Goal: Task Accomplishment & Management: Manage account settings

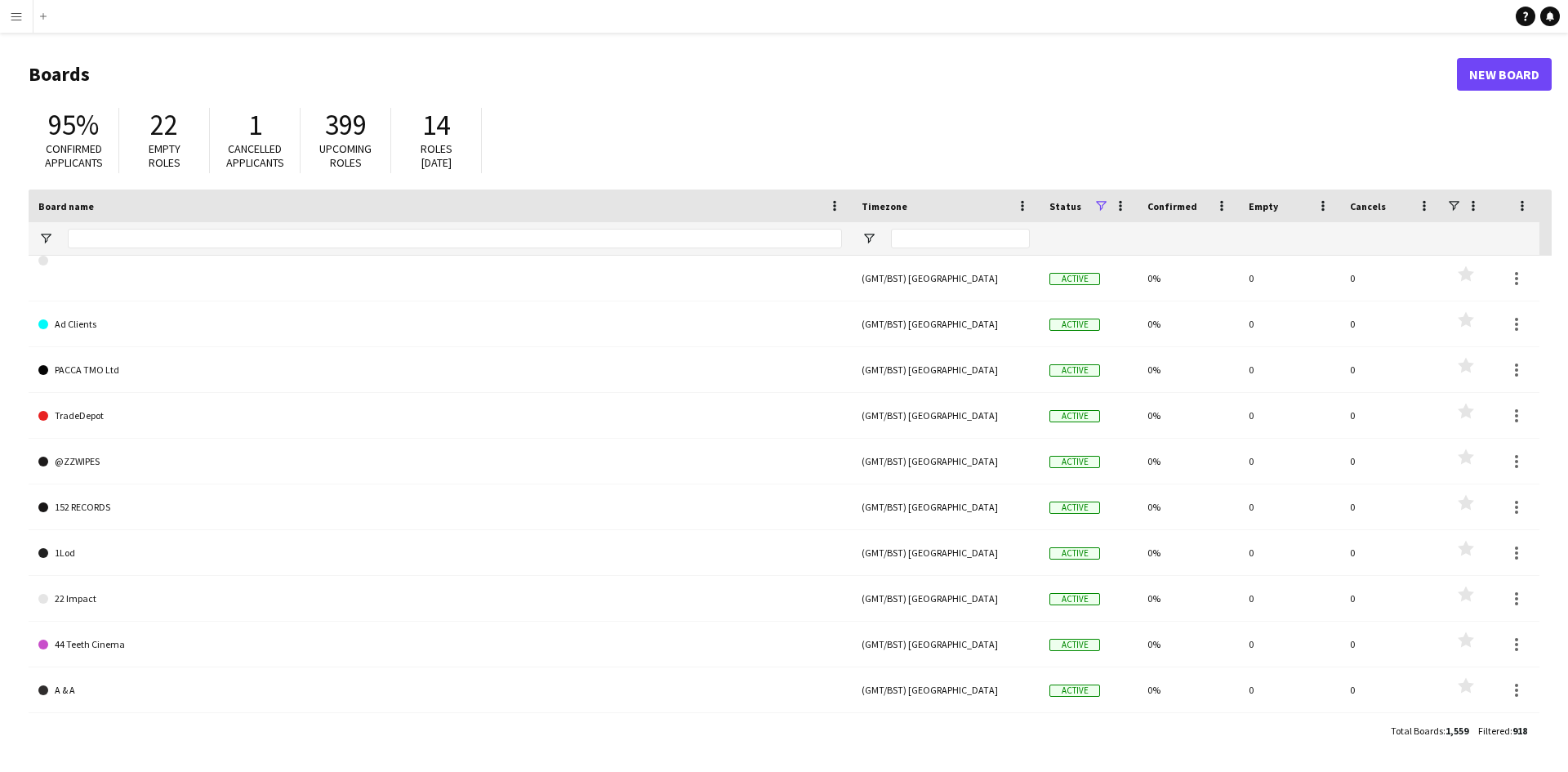
click at [19, 15] on app-icon "Menu" at bounding box center [16, 16] width 13 height 13
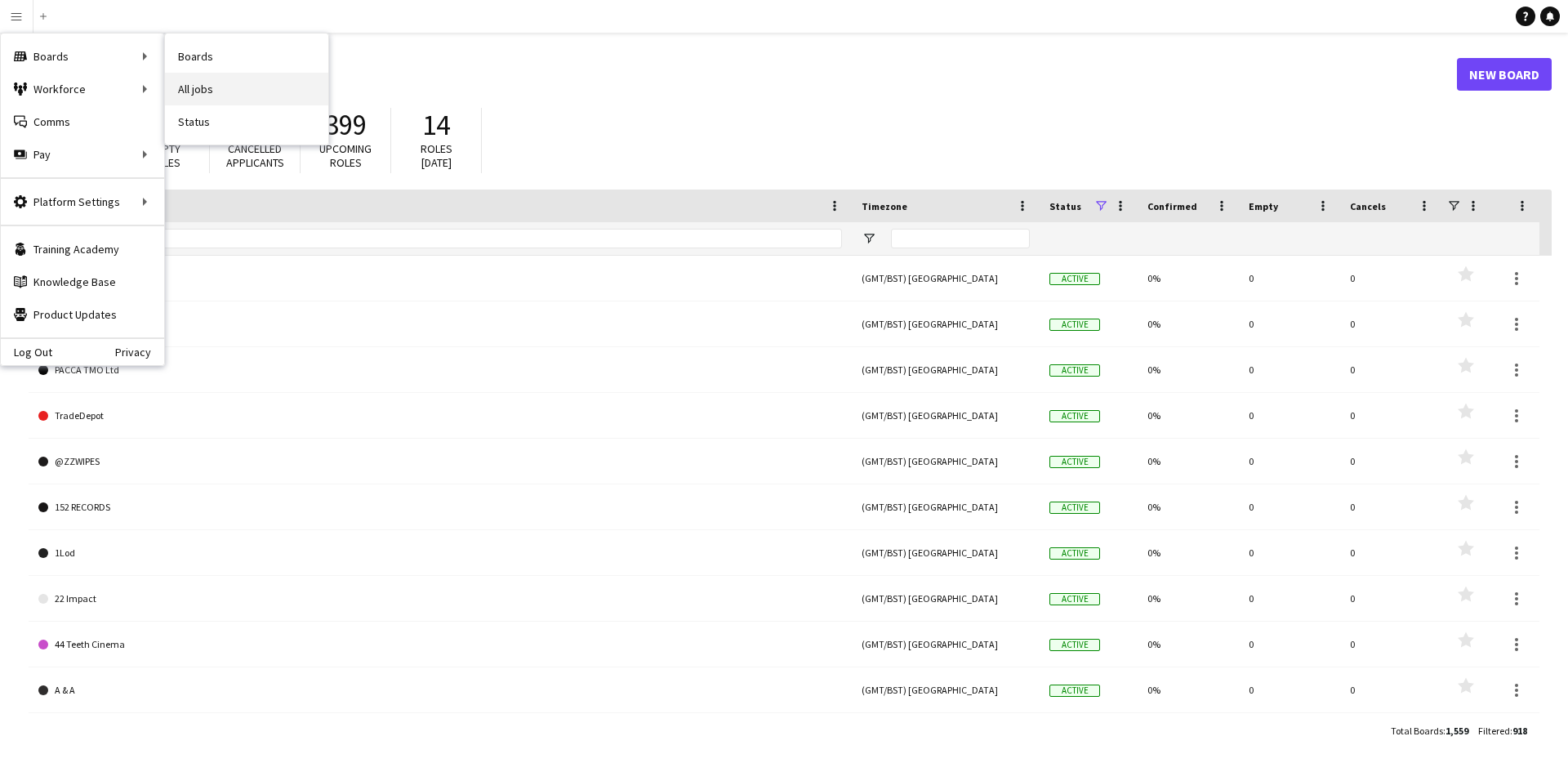
click at [210, 89] on link "All jobs" at bounding box center [247, 89] width 163 height 32
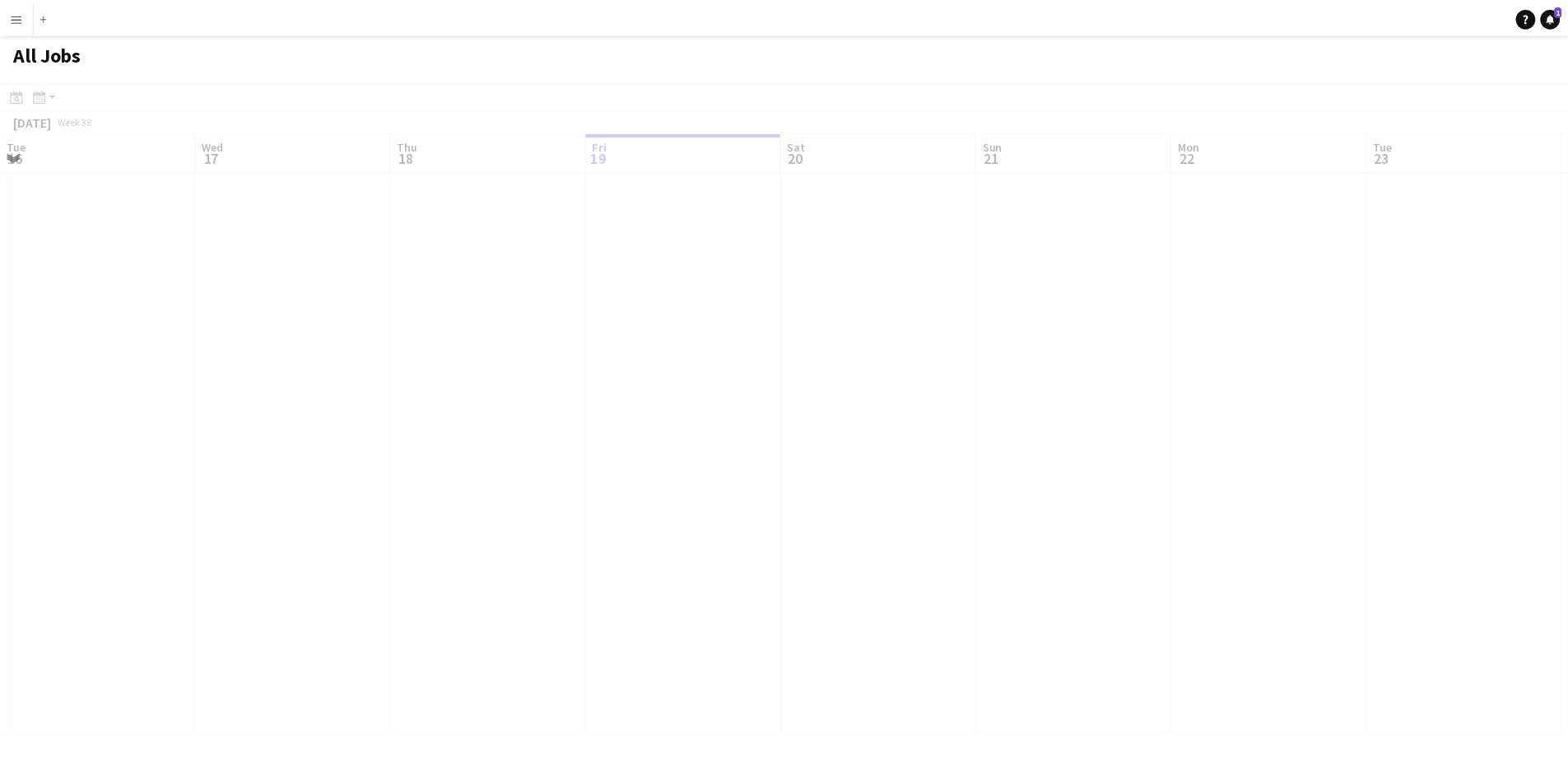
scroll to position [0, 394]
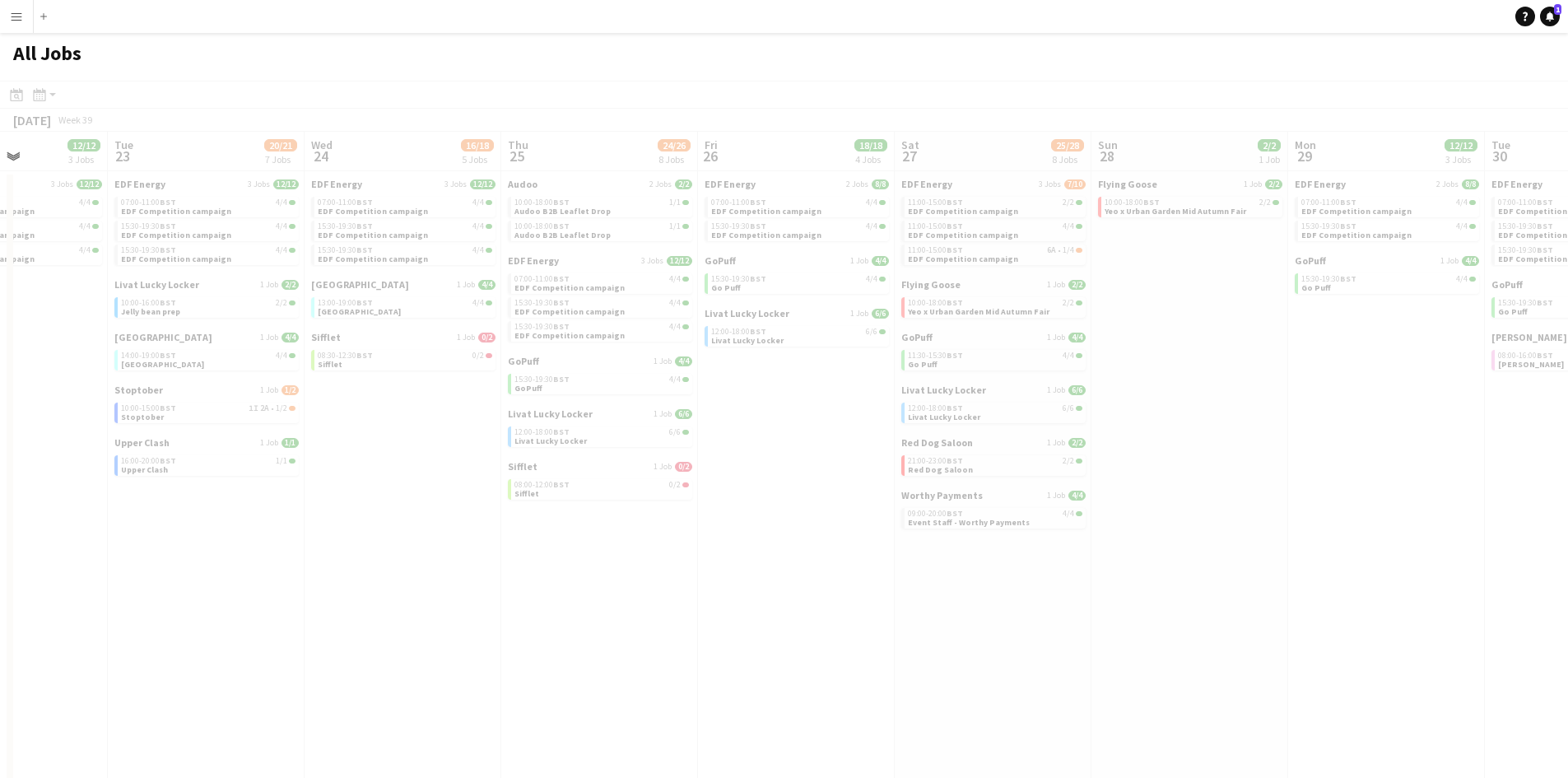
drag, startPoint x: 1136, startPoint y: 539, endPoint x: 789, endPoint y: 621, distance: 356.6
click at [332, 546] on app-all-jobs "All Jobs Date picker SEP 2025 SEP 2025 Monday M Tuesday T Wednesday W Thursday …" at bounding box center [784, 449] width 1568 height 832
drag, startPoint x: 1047, startPoint y: 653, endPoint x: 361, endPoint y: 570, distance: 691.0
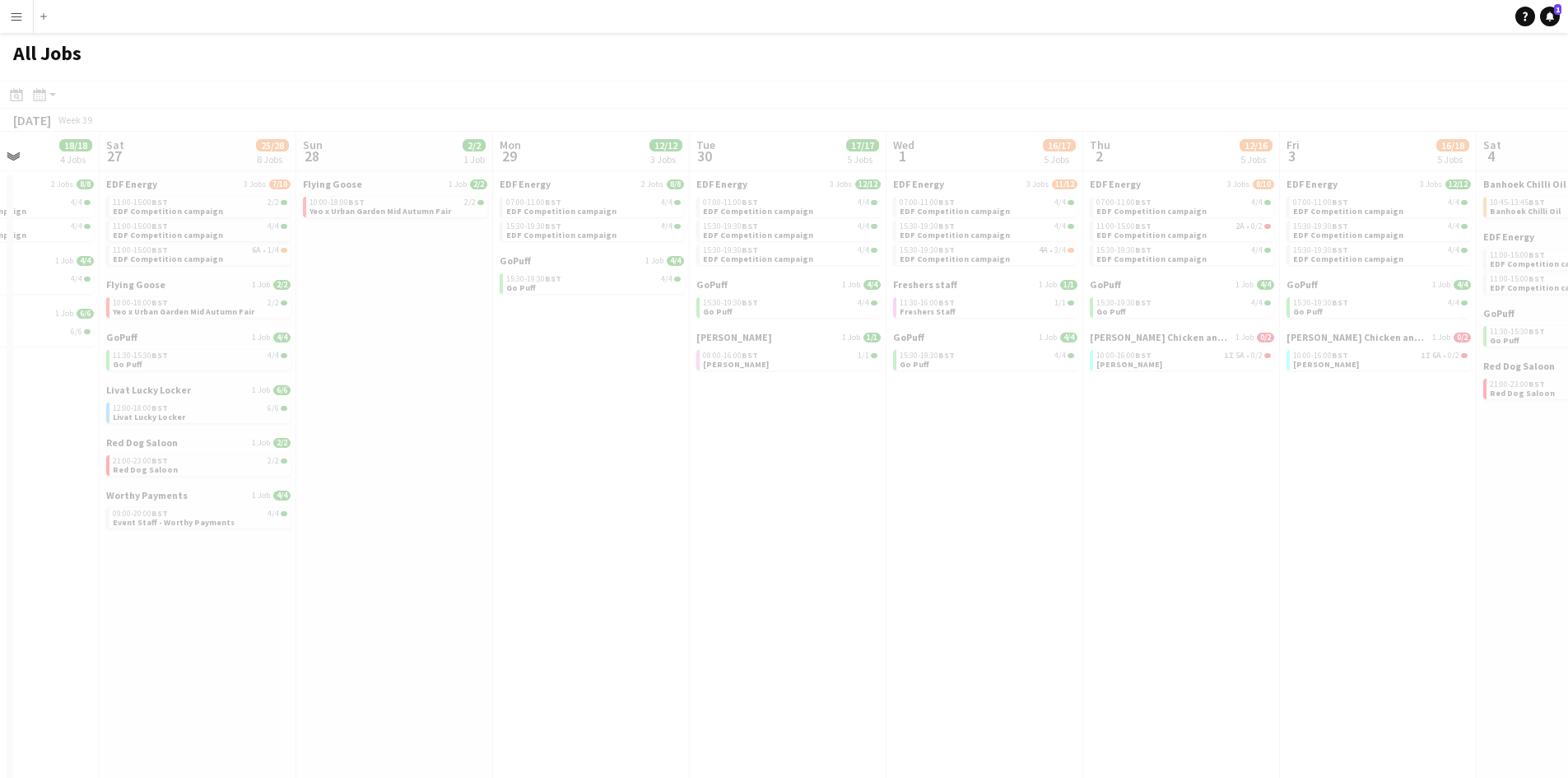
drag, startPoint x: 1018, startPoint y: 537, endPoint x: 696, endPoint y: 513, distance: 322.9
click at [298, 513] on app-all-jobs "All Jobs Date picker SEP 2025 SEP 2025 Monday M Tuesday T Wednesday W Thursday …" at bounding box center [784, 449] width 1568 height 832
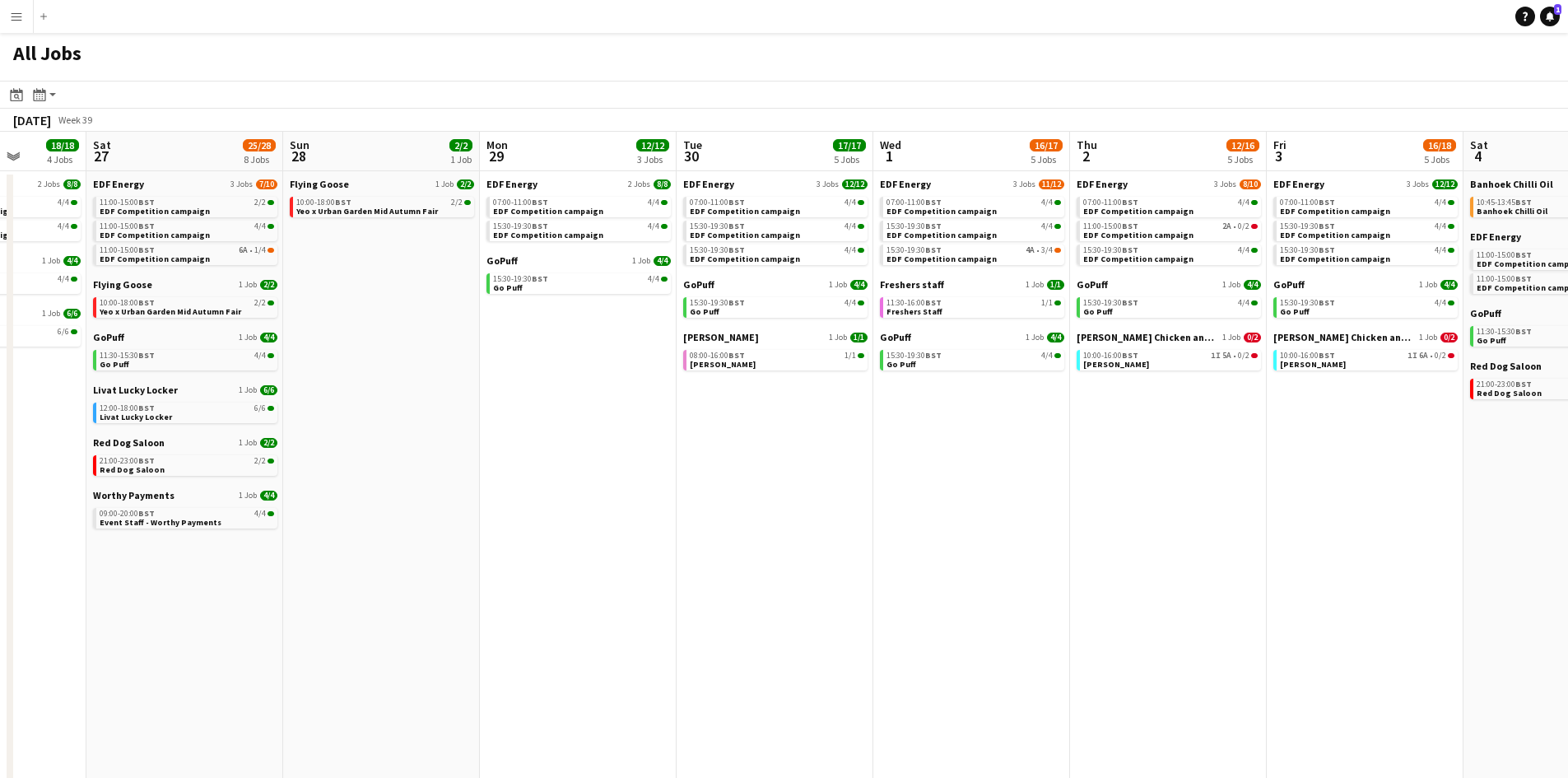
scroll to position [0, 565]
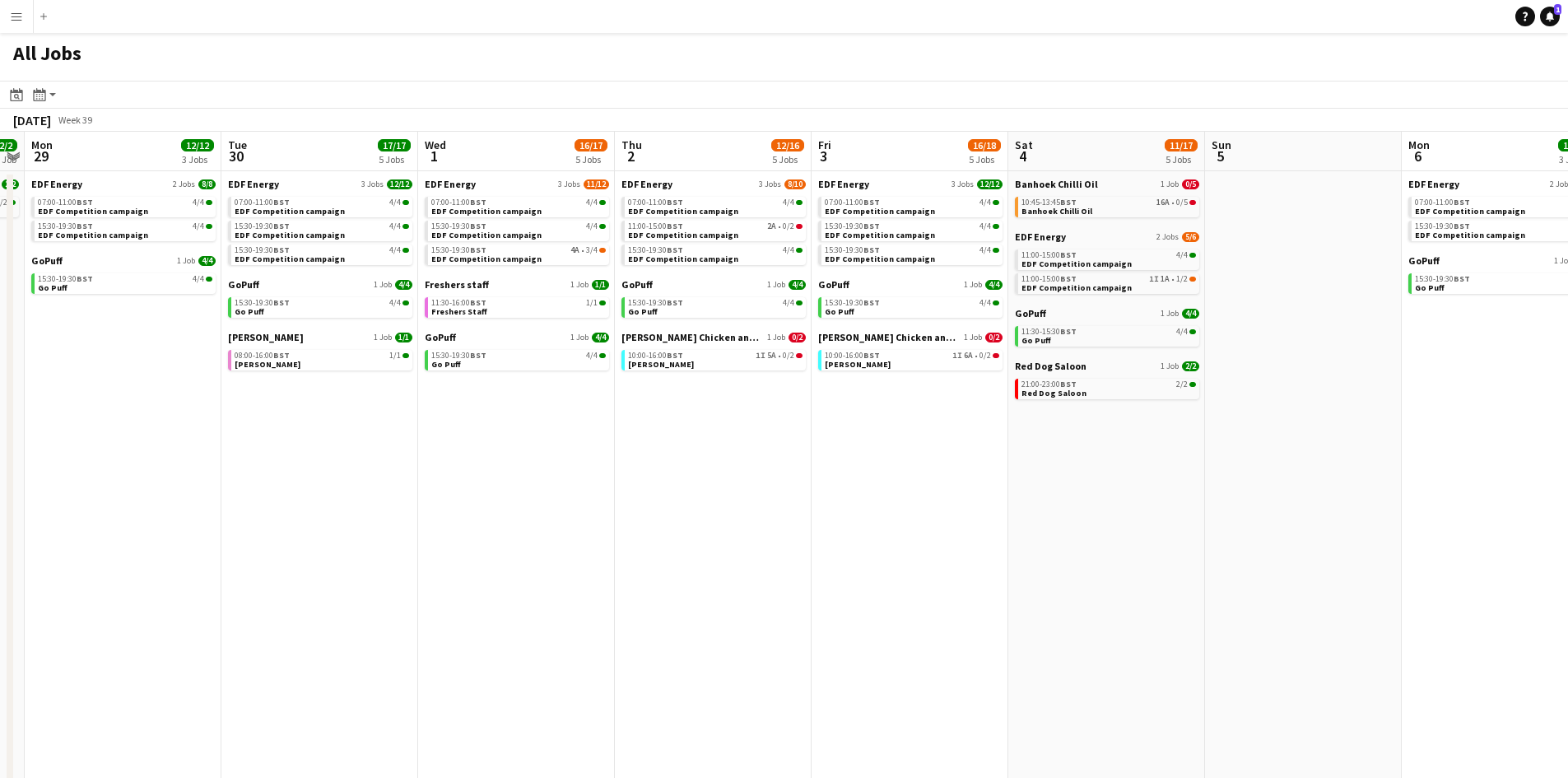
drag, startPoint x: 1162, startPoint y: 489, endPoint x: 694, endPoint y: 489, distance: 468.0
click at [694, 489] on app-calendar-viewport "Fri 26 18/18 4 Jobs Sat 27 25/28 8 Jobs Sun 28 2/2 1 Job Mon 29 12/12 3 Jobs Tu…" at bounding box center [784, 498] width 1568 height 734
click at [1083, 208] on span "Banhoek Chilli Oil" at bounding box center [1057, 211] width 71 height 11
click at [1060, 198] on span "10:45-13:45 BST" at bounding box center [1049, 202] width 55 height 8
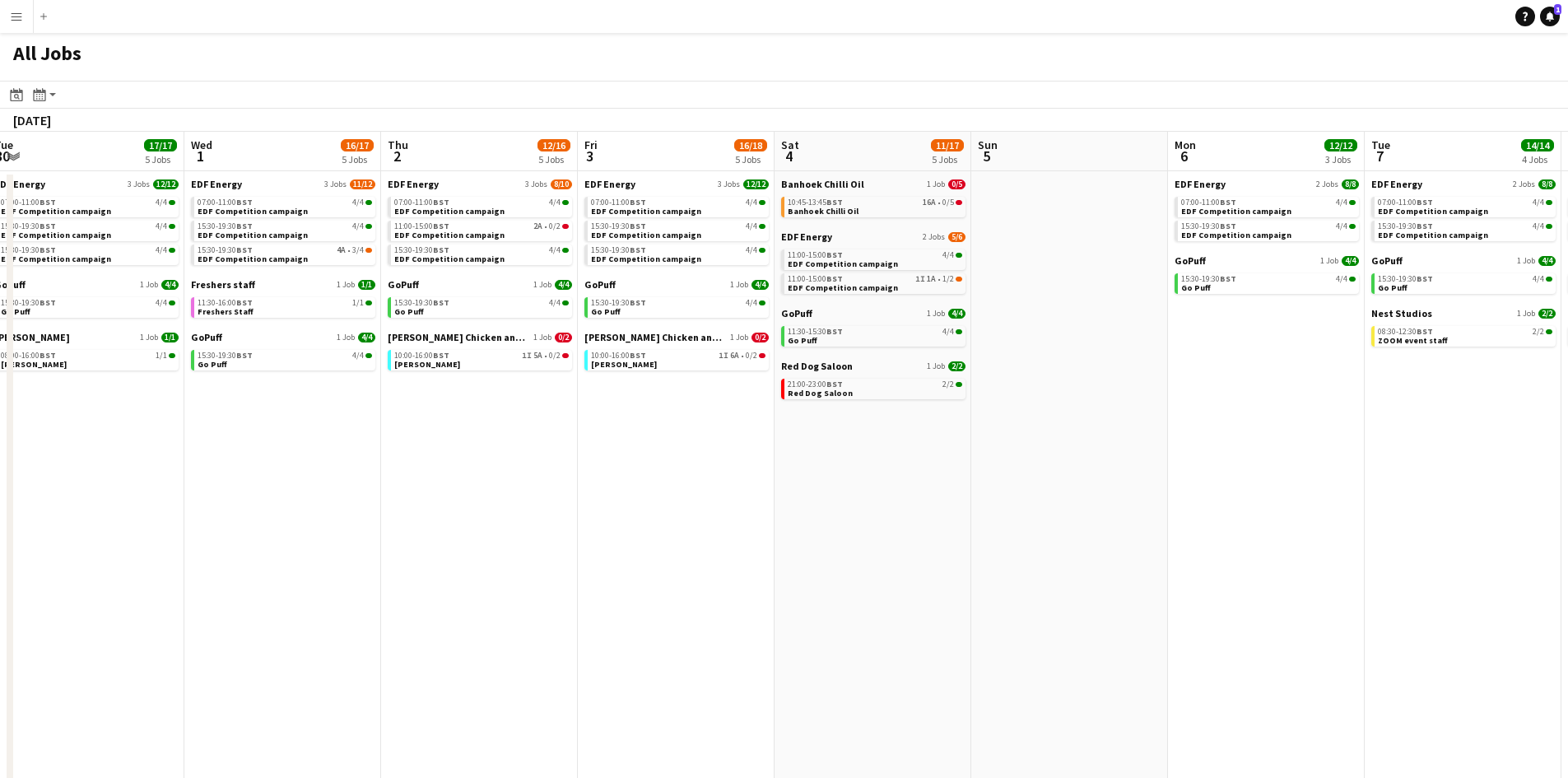
scroll to position [0, 452]
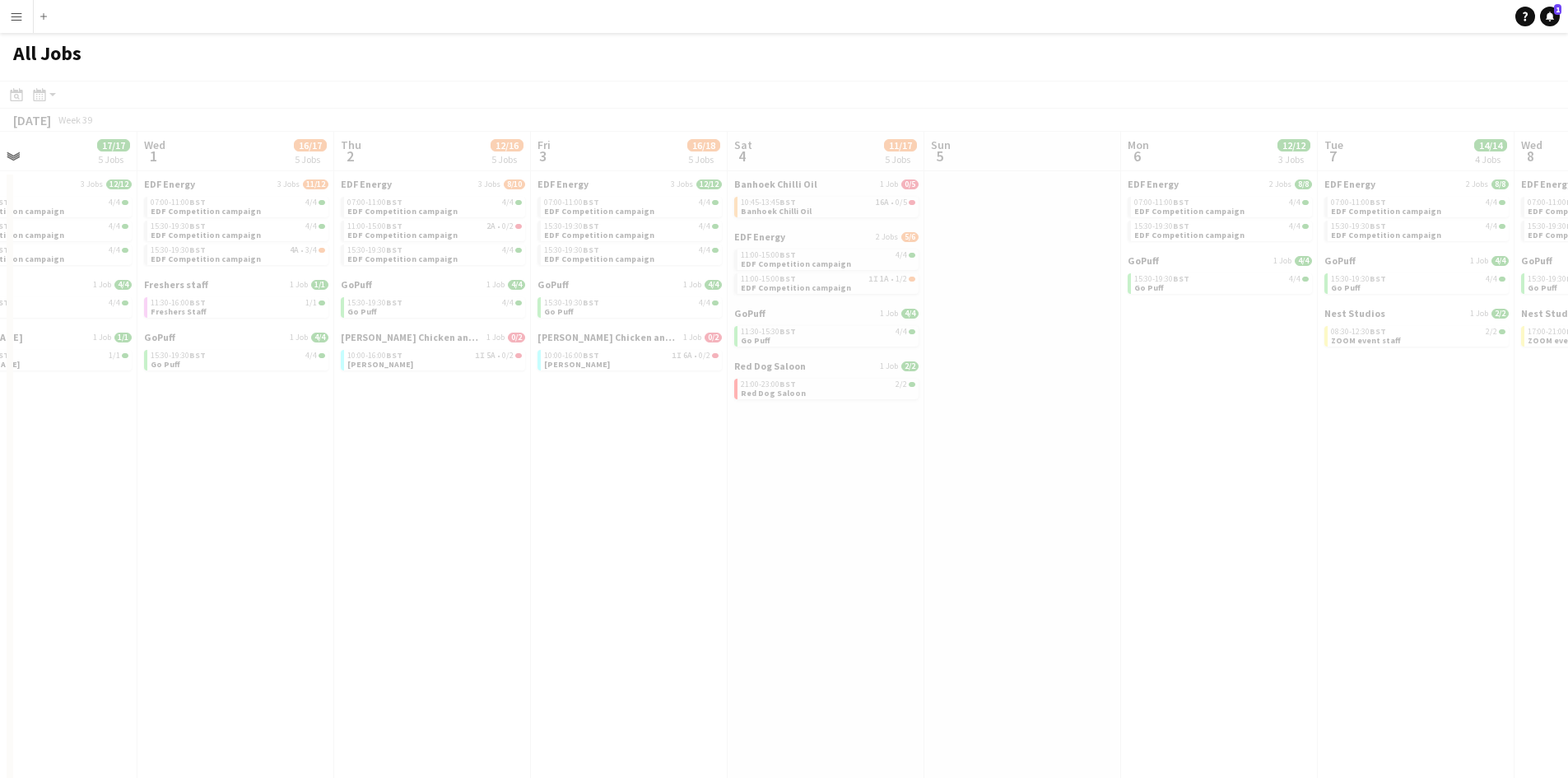
drag, startPoint x: 1328, startPoint y: 279, endPoint x: 537, endPoint y: 296, distance: 791.2
click at [537, 296] on app-all-jobs "All Jobs Date picker SEP 2025 SEP 2025 Monday M Tuesday T Wednesday W Thursday …" at bounding box center [784, 449] width 1568 height 832
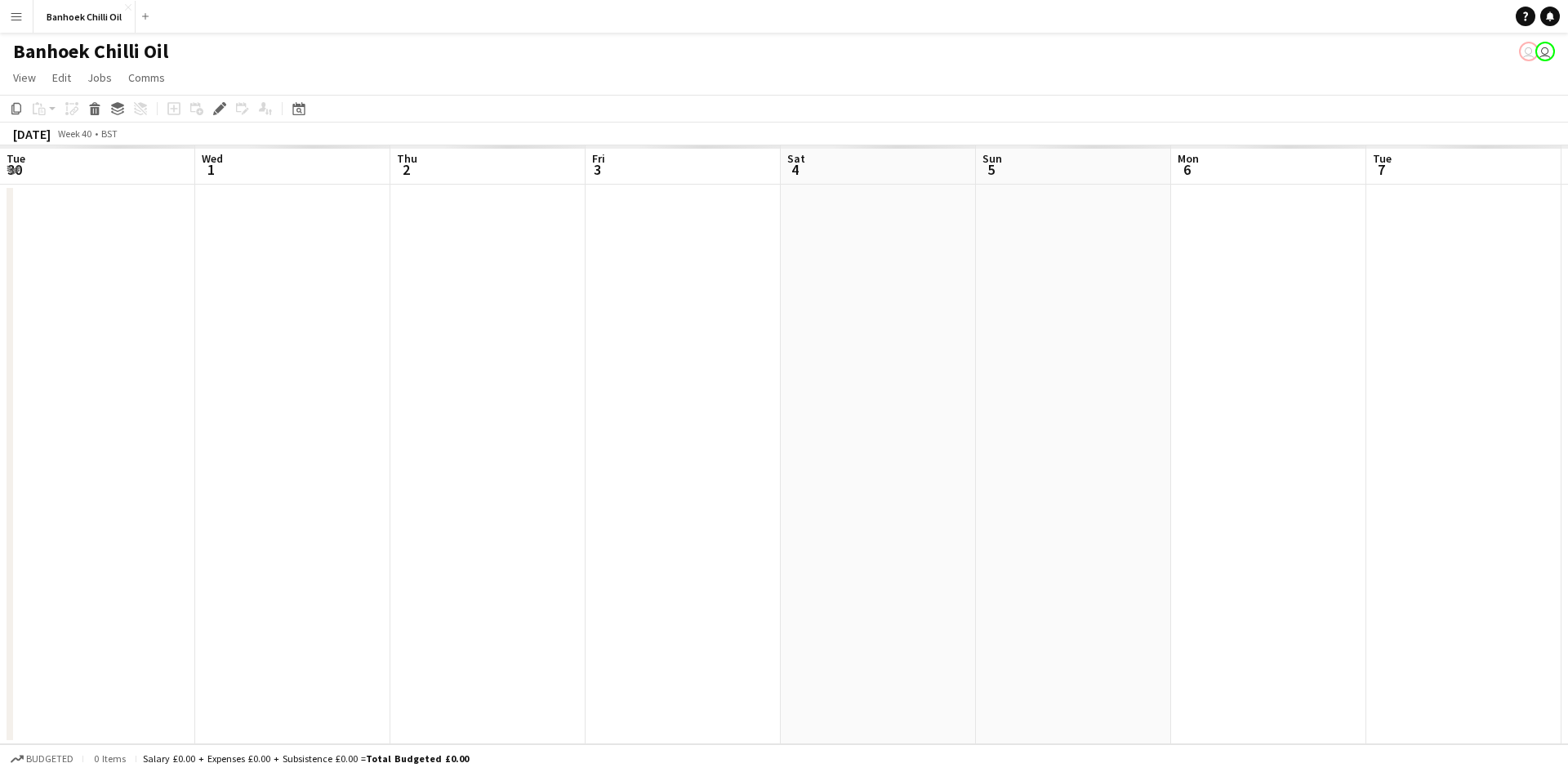
scroll to position [0, 562]
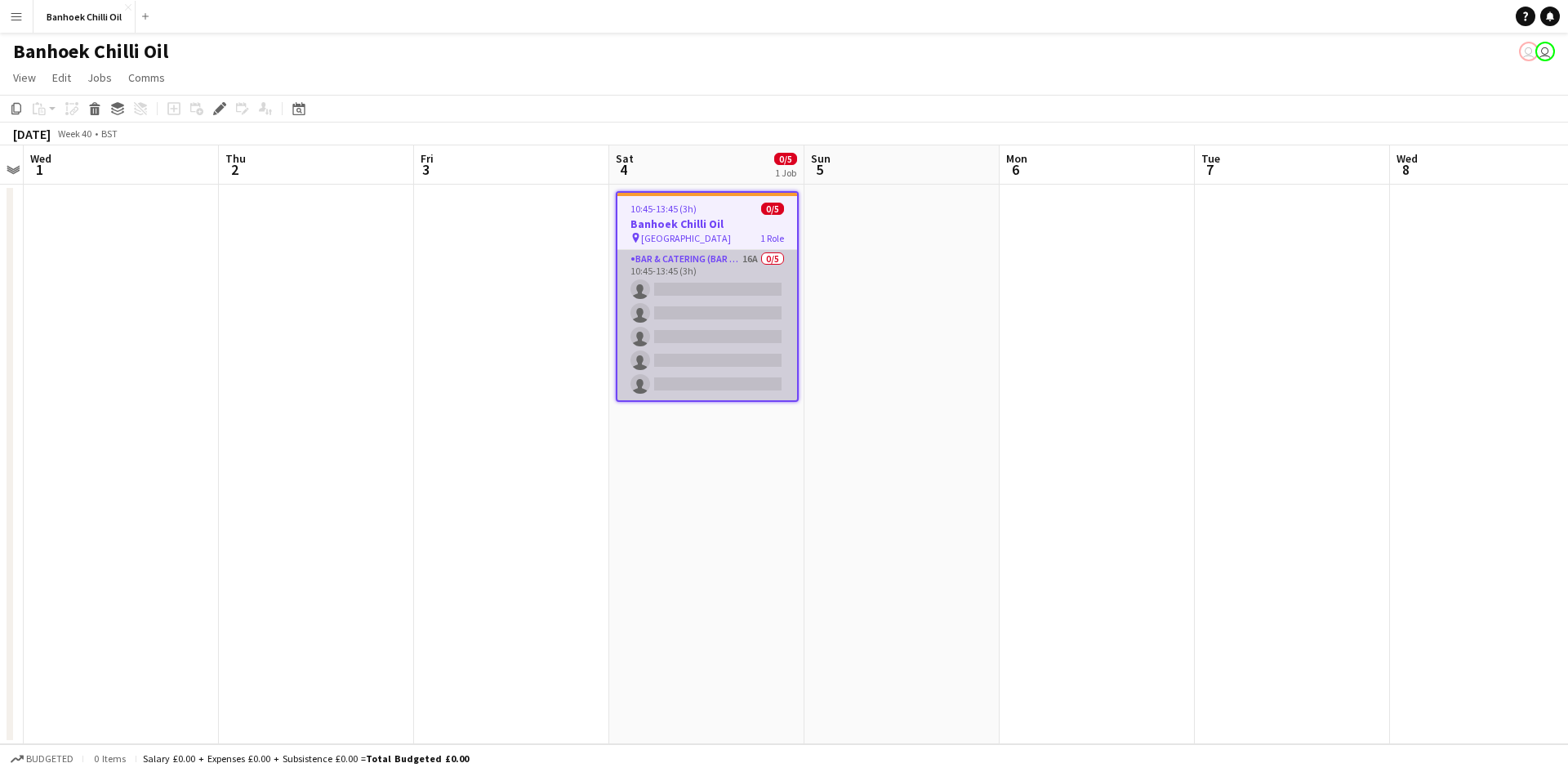
click at [710, 311] on app-card-role "Bar & Catering (Bar Tender) 16A 0/5 10:45-13:45 (3h) single-neutral-actions sin…" at bounding box center [707, 324] width 180 height 150
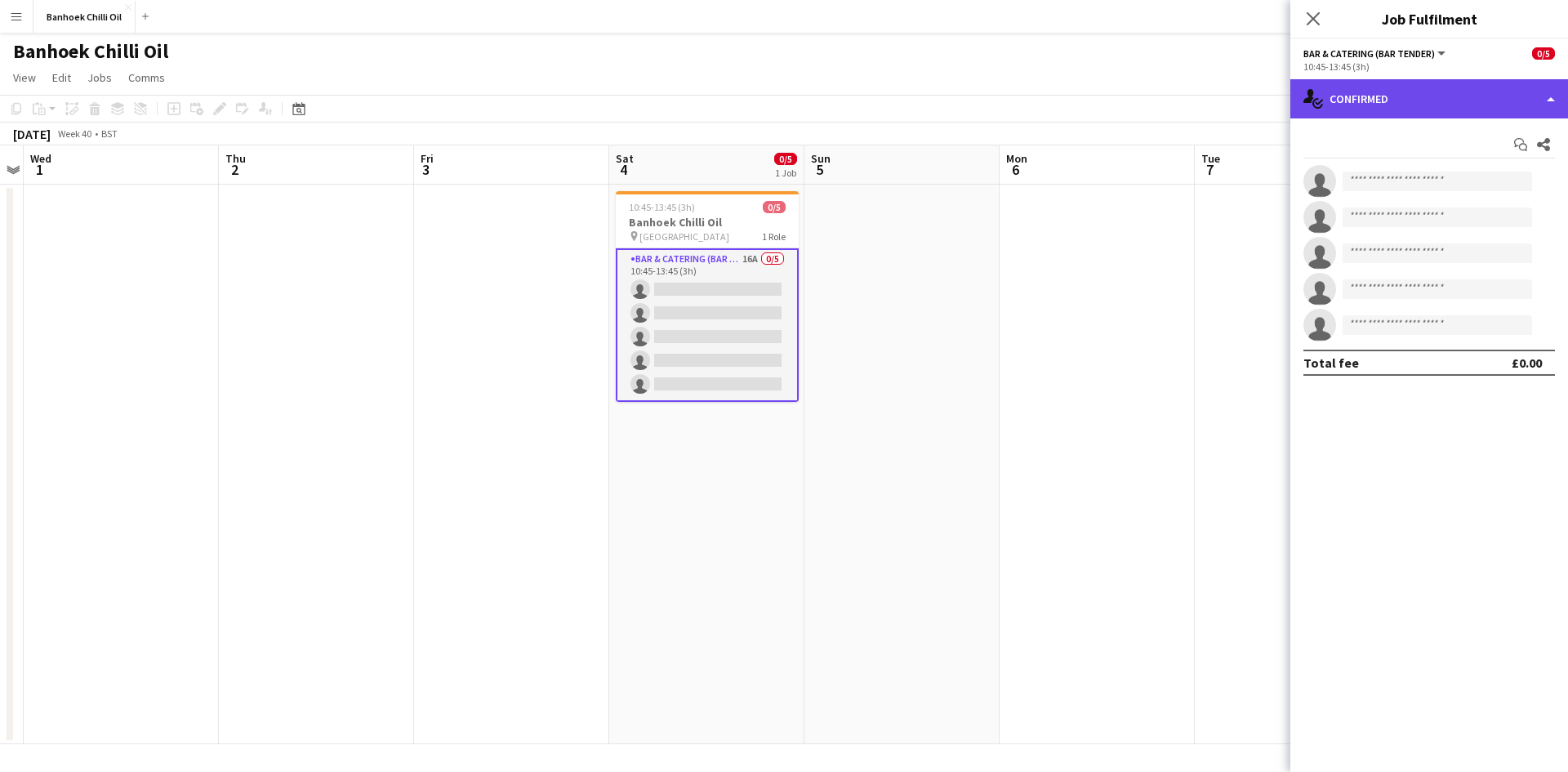
click at [1349, 112] on div "single-neutral-actions-check-2 Confirmed" at bounding box center [1428, 99] width 277 height 39
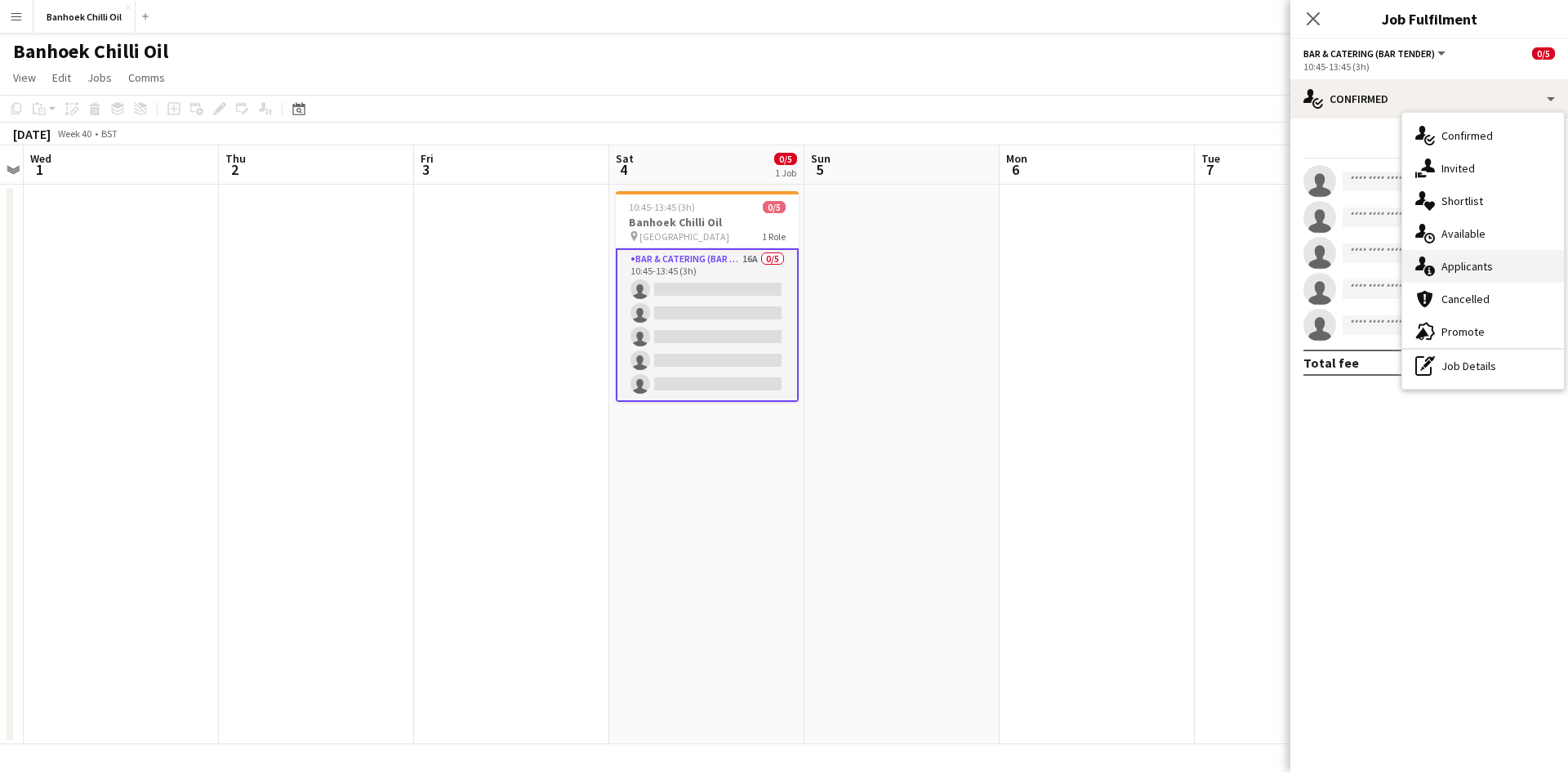
click at [1492, 276] on div "single-neutral-actions-information Applicants" at bounding box center [1483, 266] width 162 height 32
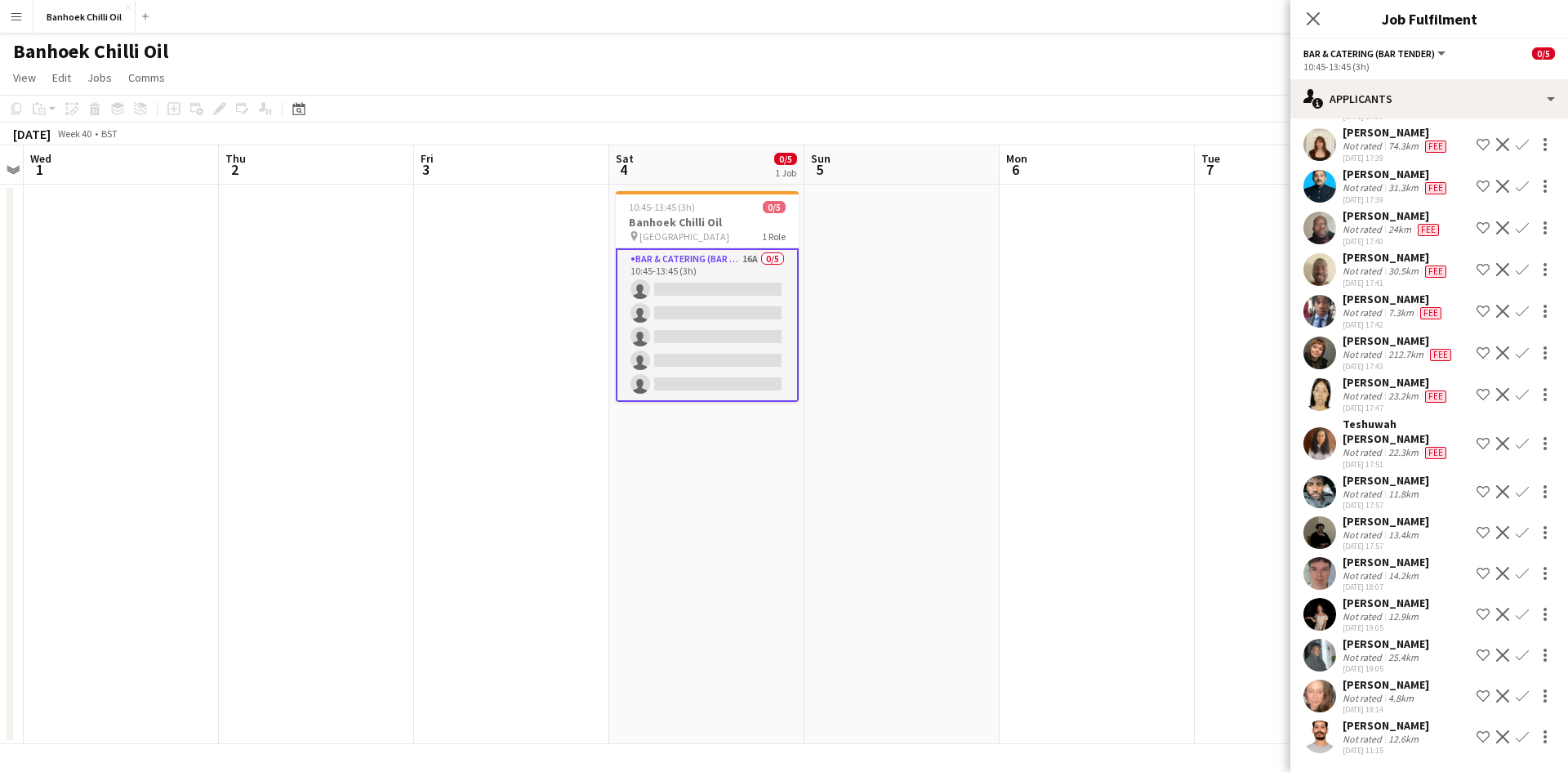
scroll to position [223, 0]
click at [656, 236] on span "Harlequins stadium" at bounding box center [684, 237] width 90 height 13
click at [913, 261] on app-date-cell at bounding box center [901, 464] width 195 height 559
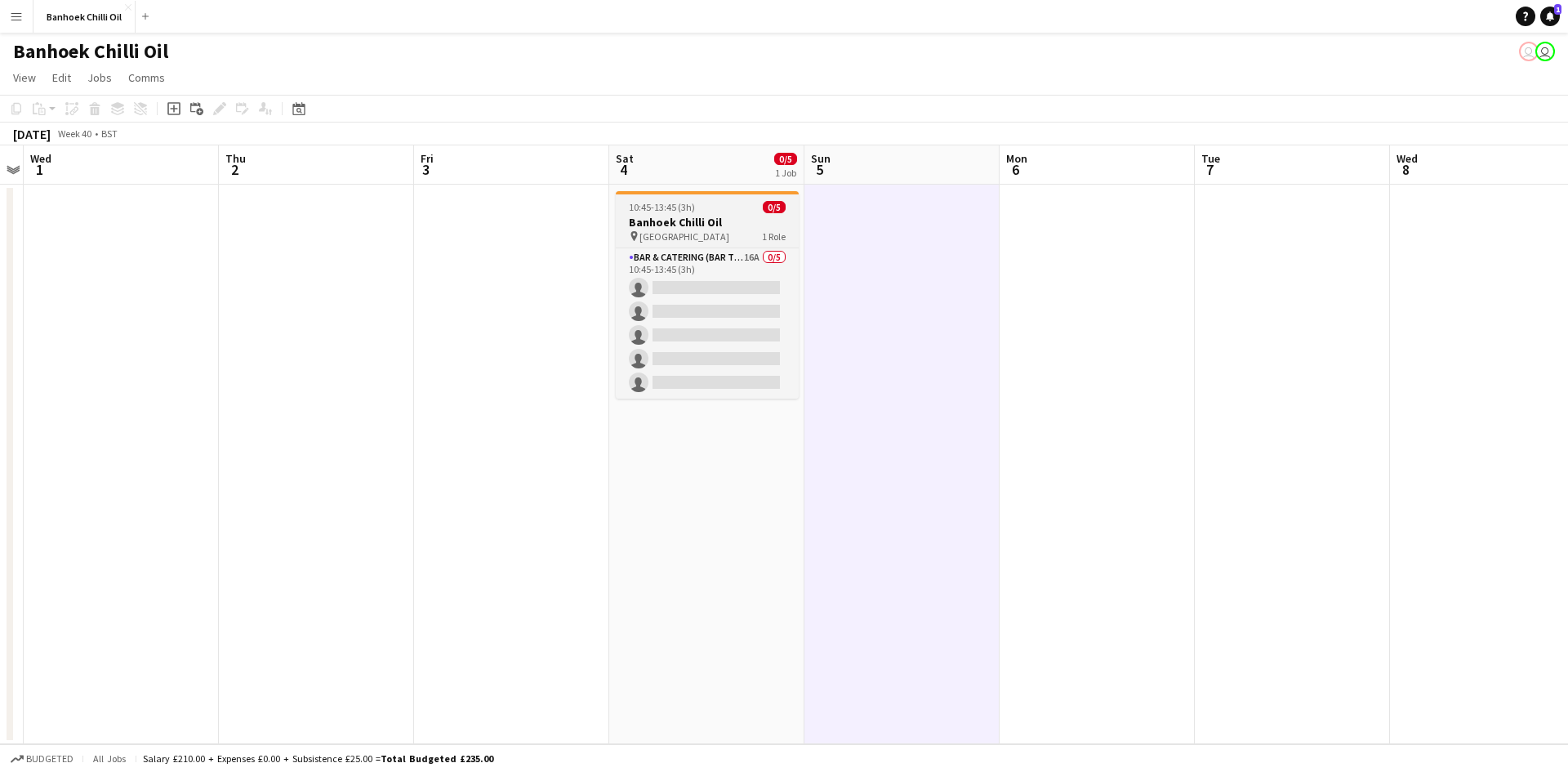
click at [717, 217] on h3 "Banhoek Chilli Oil" at bounding box center [707, 222] width 183 height 14
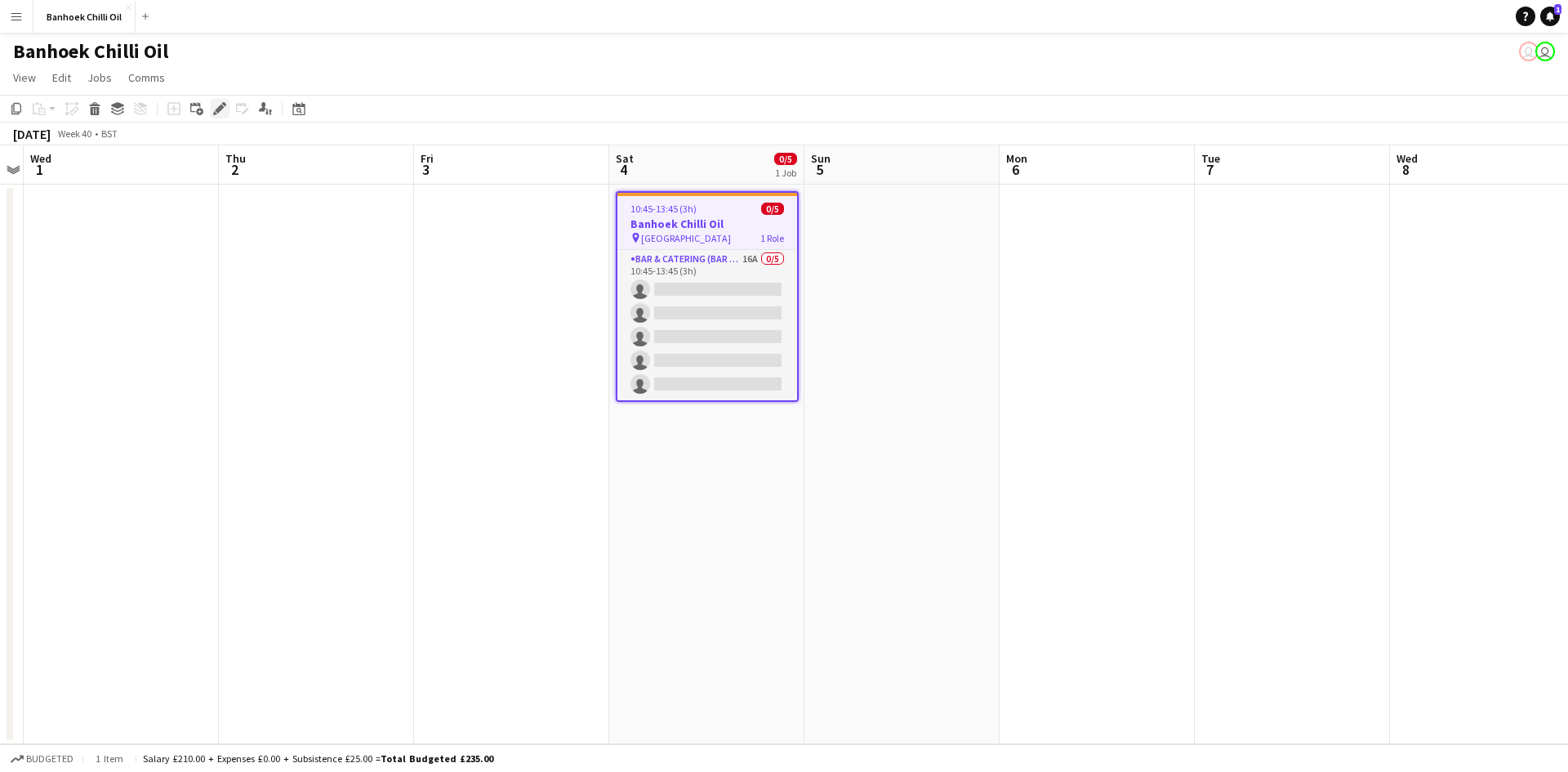
click at [219, 107] on icon at bounding box center [219, 109] width 9 height 9
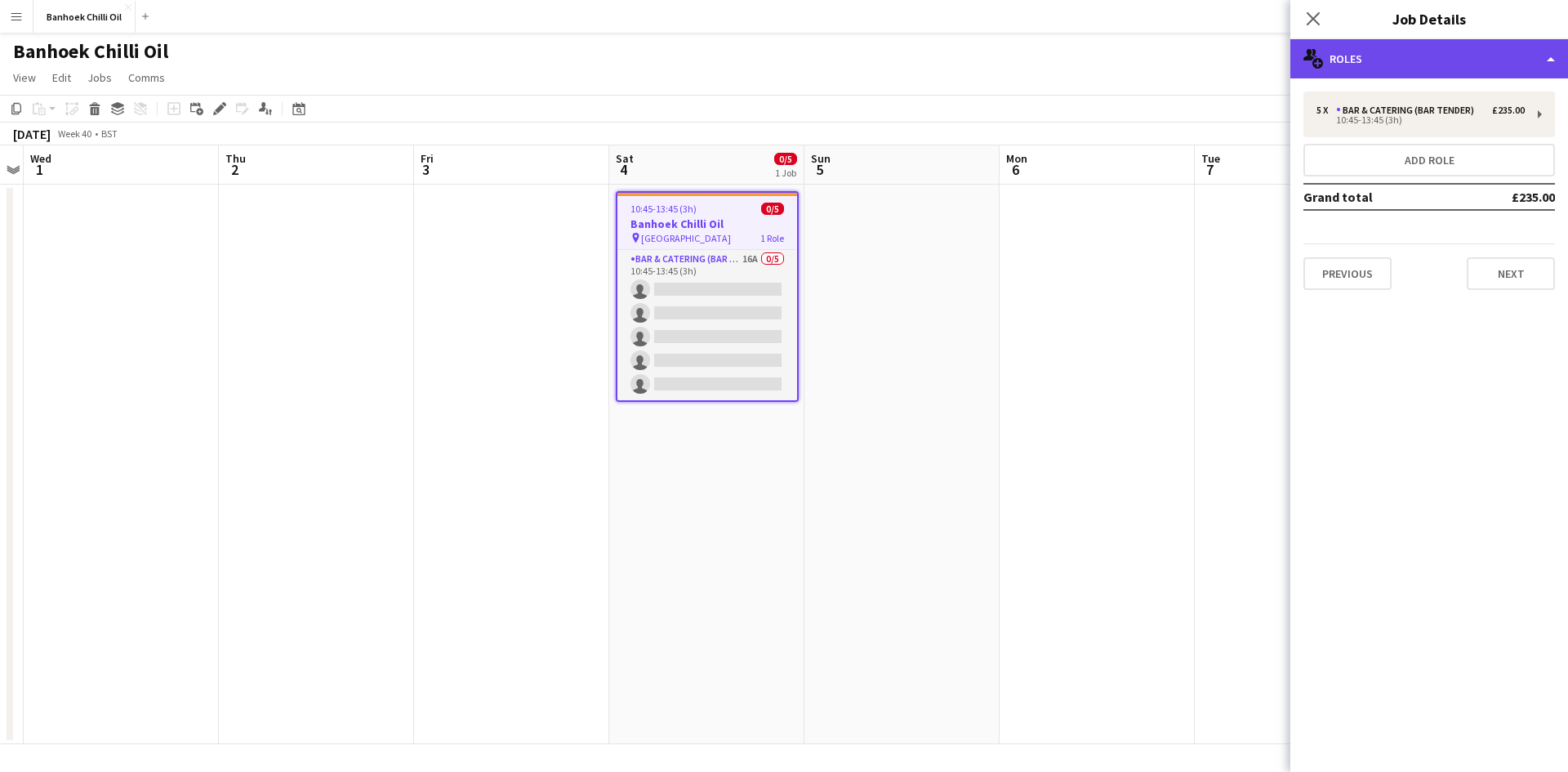
click at [1380, 68] on div "multiple-users-add Roles" at bounding box center [1428, 59] width 277 height 39
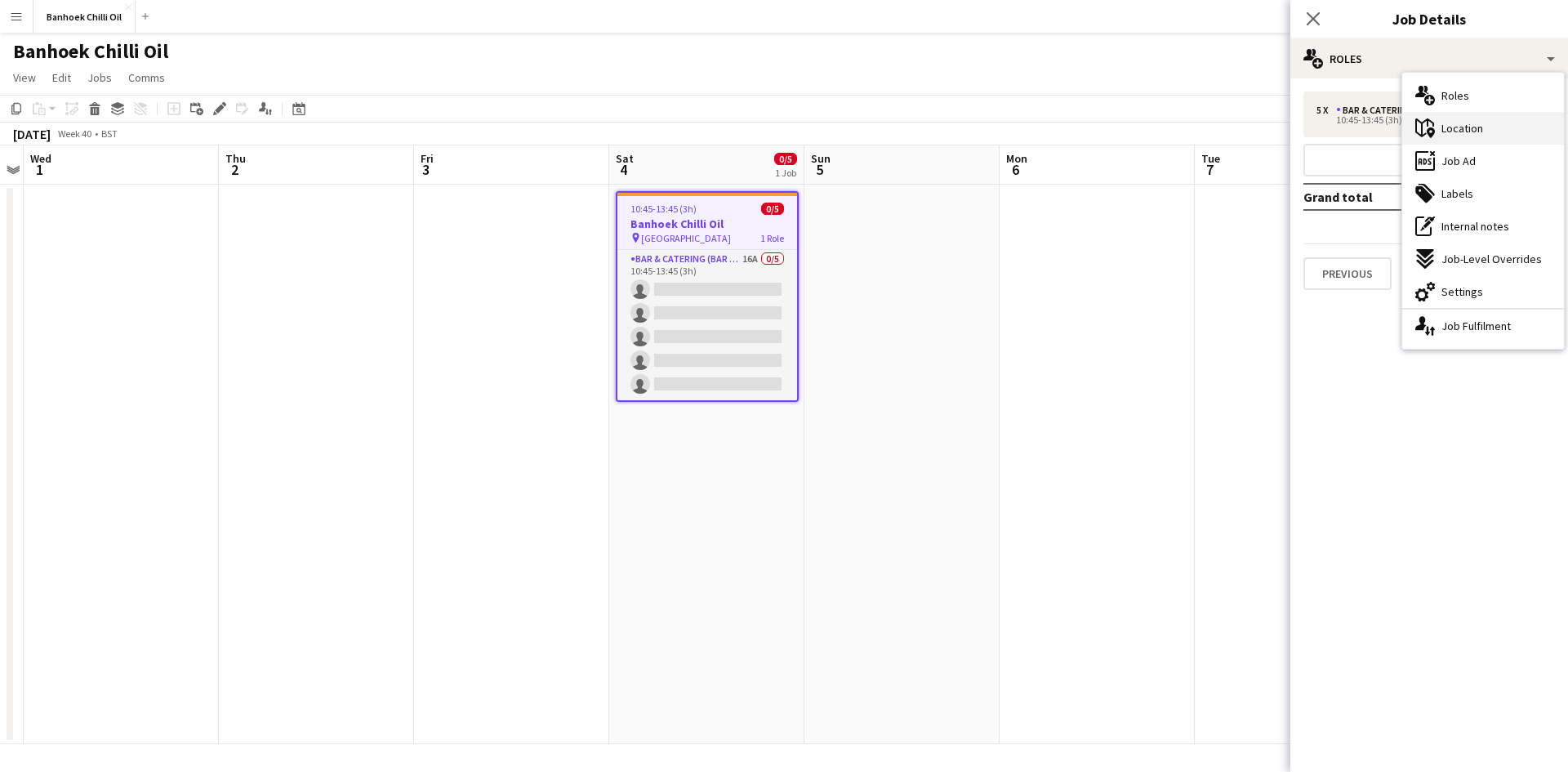
click at [1478, 131] on span "Location" at bounding box center [1462, 128] width 41 height 14
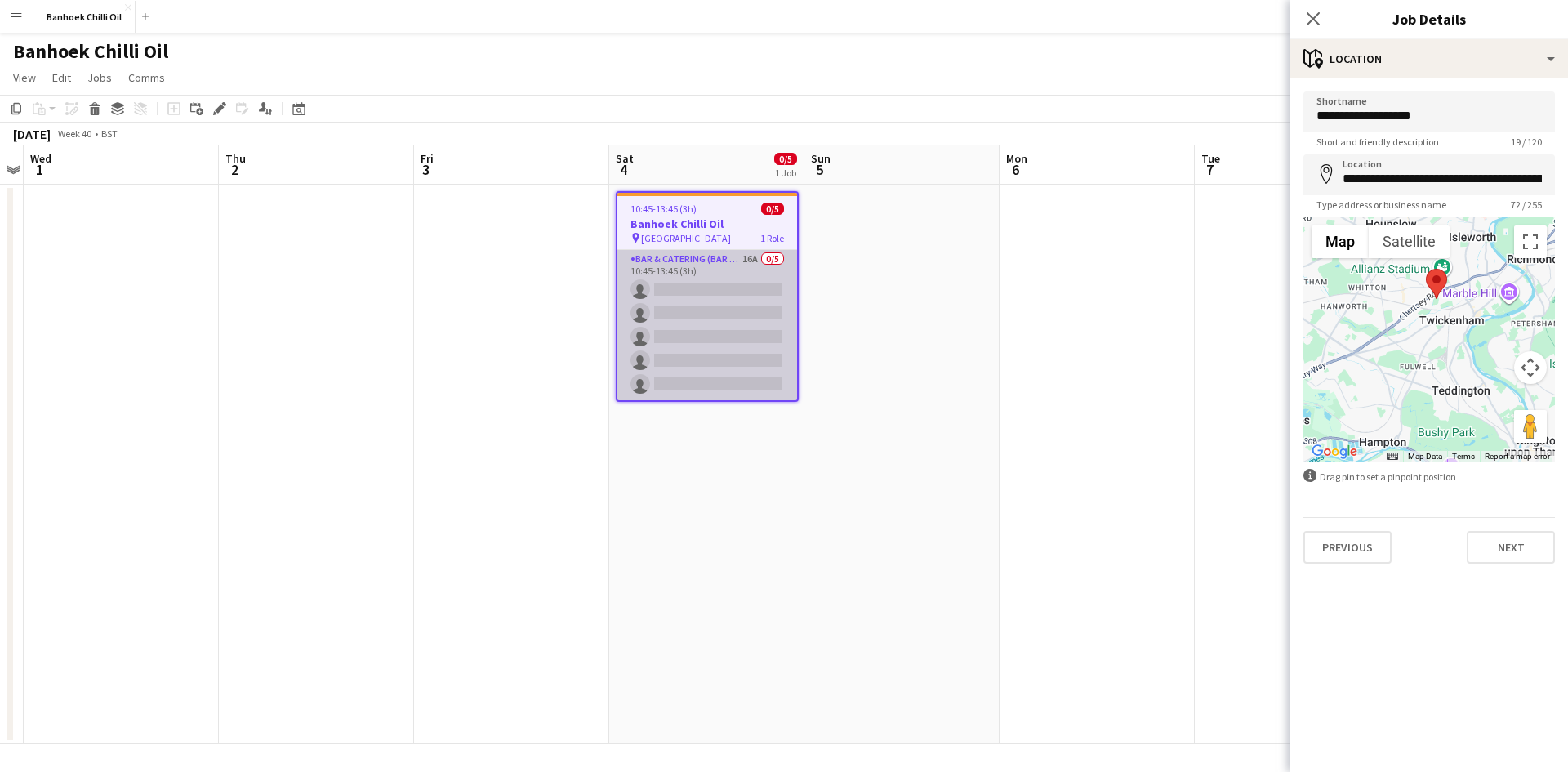
click at [647, 323] on app-card-role "Bar & Catering (Bar Tender) 16A 0/5 10:45-13:45 (3h) single-neutral-actions sin…" at bounding box center [707, 324] width 180 height 150
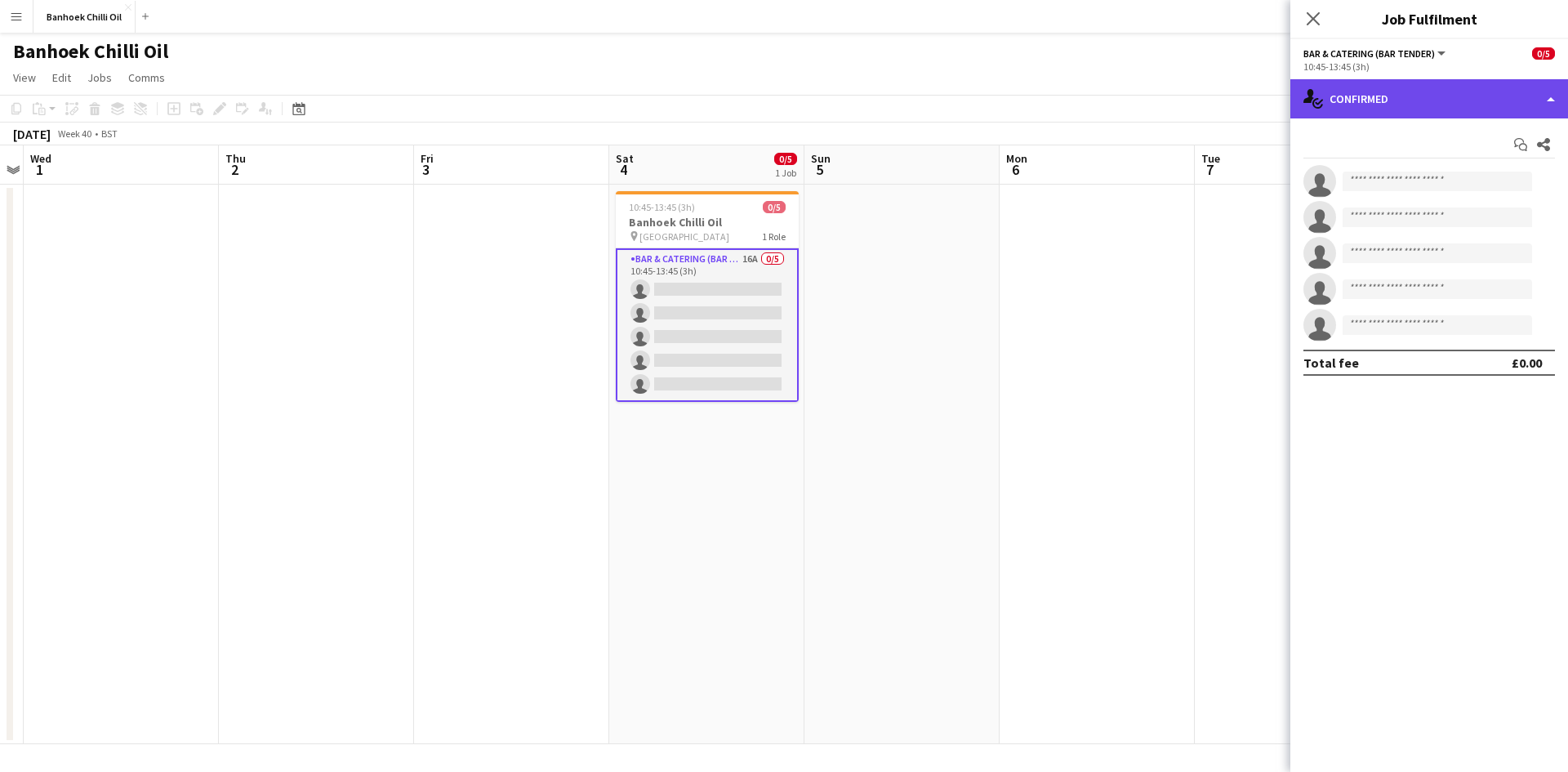
click at [1440, 104] on div "single-neutral-actions-check-2 Confirmed" at bounding box center [1428, 99] width 277 height 39
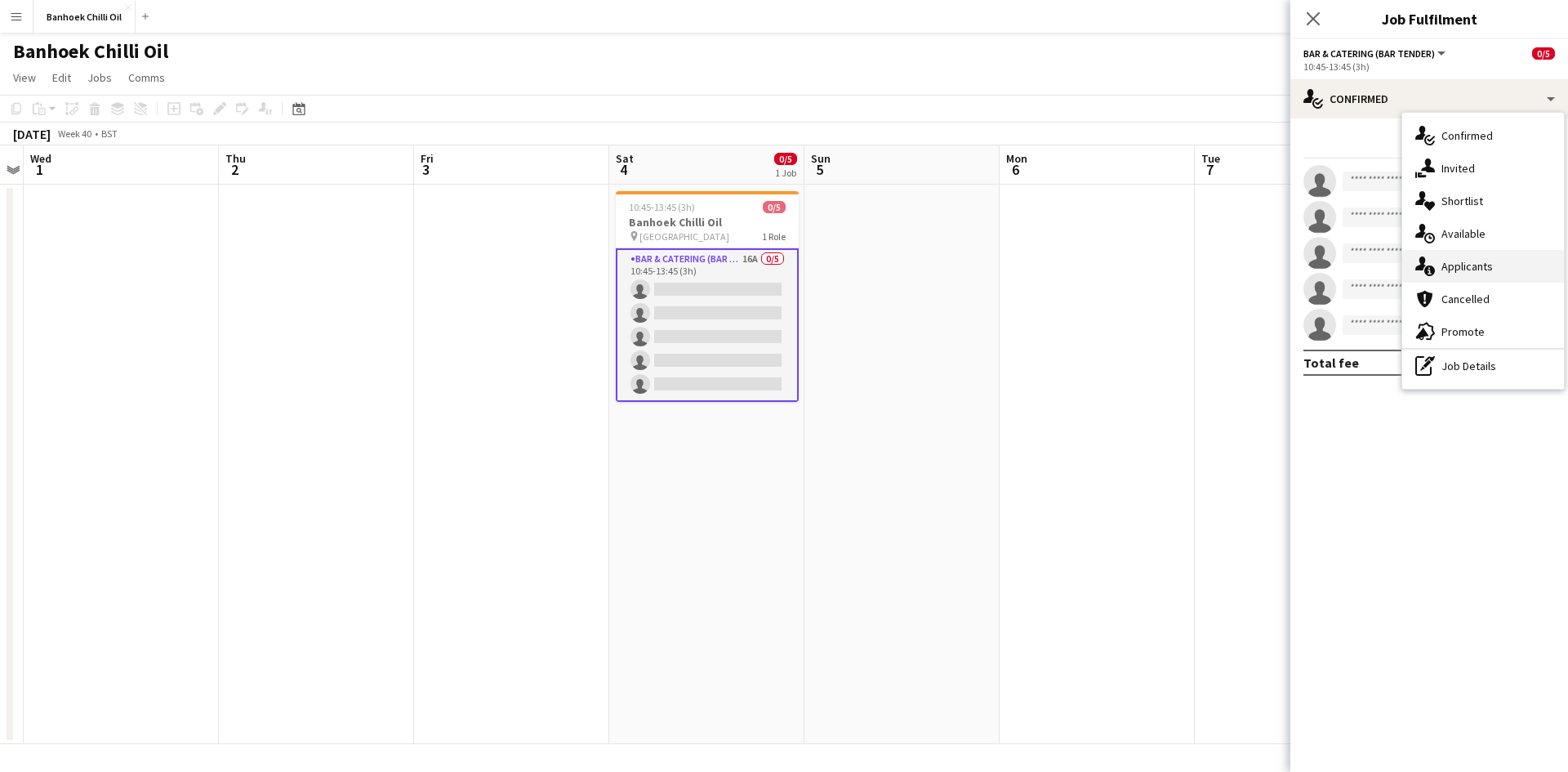
click at [1476, 269] on span "Applicants" at bounding box center [1467, 266] width 51 height 14
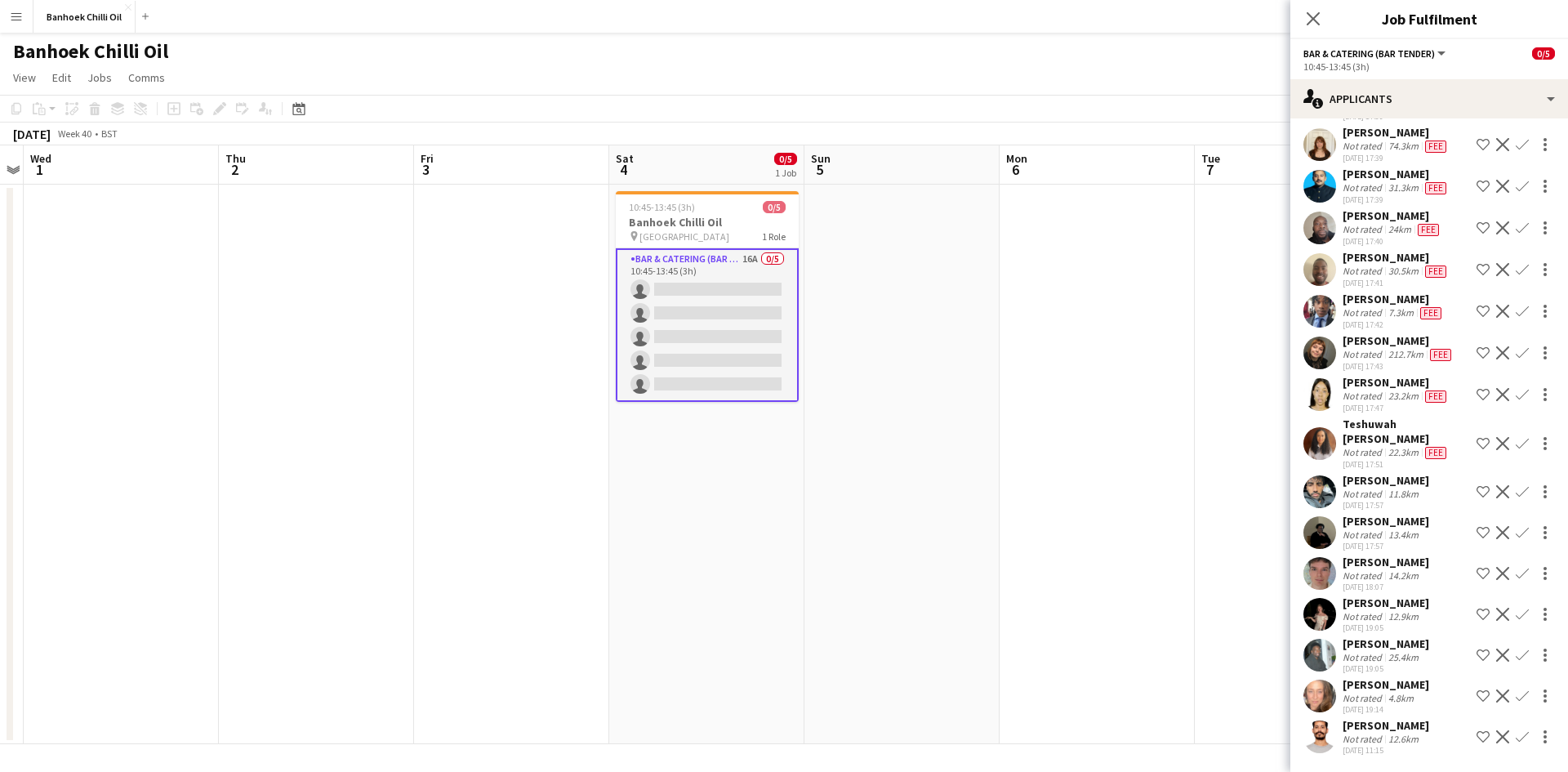
click at [1392, 691] on div "4.8km" at bounding box center [1400, 697] width 31 height 13
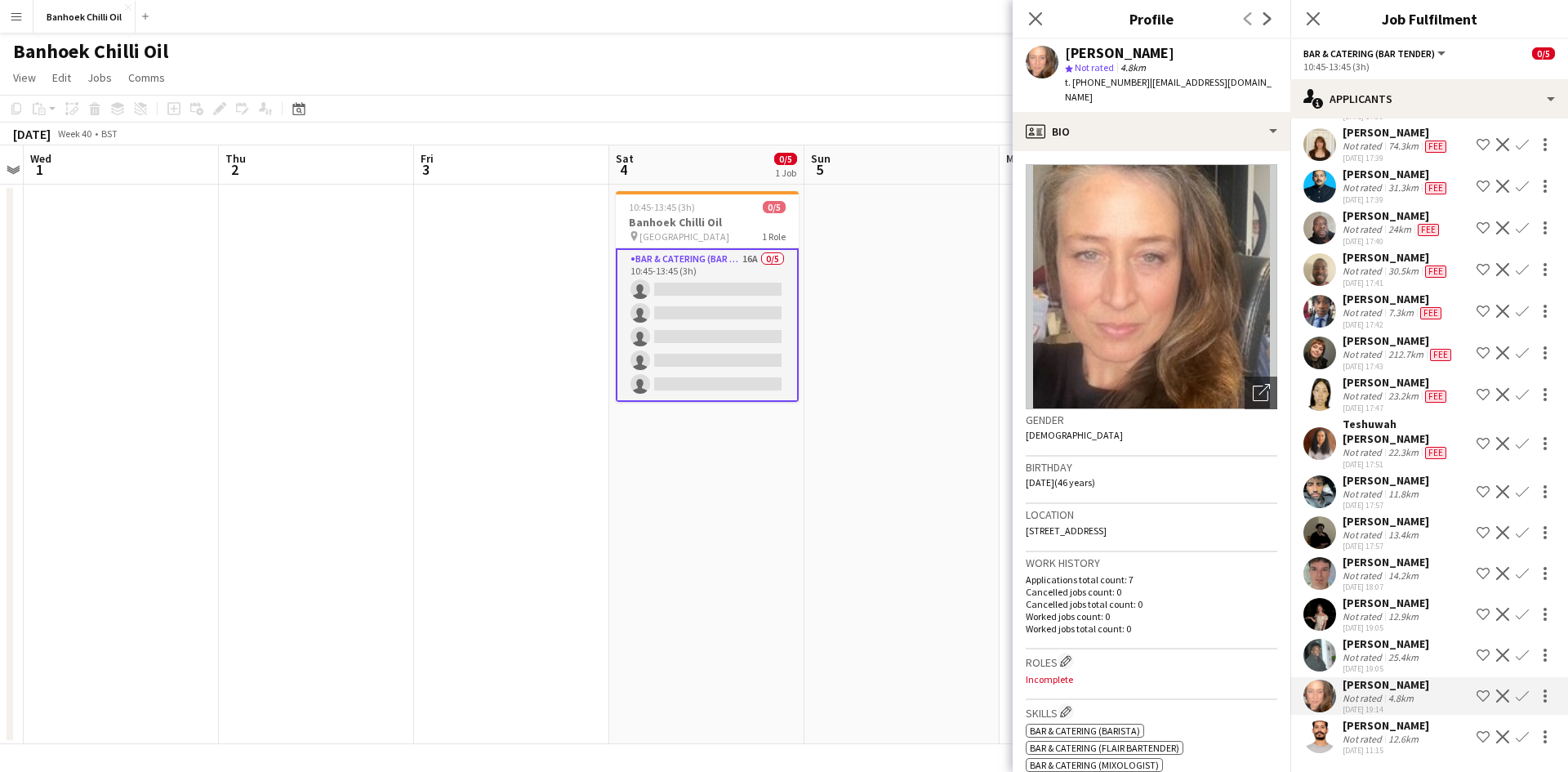
click at [1388, 610] on div "12.9km" at bounding box center [1403, 617] width 37 height 13
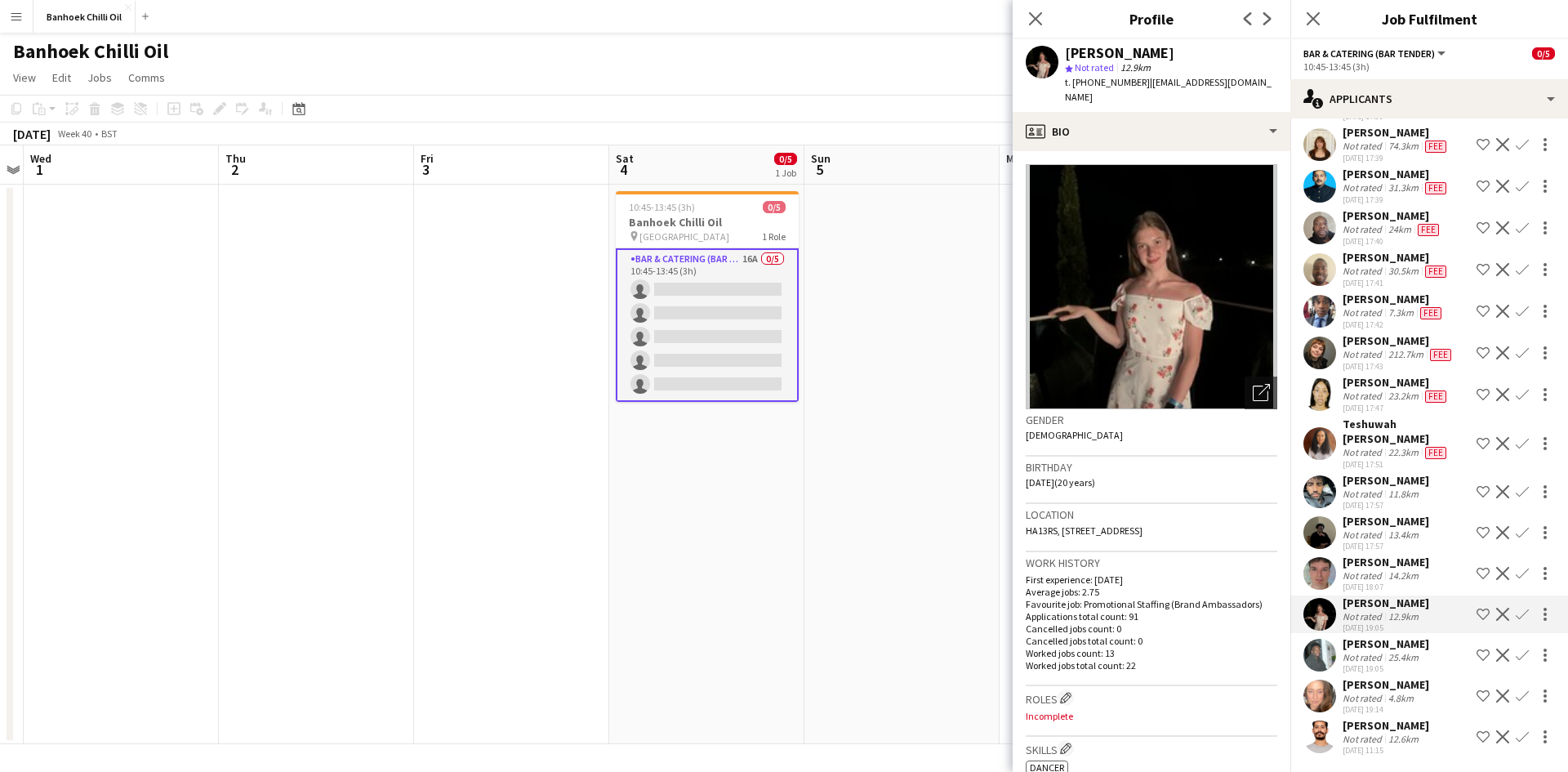
click at [1381, 569] on div "Not rated" at bounding box center [1362, 575] width 42 height 13
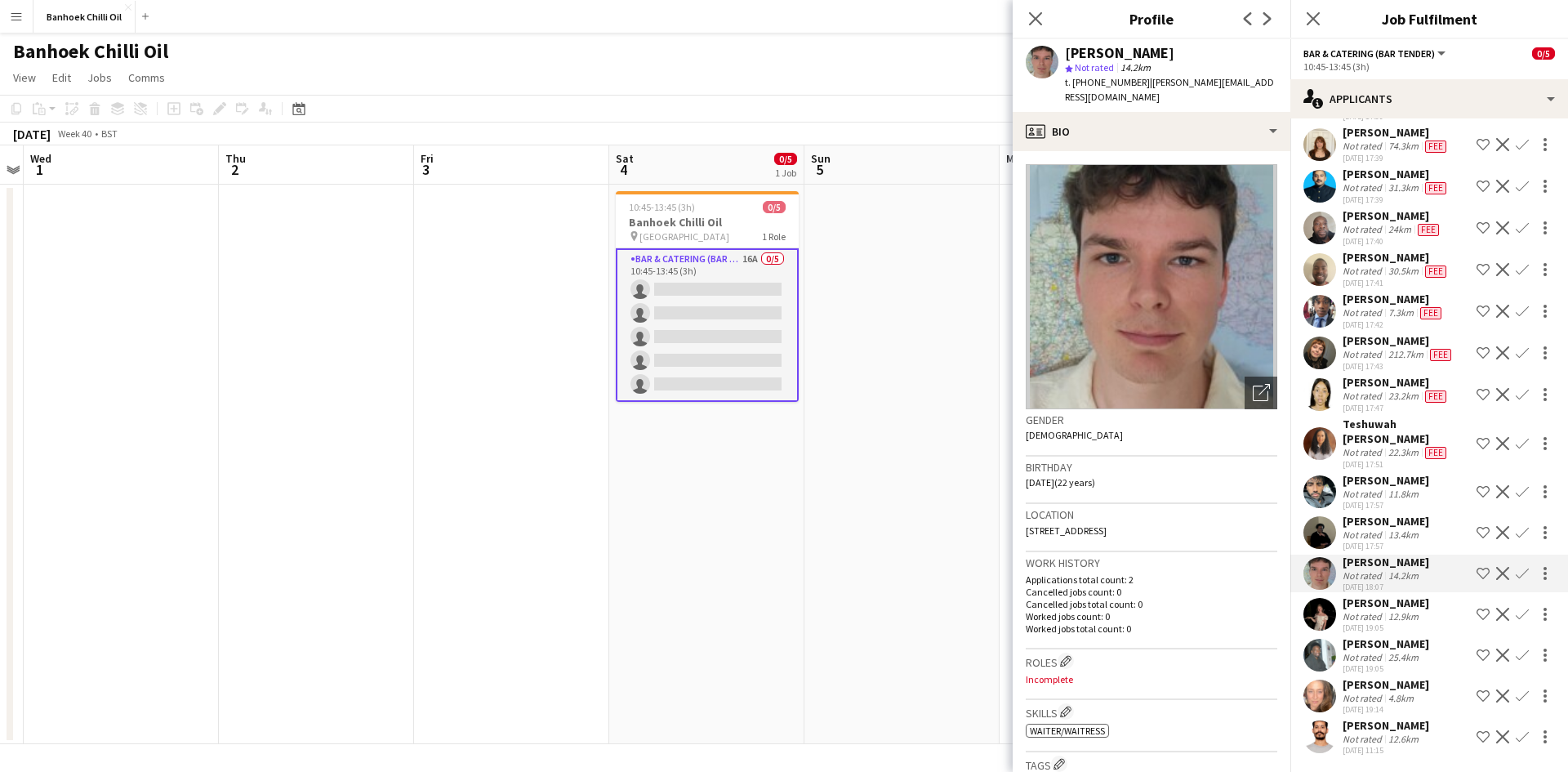
click at [1379, 513] on div "Mahamedqadar Osman" at bounding box center [1385, 521] width 86 height 14
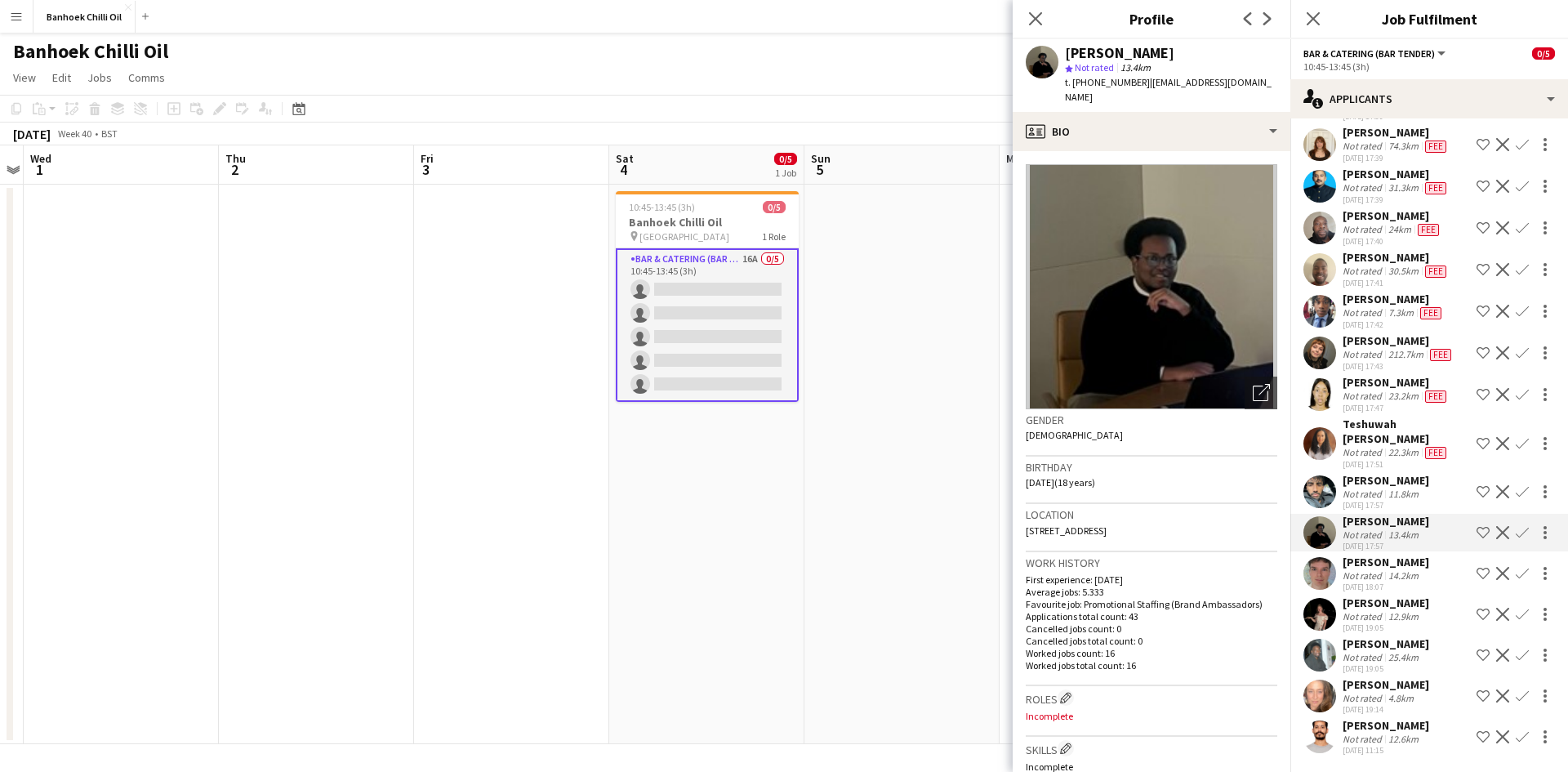
scroll to position [141, 0]
click at [1378, 390] on div "Not rated" at bounding box center [1362, 396] width 42 height 13
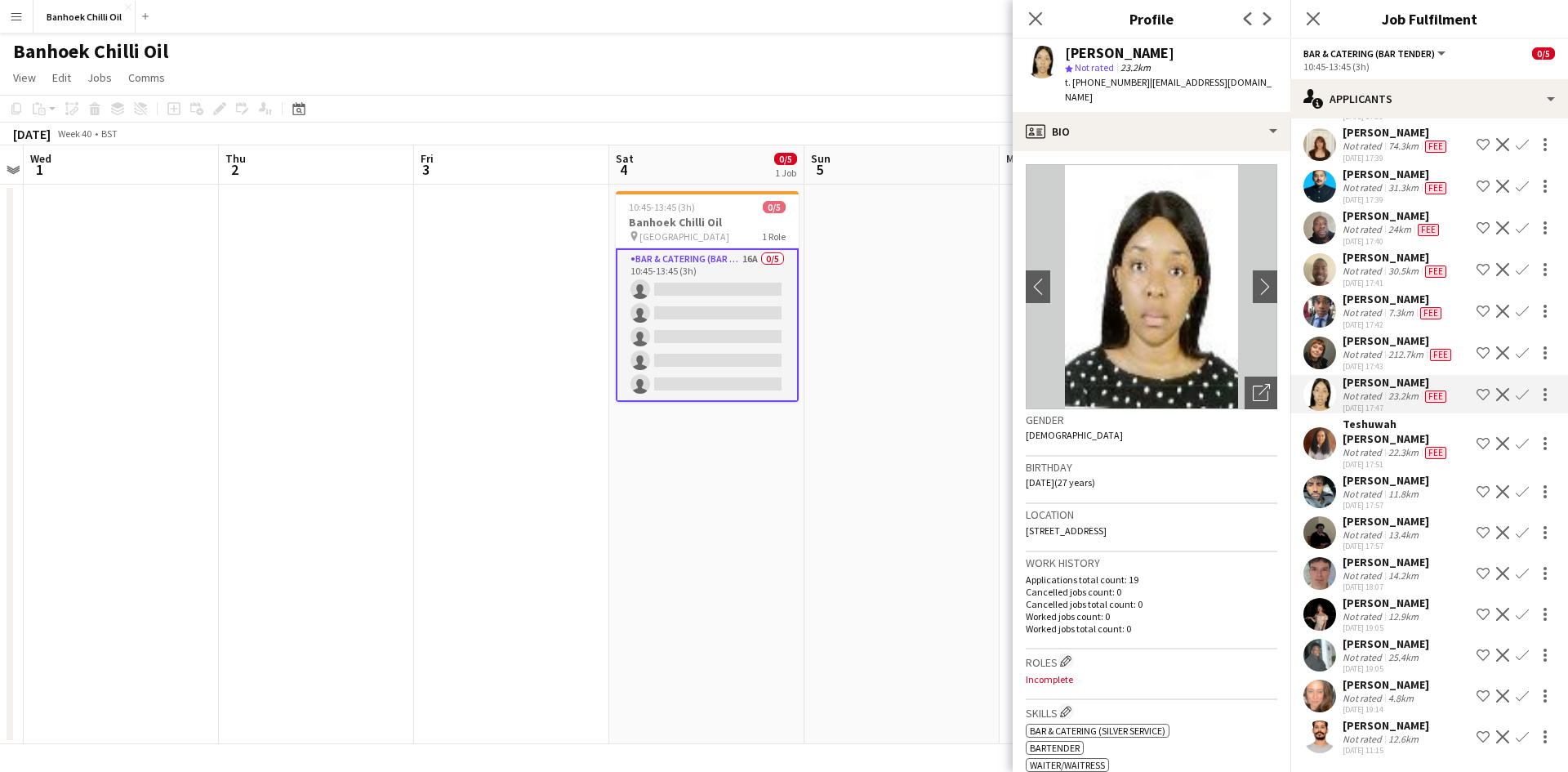
click at [1375, 348] on div "Not rated" at bounding box center [1362, 355] width 42 height 13
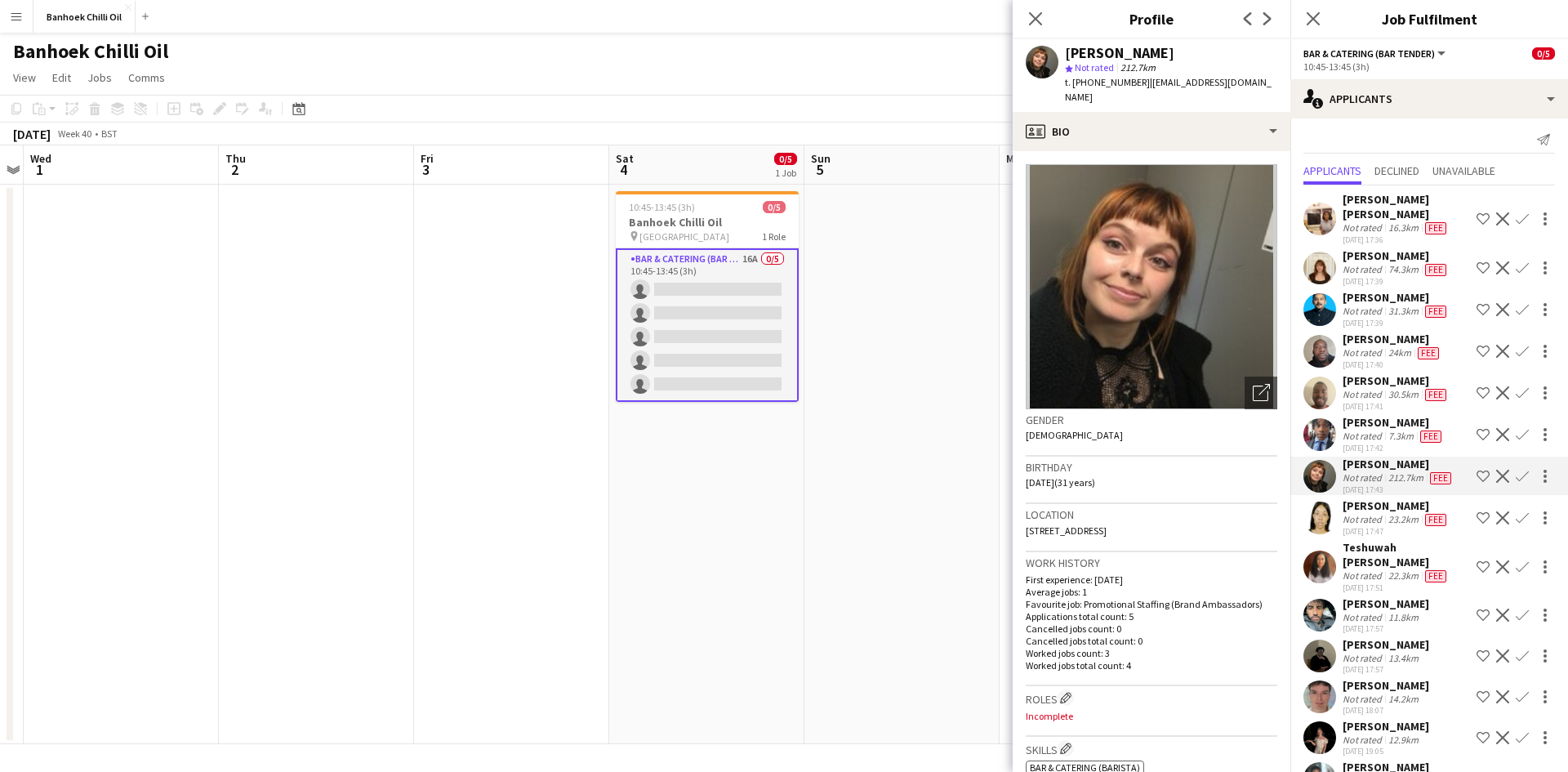
scroll to position [0, 0]
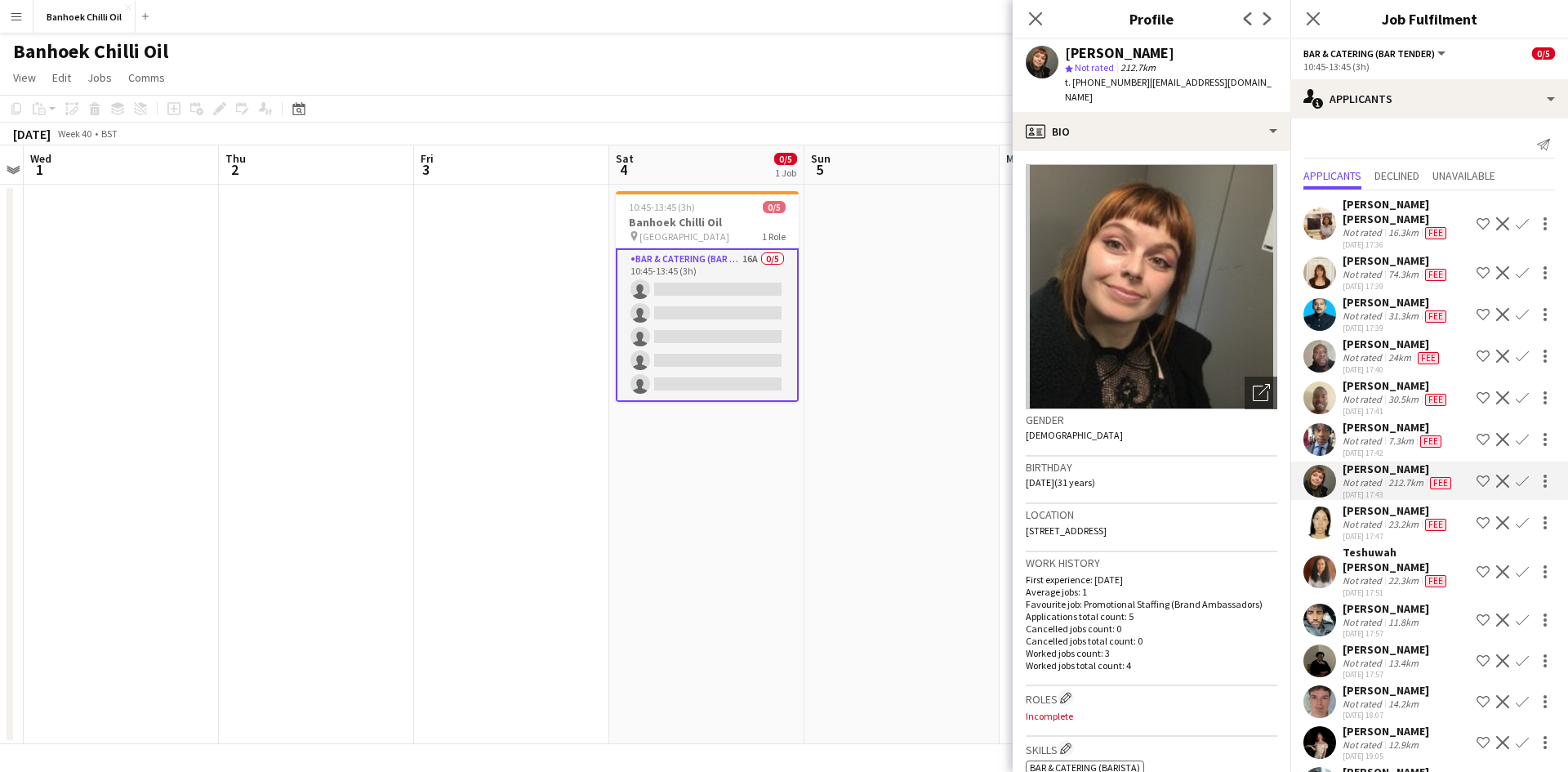
click at [1379, 268] on div "Not rated" at bounding box center [1362, 274] width 42 height 13
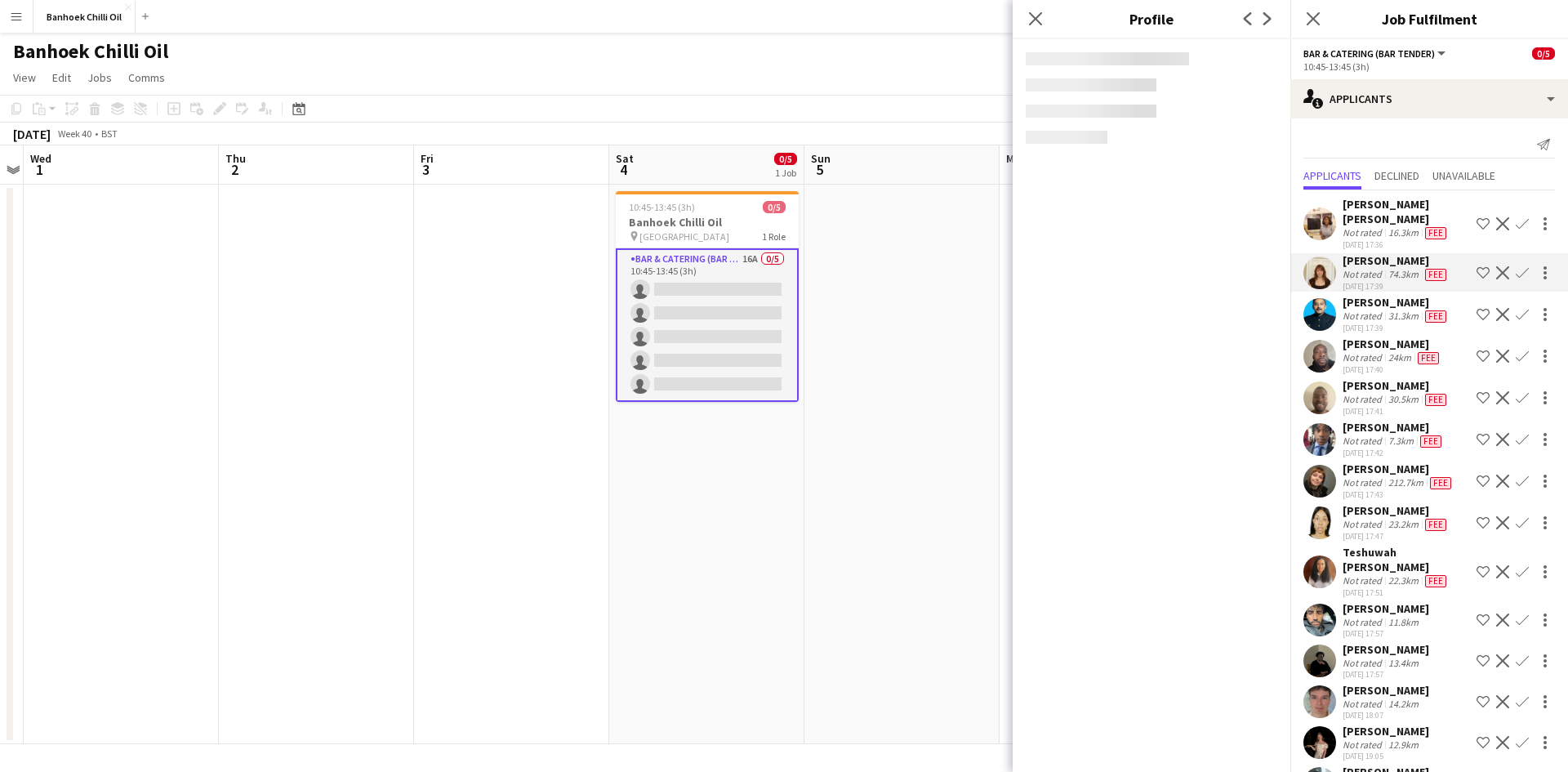
click at [1515, 267] on app-icon "Confirm" at bounding box center [1521, 273] width 13 height 13
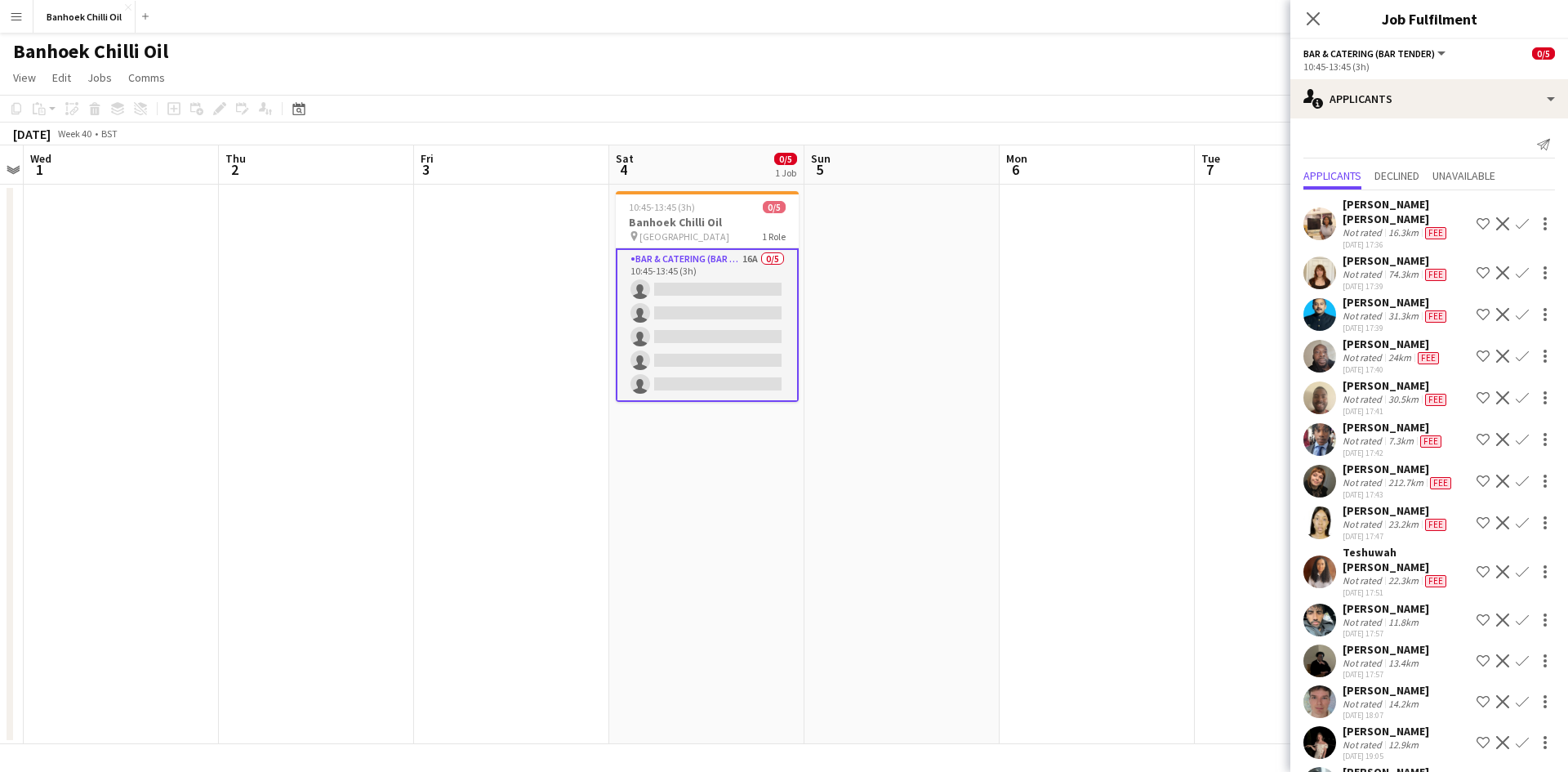
click at [1515, 267] on app-icon "Confirm" at bounding box center [1521, 273] width 13 height 13
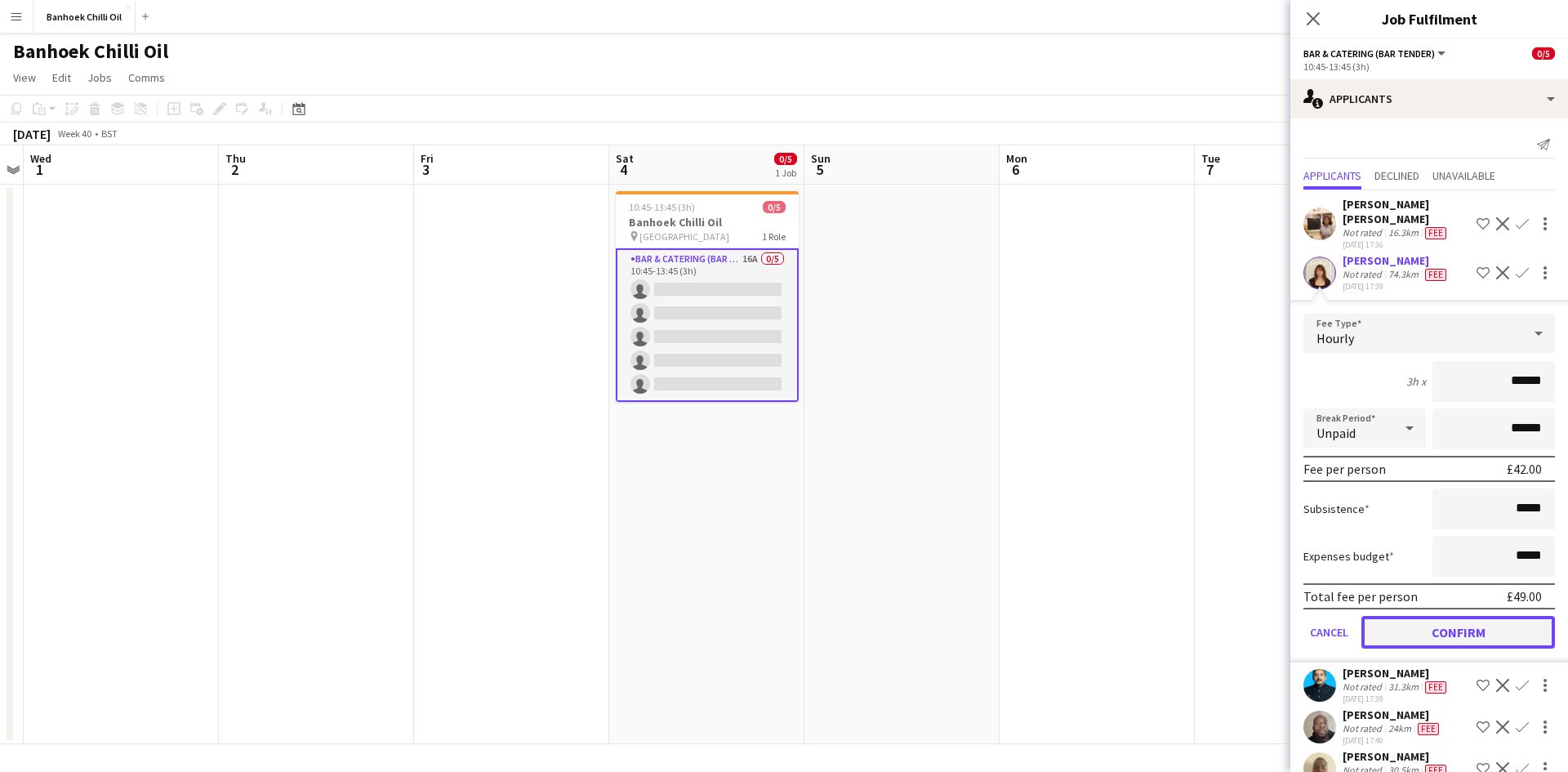
click at [1423, 620] on button "Confirm" at bounding box center [1458, 632] width 194 height 32
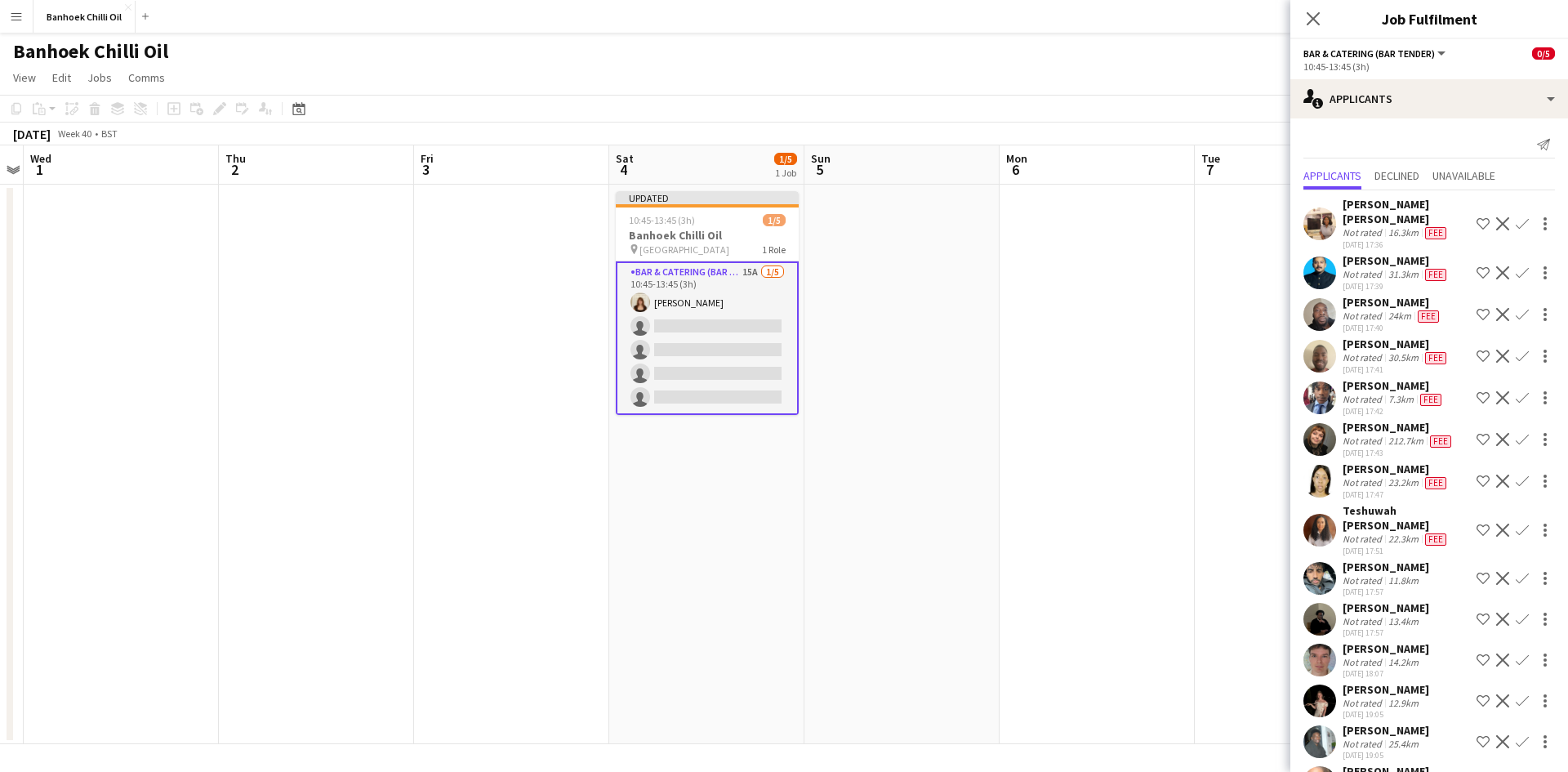
click at [1373, 226] on div "Not rated" at bounding box center [1362, 232] width 42 height 13
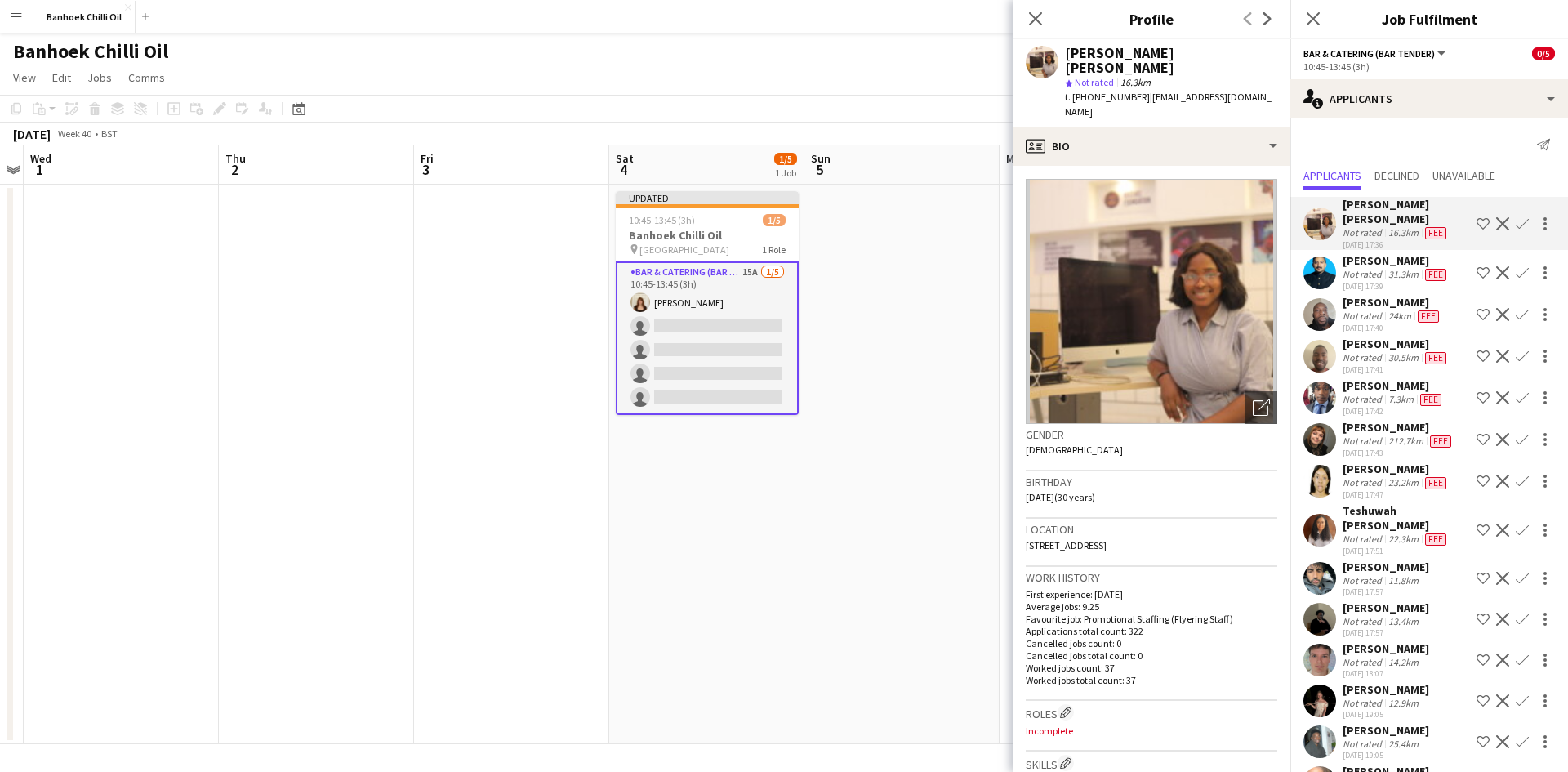
click at [1515, 217] on app-icon "Confirm" at bounding box center [1521, 224] width 13 height 13
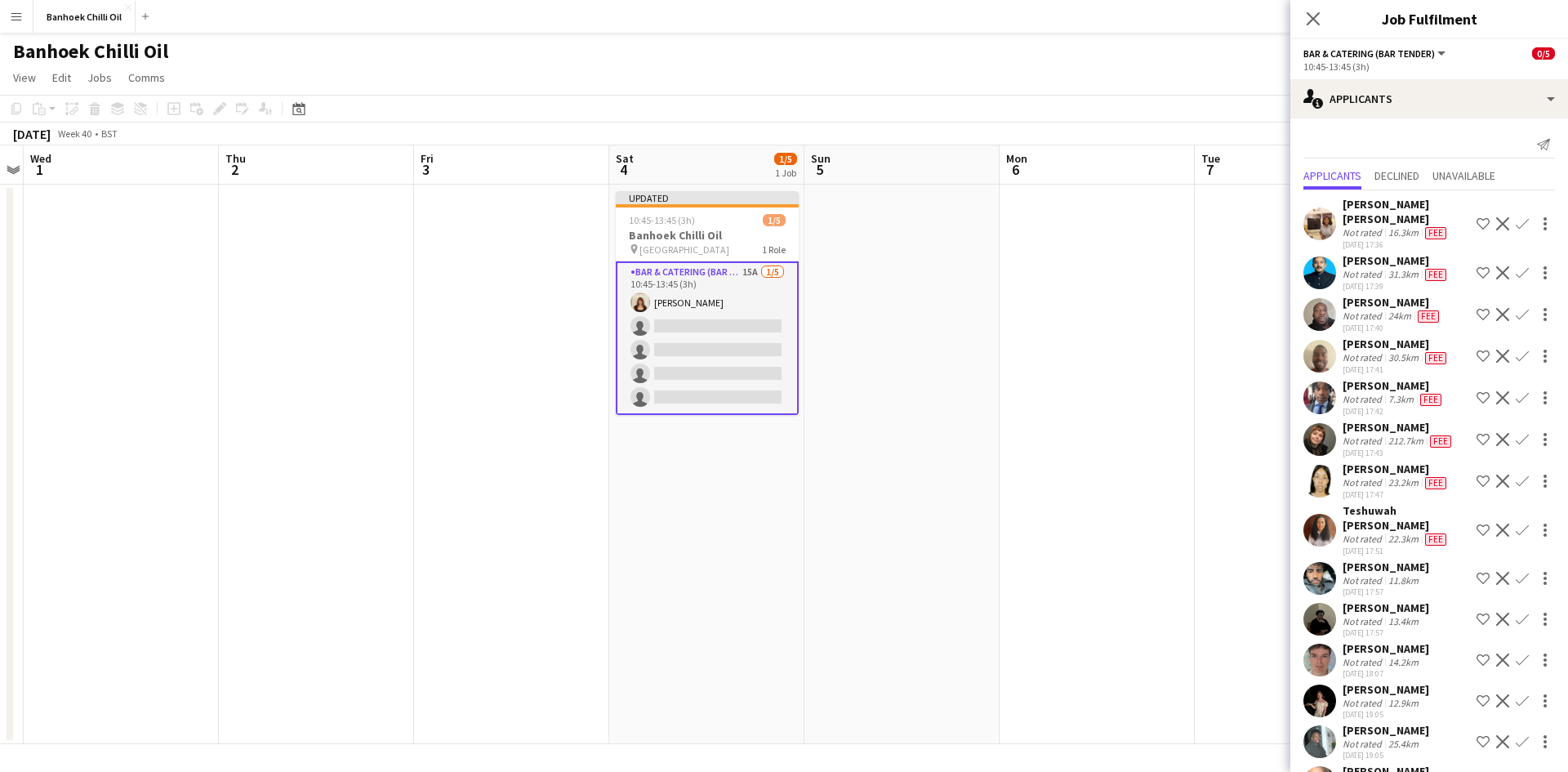
click at [1515, 221] on app-icon "Confirm" at bounding box center [1521, 224] width 13 height 13
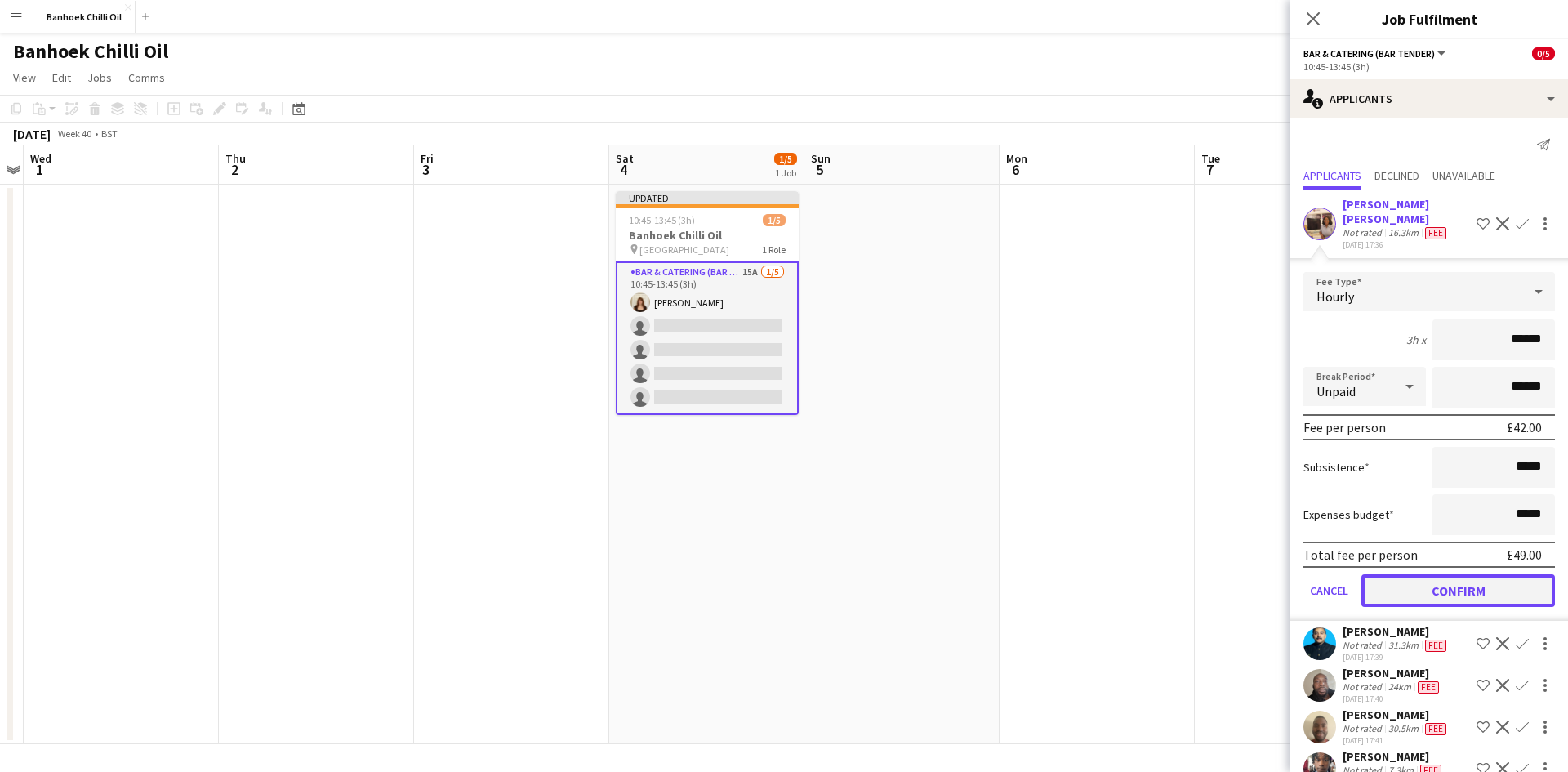
click at [1420, 574] on button "Confirm" at bounding box center [1458, 590] width 194 height 32
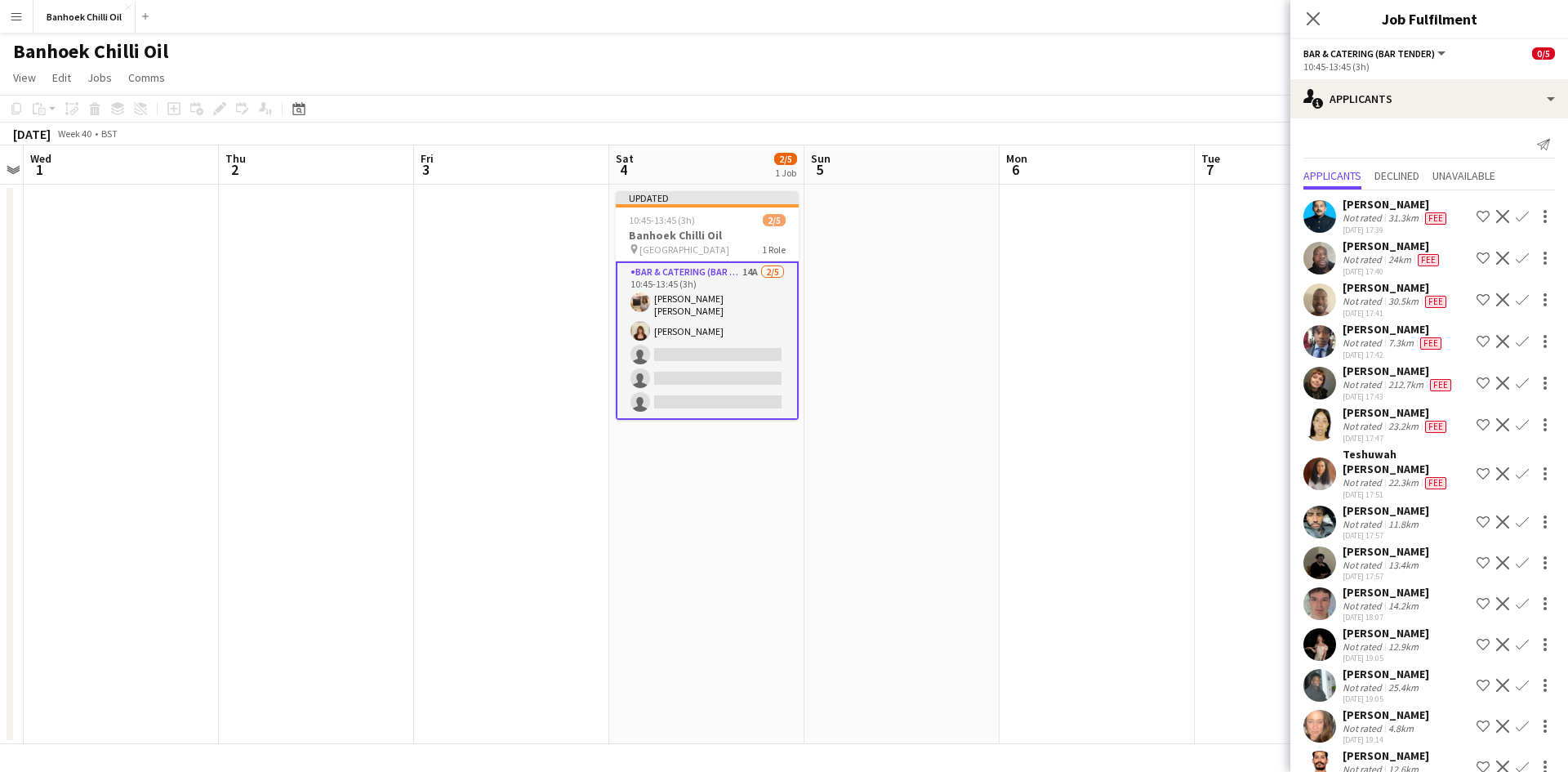
scroll to position [45, 0]
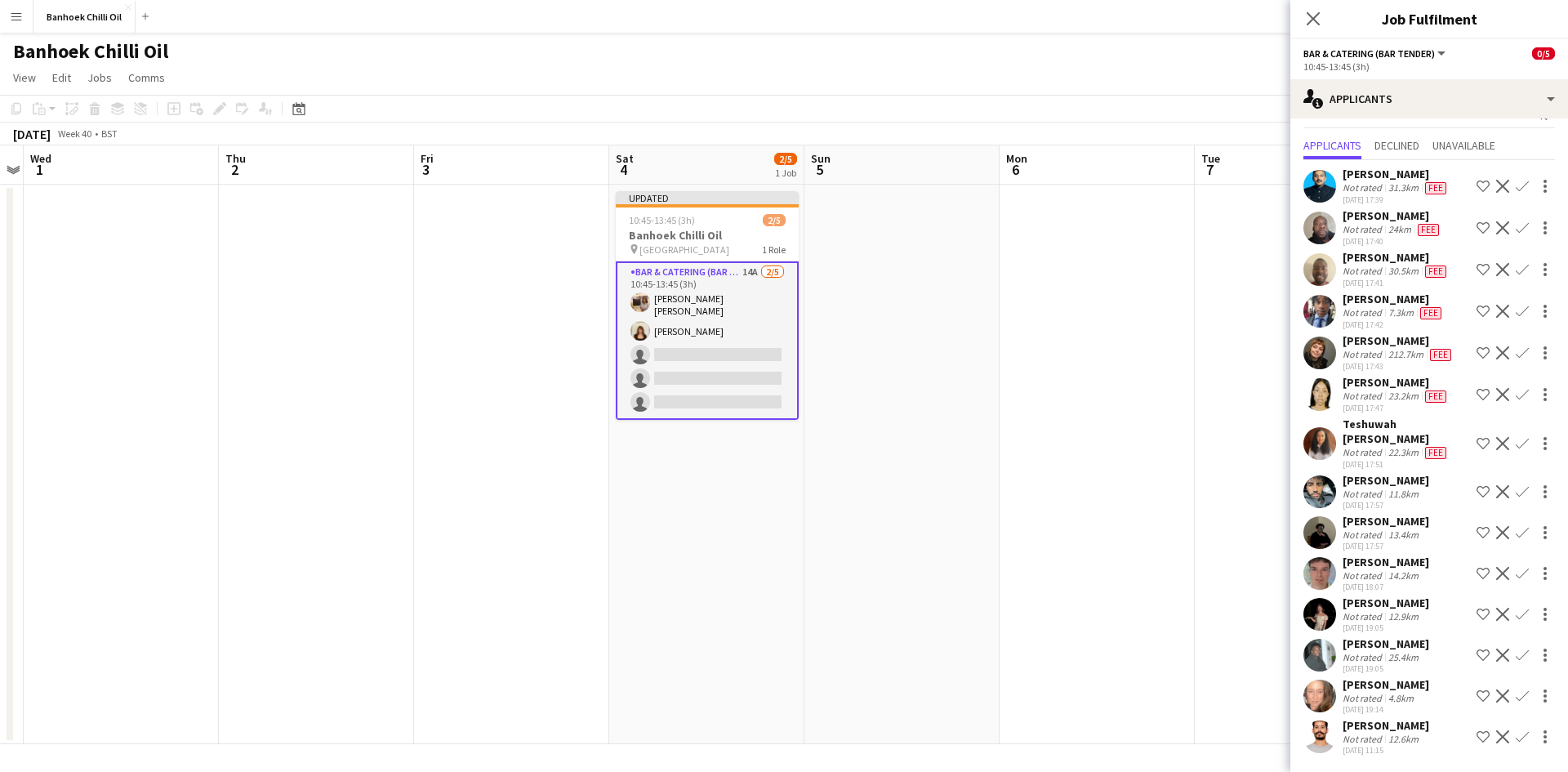
click at [1366, 459] on div "18-09-2025 17:51" at bounding box center [1406, 464] width 127 height 11
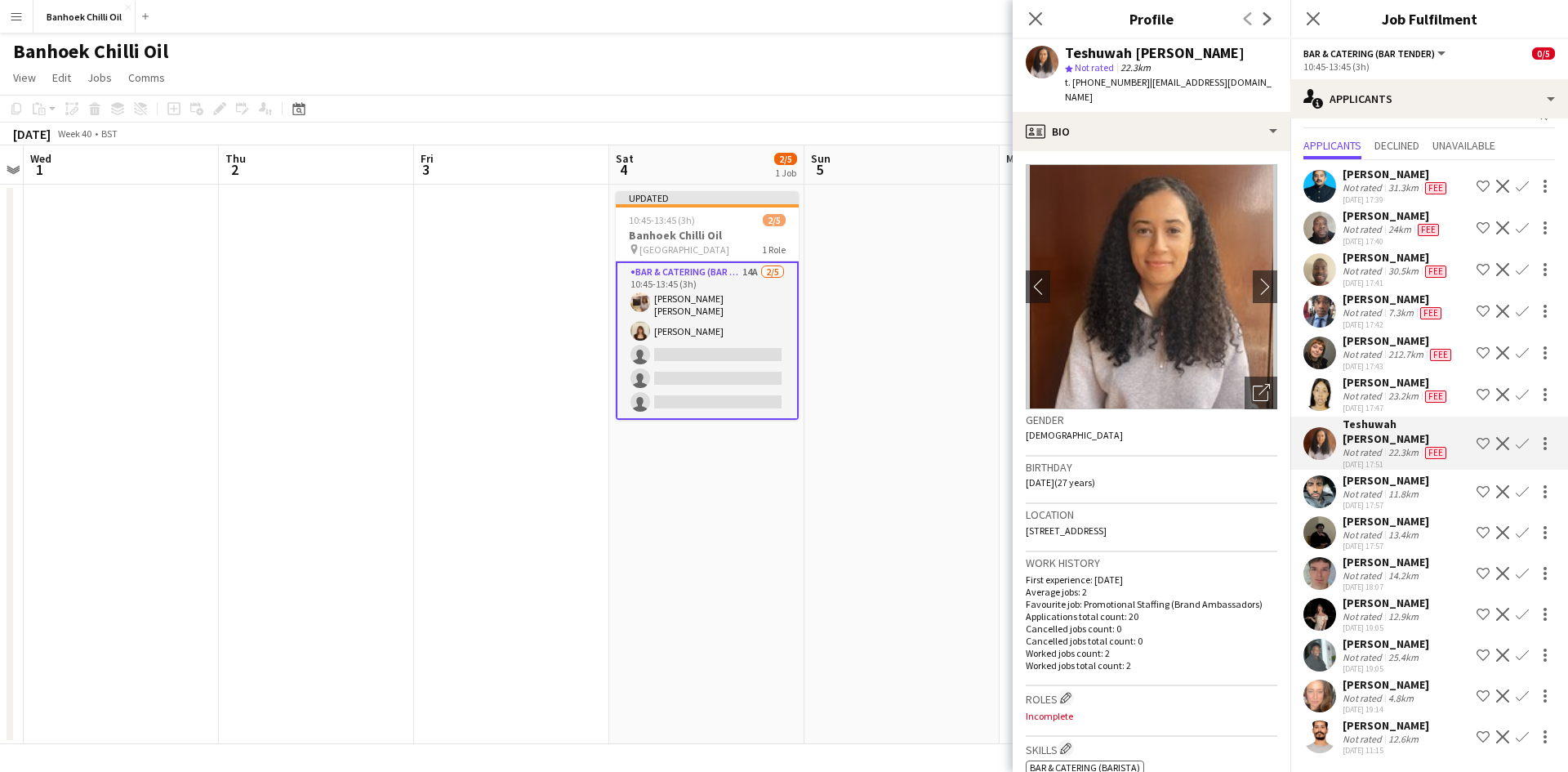
click at [1516, 434] on button "Confirm" at bounding box center [1522, 443] width 20 height 20
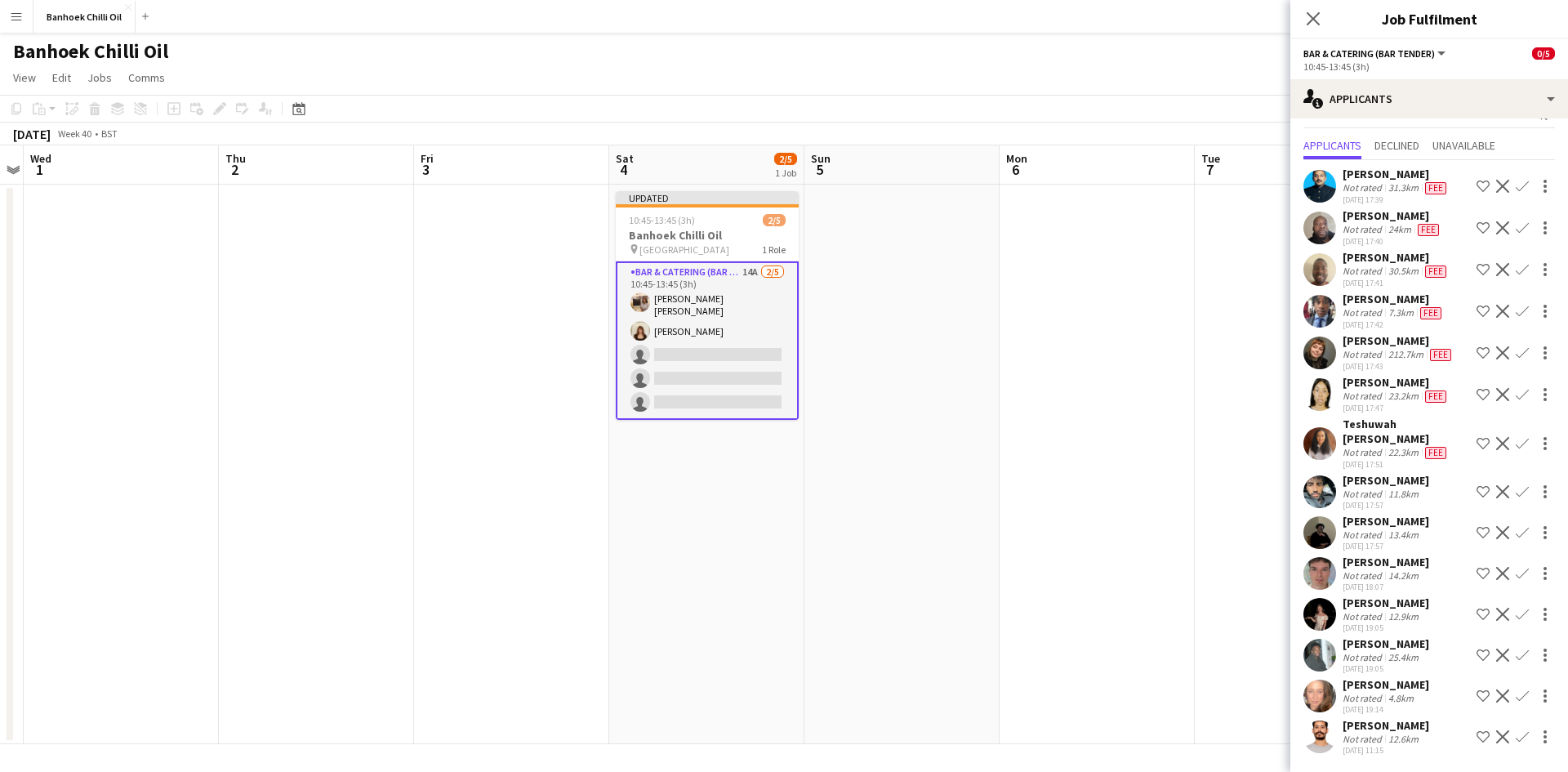
click at [1516, 434] on button "Confirm" at bounding box center [1522, 443] width 20 height 20
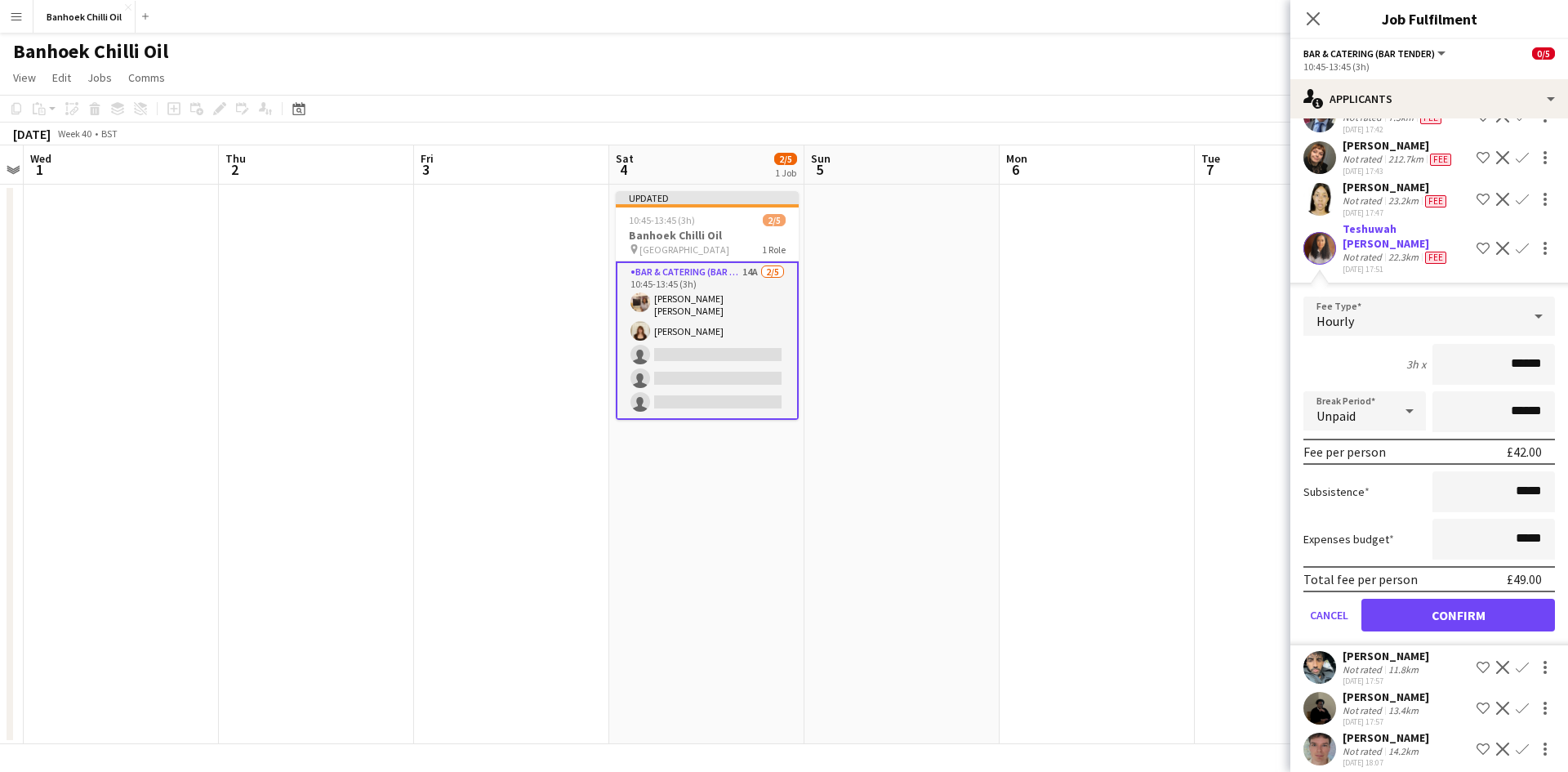
scroll to position [372, 0]
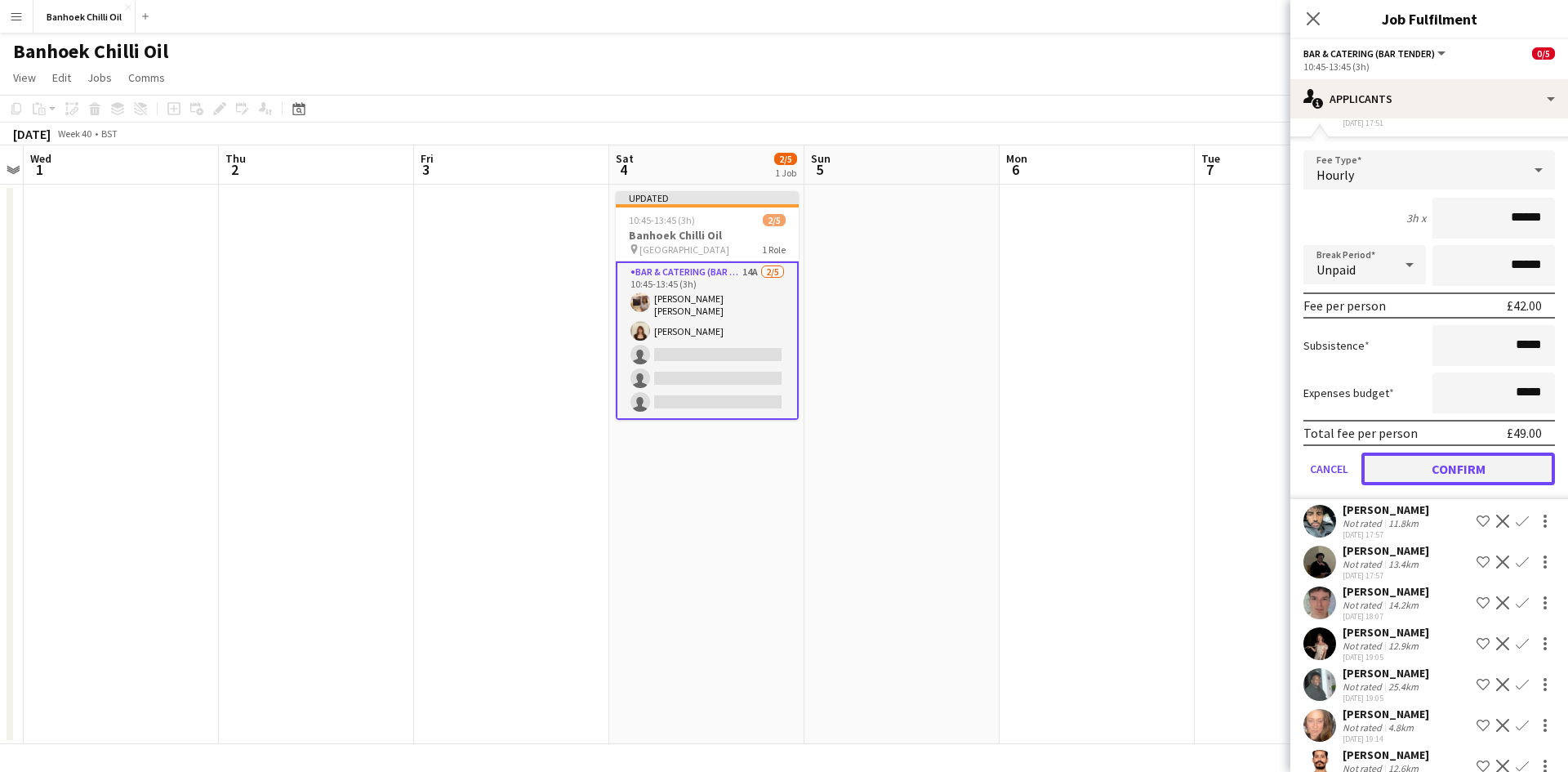
click at [1406, 477] on button "Confirm" at bounding box center [1458, 469] width 194 height 32
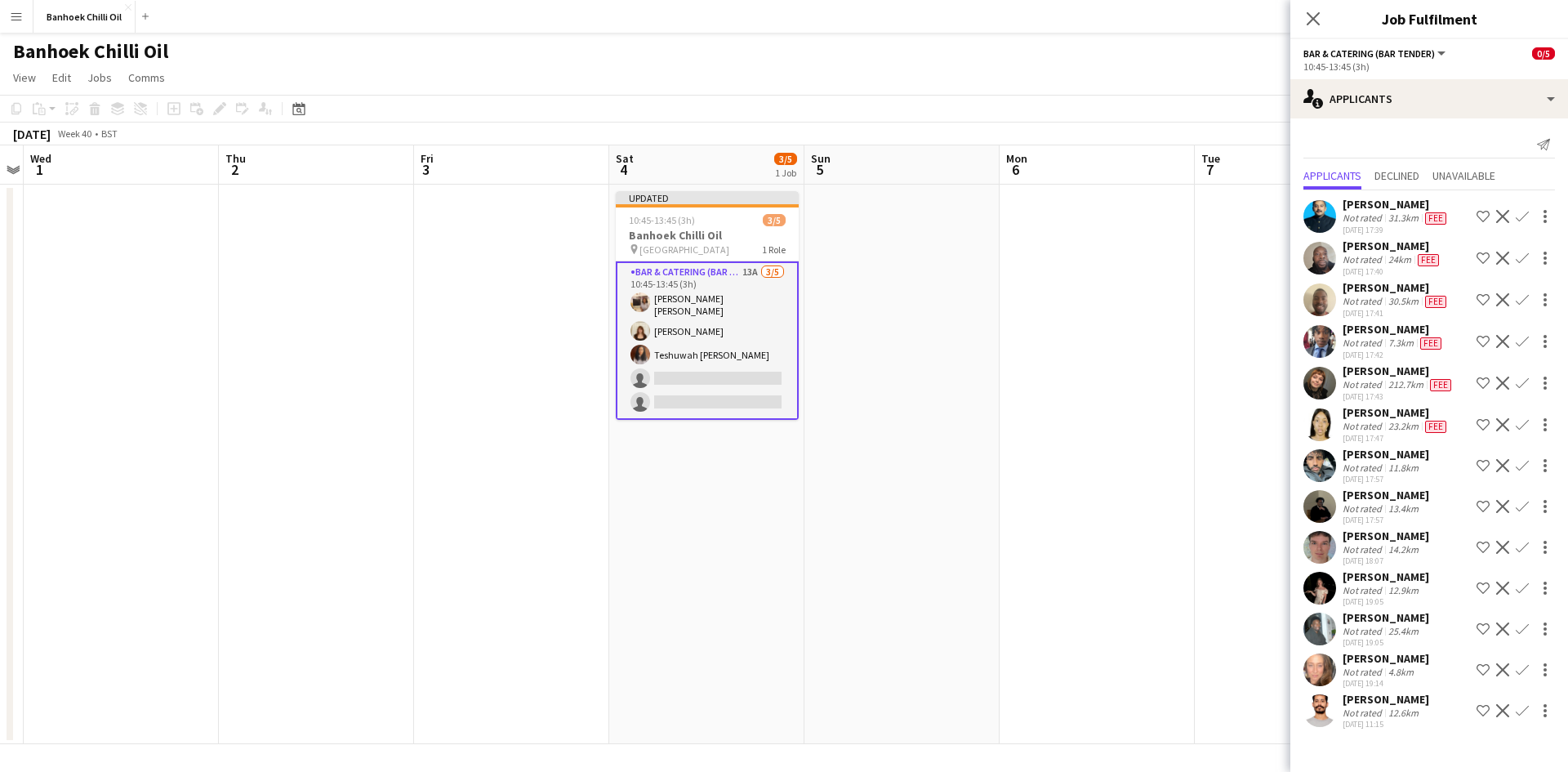
scroll to position [0, 0]
click at [1388, 302] on div "30.5km" at bounding box center [1403, 301] width 37 height 13
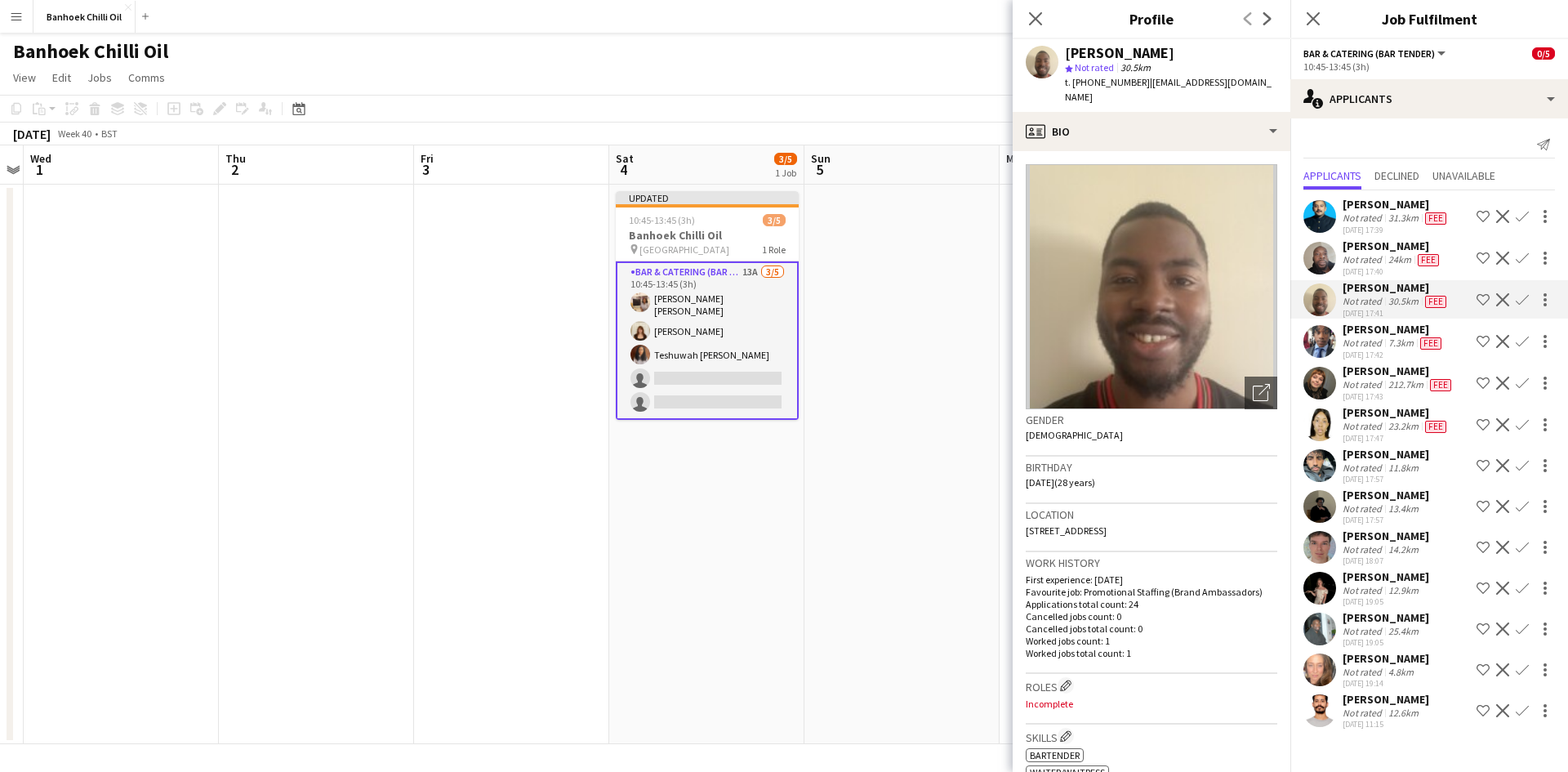
click at [1379, 267] on div "18-09-2025 17:40" at bounding box center [1391, 272] width 100 height 11
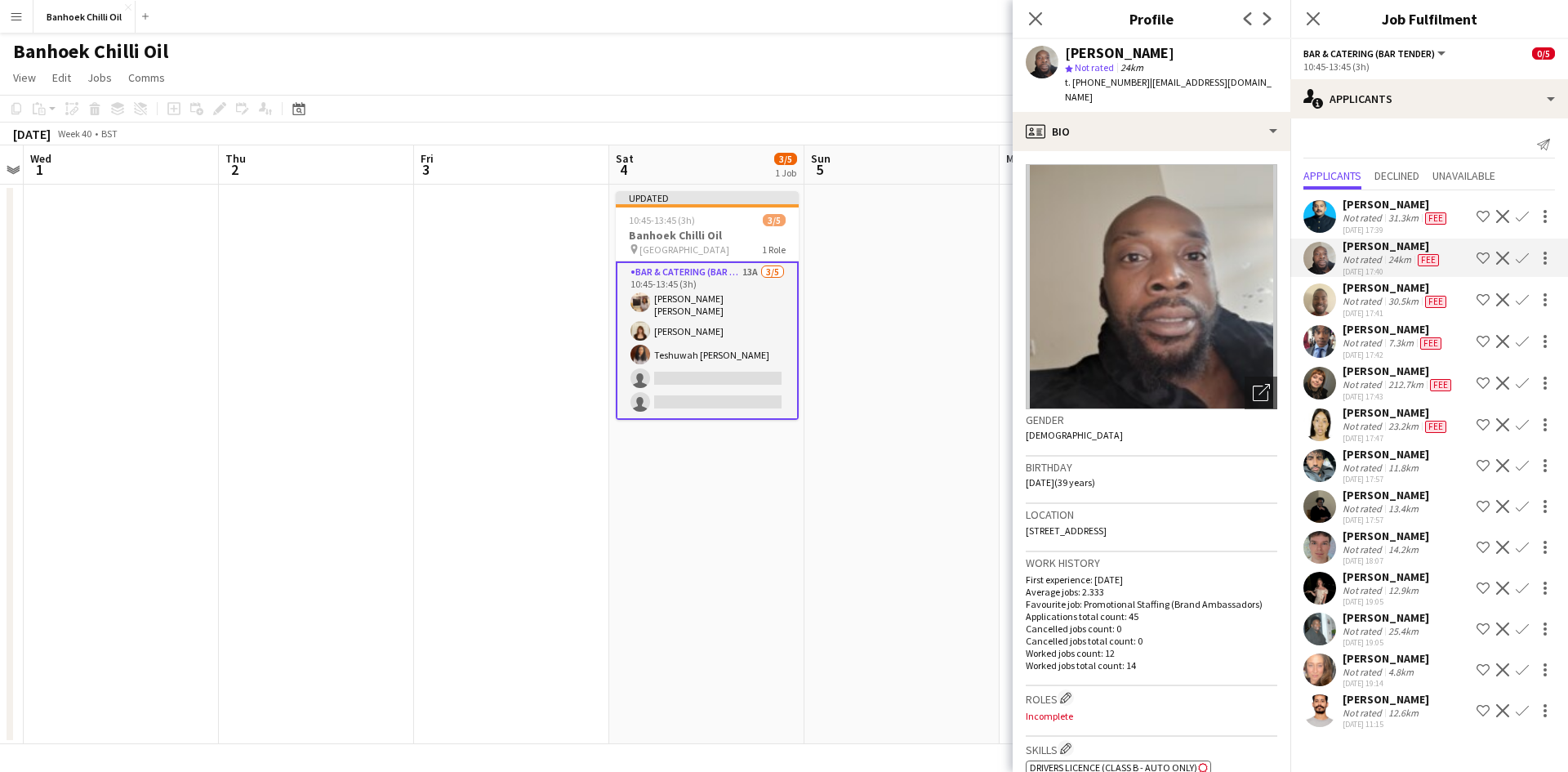
click at [1378, 203] on div "Muhammad Junaid Mir" at bounding box center [1395, 204] width 107 height 14
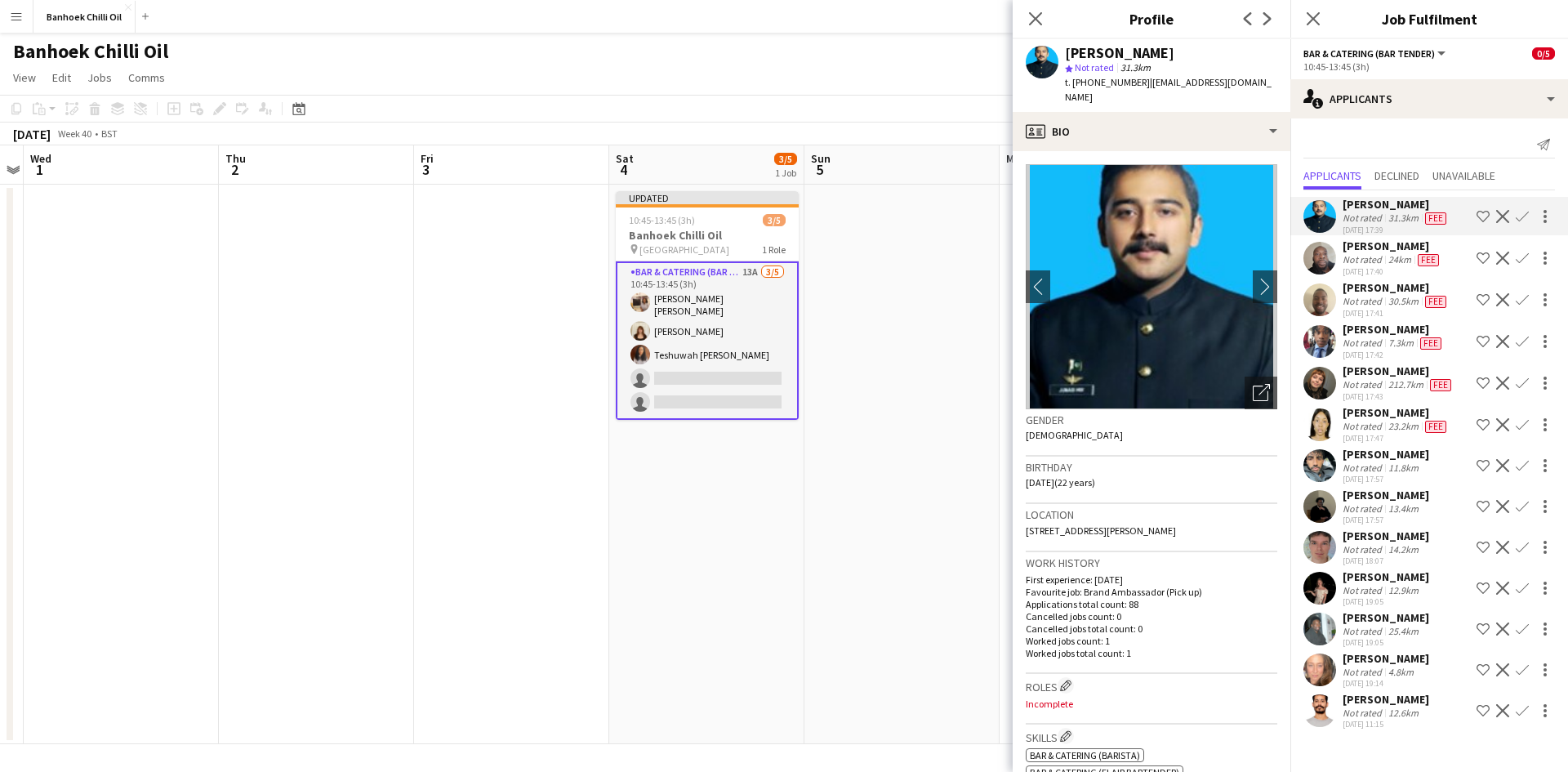
click at [1406, 575] on div "Yuliia Levytska" at bounding box center [1385, 576] width 86 height 14
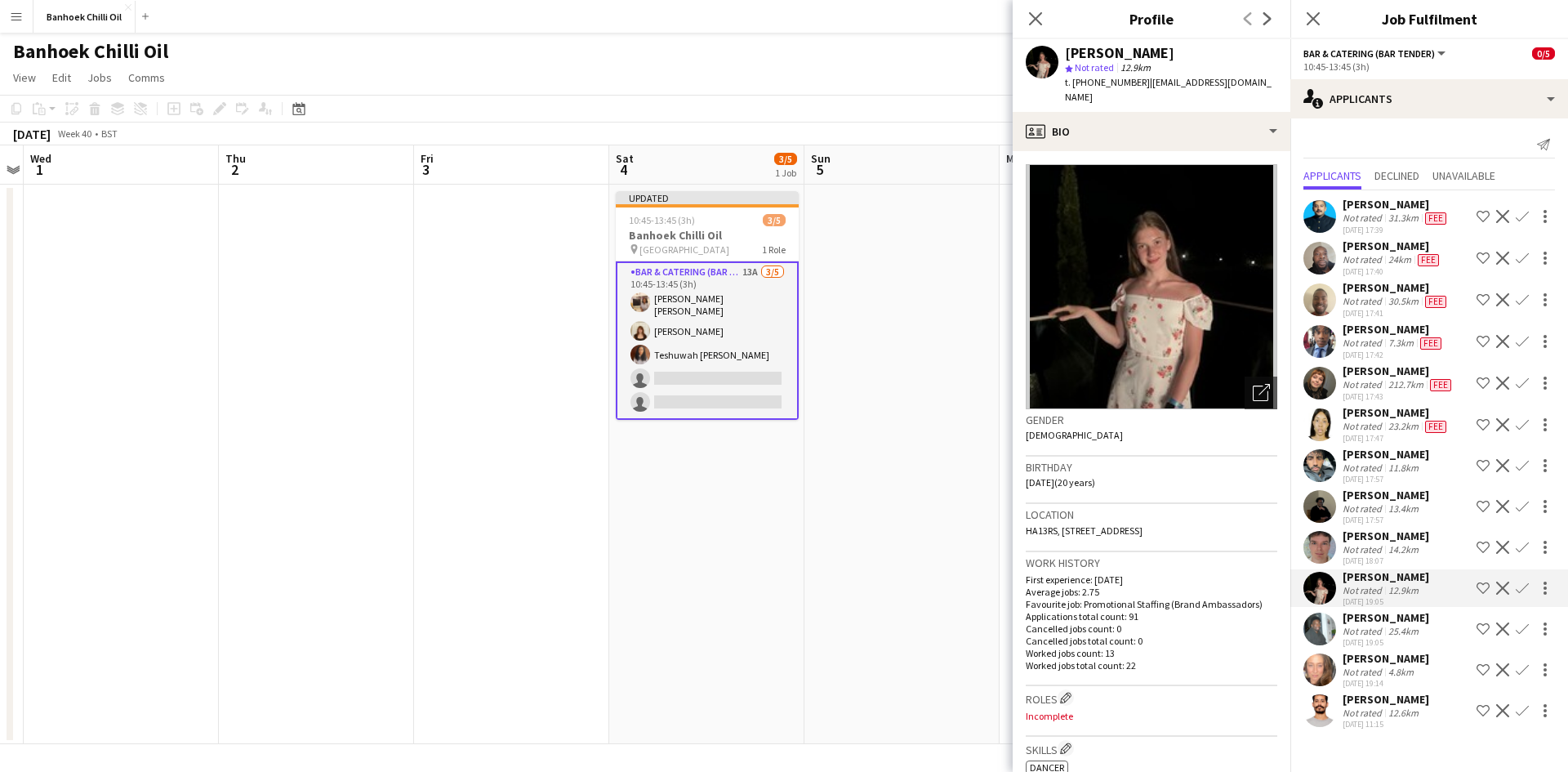
click at [1526, 589] on app-icon "Confirm" at bounding box center [1521, 588] width 13 height 13
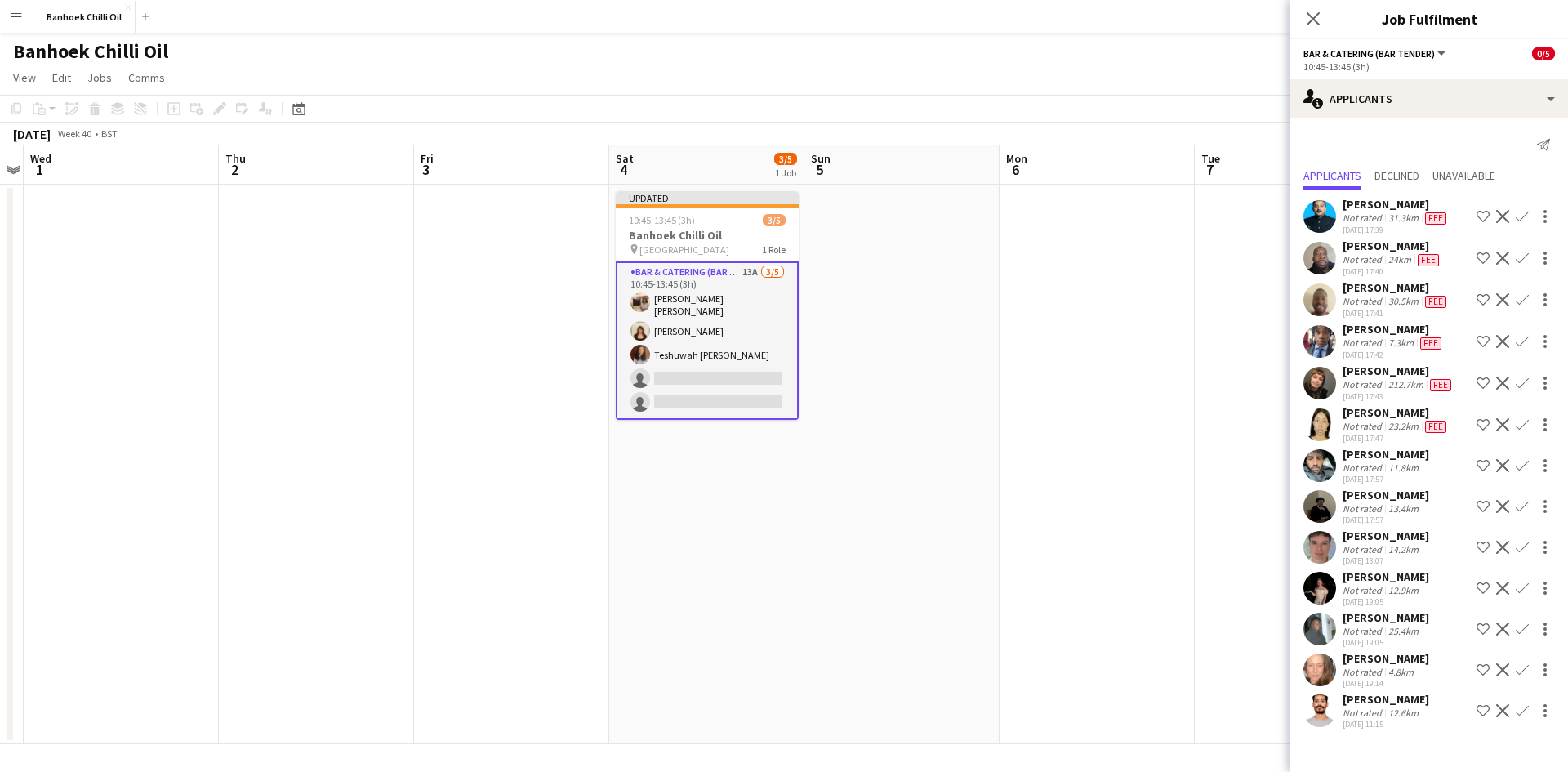
click at [1526, 584] on app-icon "Confirm" at bounding box center [1521, 588] width 13 height 13
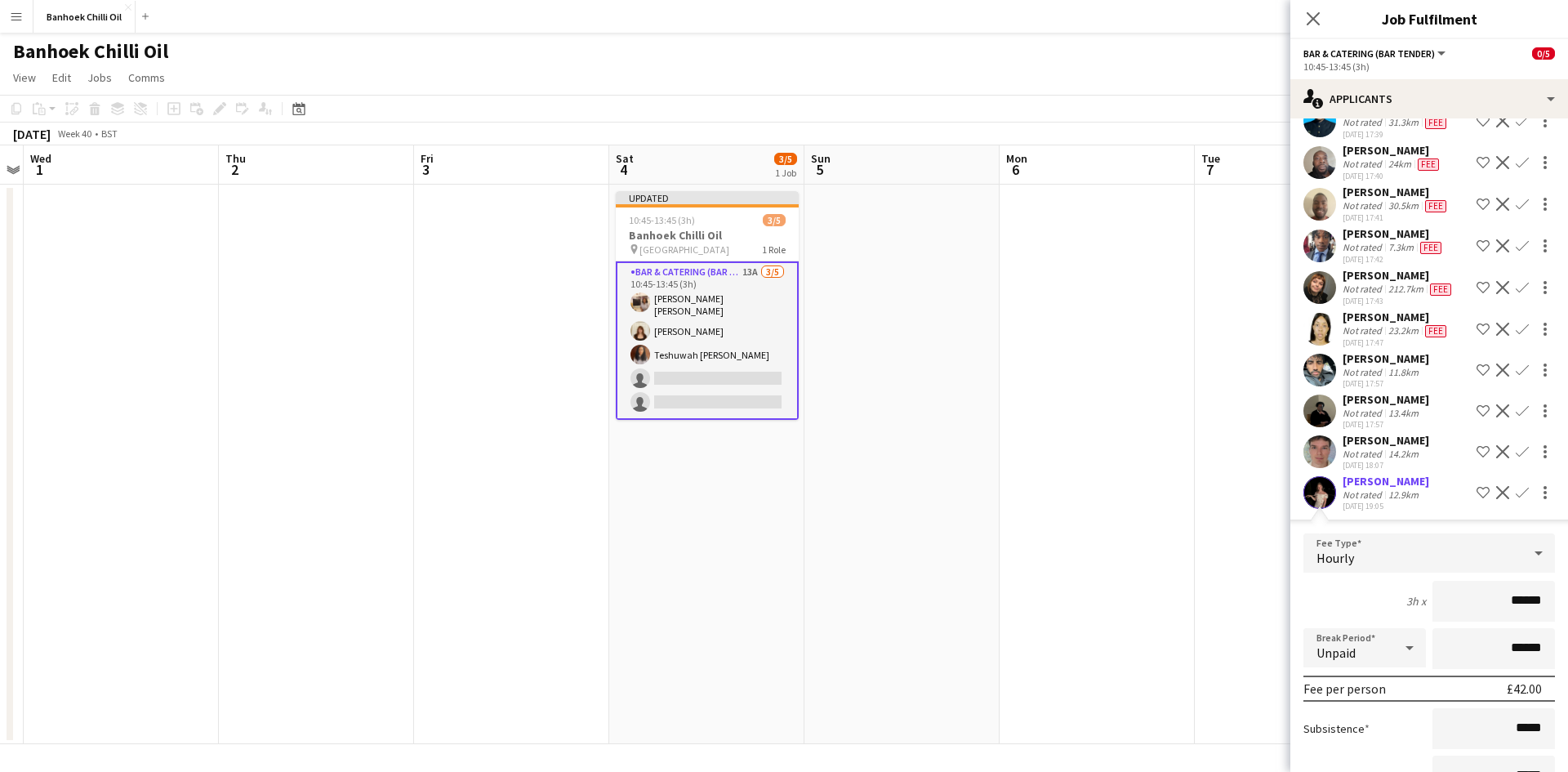
scroll to position [245, 0]
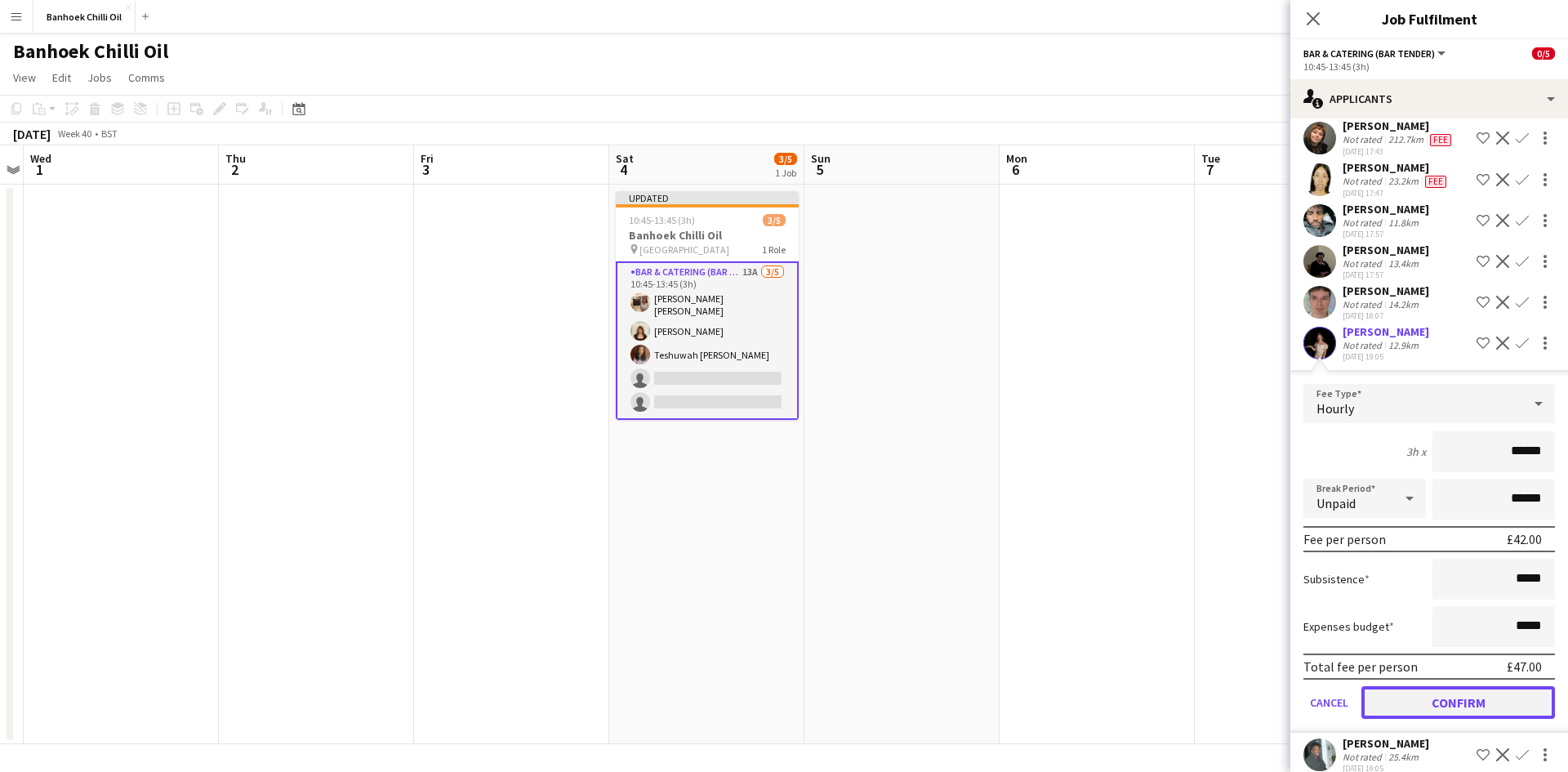
click at [1465, 719] on button "Confirm" at bounding box center [1458, 702] width 194 height 32
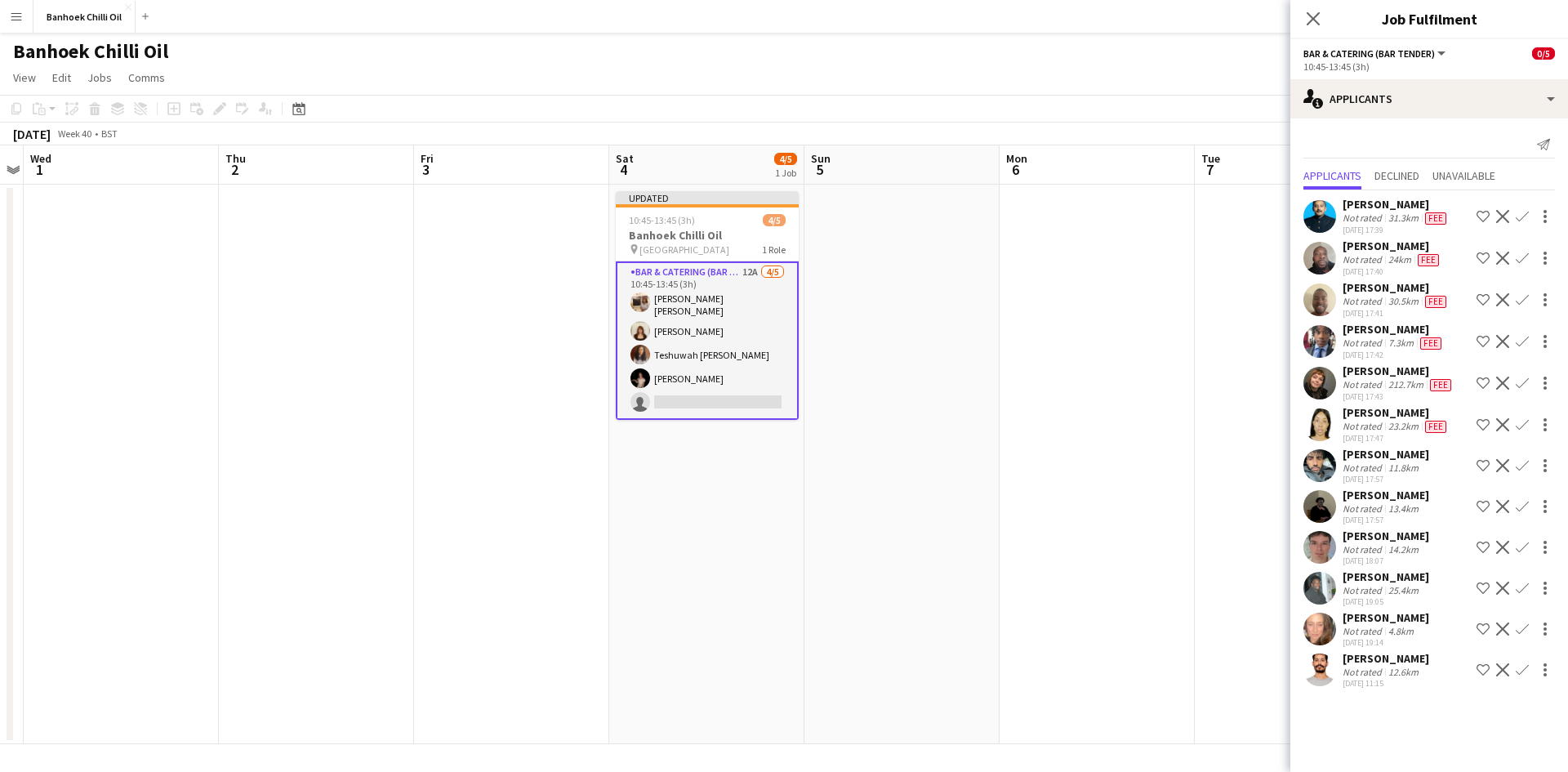
click at [1397, 383] on div "212.7km" at bounding box center [1406, 384] width 41 height 13
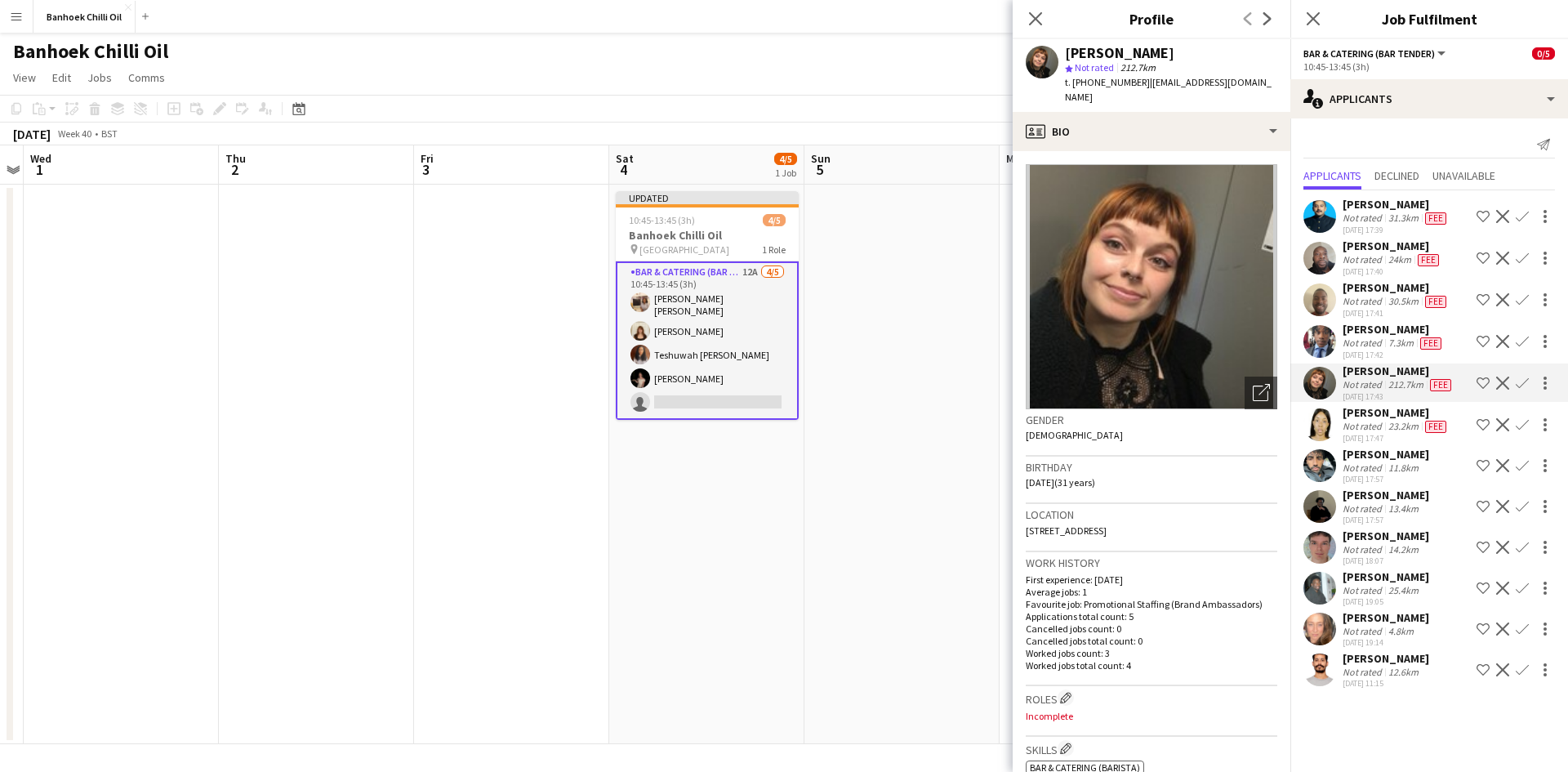
click at [942, 451] on app-date-cell at bounding box center [901, 464] width 195 height 559
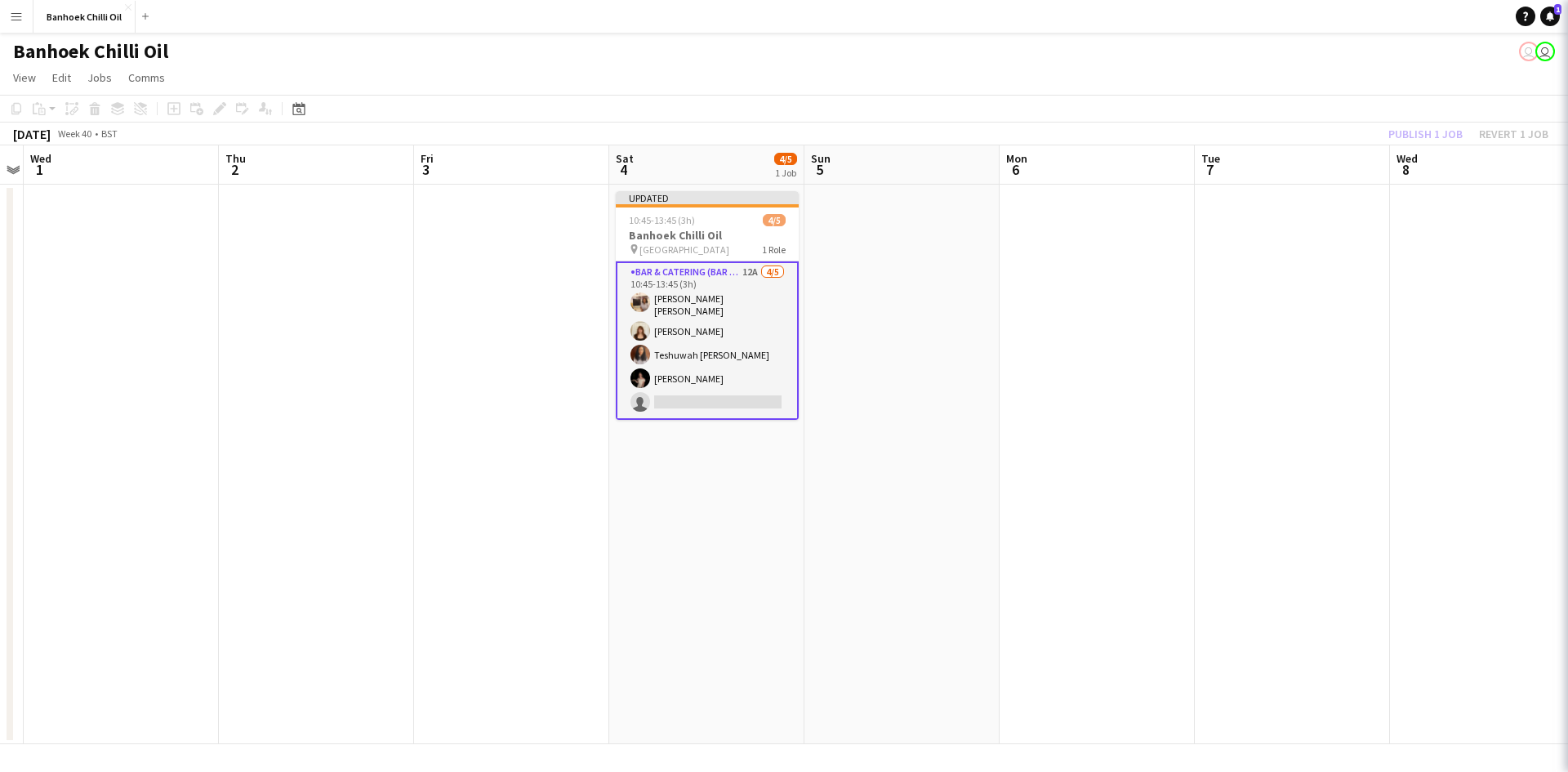
scroll to position [0, 563]
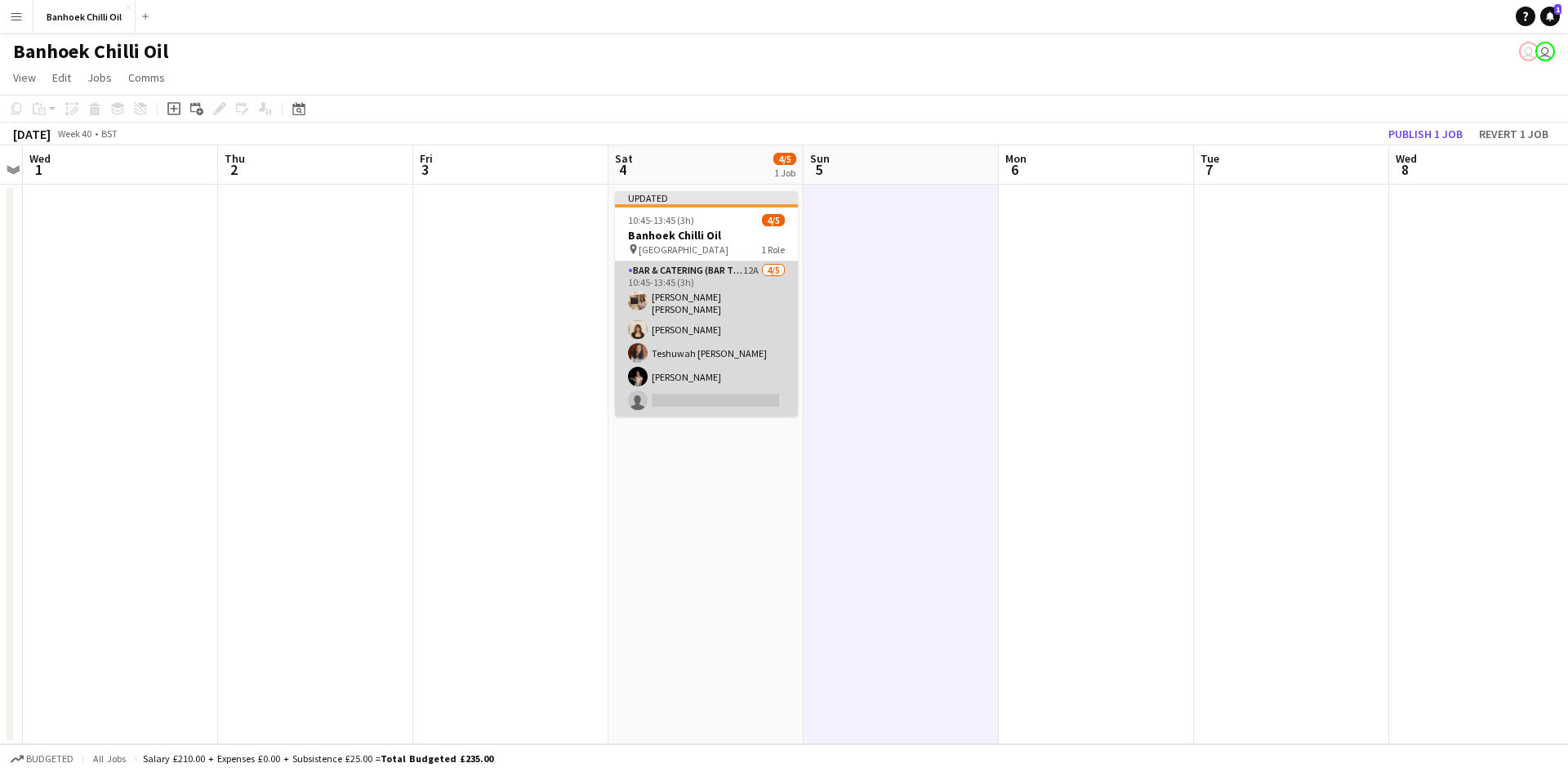
click at [687, 354] on app-card-role "Bar & Catering (Bar Tender) 12A 4/5 10:45-13:45 (3h) Annie Dan Amelie Forbes Te…" at bounding box center [706, 338] width 183 height 155
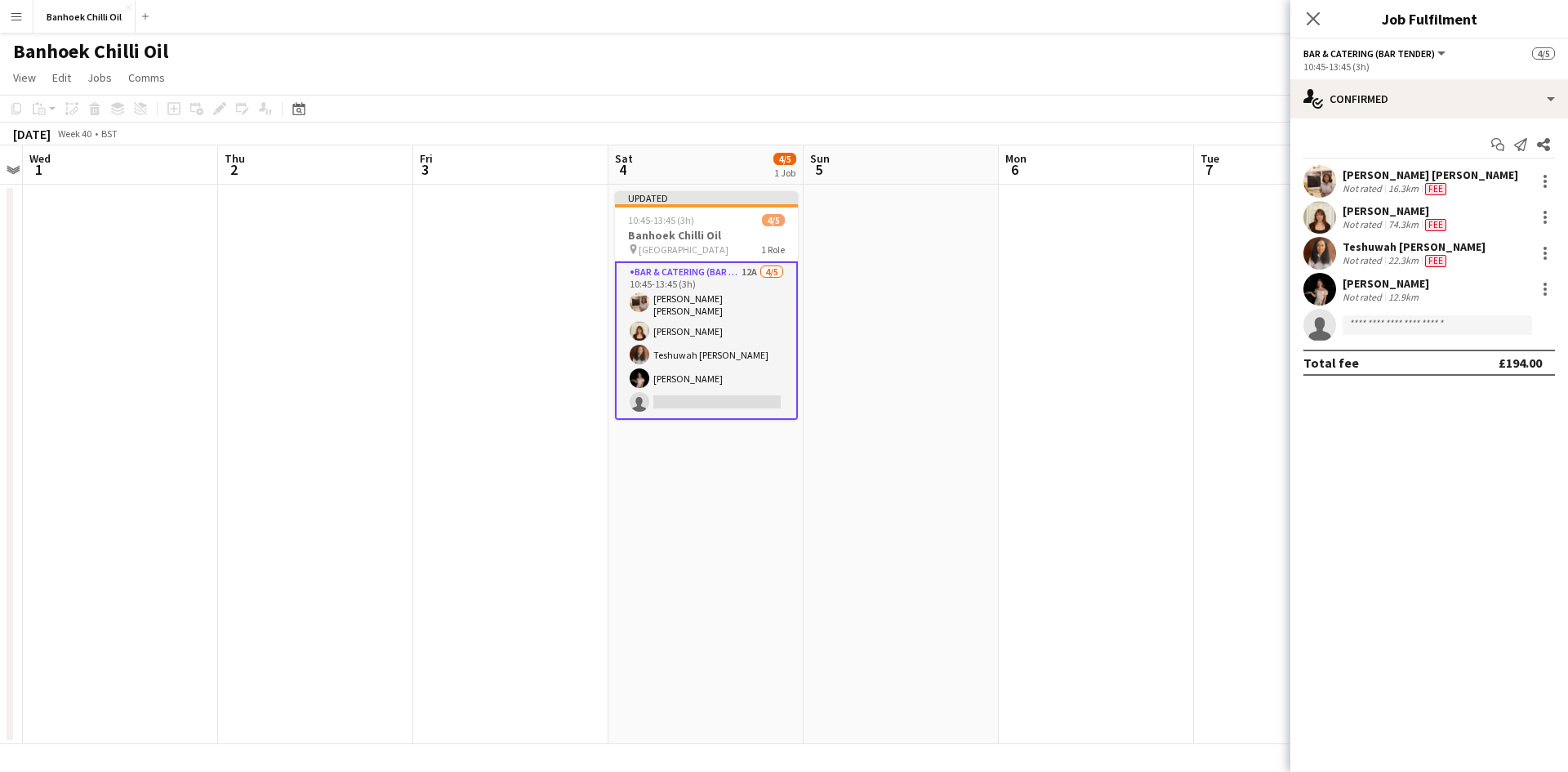
click at [1196, 330] on app-date-cell at bounding box center [1291, 464] width 195 height 559
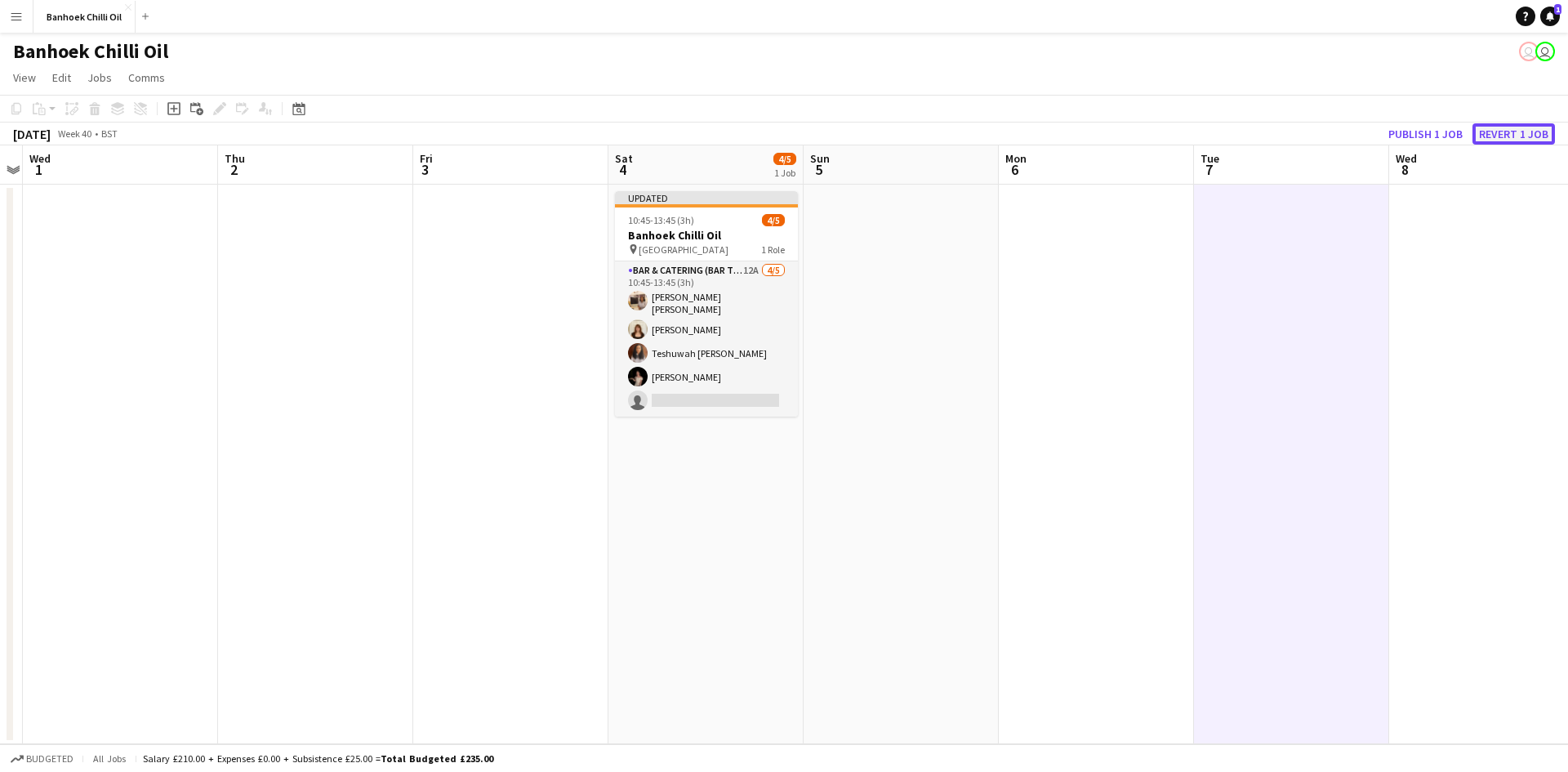
click at [1511, 136] on button "Revert 1 job" at bounding box center [1513, 134] width 83 height 22
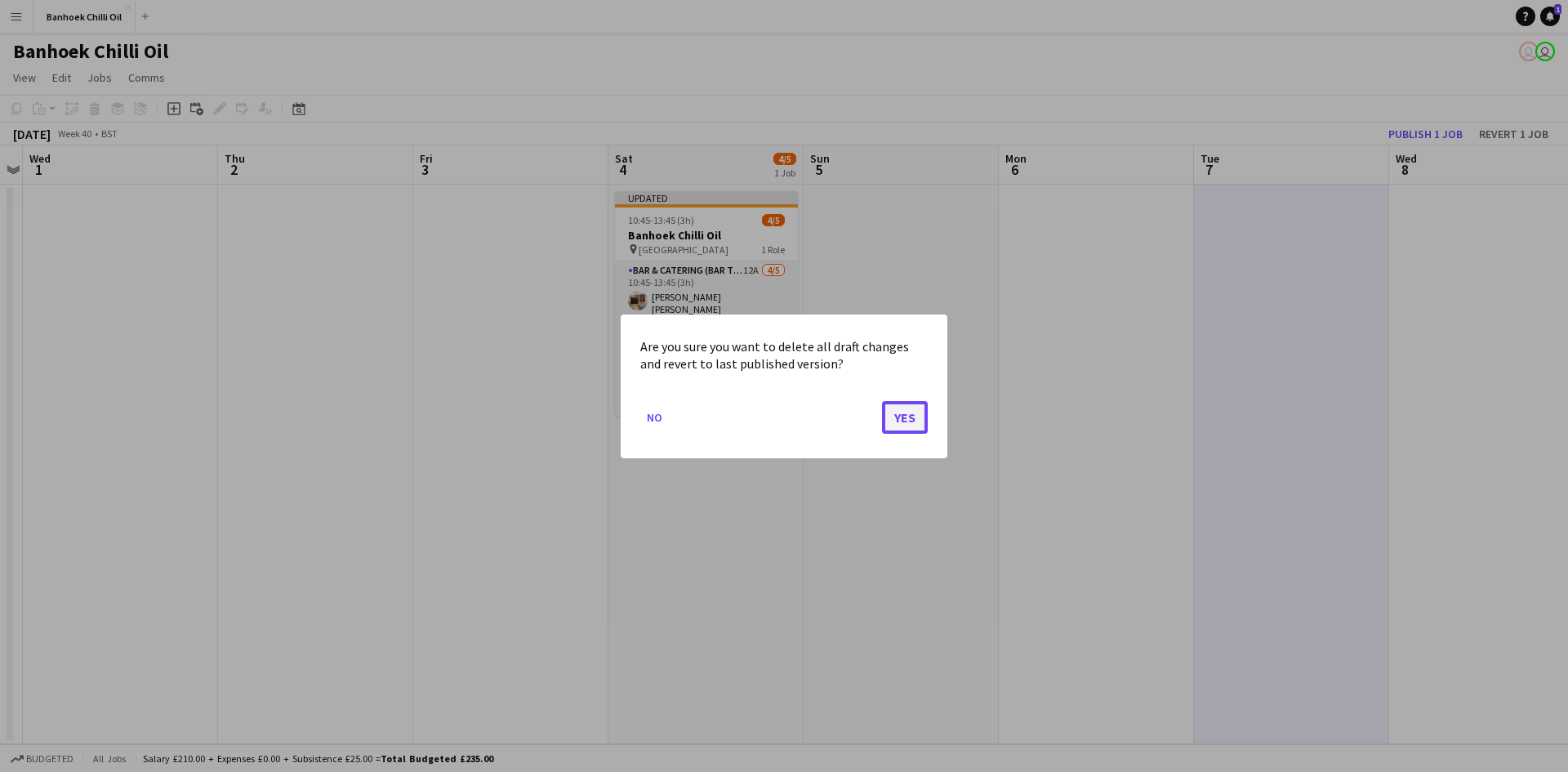
click at [912, 415] on button "Yes" at bounding box center [904, 417] width 46 height 32
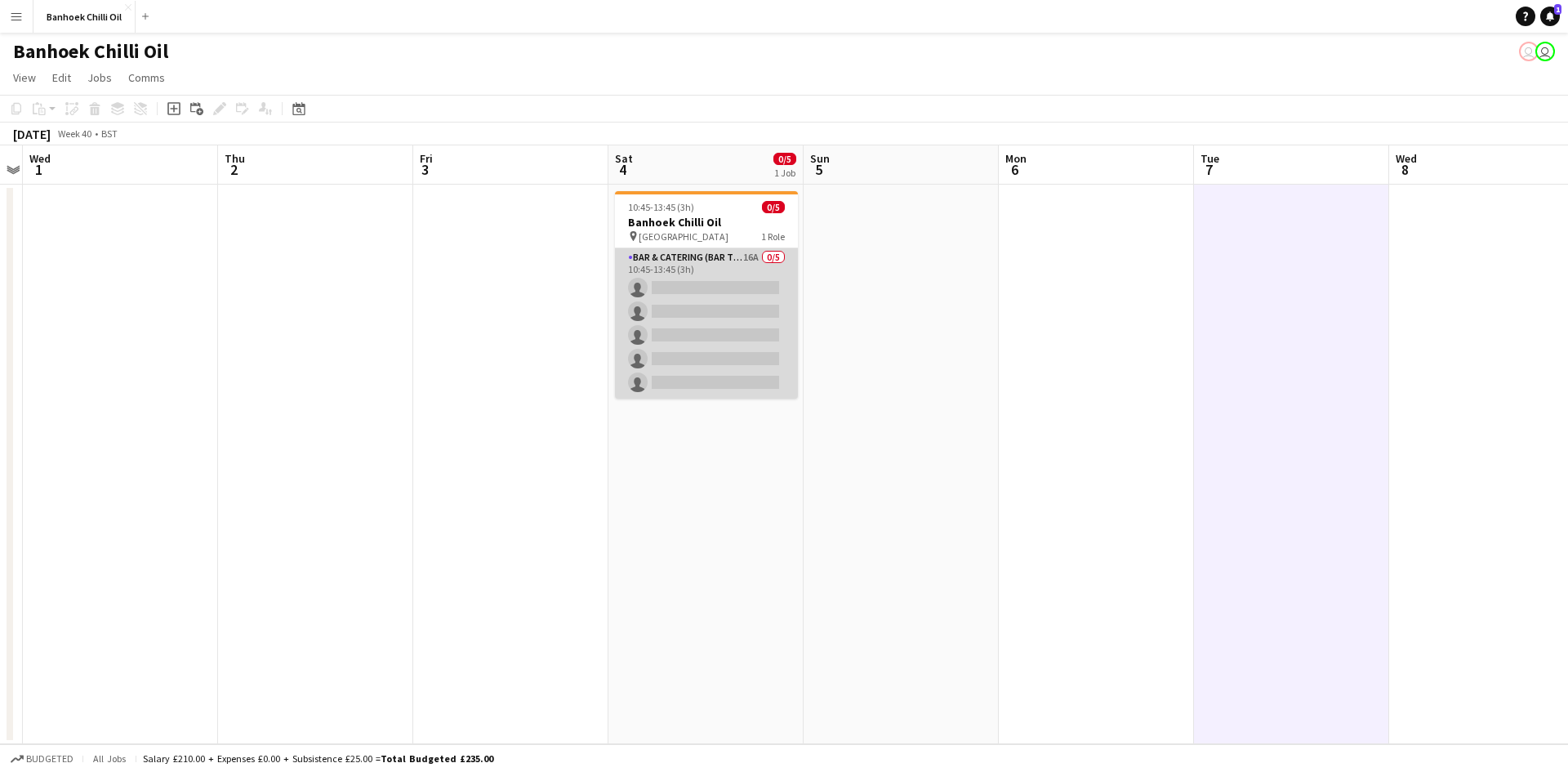
click at [716, 311] on app-card-role "Bar & Catering (Bar Tender) 16A 0/5 10:45-13:45 (3h) single-neutral-actions sin…" at bounding box center [706, 323] width 183 height 150
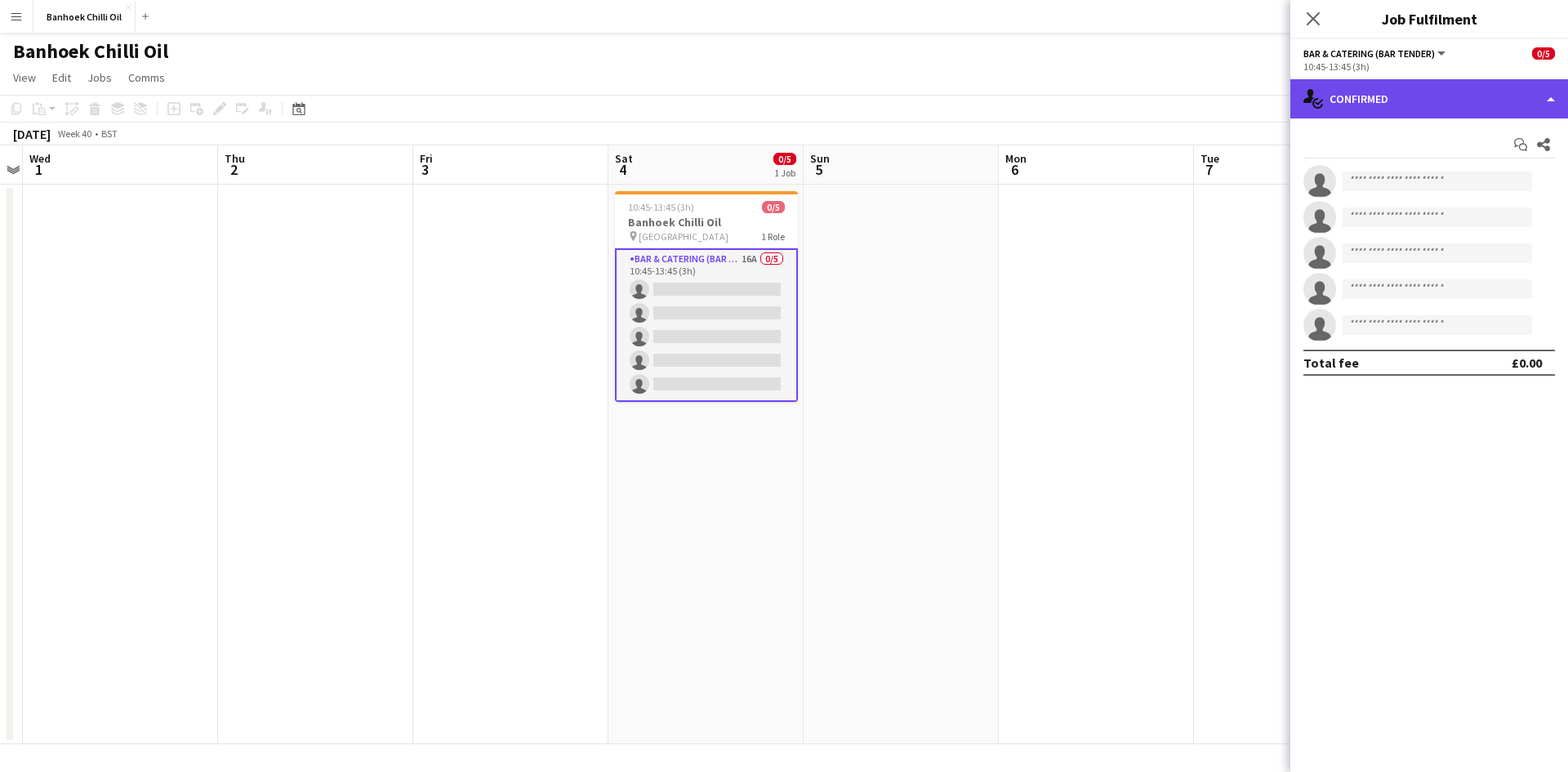
click at [1423, 112] on div "single-neutral-actions-check-2 Confirmed" at bounding box center [1428, 99] width 277 height 39
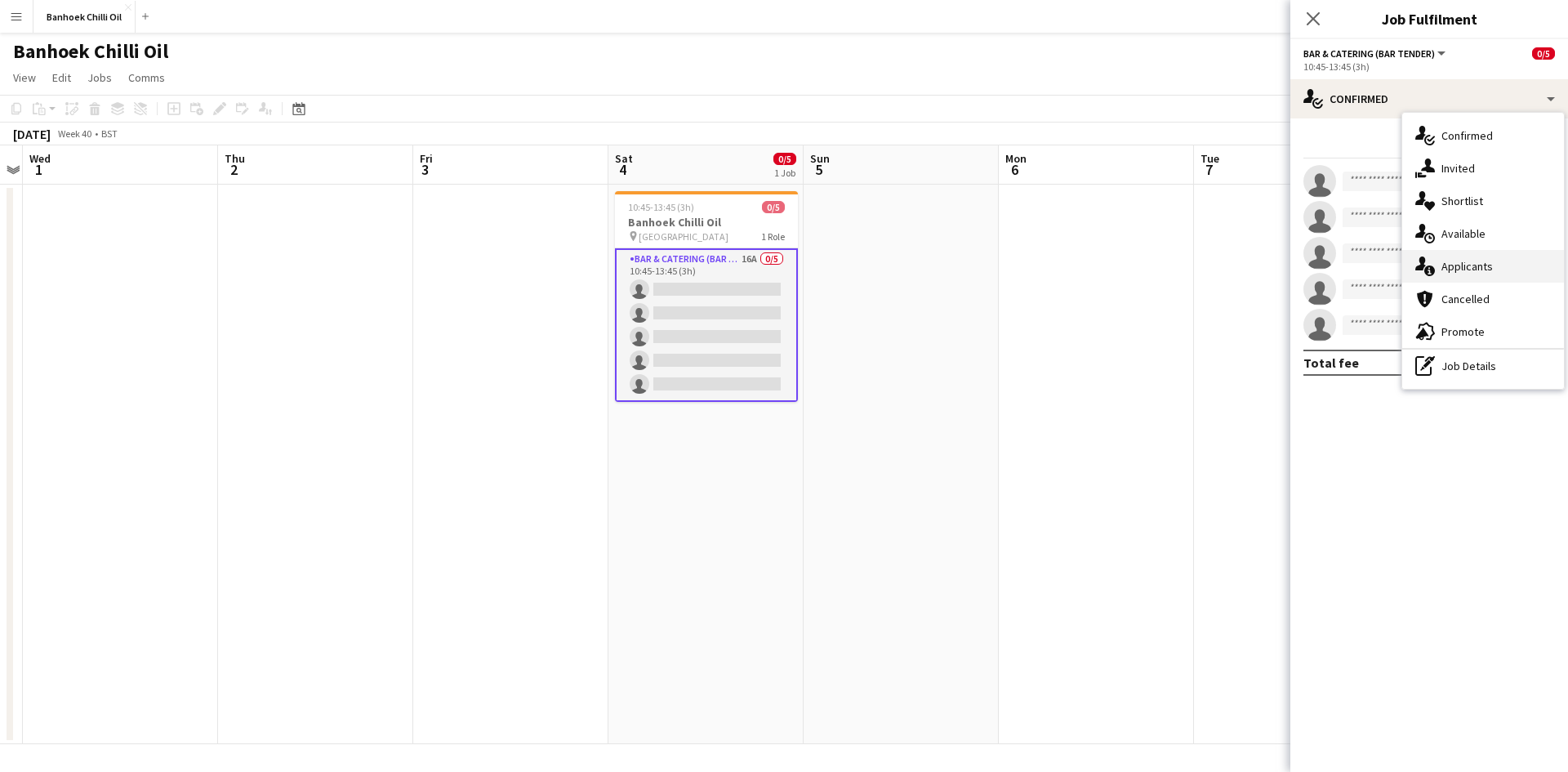
click at [1452, 264] on span "Applicants" at bounding box center [1467, 266] width 51 height 14
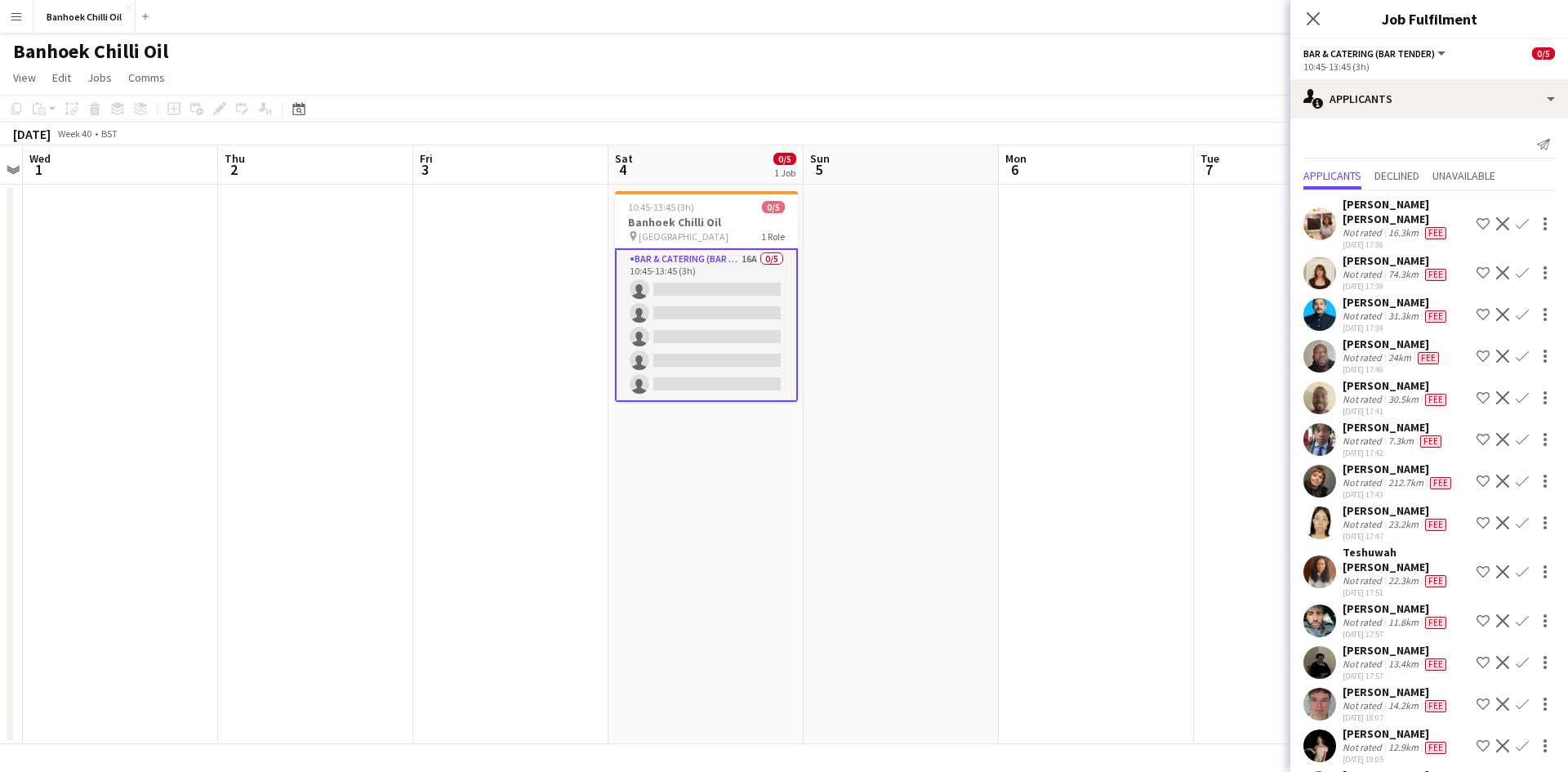
click at [1515, 267] on app-icon "Confirm" at bounding box center [1521, 273] width 13 height 13
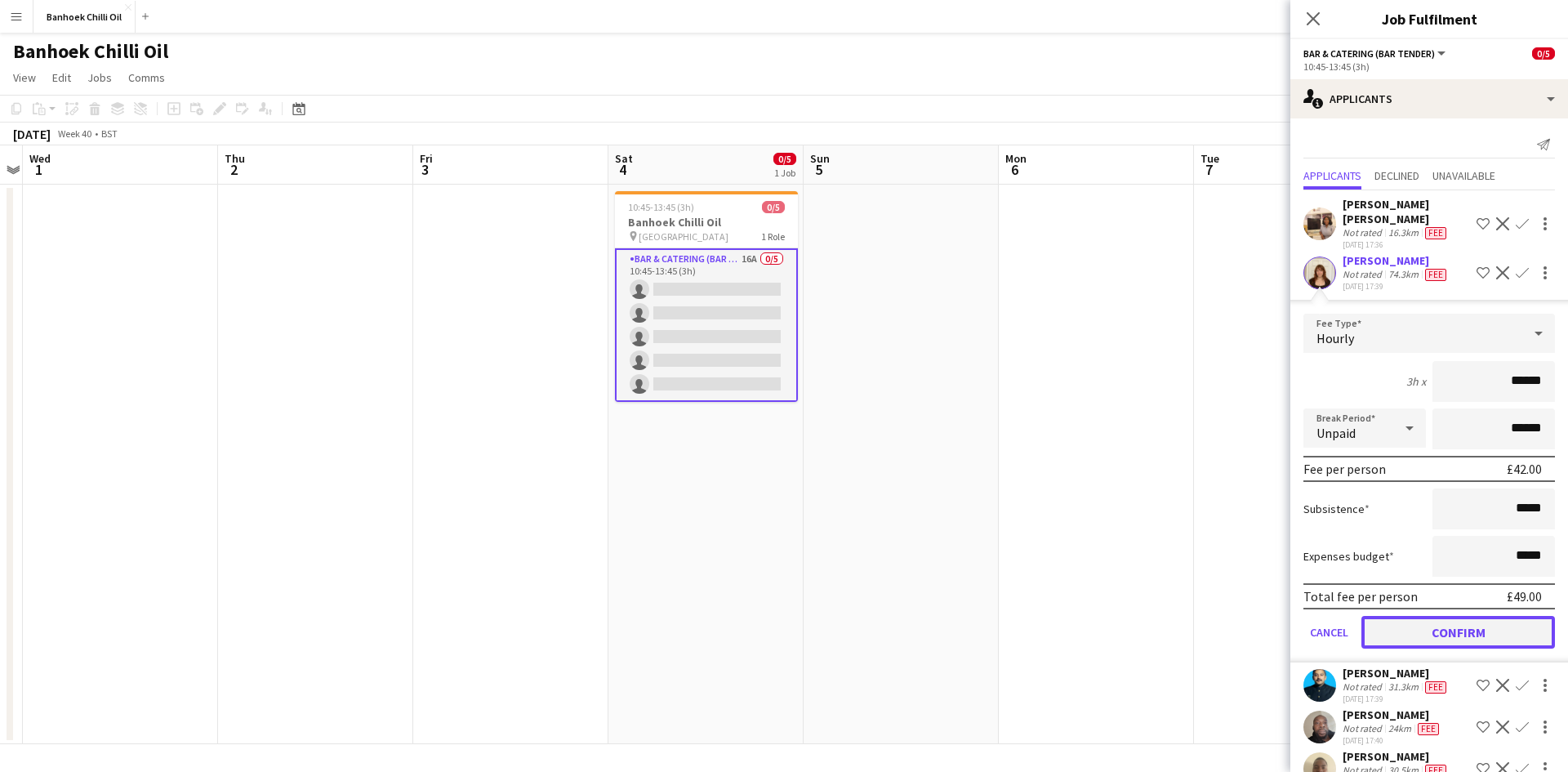
click at [1426, 616] on button "Confirm" at bounding box center [1458, 632] width 194 height 32
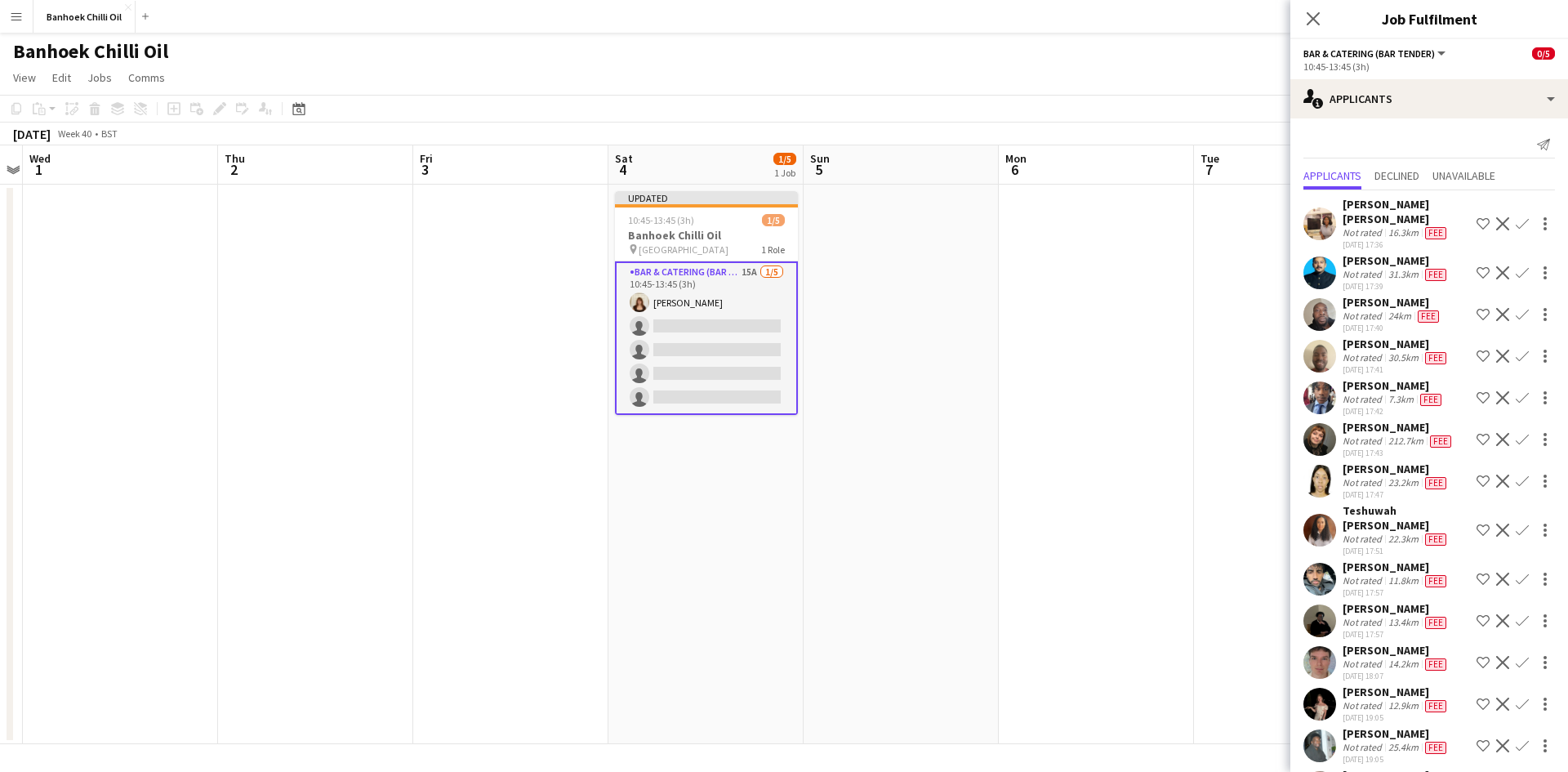
click at [1377, 516] on div "Teshuwah STOTT" at bounding box center [1406, 517] width 127 height 30
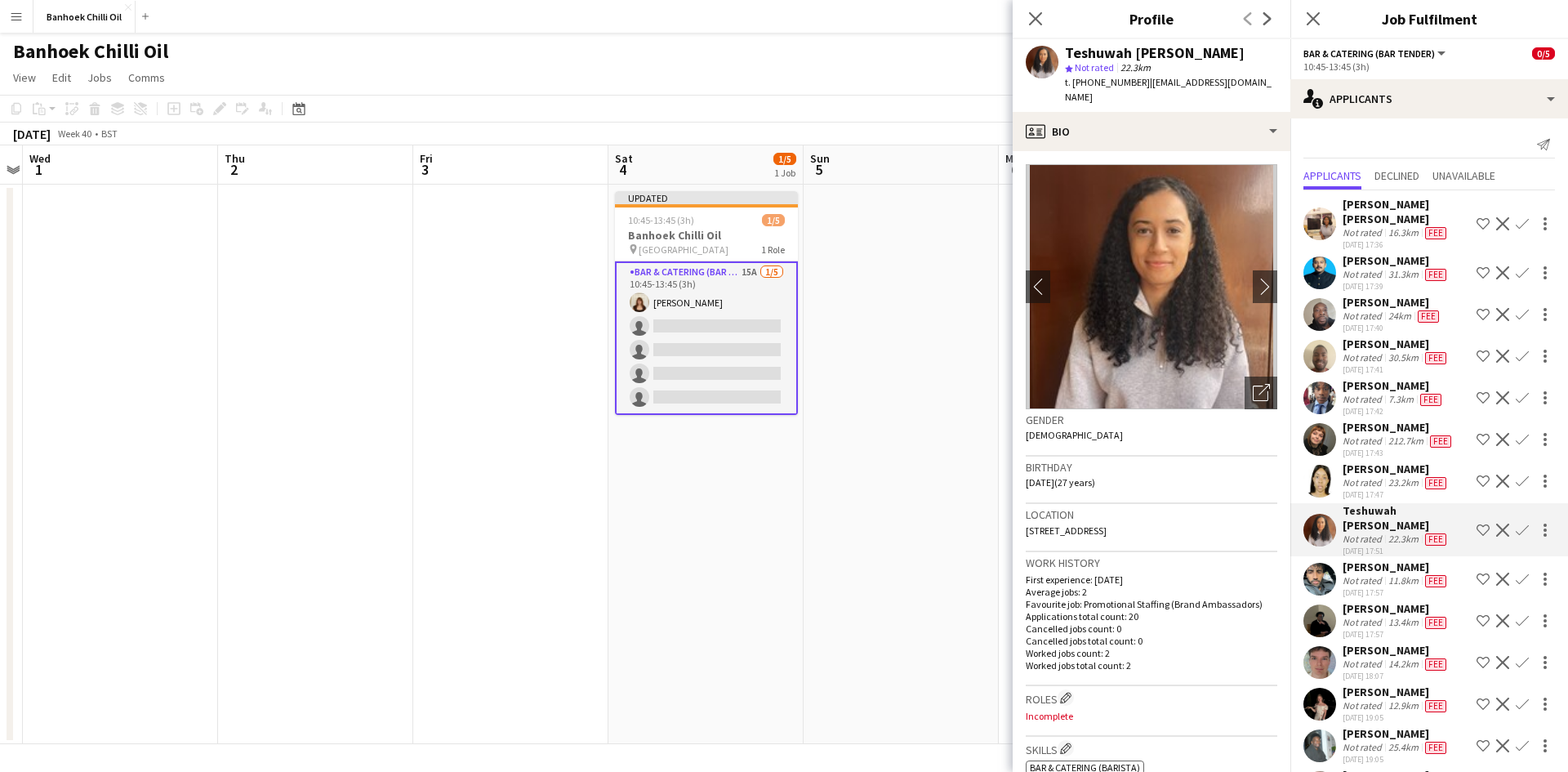
click at [1515, 527] on app-icon "Confirm" at bounding box center [1521, 530] width 13 height 13
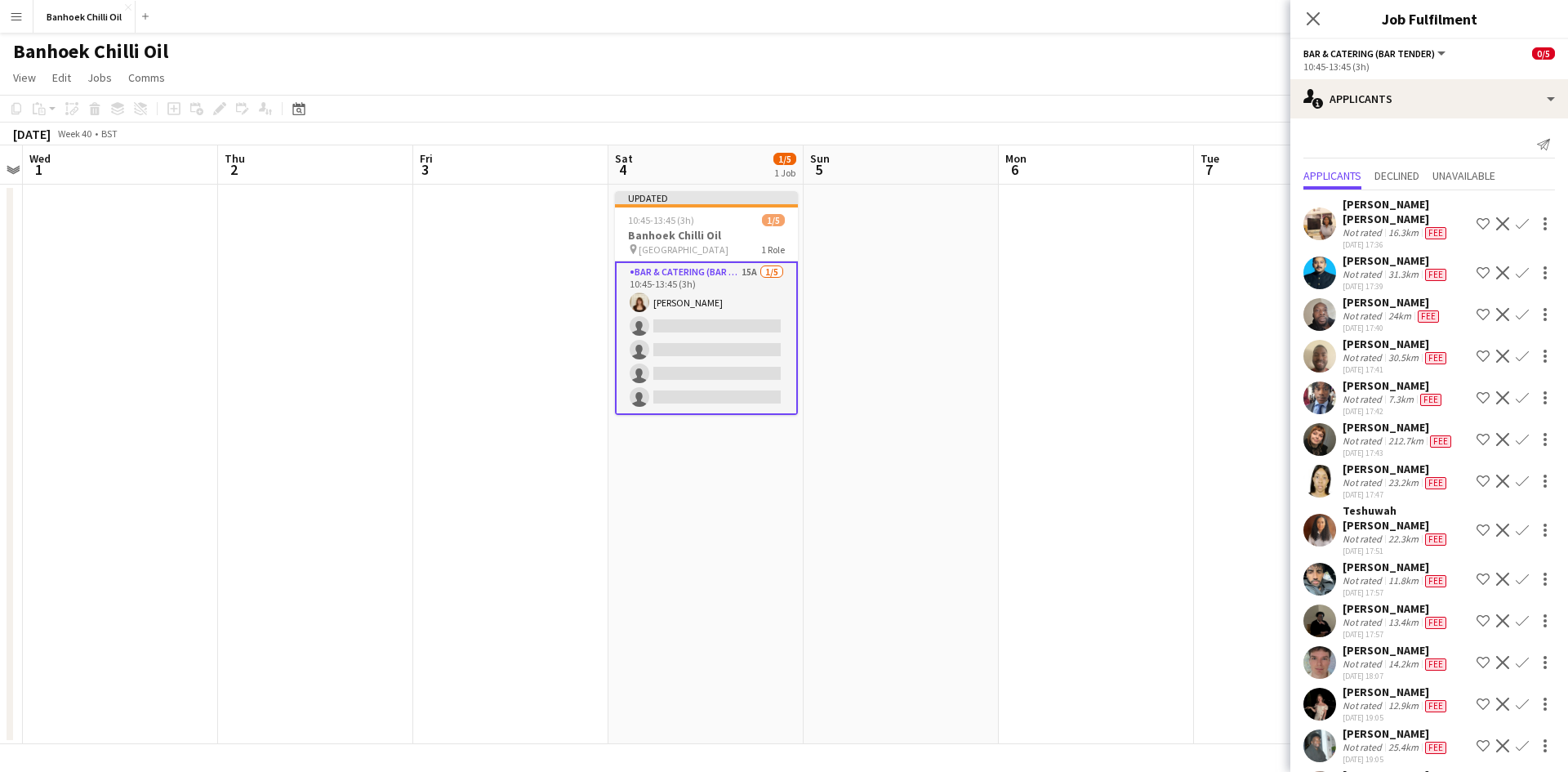
click at [1515, 525] on app-icon "Confirm" at bounding box center [1521, 530] width 13 height 13
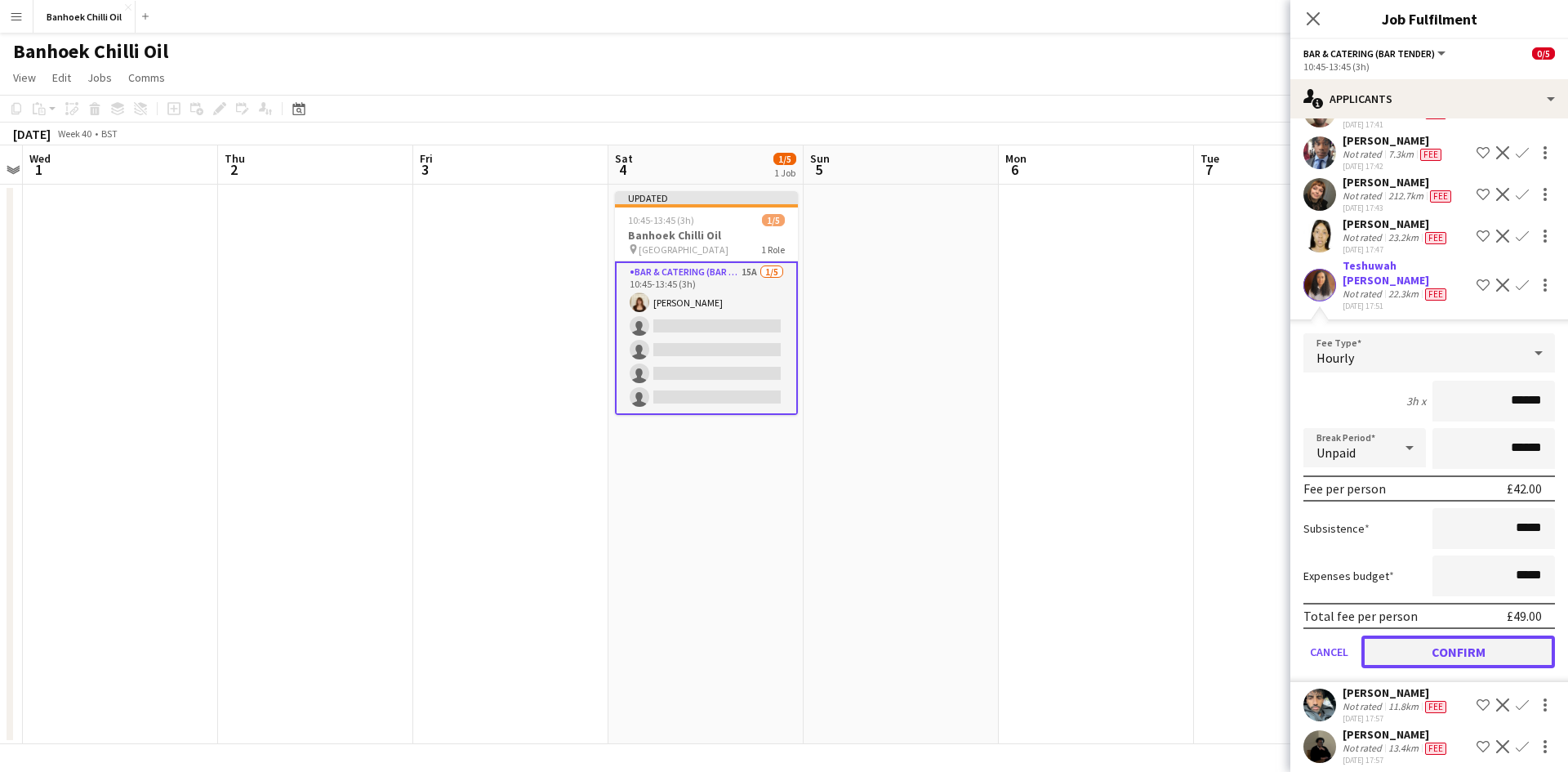
click at [1428, 642] on button "Confirm" at bounding box center [1458, 652] width 194 height 32
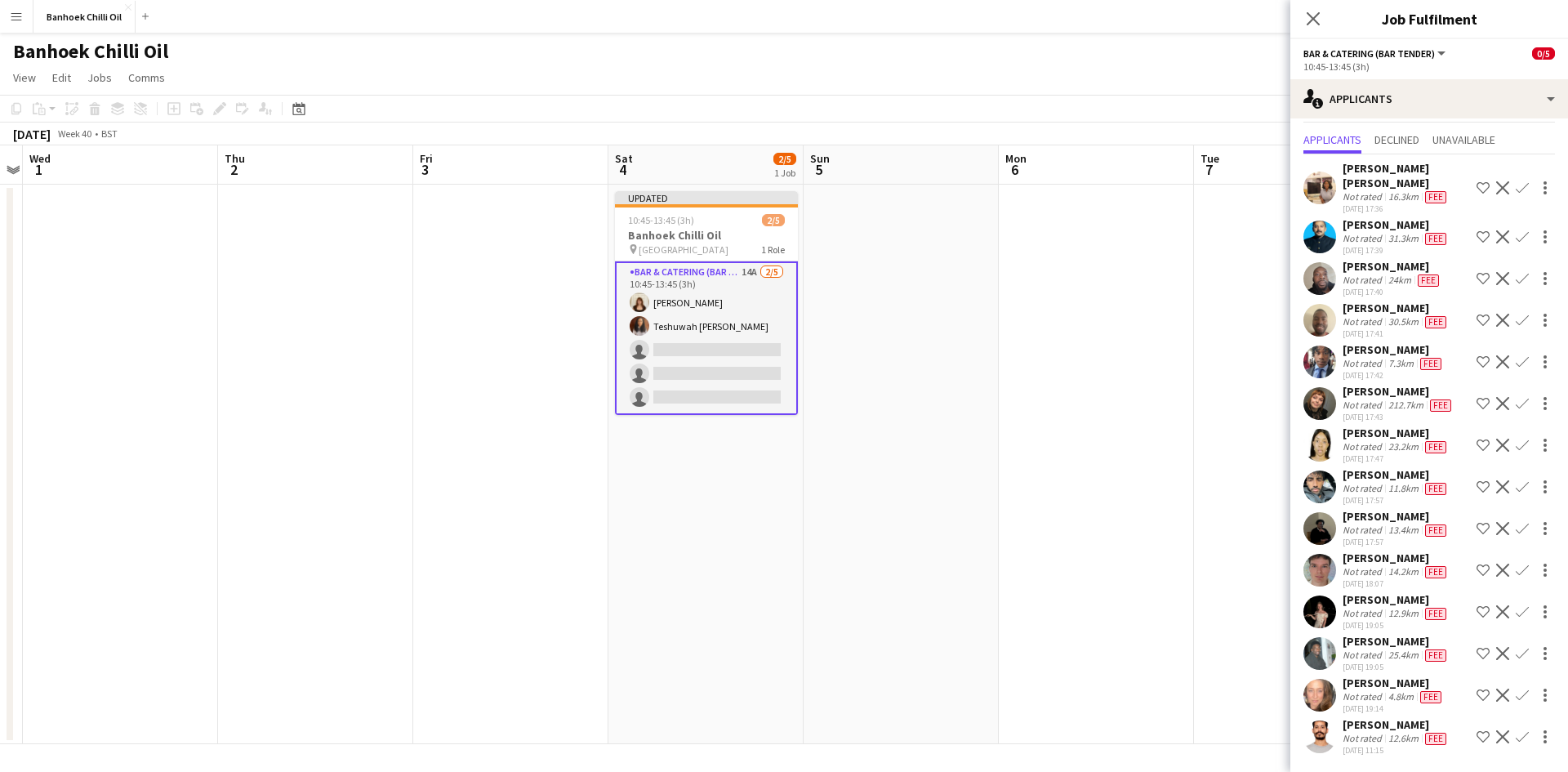
scroll to position [50, 0]
click at [1374, 610] on div "Not rated" at bounding box center [1362, 613] width 42 height 13
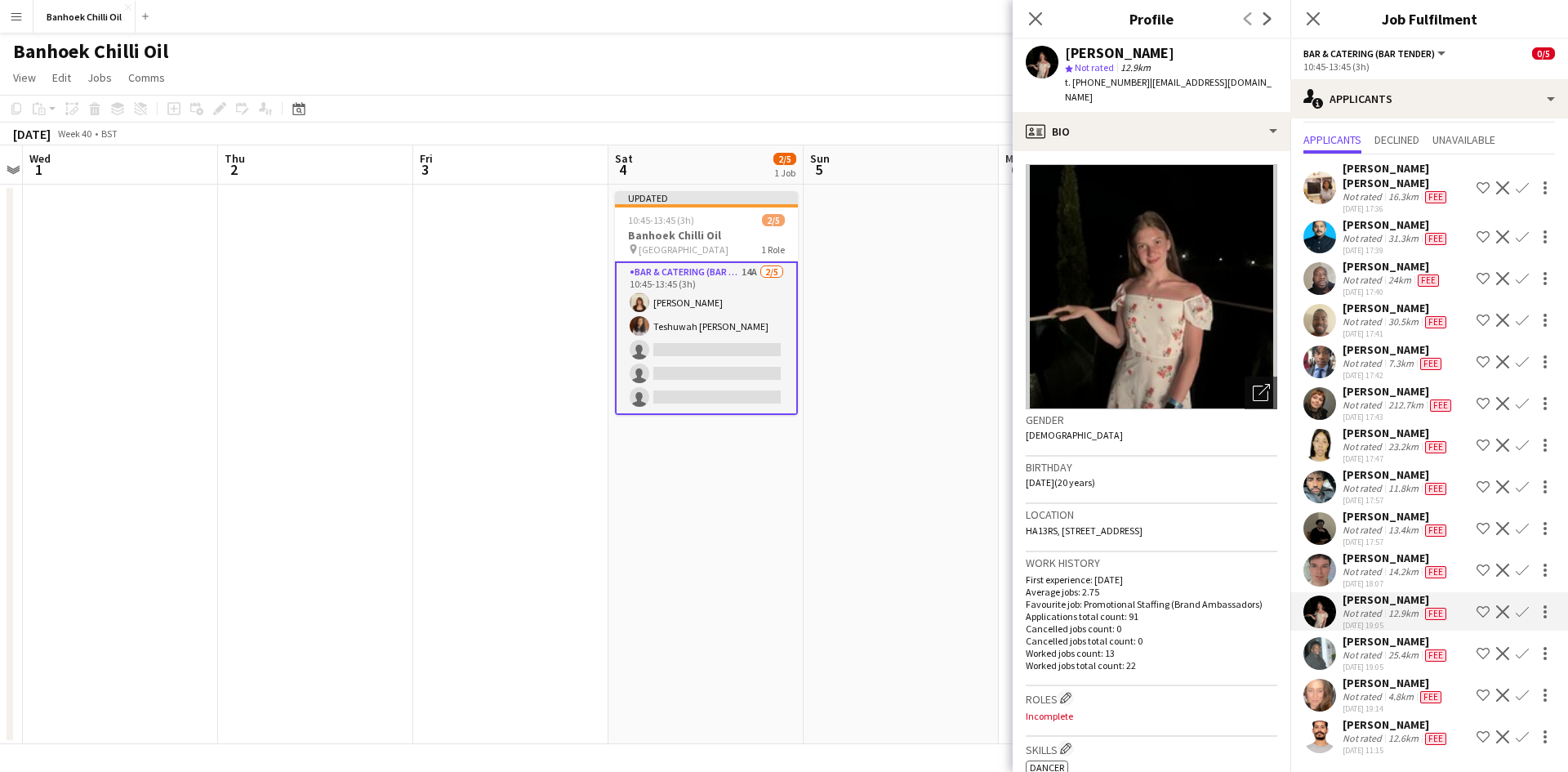
click at [1515, 611] on app-icon "Confirm" at bounding box center [1521, 611] width 13 height 13
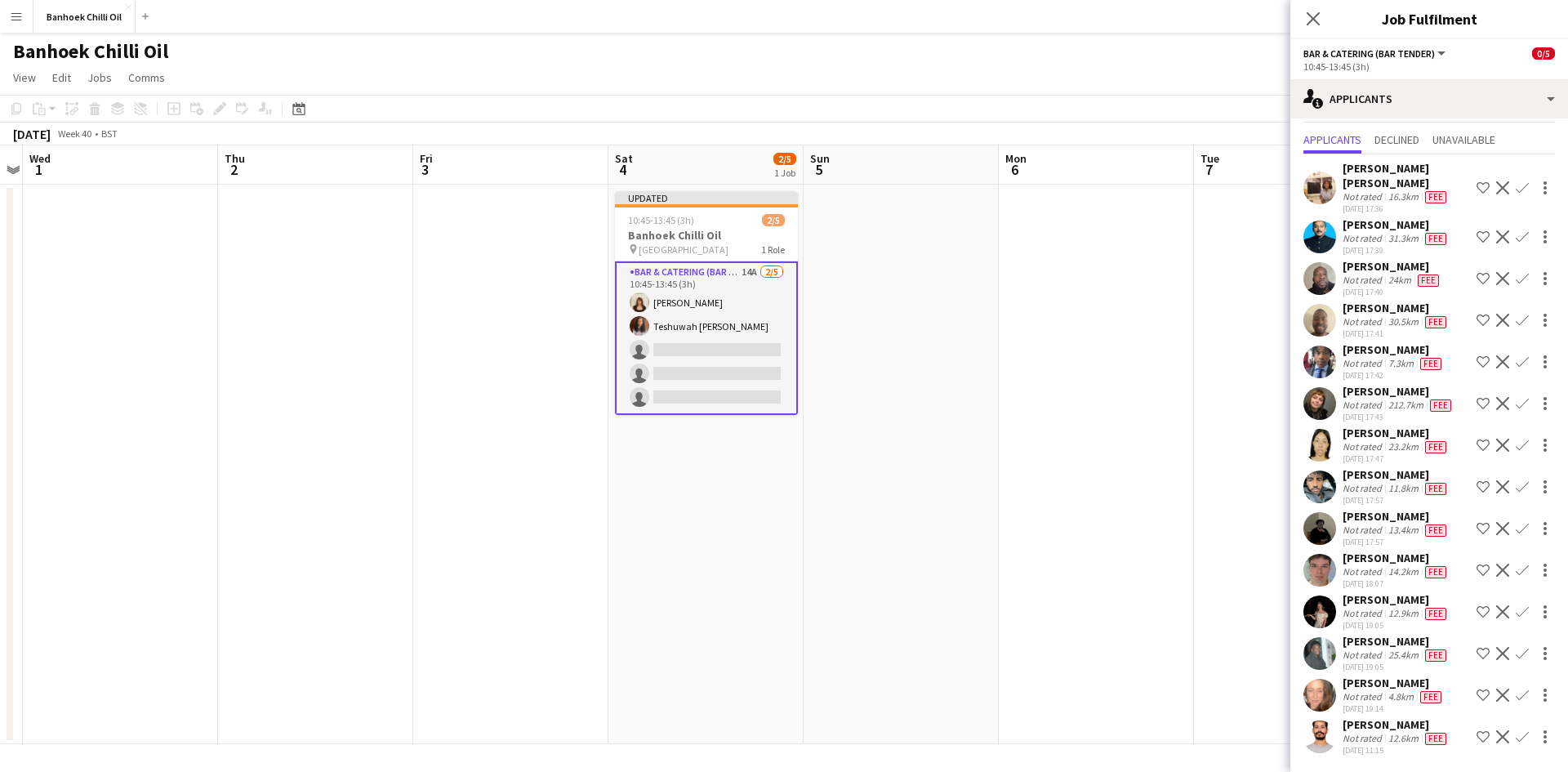
click at [1515, 614] on app-icon "Confirm" at bounding box center [1521, 611] width 13 height 13
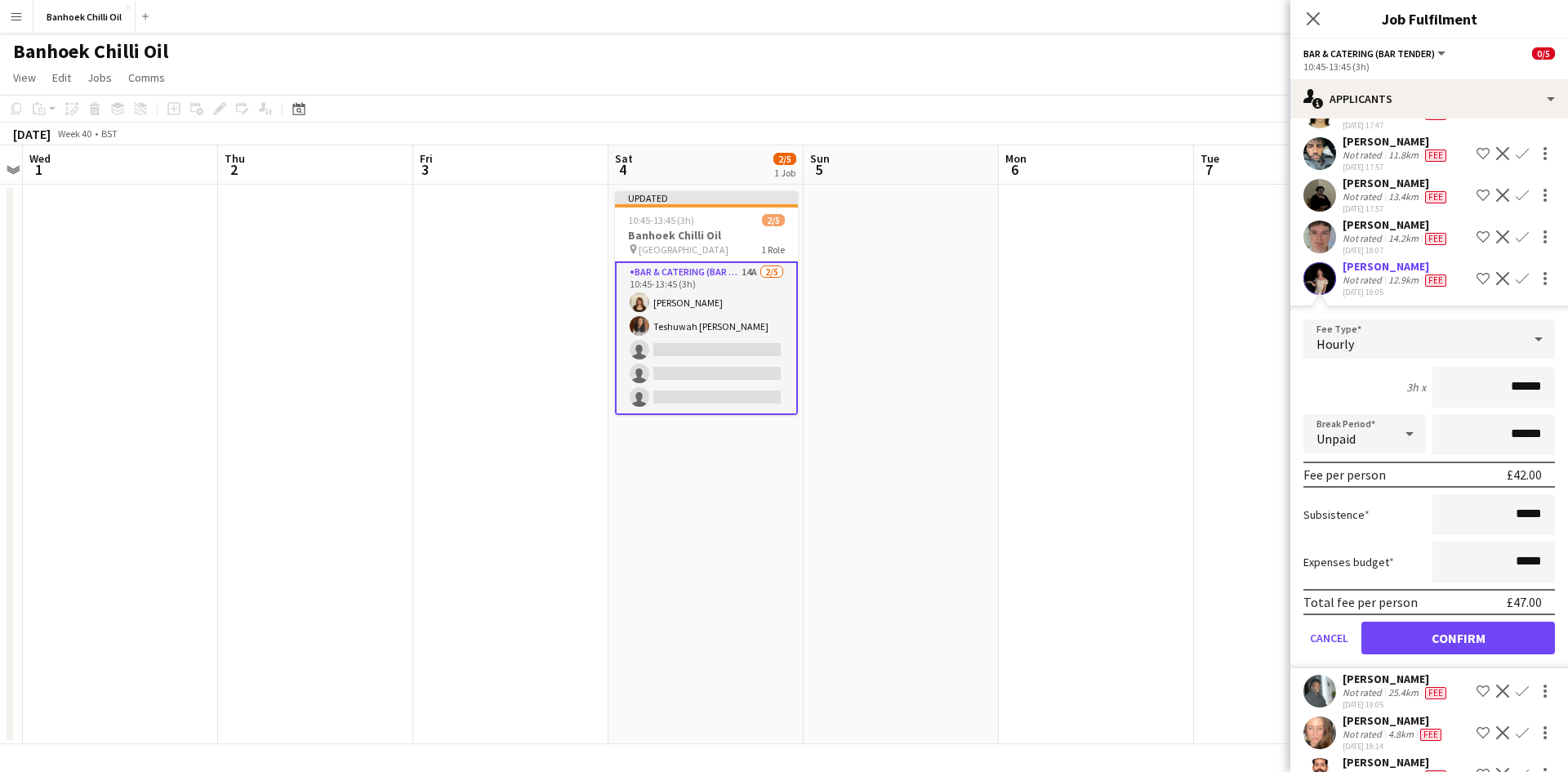
scroll to position [377, 0]
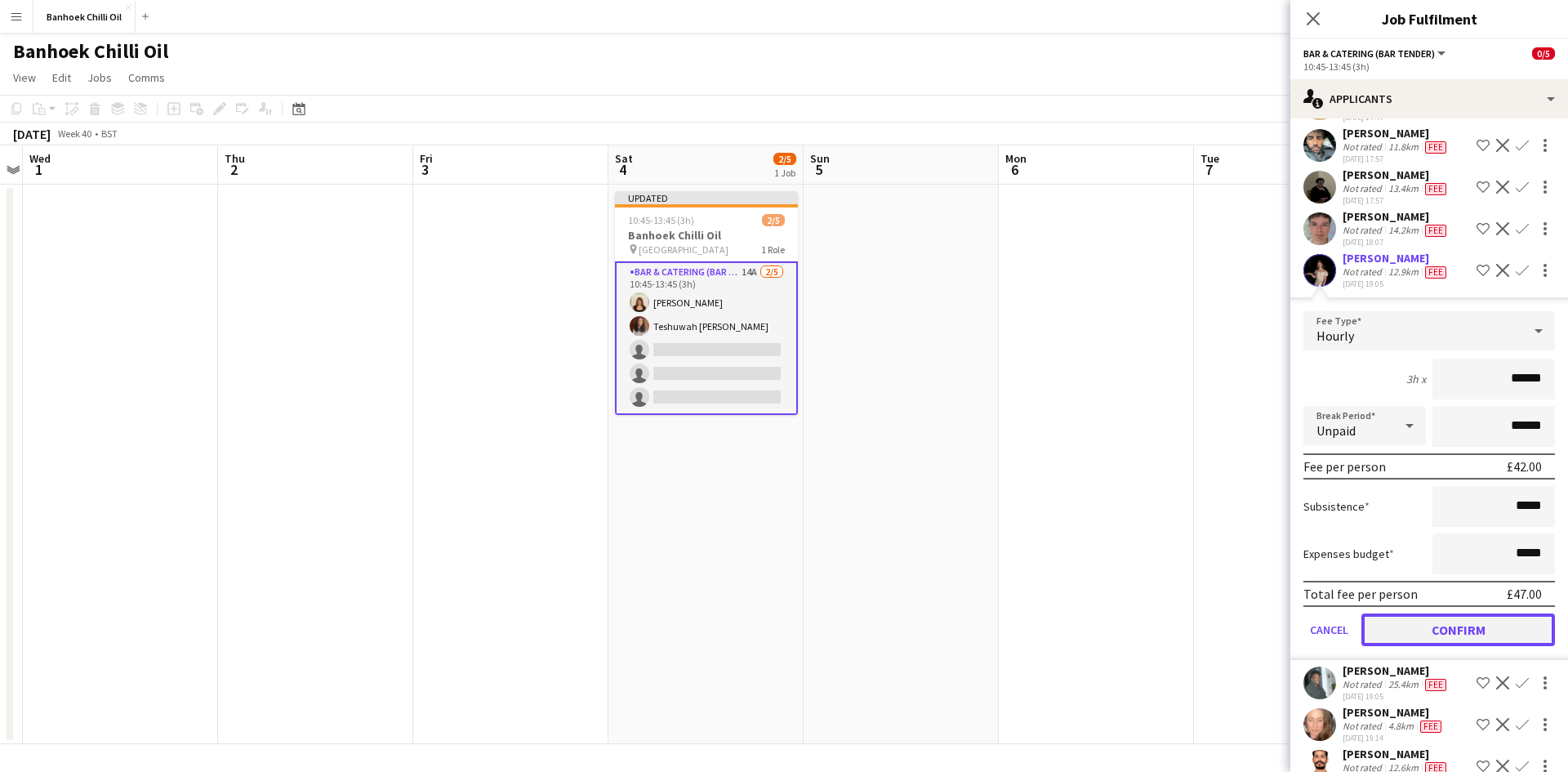
click at [1457, 646] on button "Confirm" at bounding box center [1458, 629] width 194 height 32
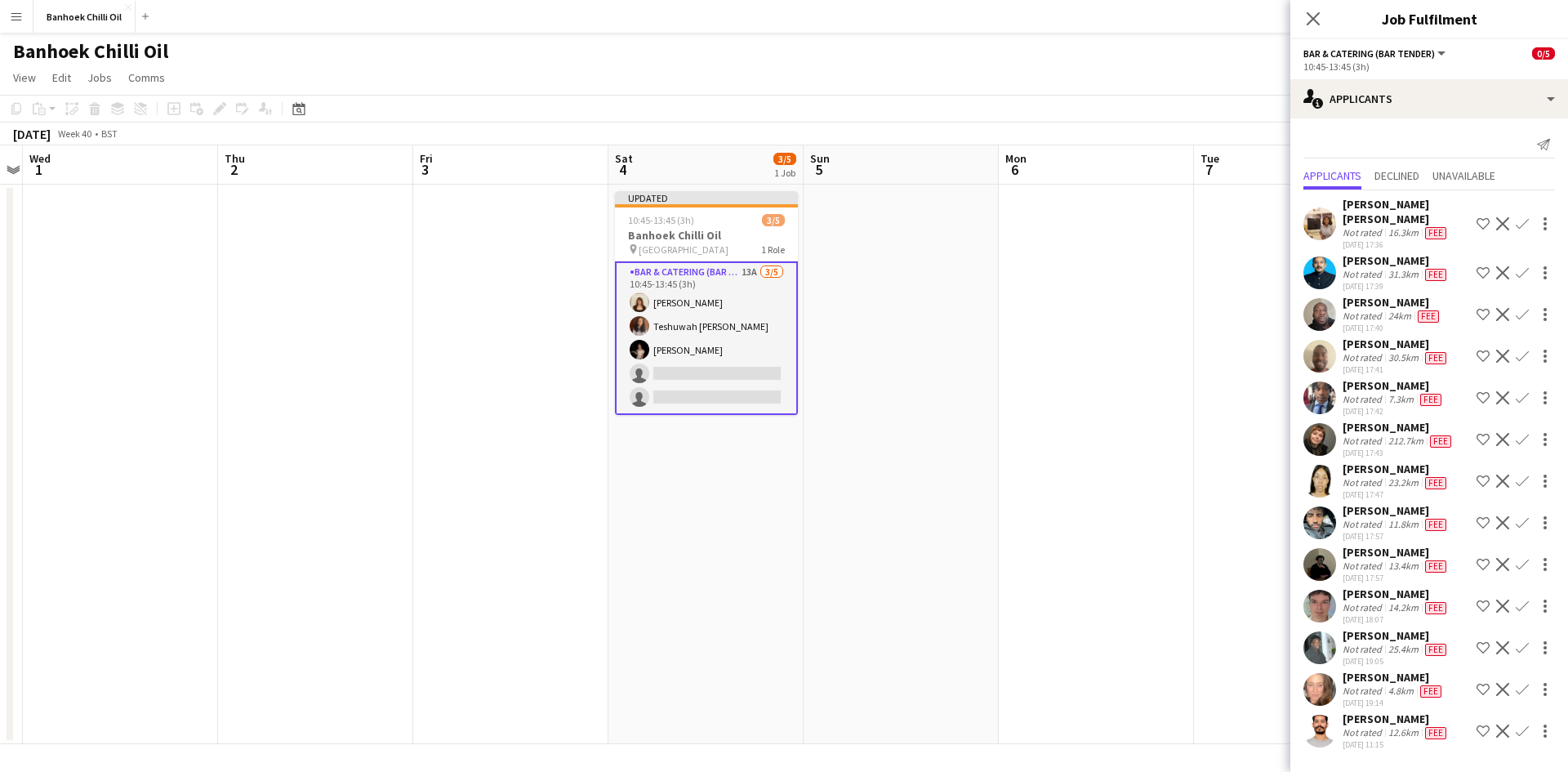
scroll to position [0, 0]
click at [1231, 564] on app-date-cell at bounding box center [1291, 464] width 195 height 559
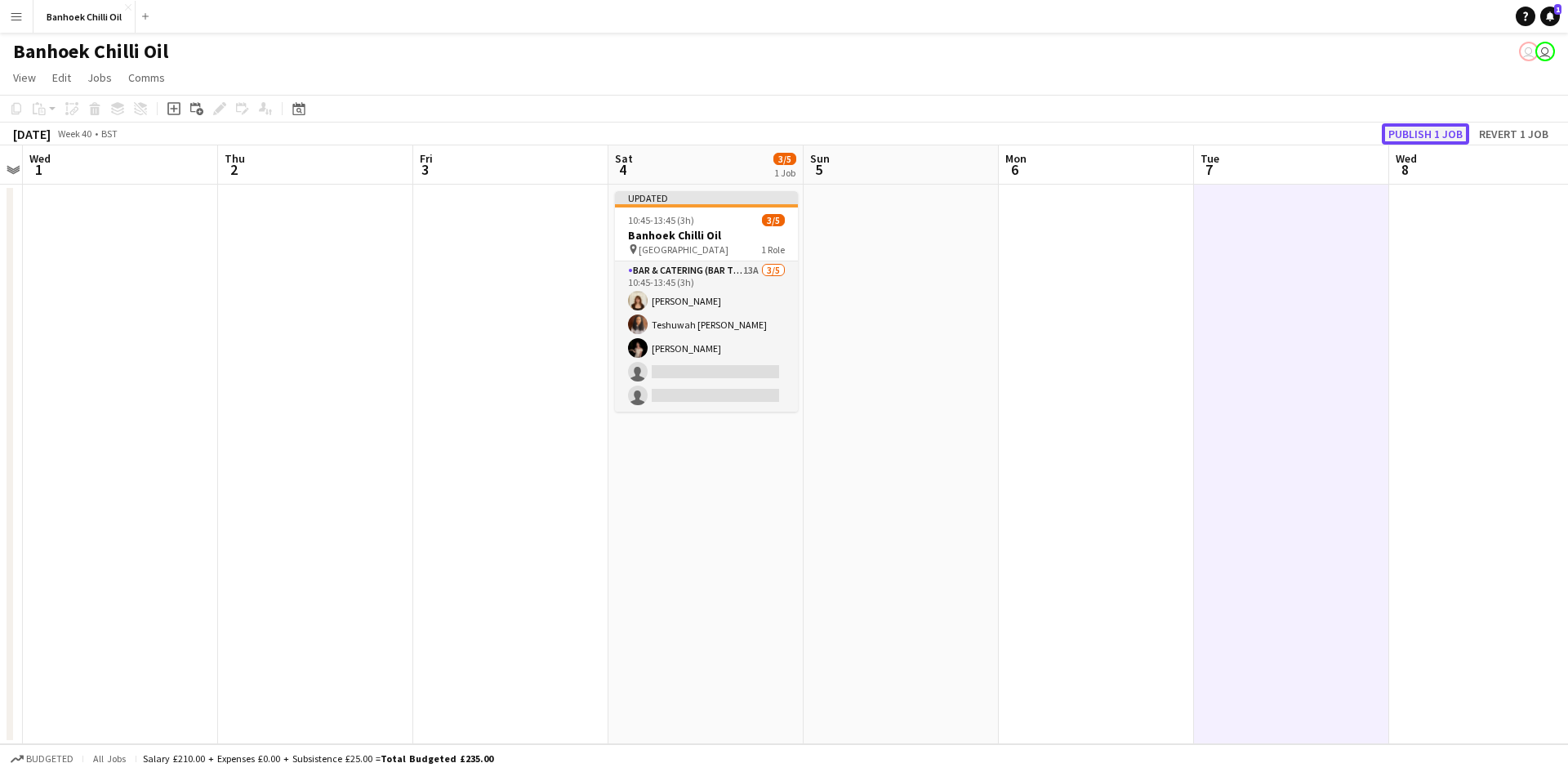
click at [1397, 138] on button "Publish 1 job" at bounding box center [1424, 134] width 87 height 22
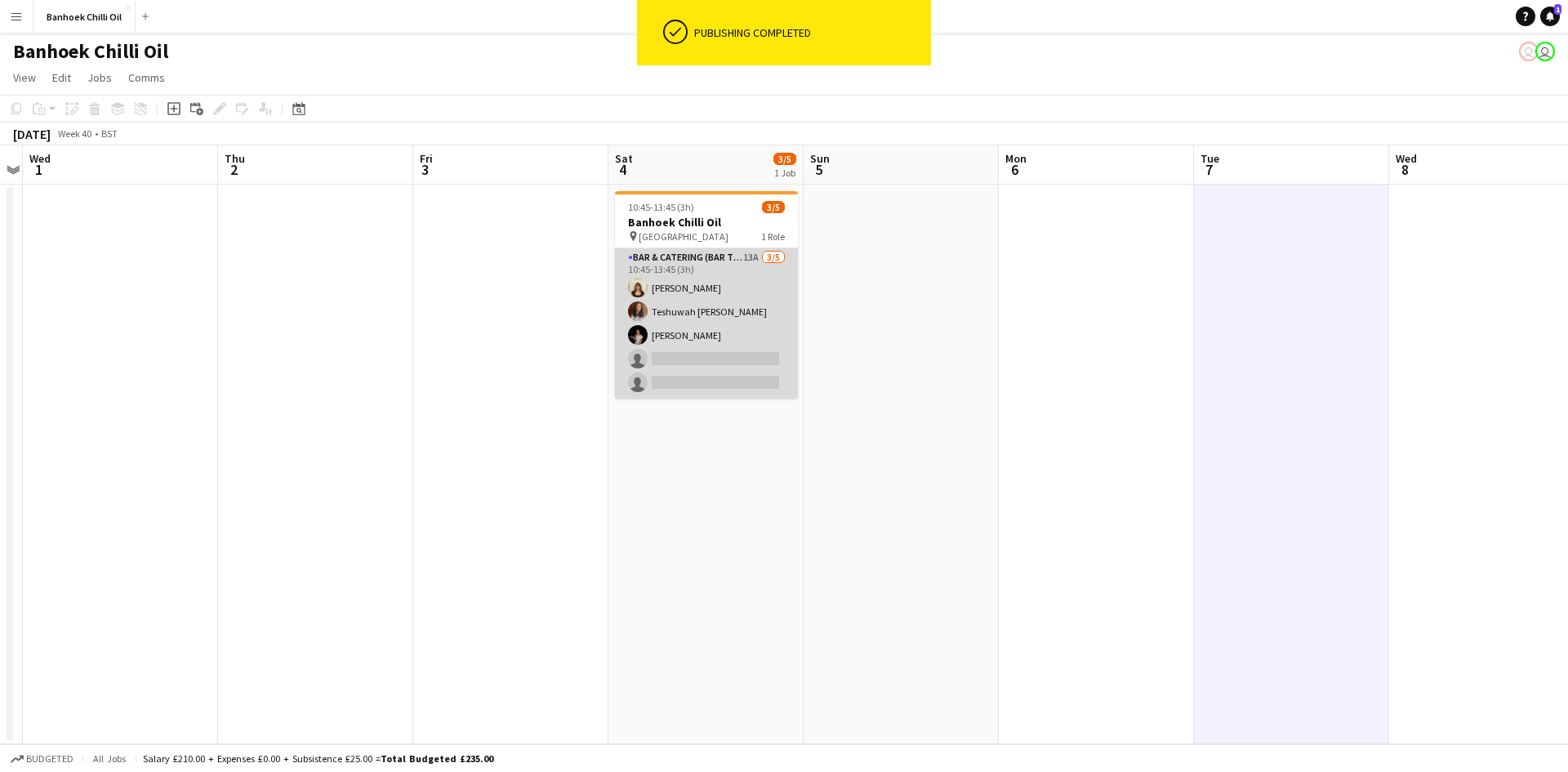
click at [678, 259] on app-card-role "Bar & Catering (Bar Tender) 13A 3/5 10:45-13:45 (3h) Amelie Forbes Teshuwah STO…" at bounding box center [706, 323] width 183 height 150
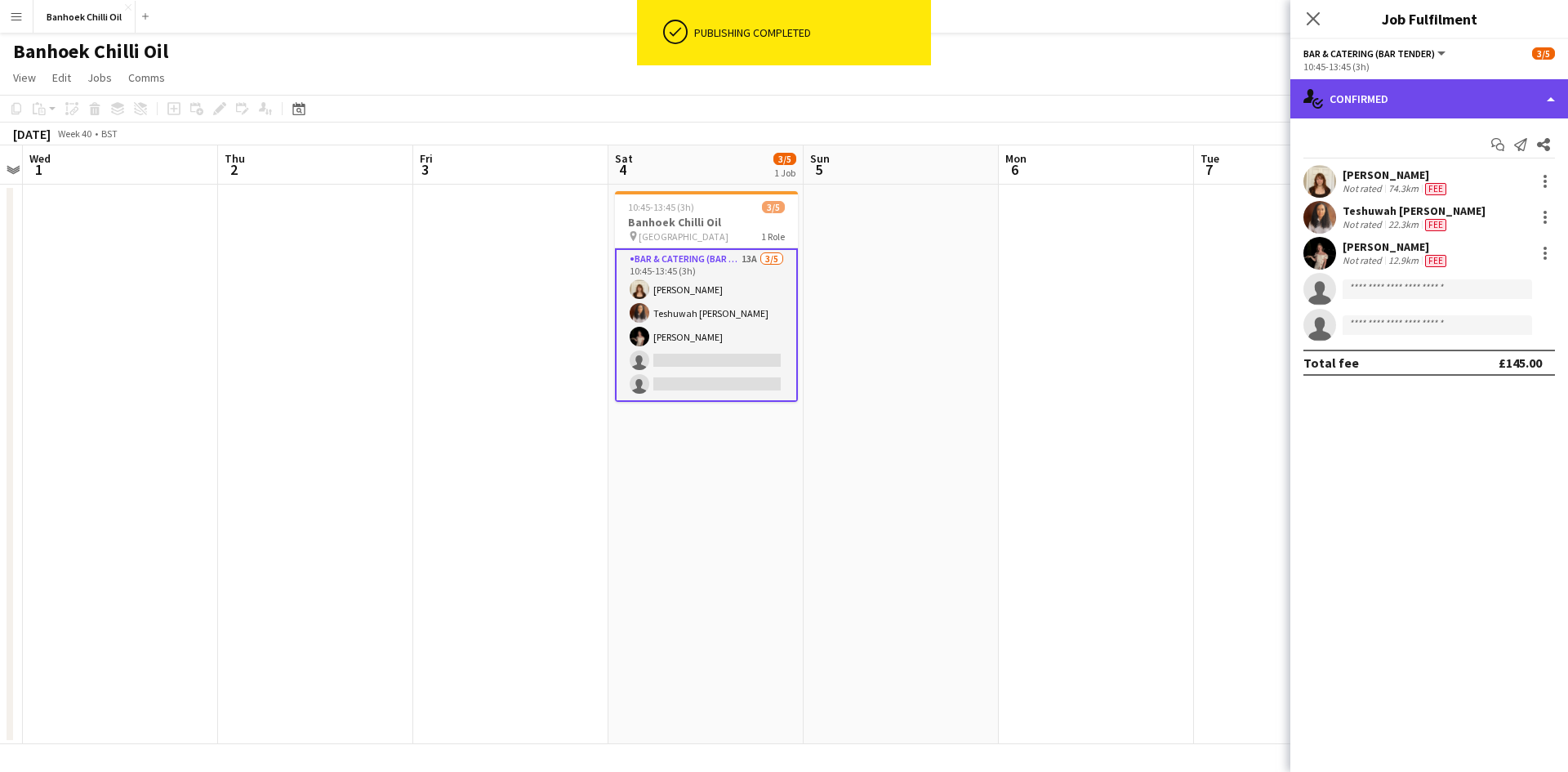
click at [1362, 103] on div "single-neutral-actions-check-2 Confirmed" at bounding box center [1428, 99] width 277 height 39
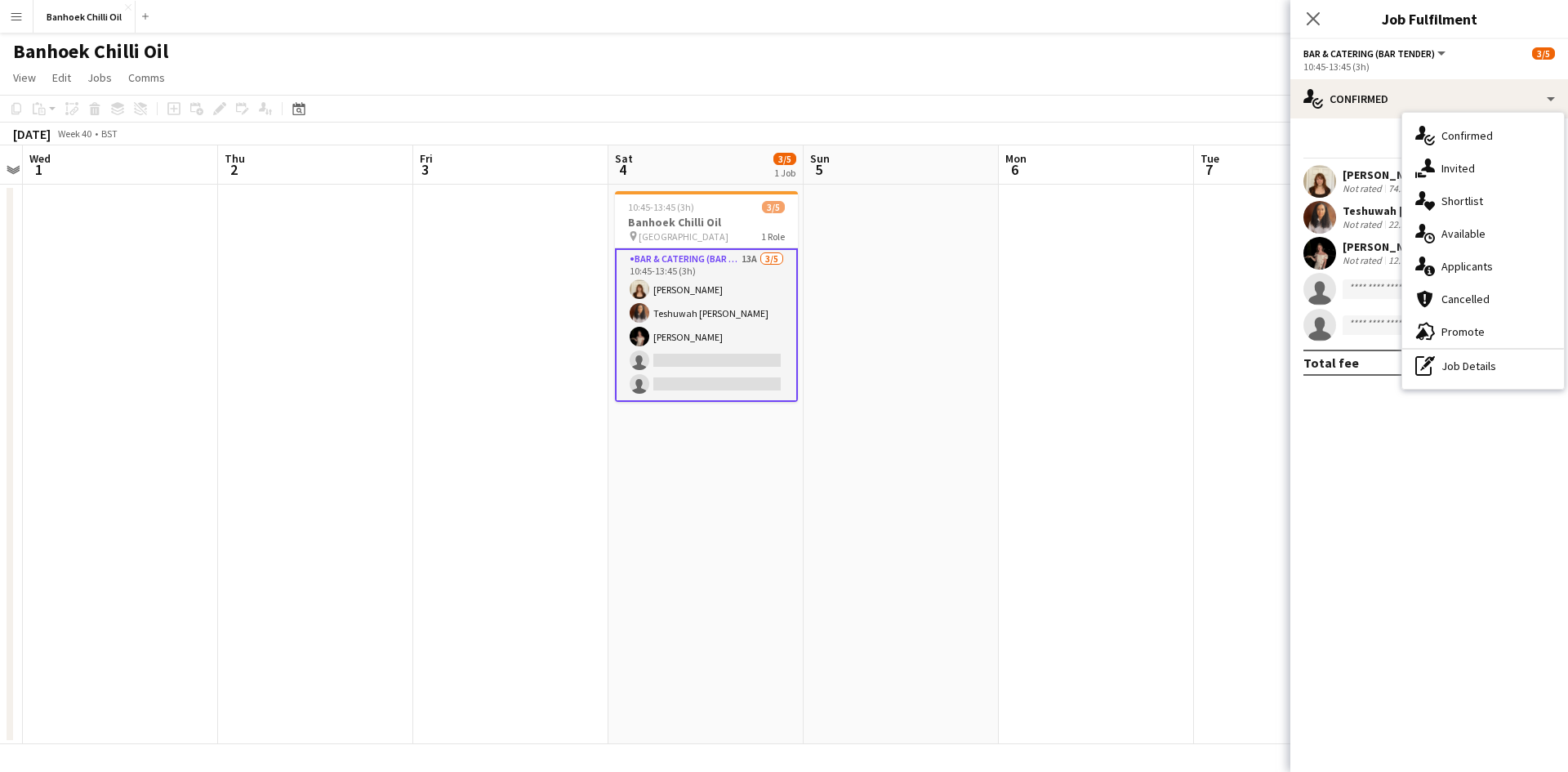
click at [982, 351] on app-date-cell at bounding box center [900, 464] width 195 height 559
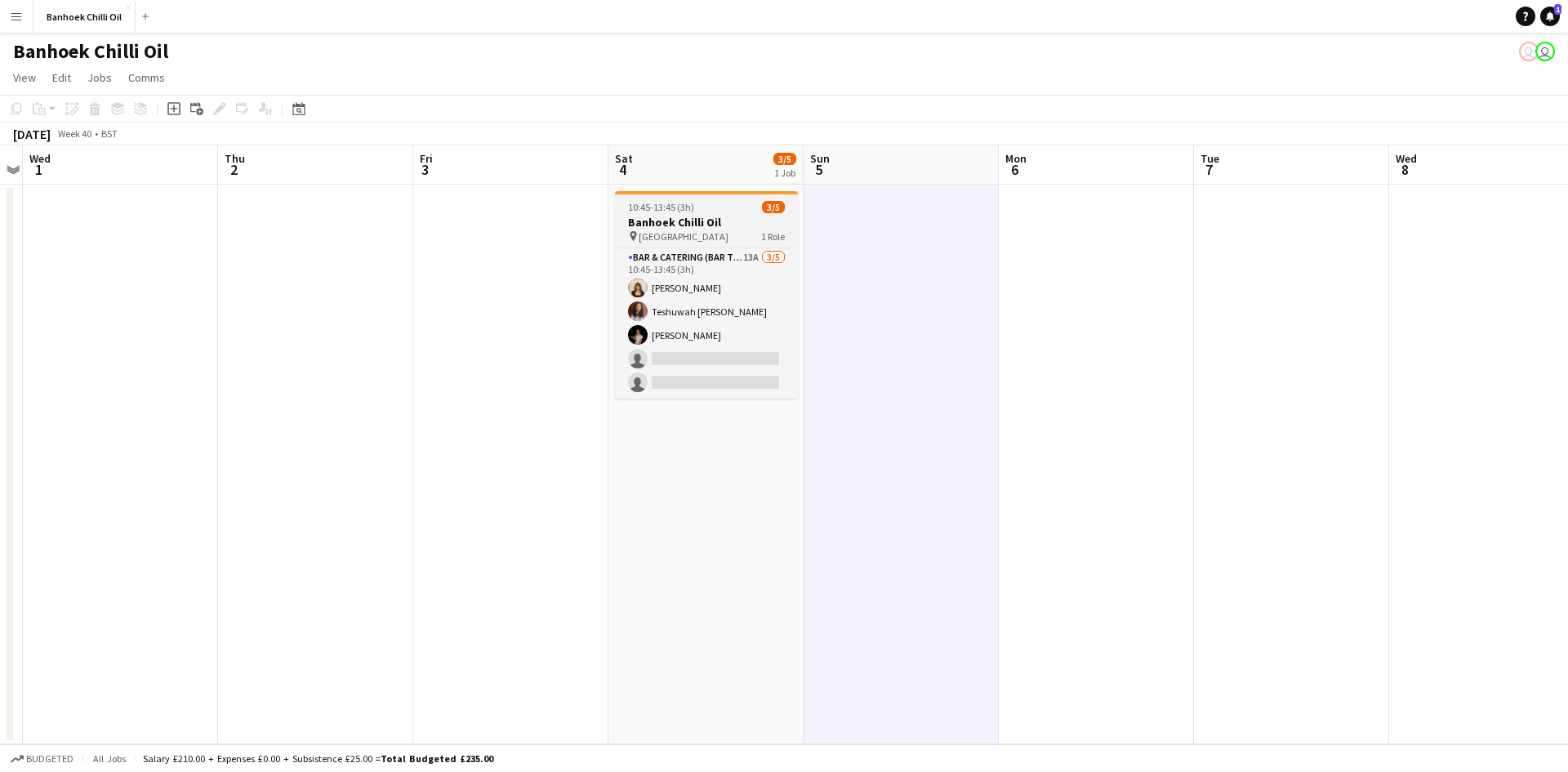
click at [645, 220] on h3 "Banhoek Chilli Oil" at bounding box center [706, 222] width 183 height 14
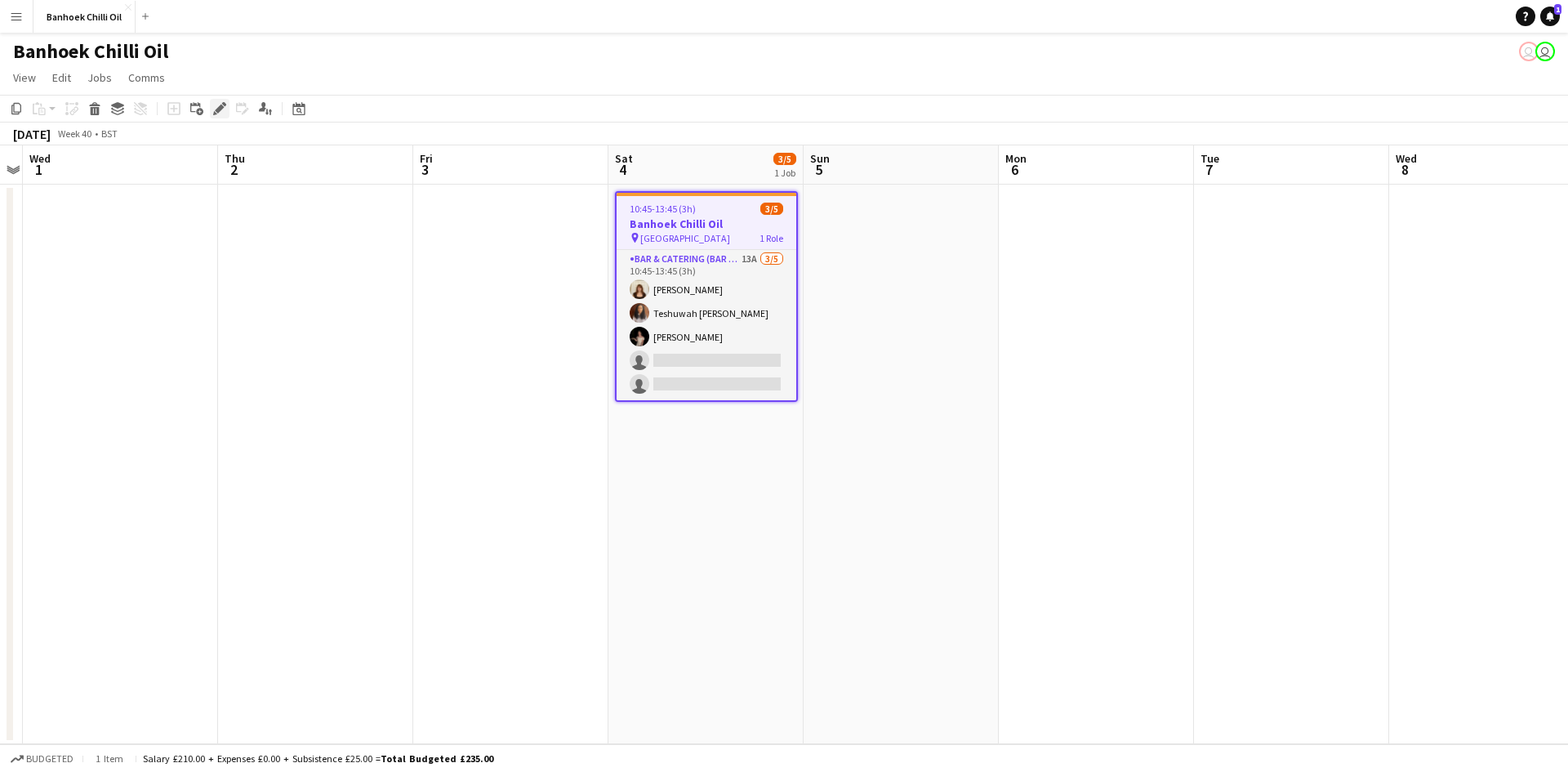
click at [222, 106] on icon at bounding box center [219, 109] width 9 height 9
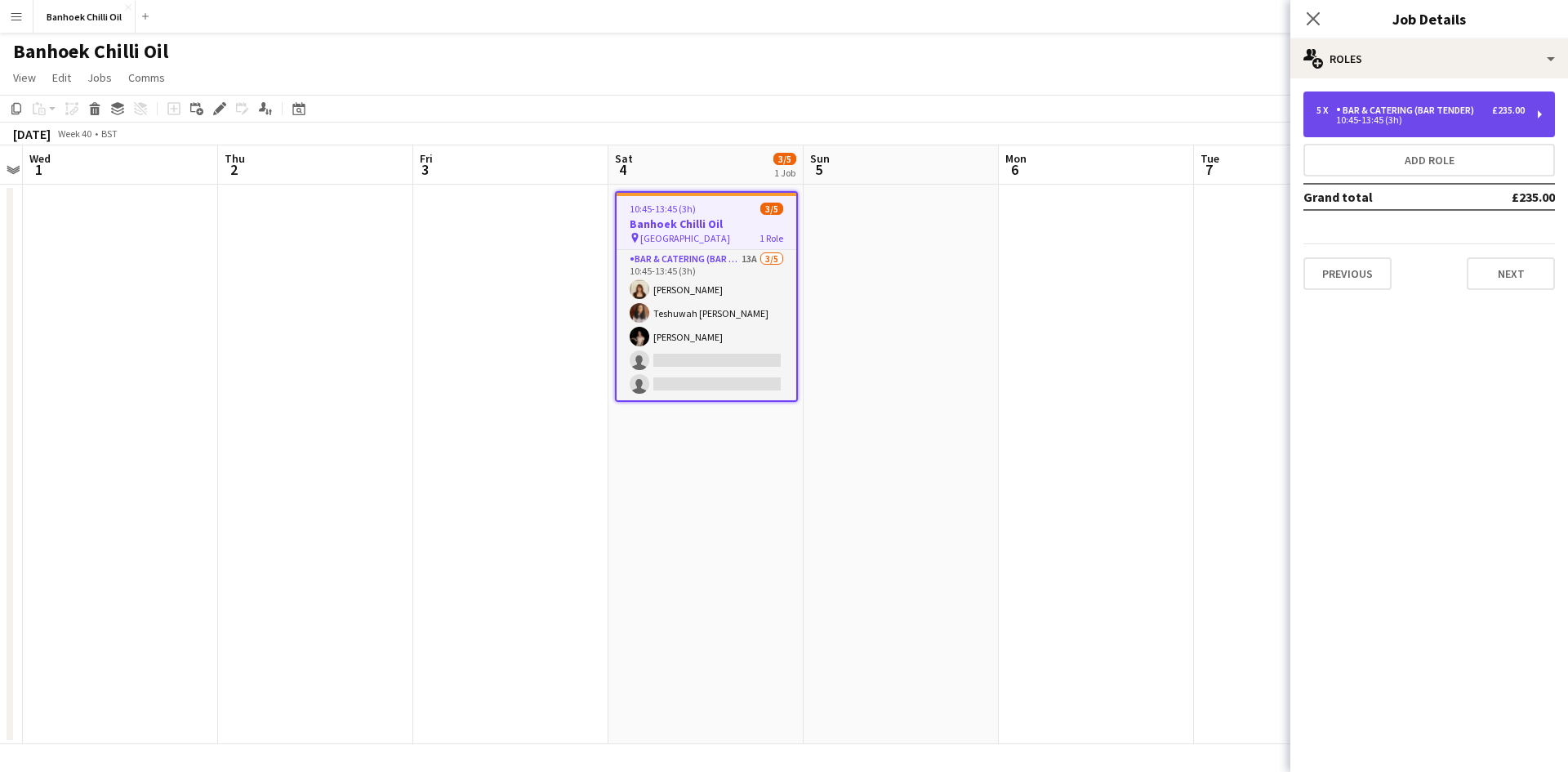
click at [1380, 110] on div "Bar & Catering (Bar Tender)" at bounding box center [1407, 110] width 145 height 12
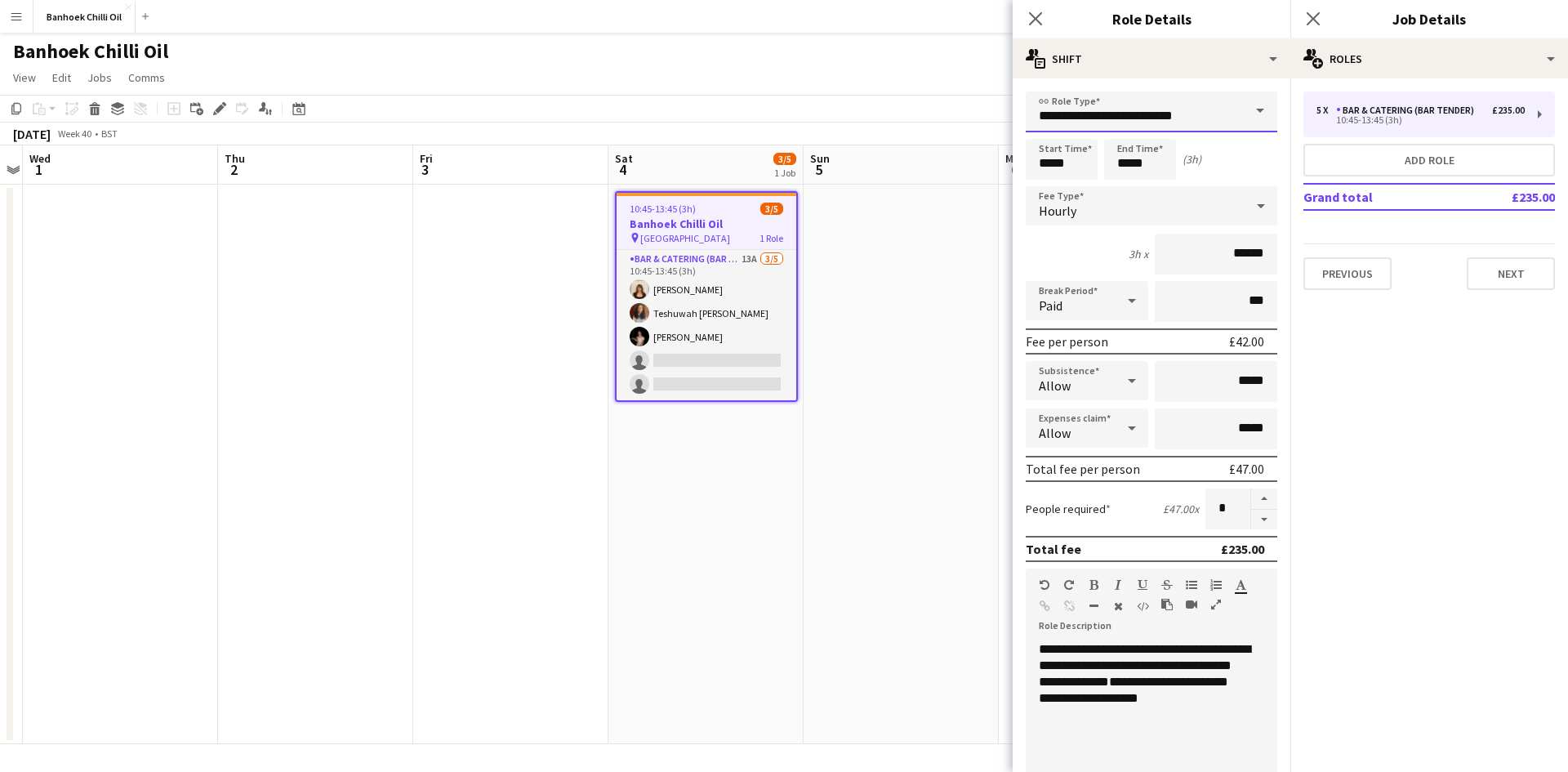
click at [1189, 110] on input "**********" at bounding box center [1152, 111] width 251 height 40
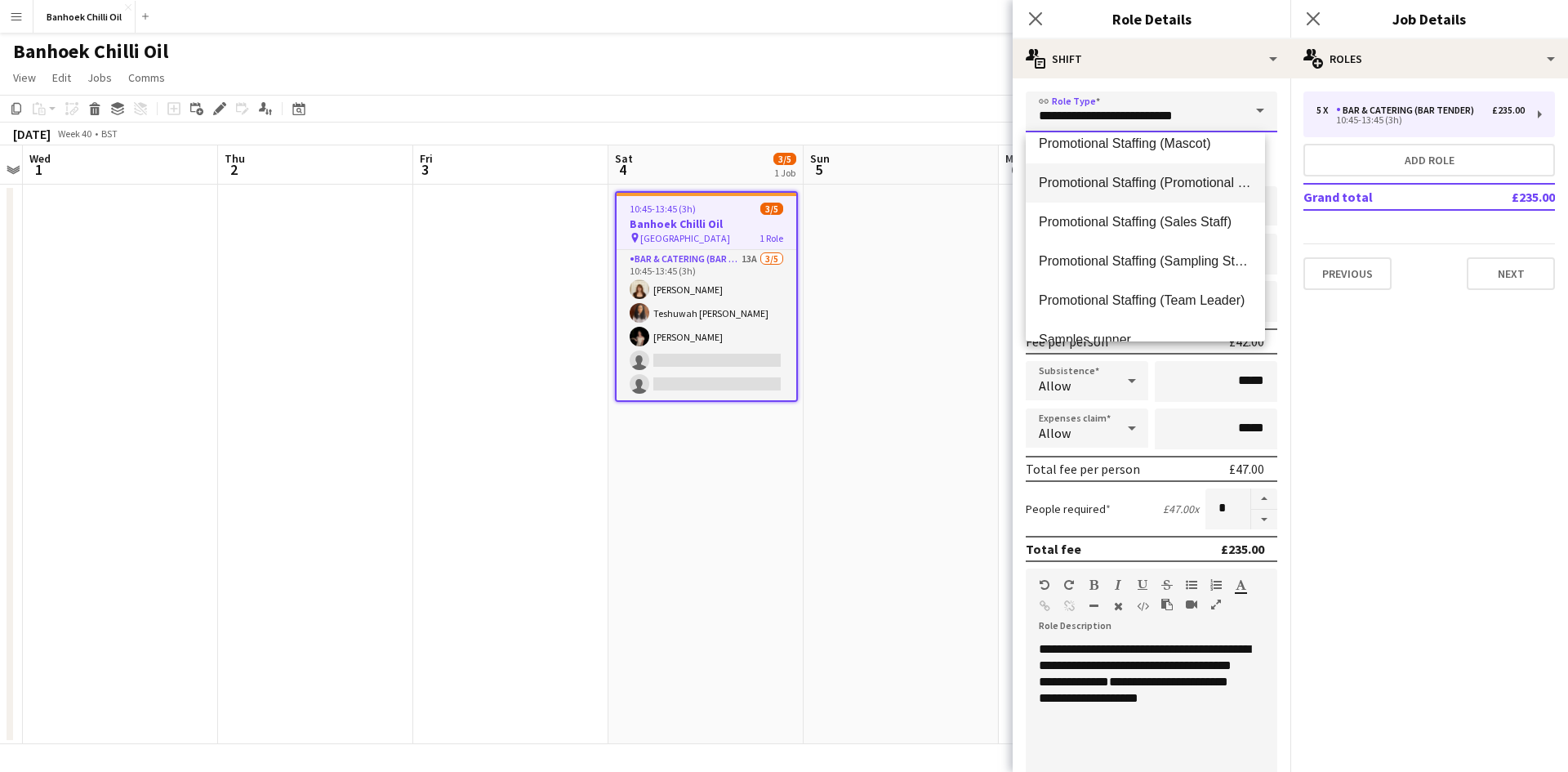
scroll to position [1062, 0]
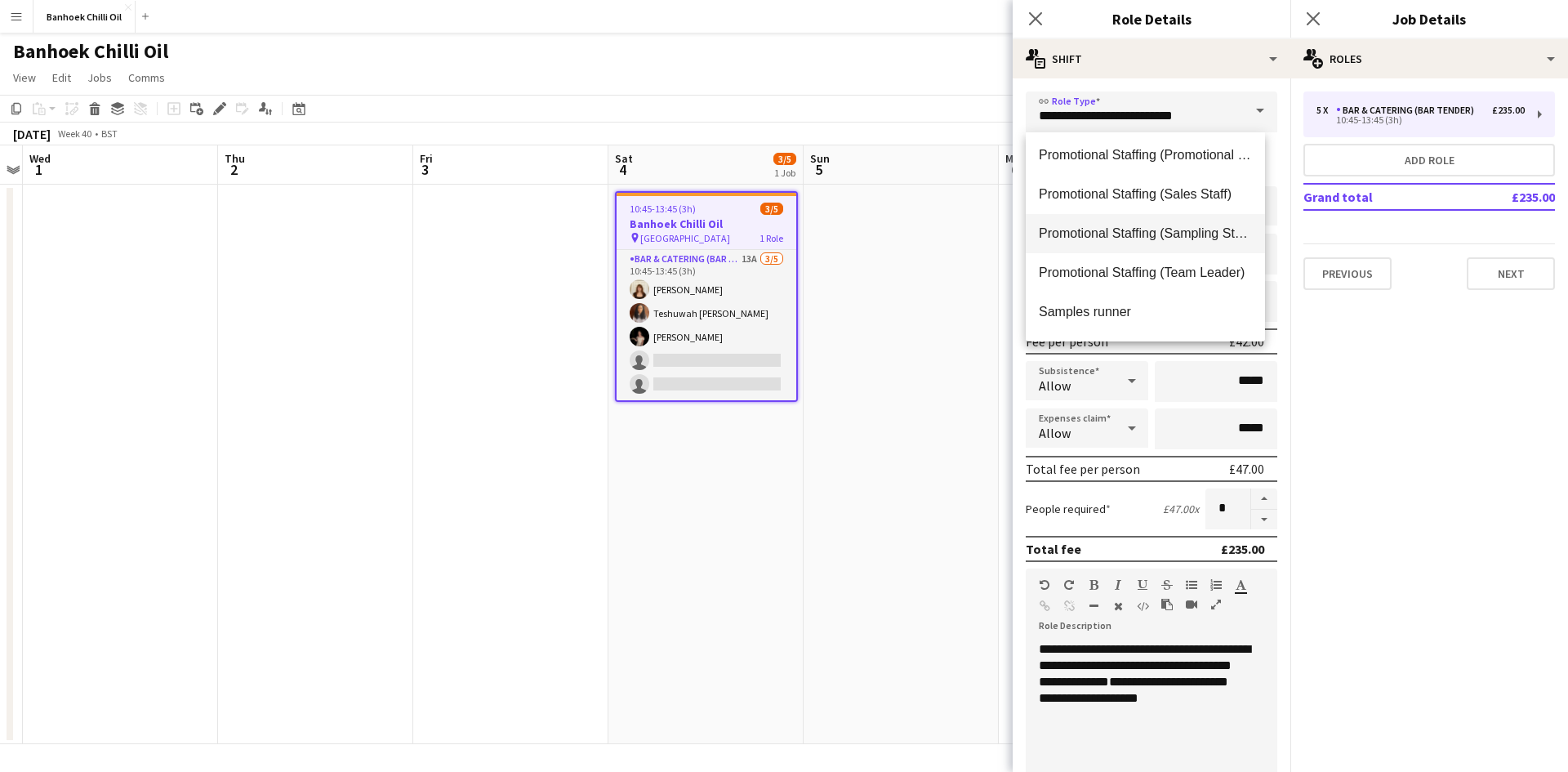
click at [1198, 230] on span "Promotional Staffing (Sampling Staff)" at bounding box center [1144, 232] width 213 height 15
type input "**********"
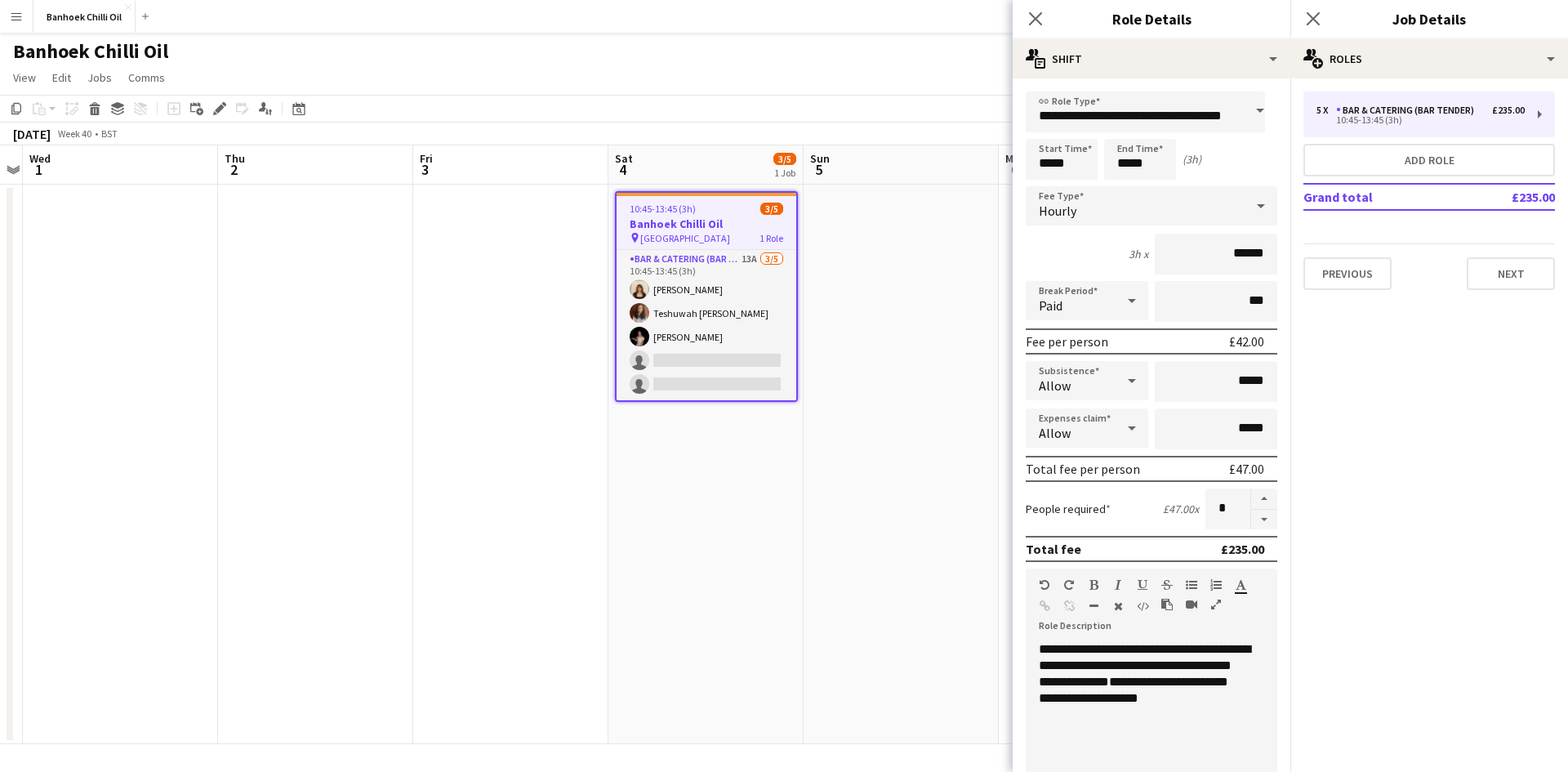
click at [937, 285] on app-date-cell at bounding box center [900, 464] width 195 height 559
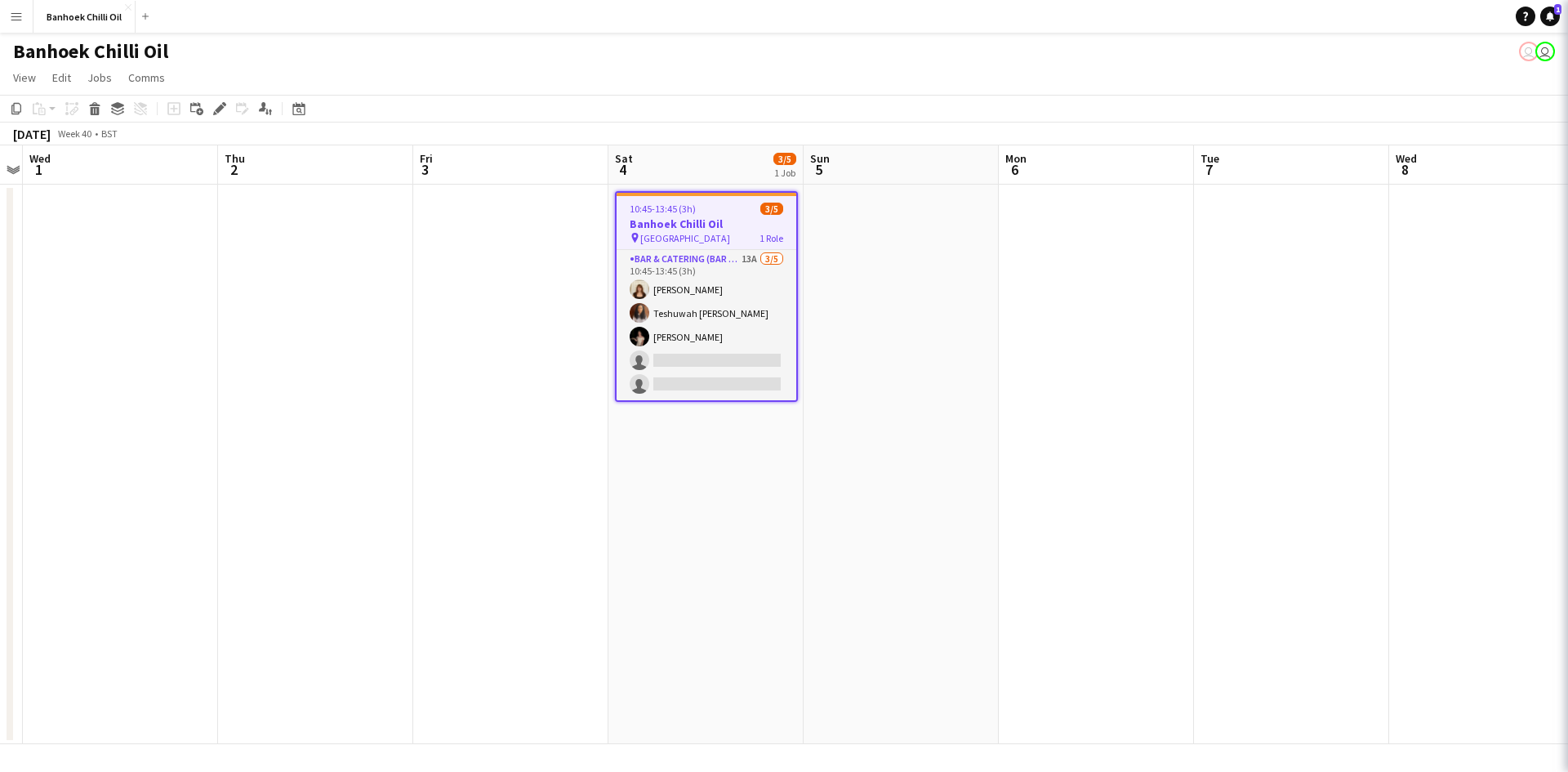
scroll to position [0, 0]
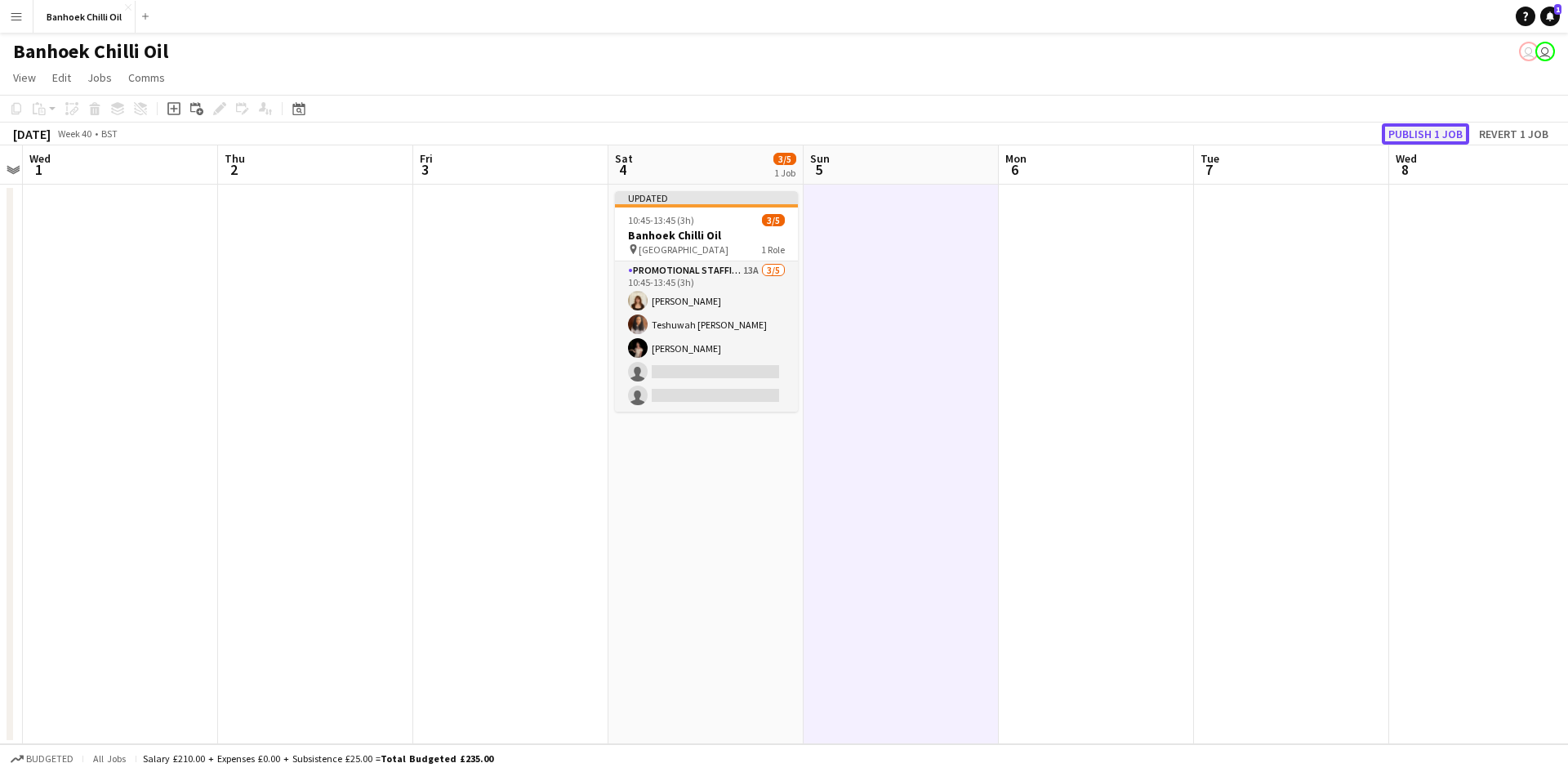
click at [1394, 127] on button "Publish 1 job" at bounding box center [1424, 134] width 87 height 22
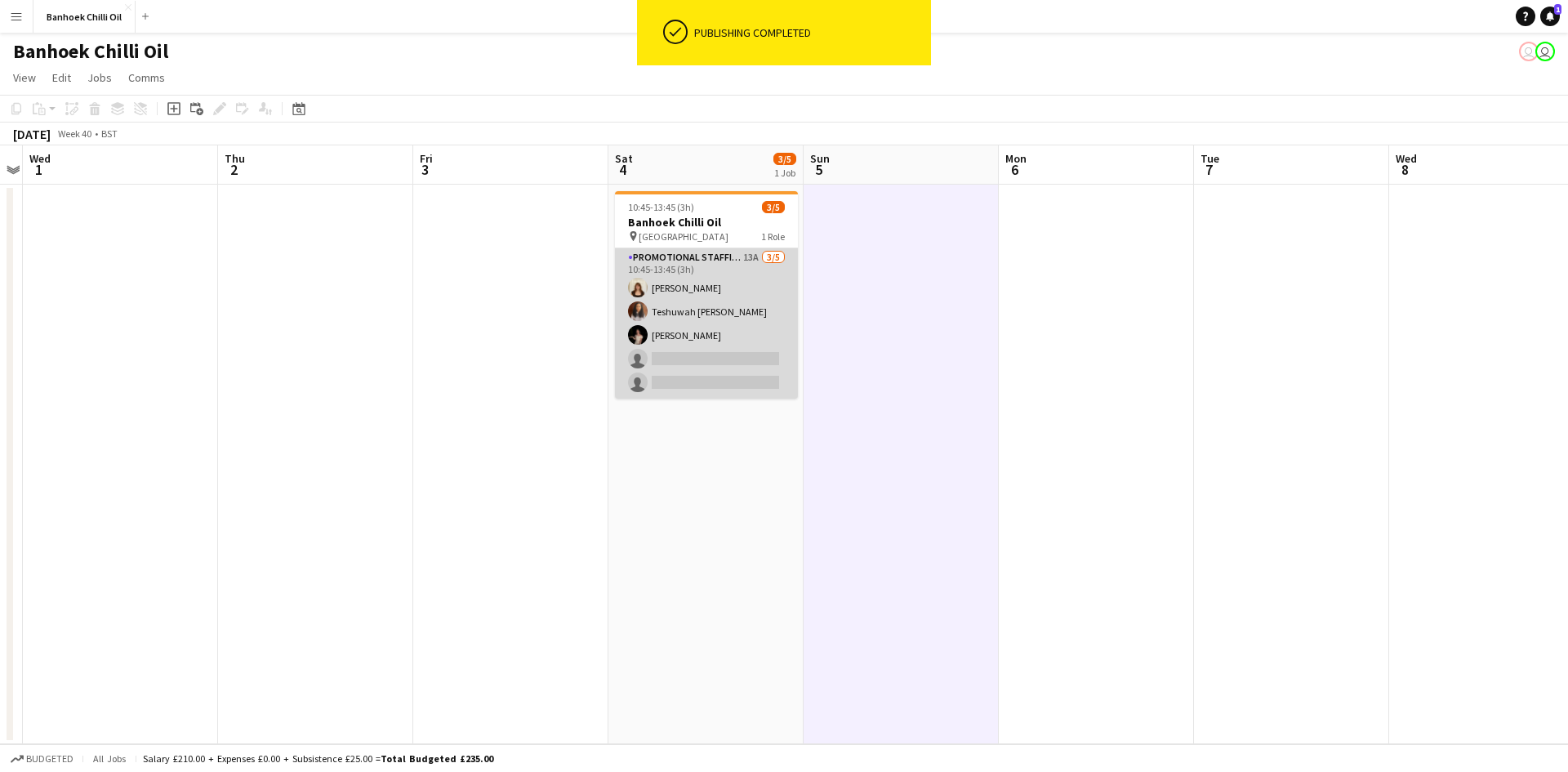
click at [717, 277] on app-card-role "Promotional Staffing (Sampling Staff) 13A 3/5 10:45-13:45 (3h) Amelie Forbes Te…" at bounding box center [706, 323] width 183 height 150
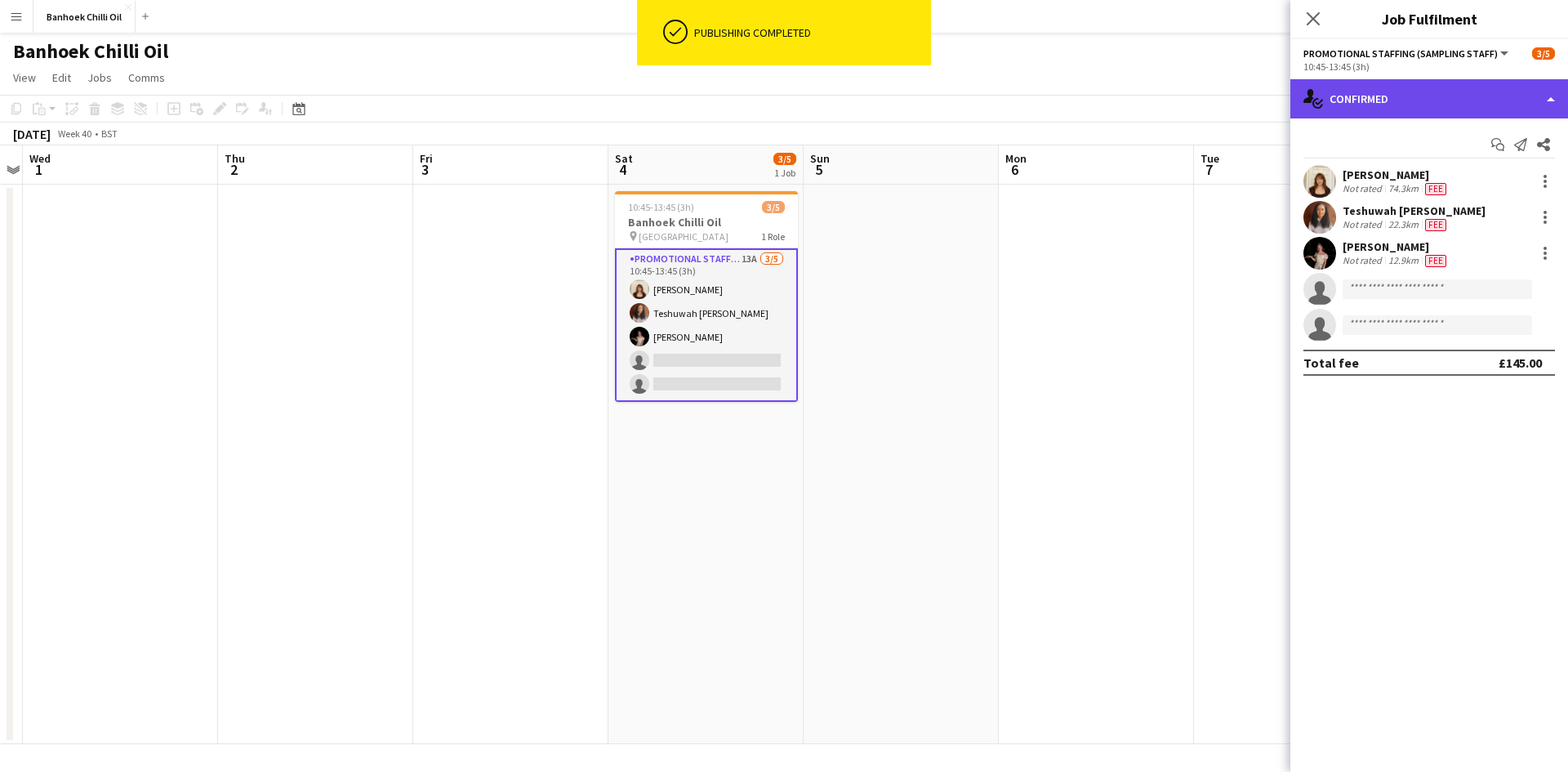
click at [1432, 94] on div "single-neutral-actions-check-2 Confirmed" at bounding box center [1428, 99] width 277 height 39
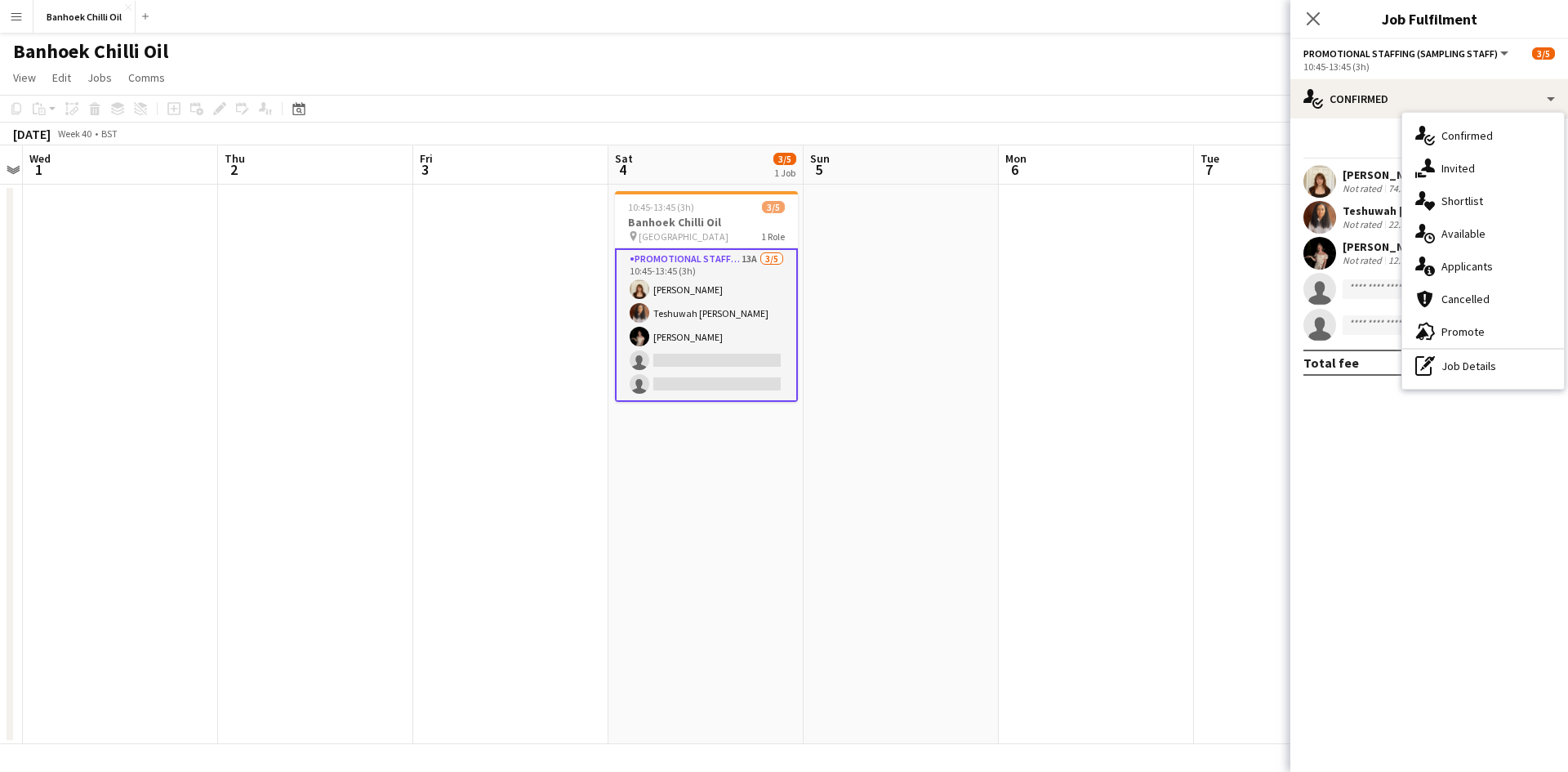
click at [959, 336] on app-date-cell at bounding box center [900, 464] width 195 height 559
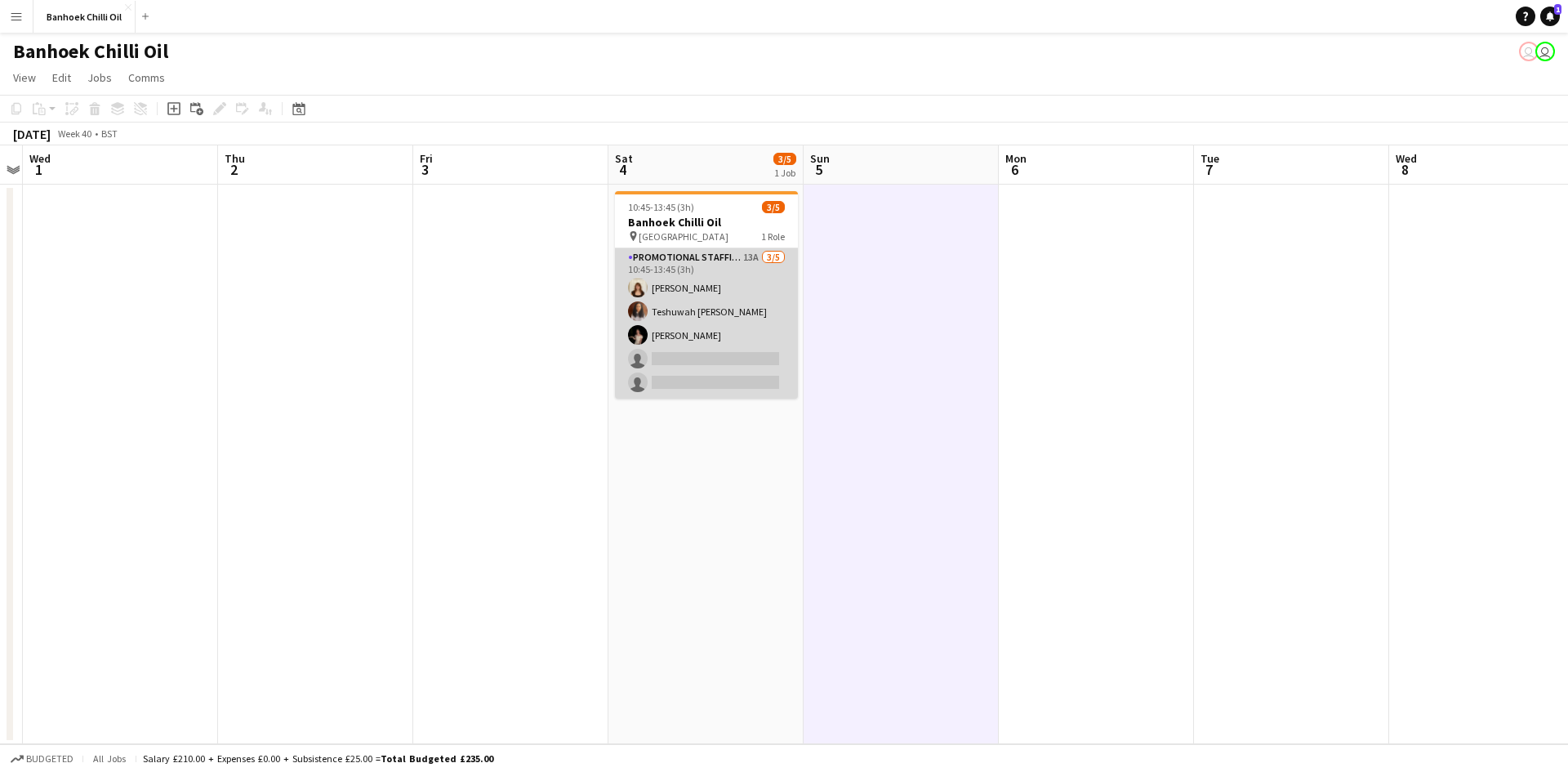
click at [729, 276] on app-card-role "Promotional Staffing (Sampling Staff) 13A 3/5 10:45-13:45 (3h) Amelie Forbes Te…" at bounding box center [706, 323] width 183 height 150
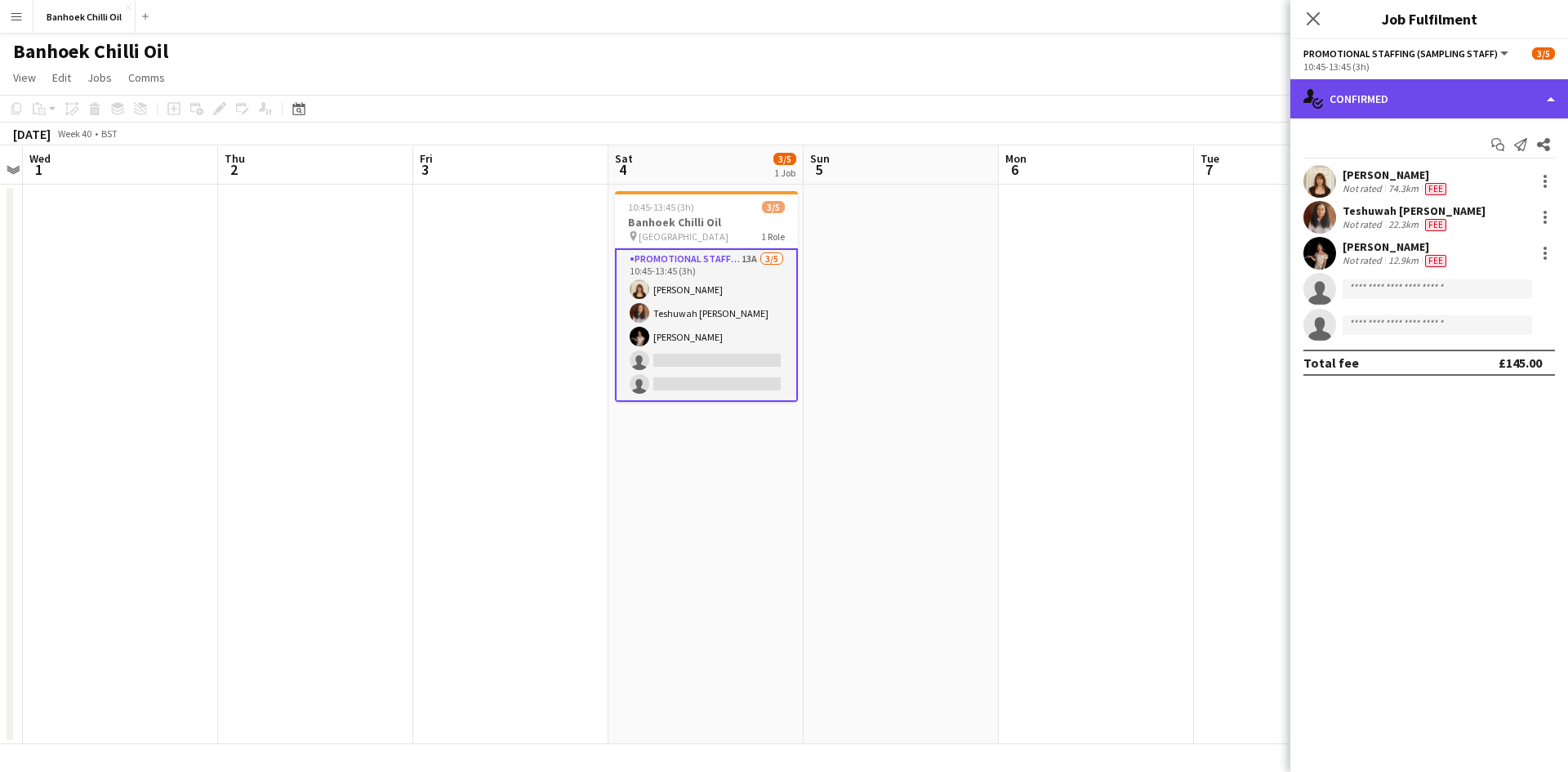
click at [1422, 89] on div "single-neutral-actions-check-2 Confirmed" at bounding box center [1428, 99] width 277 height 39
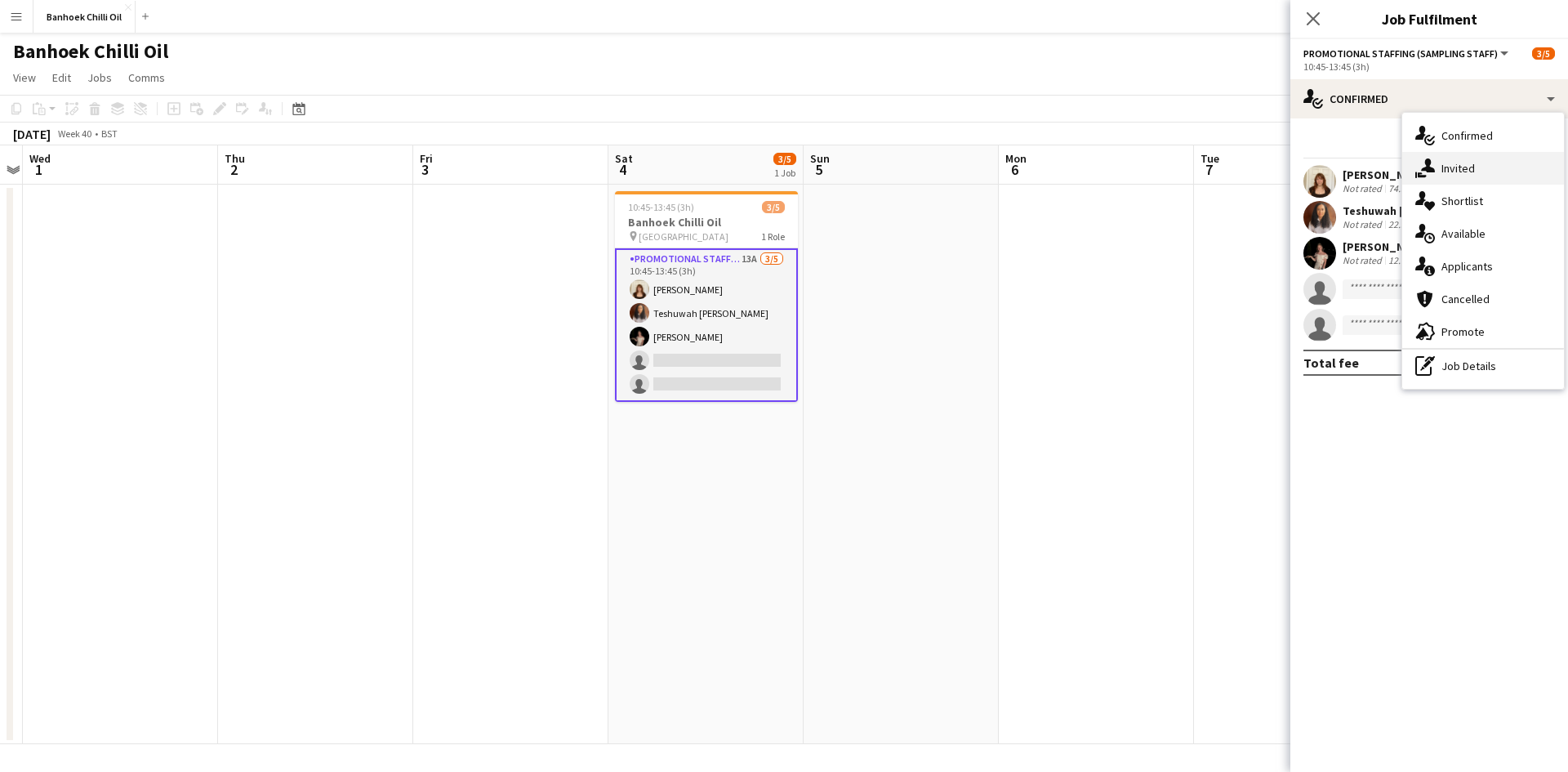
click at [1468, 162] on span "Invited" at bounding box center [1458, 168] width 33 height 14
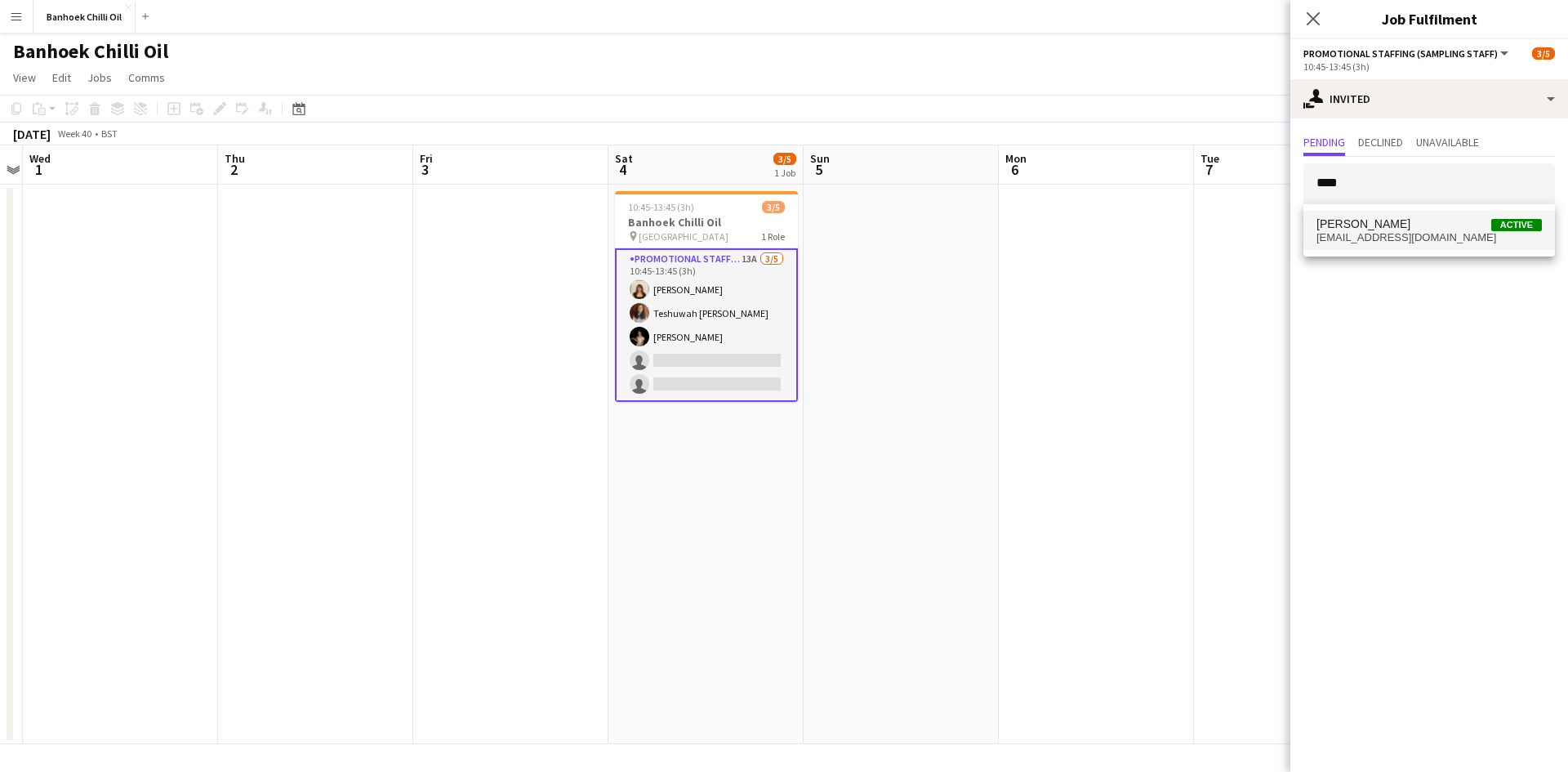
type input "****"
click at [1381, 243] on span "benamikeret@gmail.com" at bounding box center [1428, 237] width 225 height 13
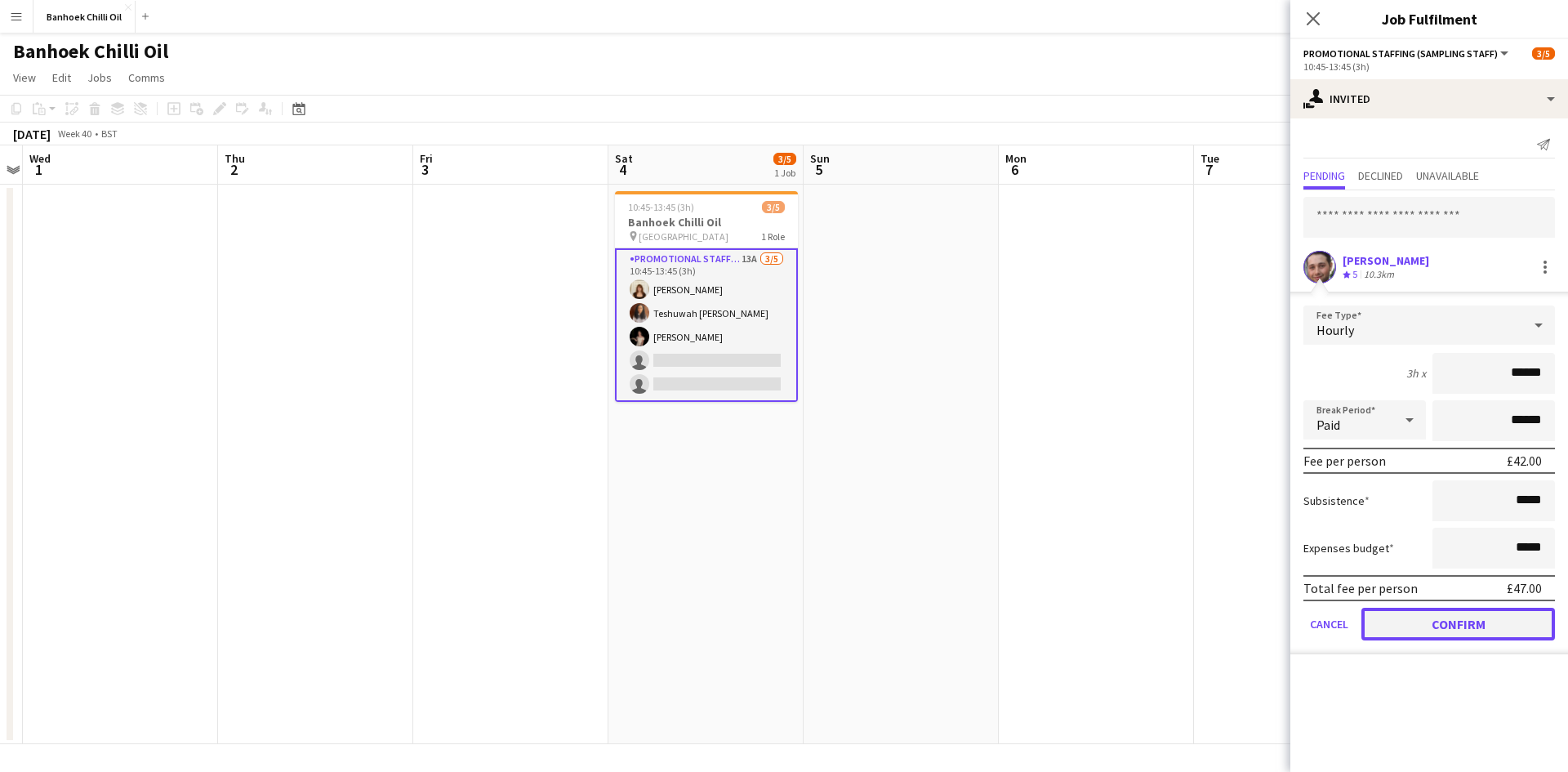
click at [1444, 624] on button "Confirm" at bounding box center [1458, 624] width 194 height 32
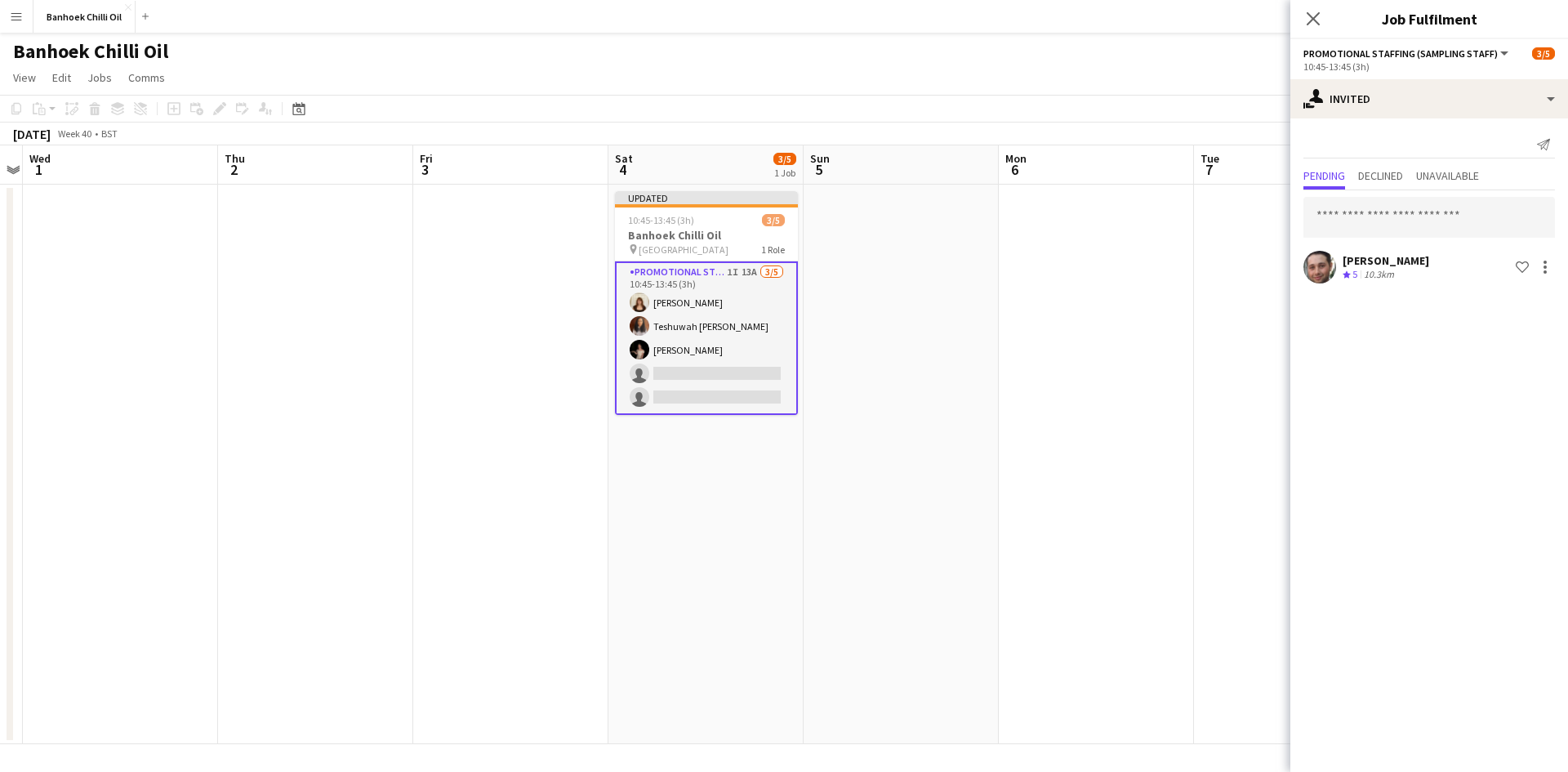
click at [1161, 549] on app-date-cell at bounding box center [1096, 464] width 195 height 559
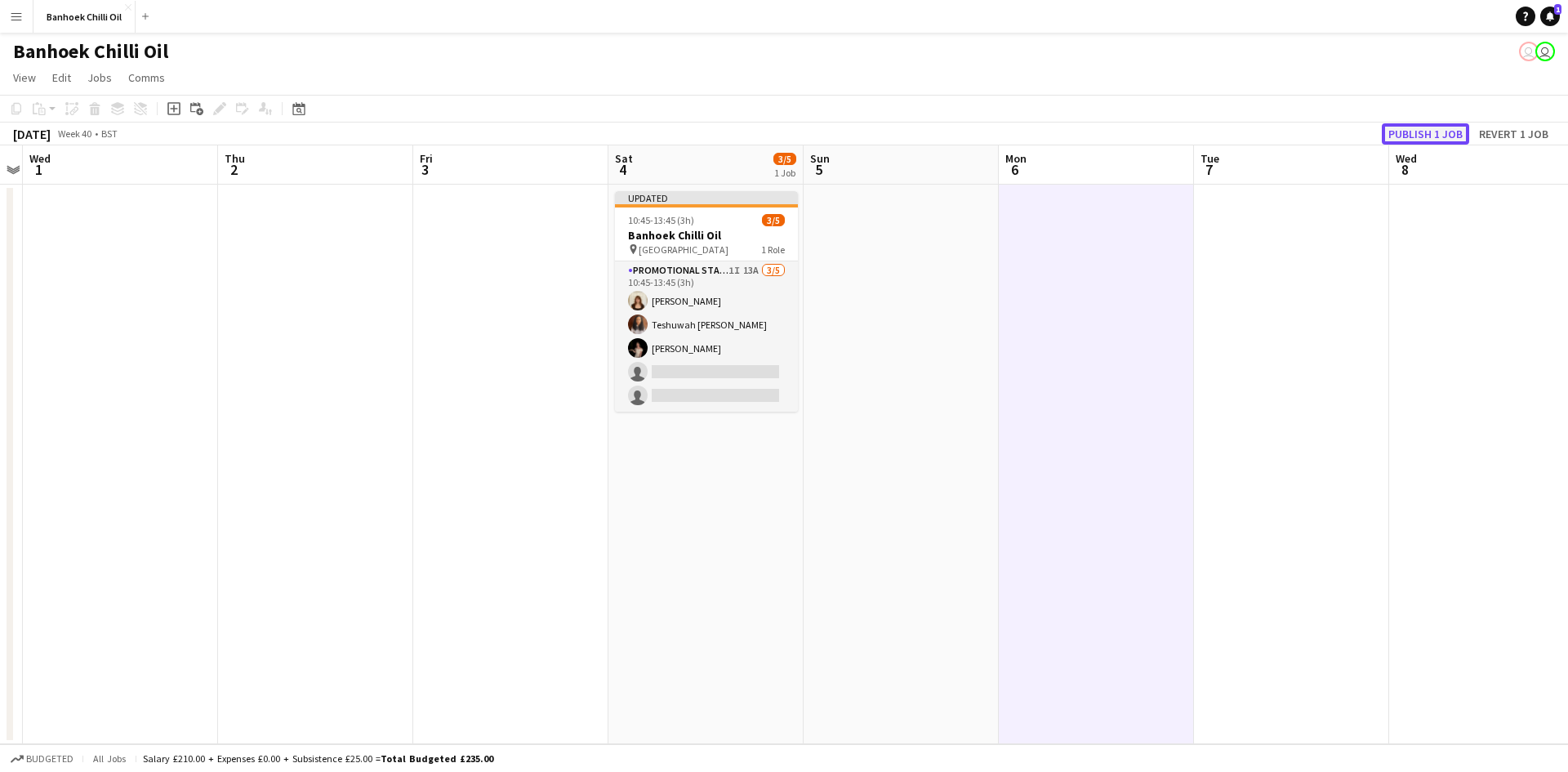
click at [1427, 135] on button "Publish 1 job" at bounding box center [1424, 134] width 87 height 22
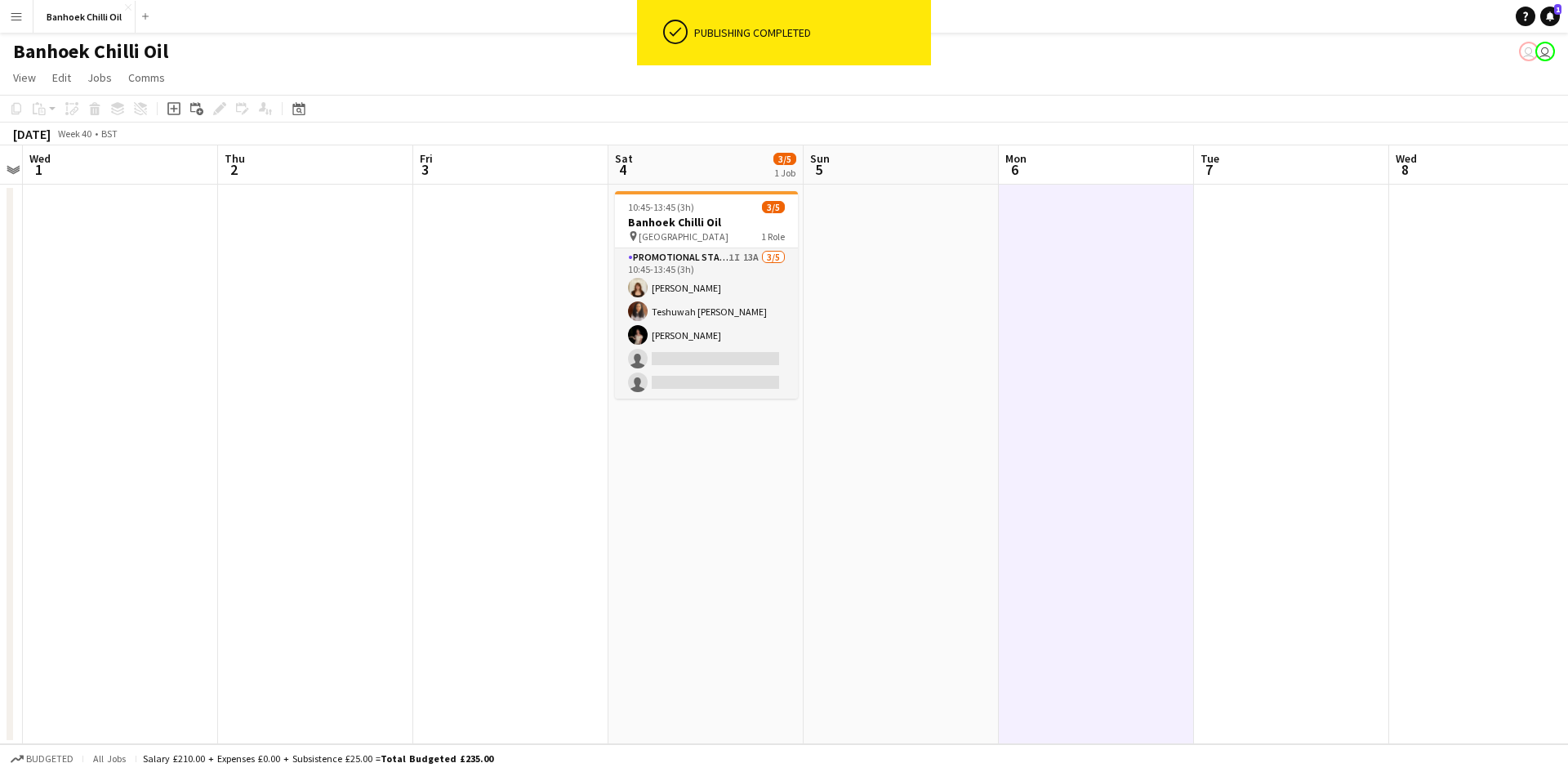
click at [14, 21] on app-icon "Menu" at bounding box center [16, 16] width 13 height 13
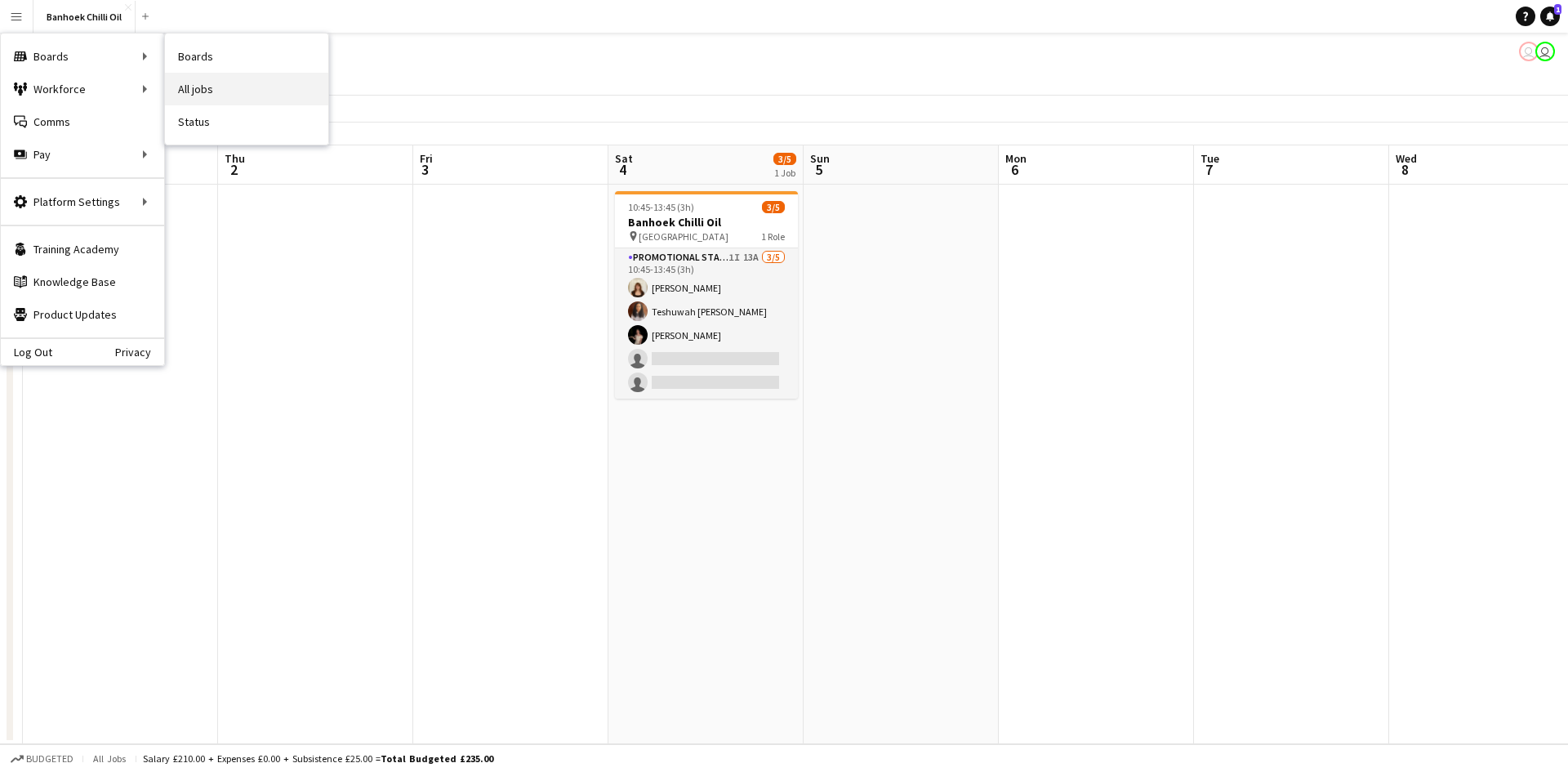
click at [223, 78] on link "All jobs" at bounding box center [247, 89] width 163 height 32
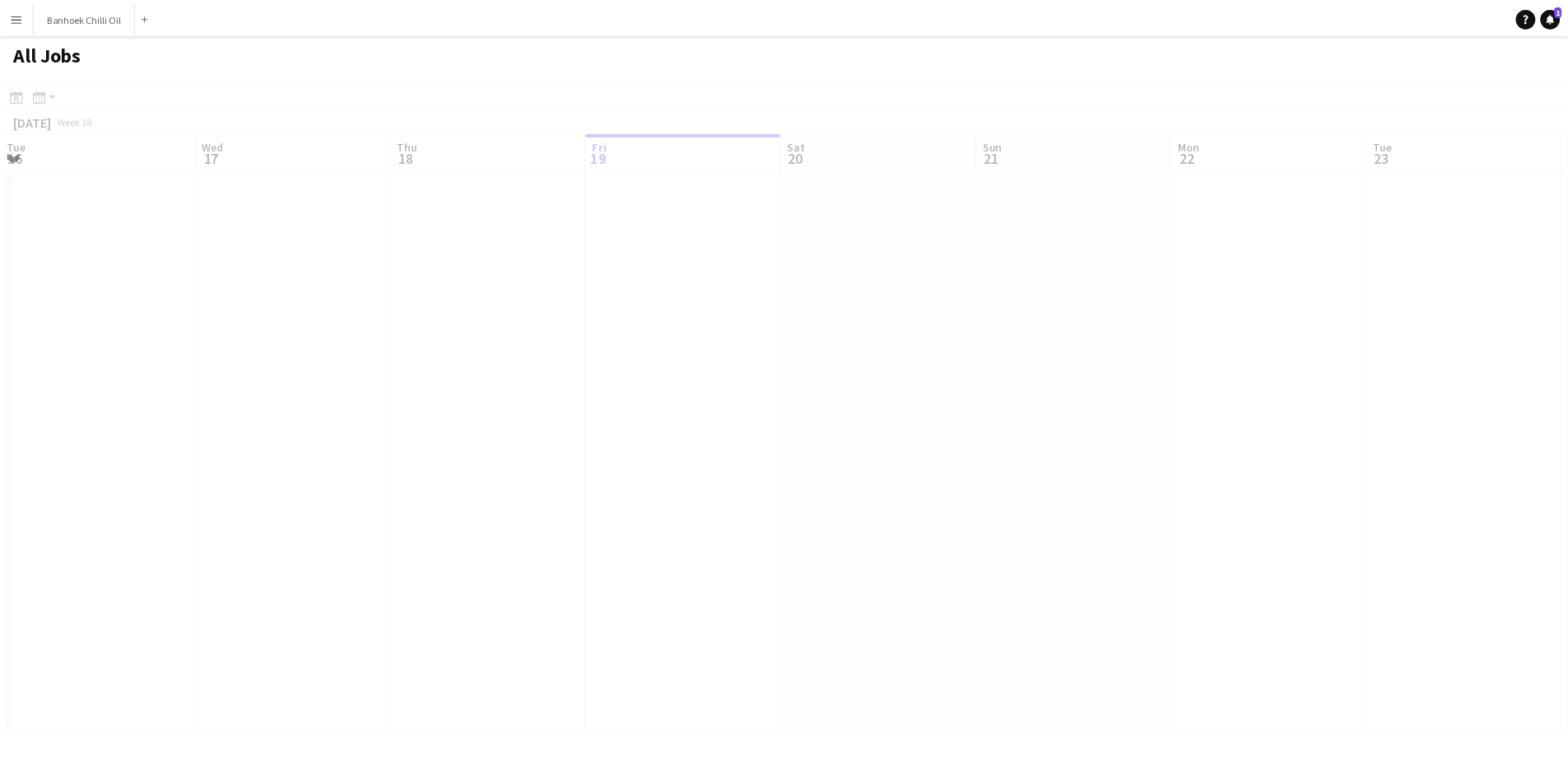
scroll to position [0, 394]
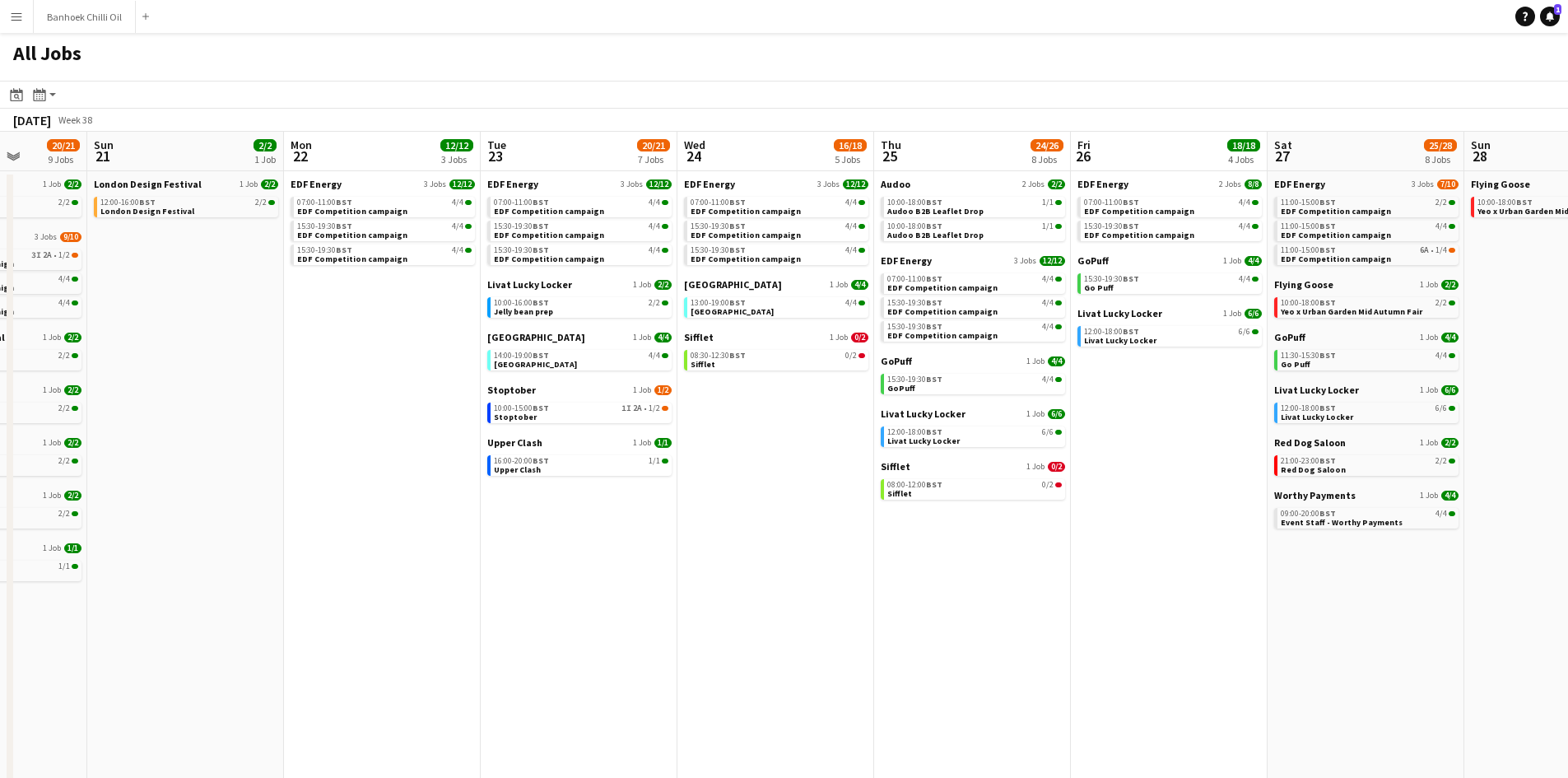
drag, startPoint x: 1256, startPoint y: 538, endPoint x: 752, endPoint y: 507, distance: 505.0
click at [752, 507] on app-calendar-viewport "Thu 18 29/29 14 Jobs Fri 19 22/22 9 Jobs Sat 20 20/21 9 Jobs Sun 21 2/2 1 Job M…" at bounding box center [784, 498] width 1568 height 734
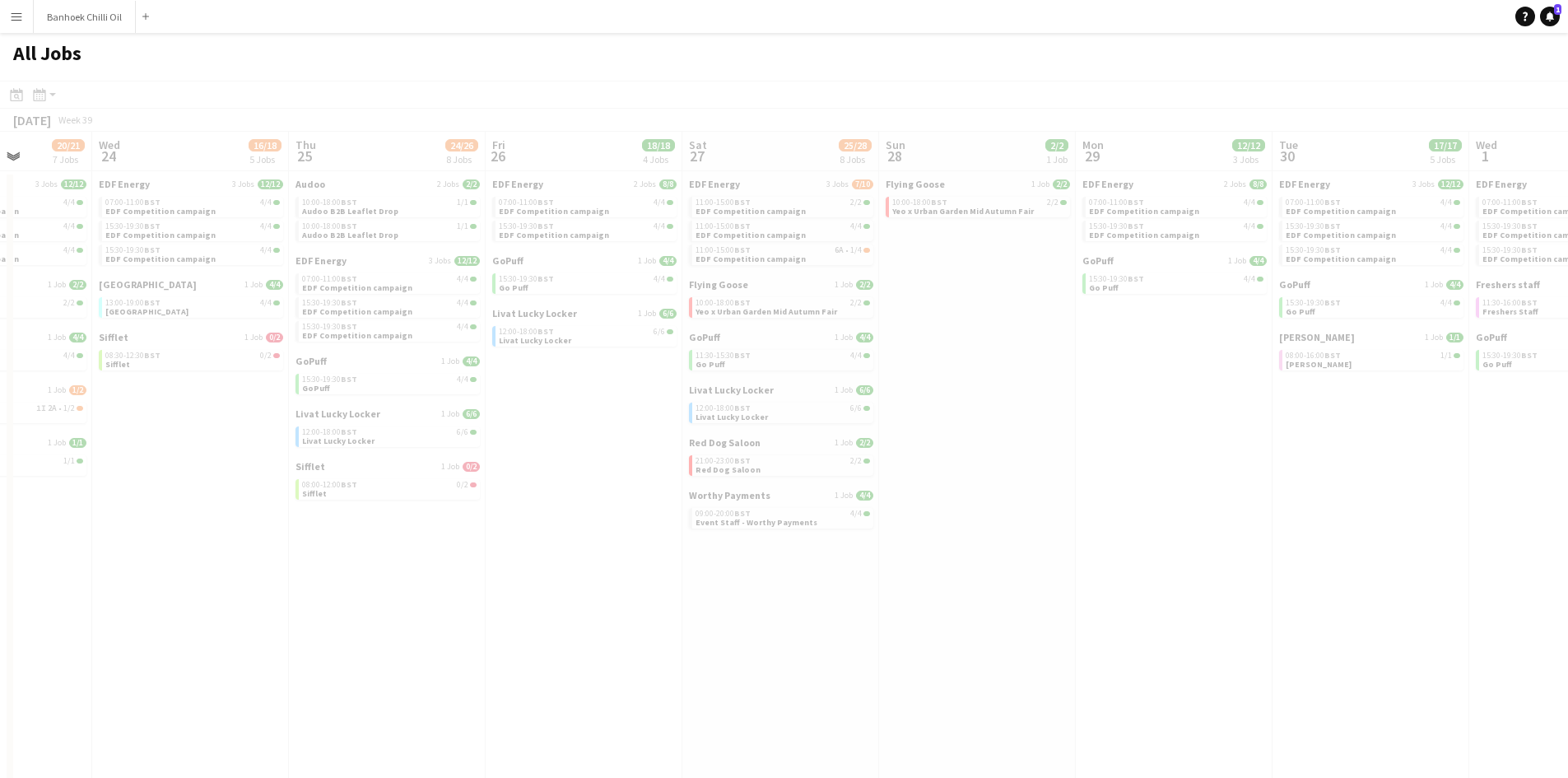
drag, startPoint x: 854, startPoint y: 530, endPoint x: 255, endPoint y: 467, distance: 602.3
click at [255, 467] on app-all-jobs "All Jobs Date picker SEP 2025 SEP 2025 Monday M Tuesday T Wednesday W Thursday …" at bounding box center [784, 449] width 1568 height 832
drag, startPoint x: 1202, startPoint y: 511, endPoint x: 397, endPoint y: 420, distance: 810.1
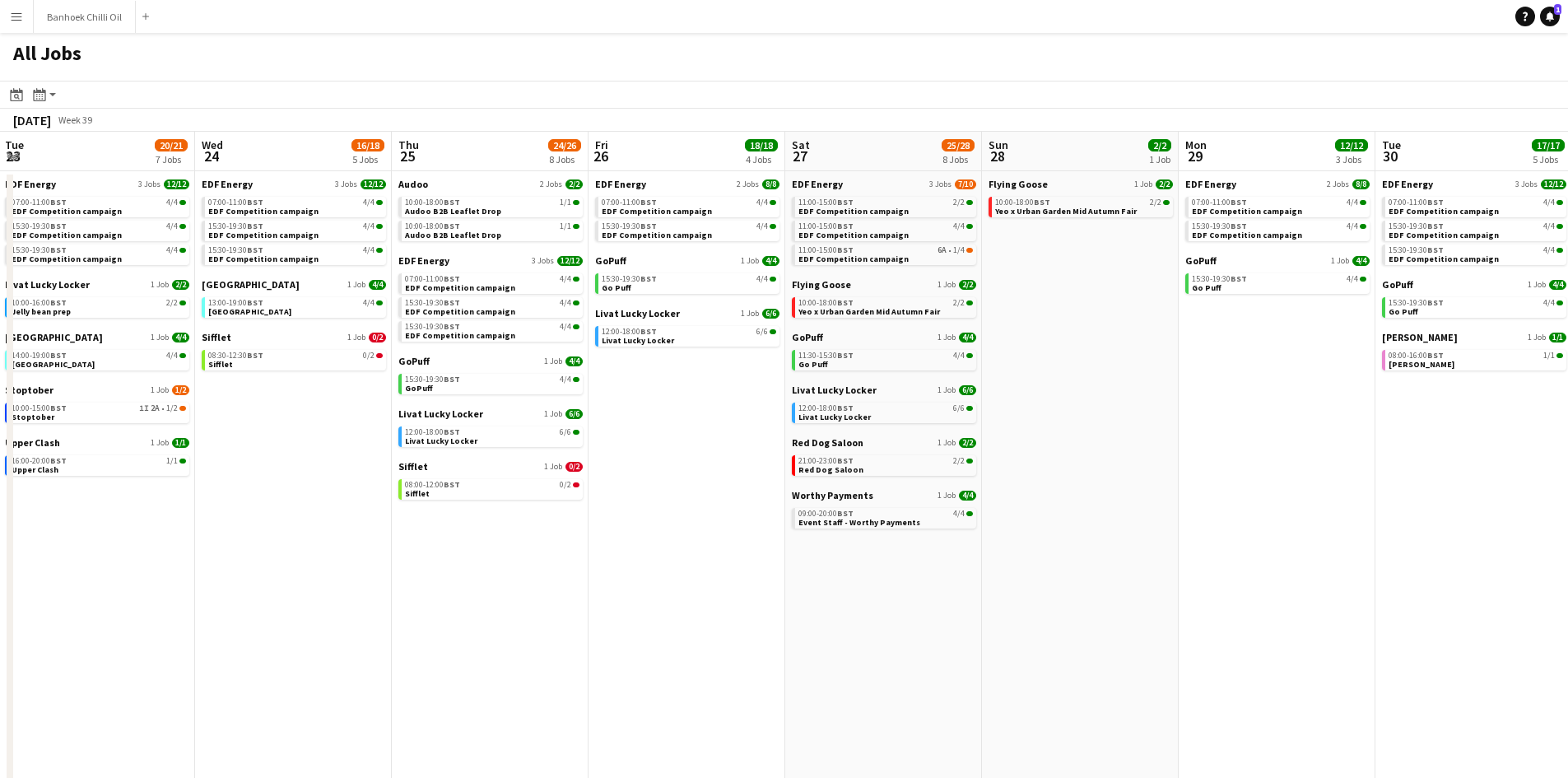
click at [439, 403] on app-all-jobs "All Jobs Date picker SEP 2025 SEP 2025 Monday M Tuesday T Wednesday W Thursday …" at bounding box center [784, 449] width 1568 height 832
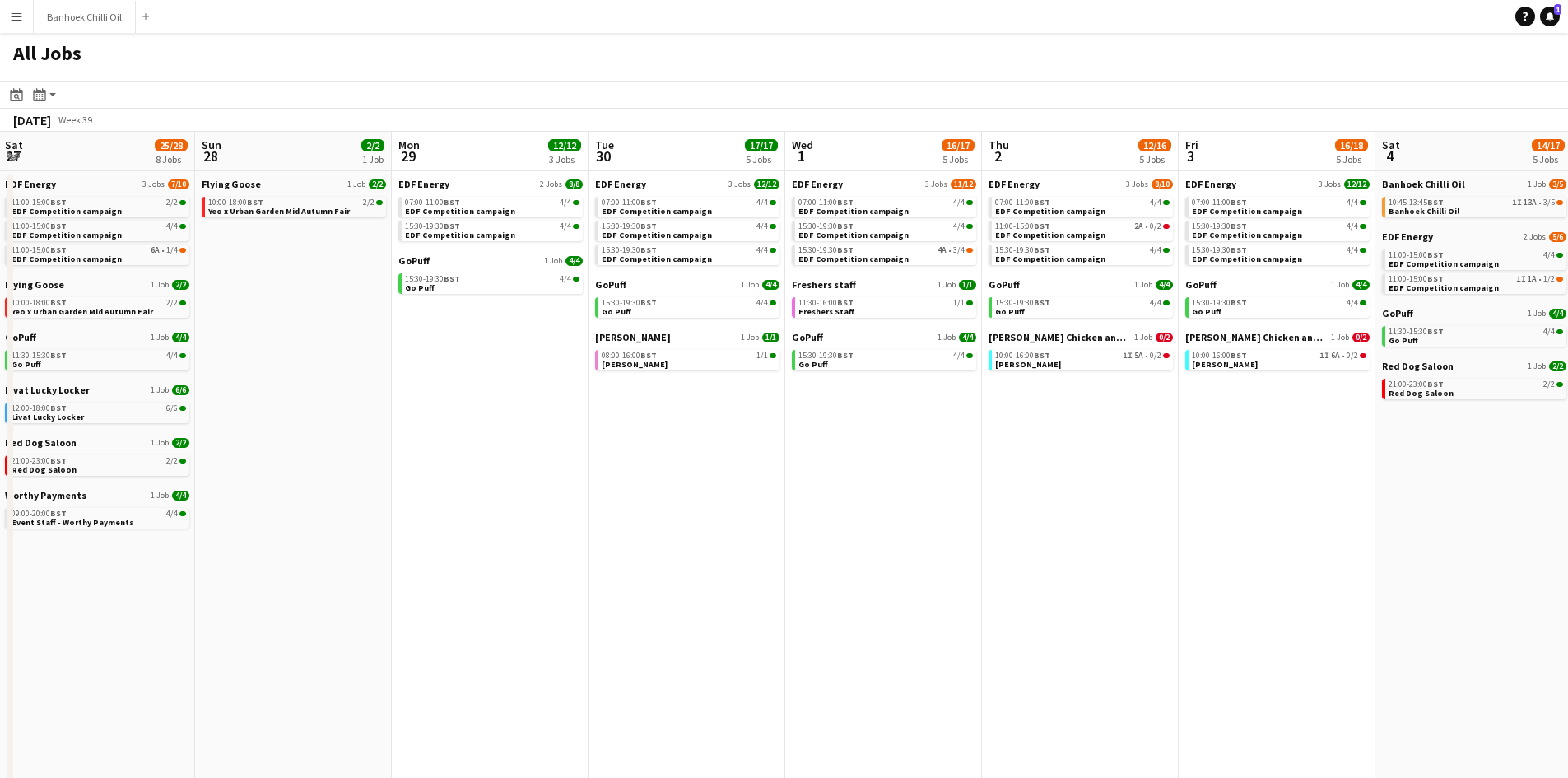
drag, startPoint x: 989, startPoint y: 473, endPoint x: 716, endPoint y: 435, distance: 275.6
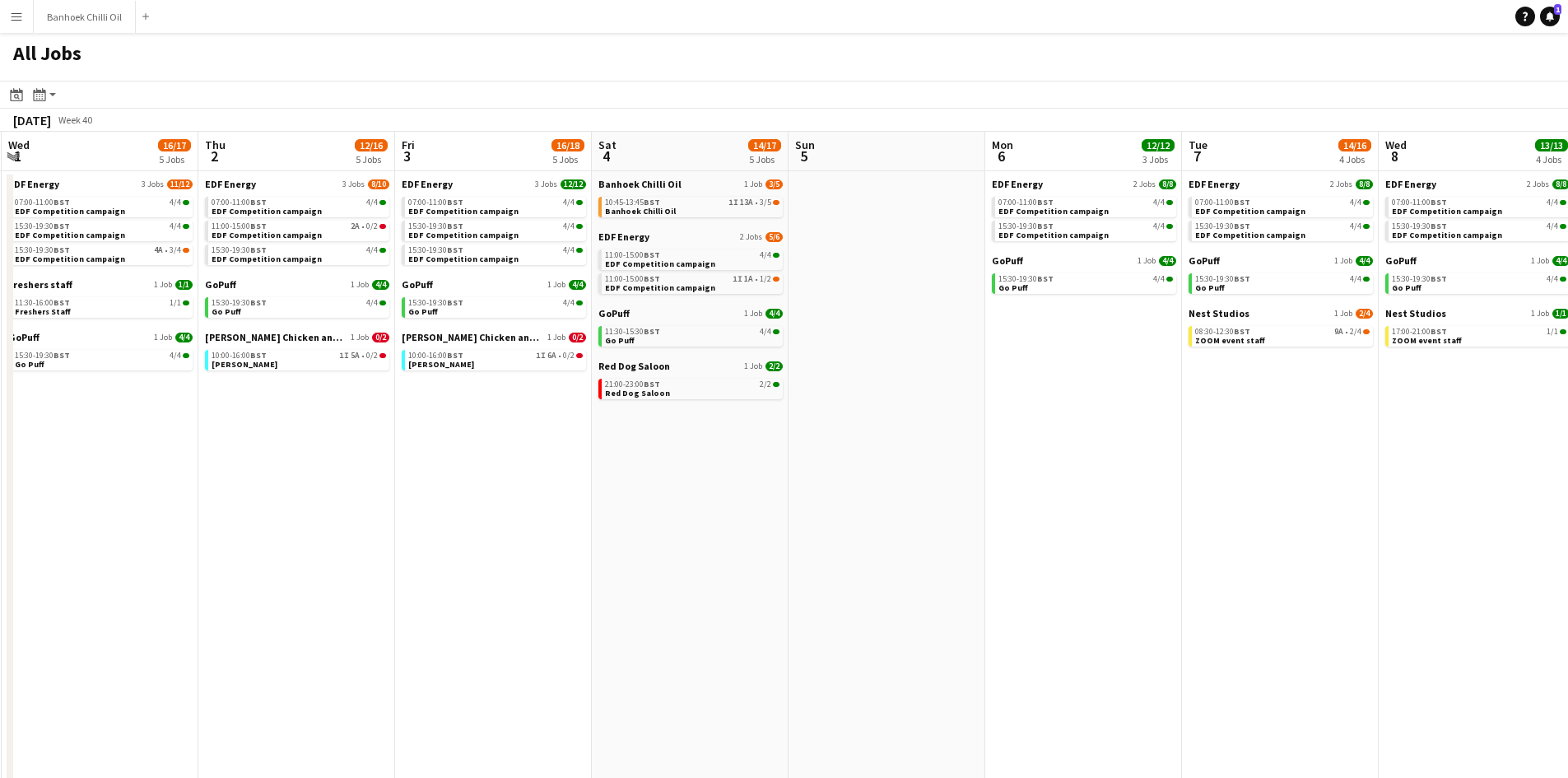
scroll to position [0, 453]
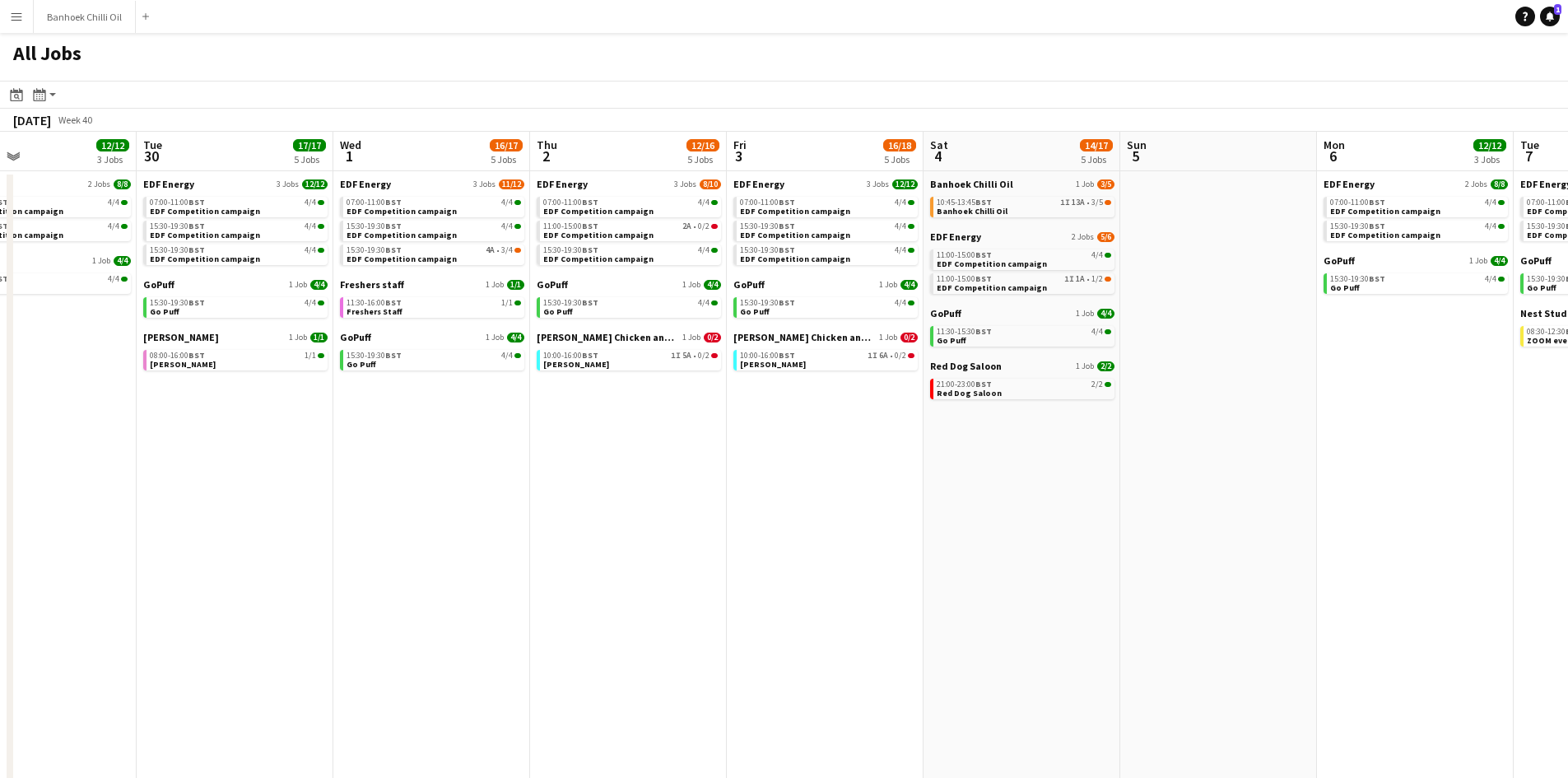
drag, startPoint x: 1203, startPoint y: 473, endPoint x: 752, endPoint y: 475, distance: 451.0
click at [752, 475] on app-calendar-viewport "Sat 27 25/28 8 Jobs Sun 28 2/2 1 Job Mon 29 12/12 3 Jobs Tue 30 17/17 5 Jobs We…" at bounding box center [784, 498] width 1568 height 734
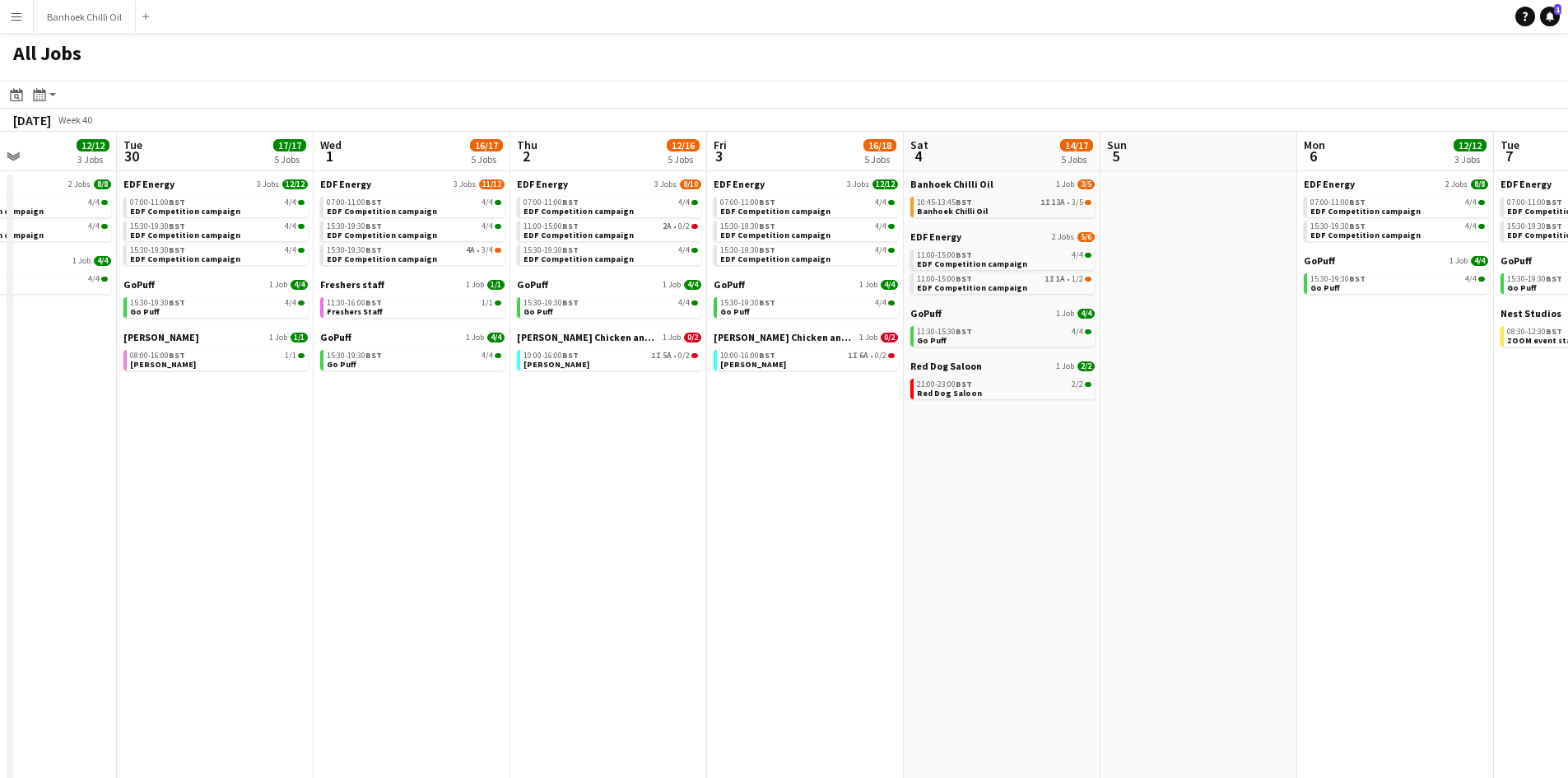
scroll to position [0, 475]
drag, startPoint x: 1213, startPoint y: 498, endPoint x: 1152, endPoint y: 507, distance: 61.7
click at [1153, 508] on app-calendar-viewport "Sat 27 25/28 8 Jobs Sun 28 2/2 1 Job Mon 29 12/12 3 Jobs Tue 30 17/17 5 Jobs We…" at bounding box center [784, 498] width 1568 height 734
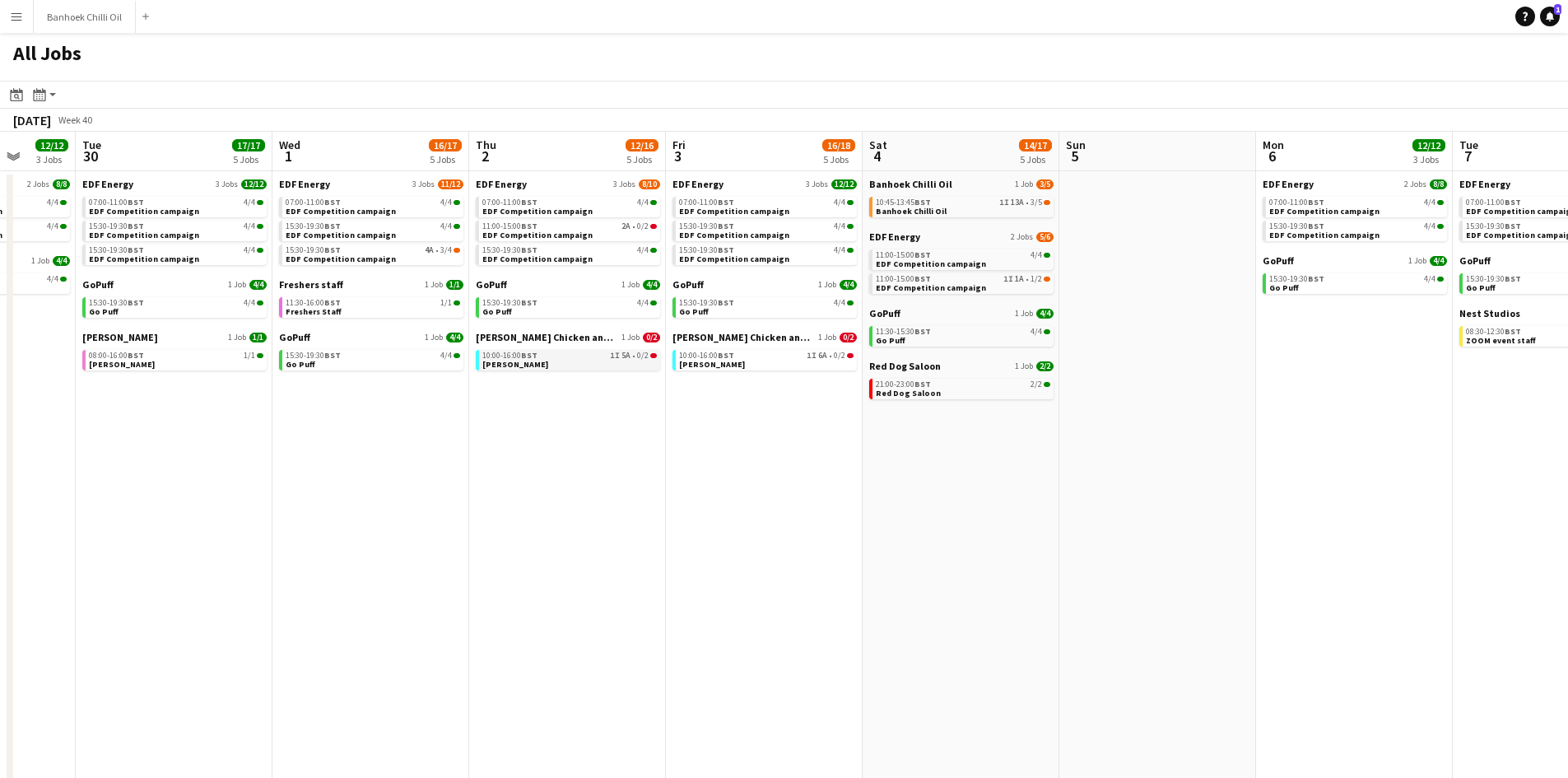
click at [560, 369] on app-brief-job-card "10:00-16:00 BST 1I 5A • 0/2 Miss Millies" at bounding box center [568, 360] width 185 height 21
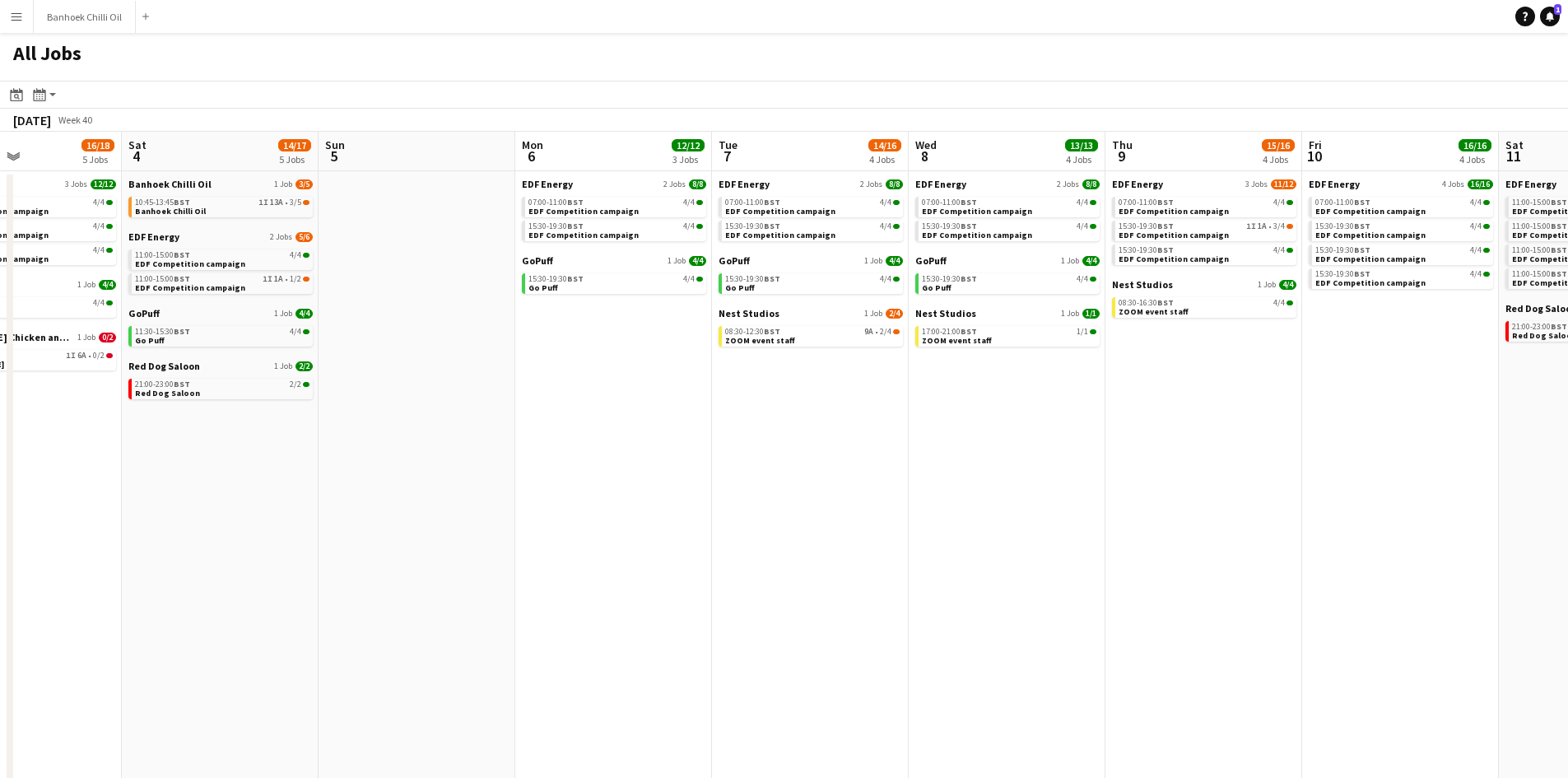
drag, startPoint x: 1492, startPoint y: 361, endPoint x: 752, endPoint y: 380, distance: 740.2
click at [752, 380] on app-calendar-viewport "Wed 1 16/17 5 Jobs Thu 2 12/16 5 Jobs Fri 3 16/18 5 Jobs Sat 4 14/17 5 Jobs Sun…" at bounding box center [784, 498] width 1568 height 734
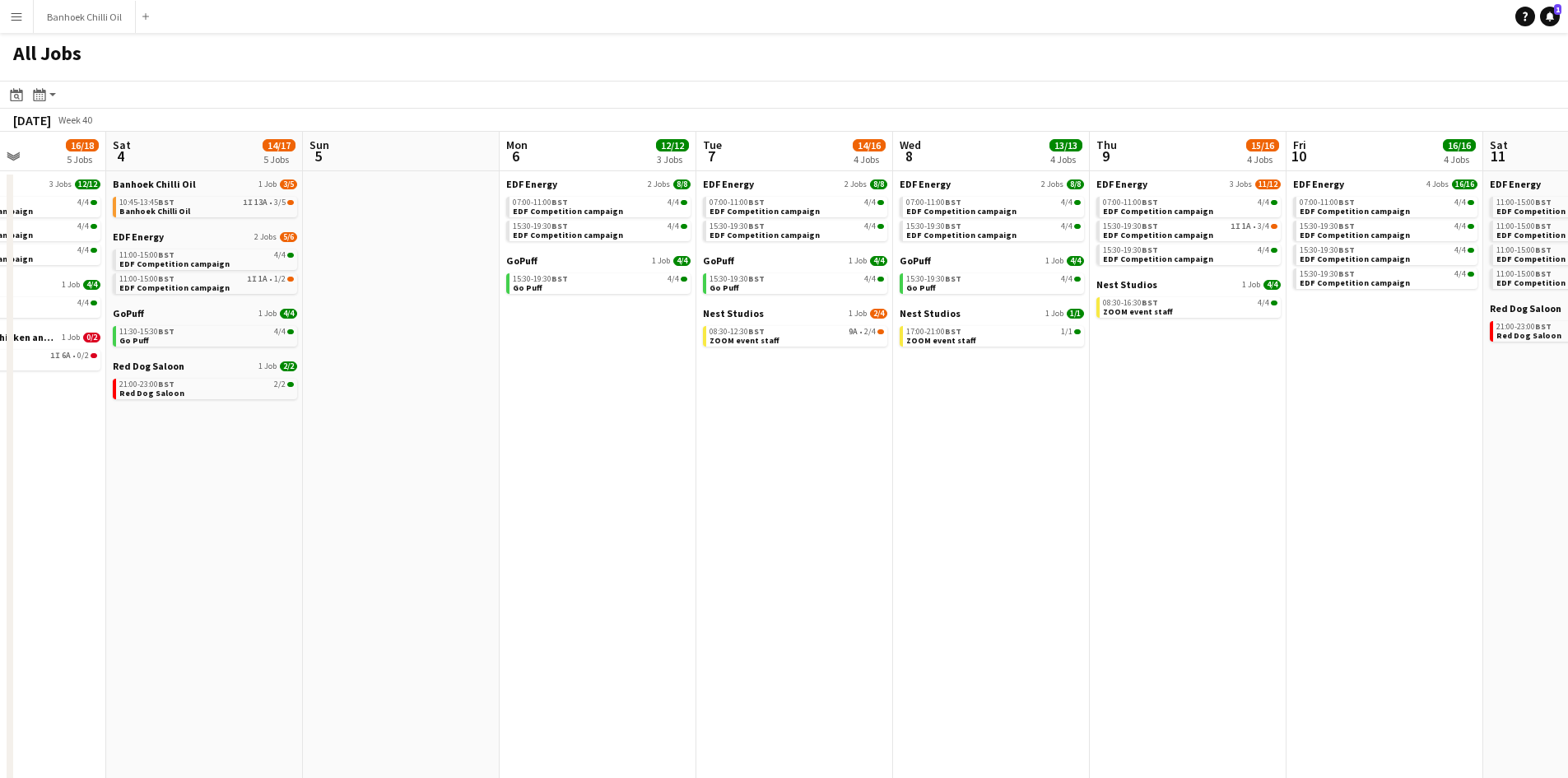
drag, startPoint x: 1188, startPoint y: 434, endPoint x: 1172, endPoint y: 438, distance: 16.5
click at [1172, 438] on app-calendar-viewport "Wed 1 16/17 5 Jobs Thu 2 12/16 5 Jobs Fri 3 16/18 5 Jobs Sat 4 14/17 5 Jobs Sun…" at bounding box center [784, 498] width 1568 height 734
click at [824, 332] on div "08:30-12:30 BST 9A • 2/4" at bounding box center [796, 331] width 175 height 8
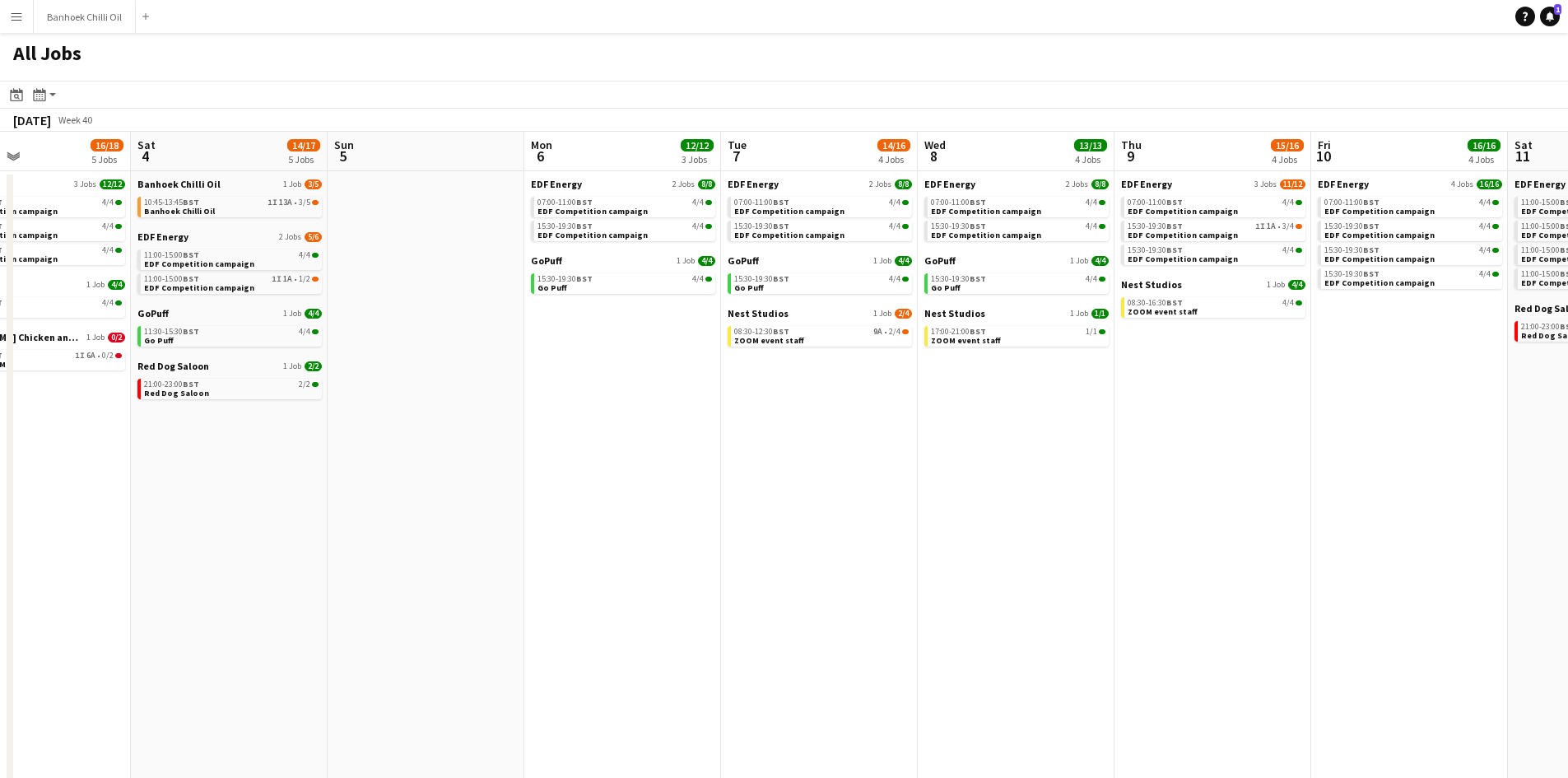
drag, startPoint x: 589, startPoint y: 377, endPoint x: 952, endPoint y: 378, distance: 363.0
click at [952, 378] on app-calendar-viewport "Wed 1 16/17 5 Jobs Thu 2 12/16 5 Jobs Fri 3 16/18 5 Jobs Sat 4 14/17 5 Jobs Sun…" at bounding box center [784, 498] width 1568 height 734
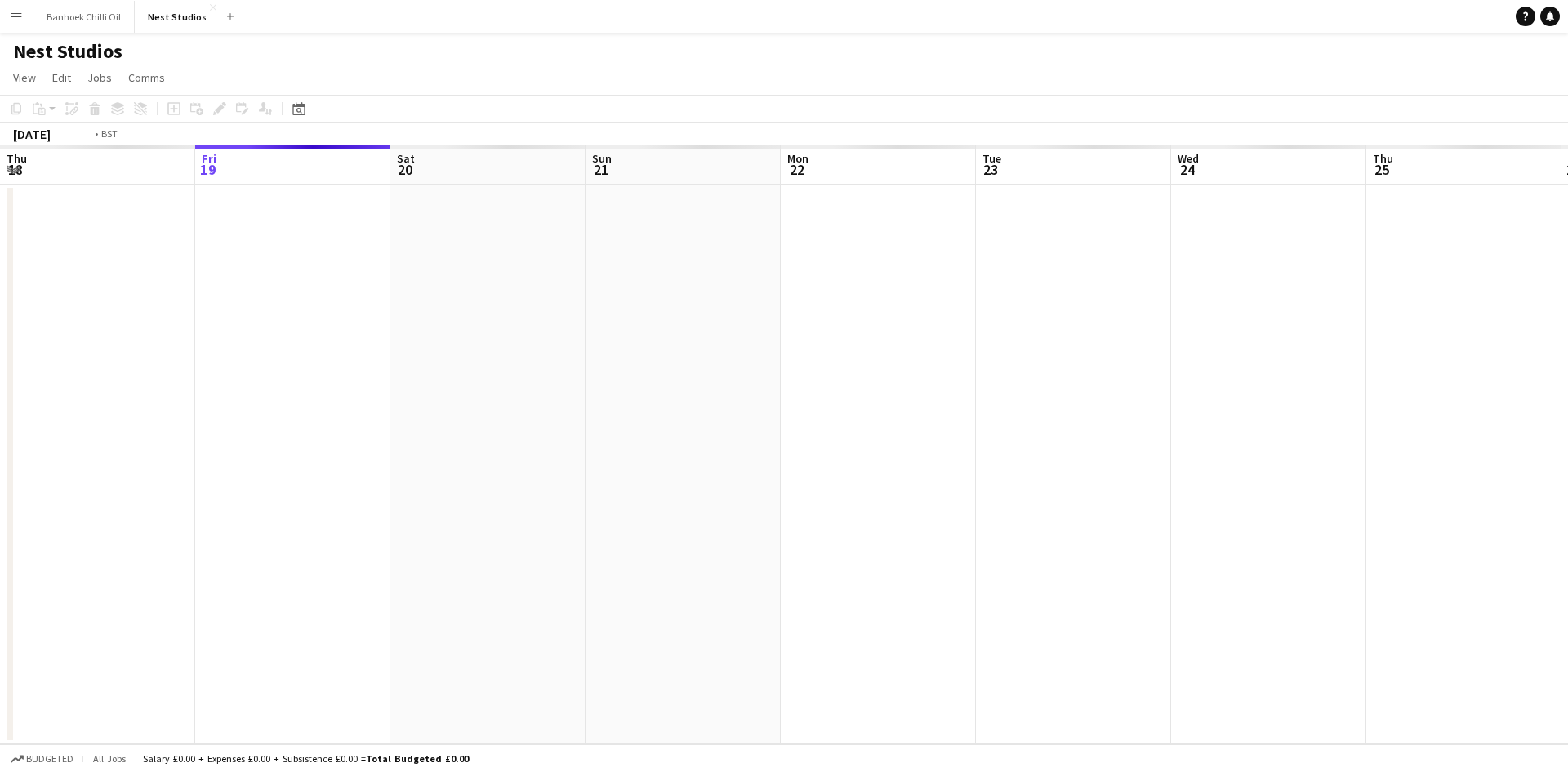
scroll to position [0, 562]
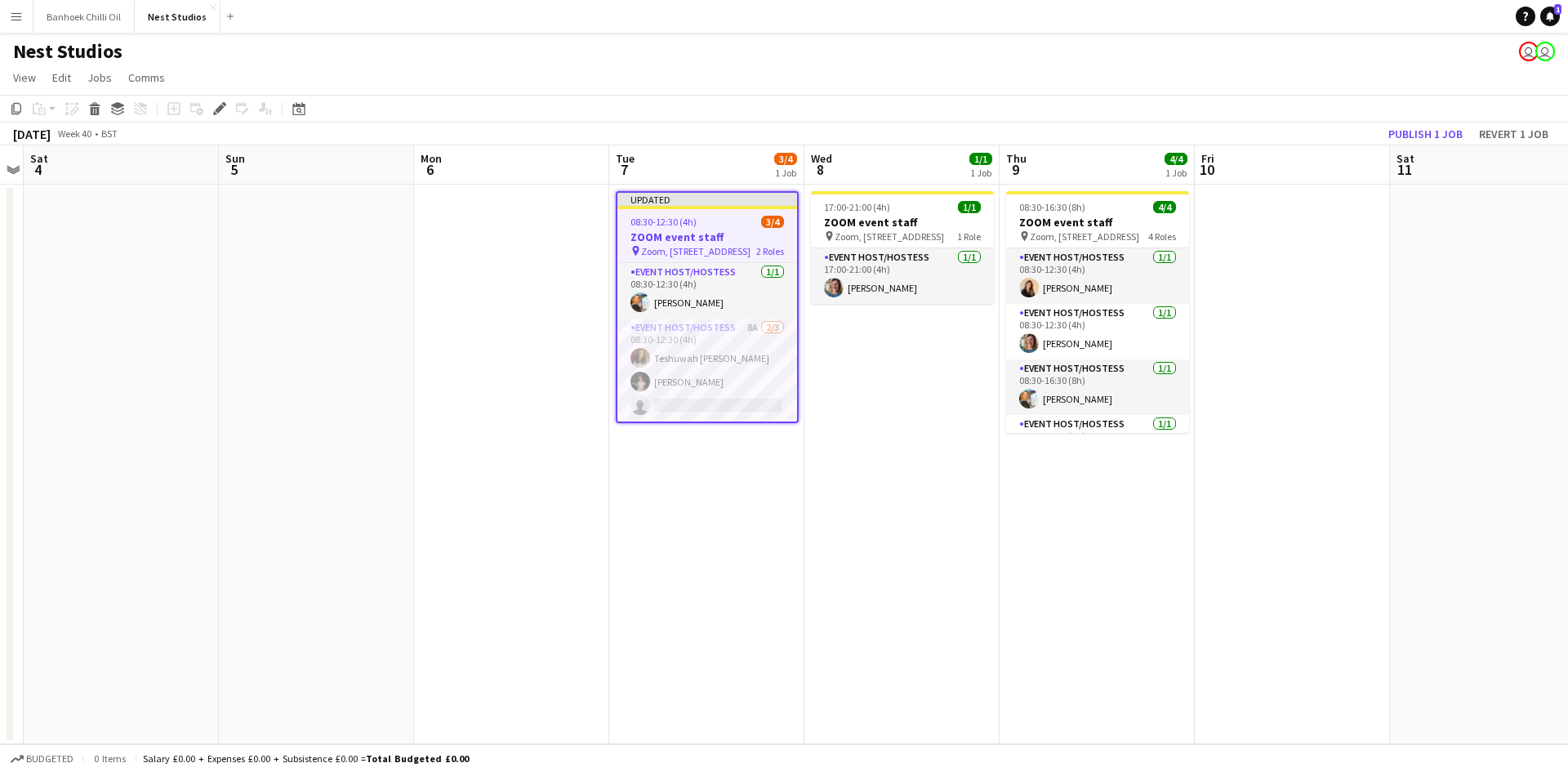
click at [890, 373] on app-date-cell "17:00-21:00 (4h) 1/1 ZOOM event staff pin Zoom, Midcity Place, 71 High Holborn,…" at bounding box center [901, 464] width 195 height 559
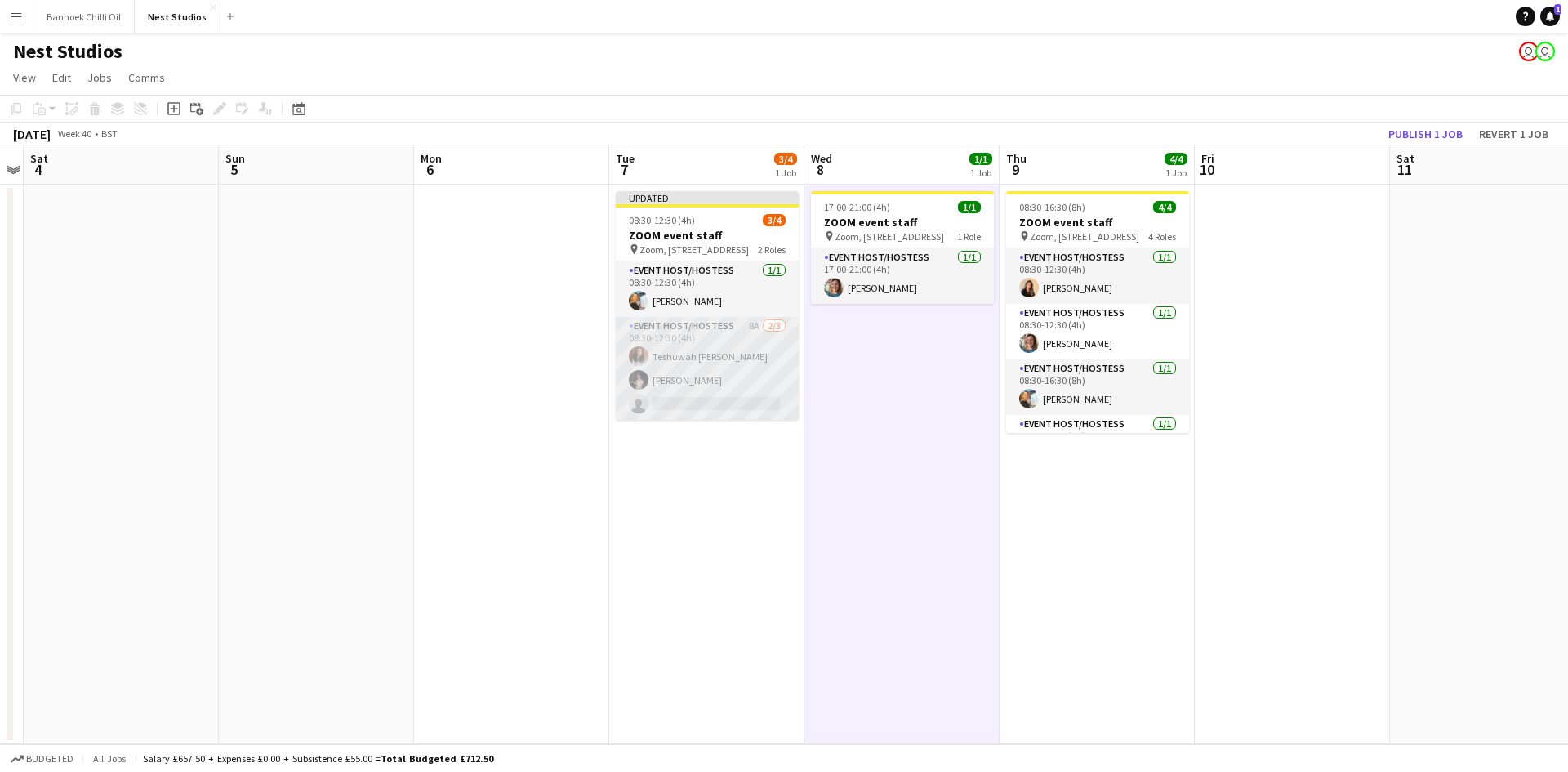
click at [754, 347] on app-card-role "Event Host/Hostess 8A 2/3 08:30-12:30 (4h) Teshuwah STOTT Yuliia Levytska singl…" at bounding box center [707, 368] width 183 height 103
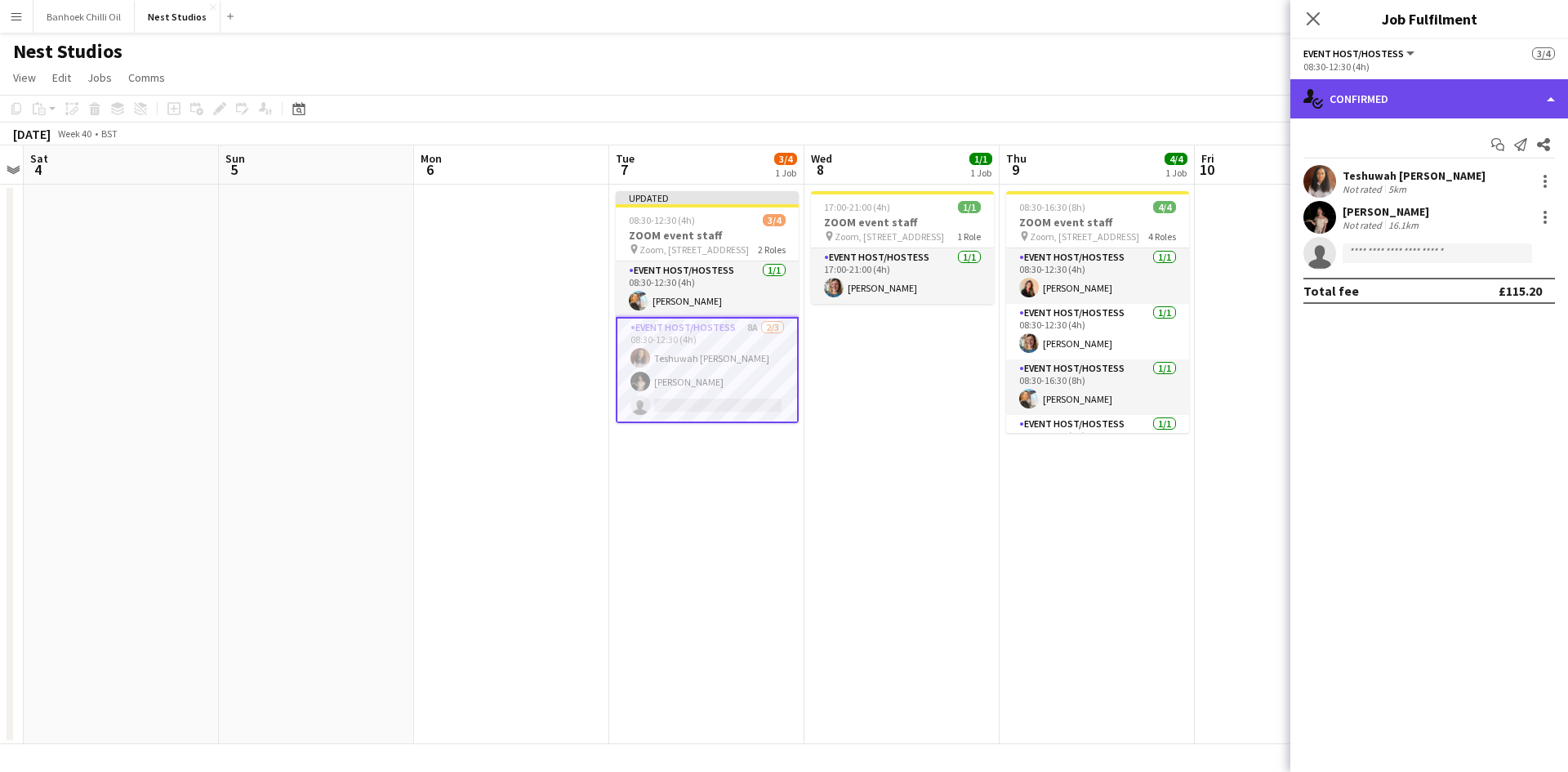
click at [1399, 106] on div "single-neutral-actions-check-2 Confirmed" at bounding box center [1428, 99] width 277 height 39
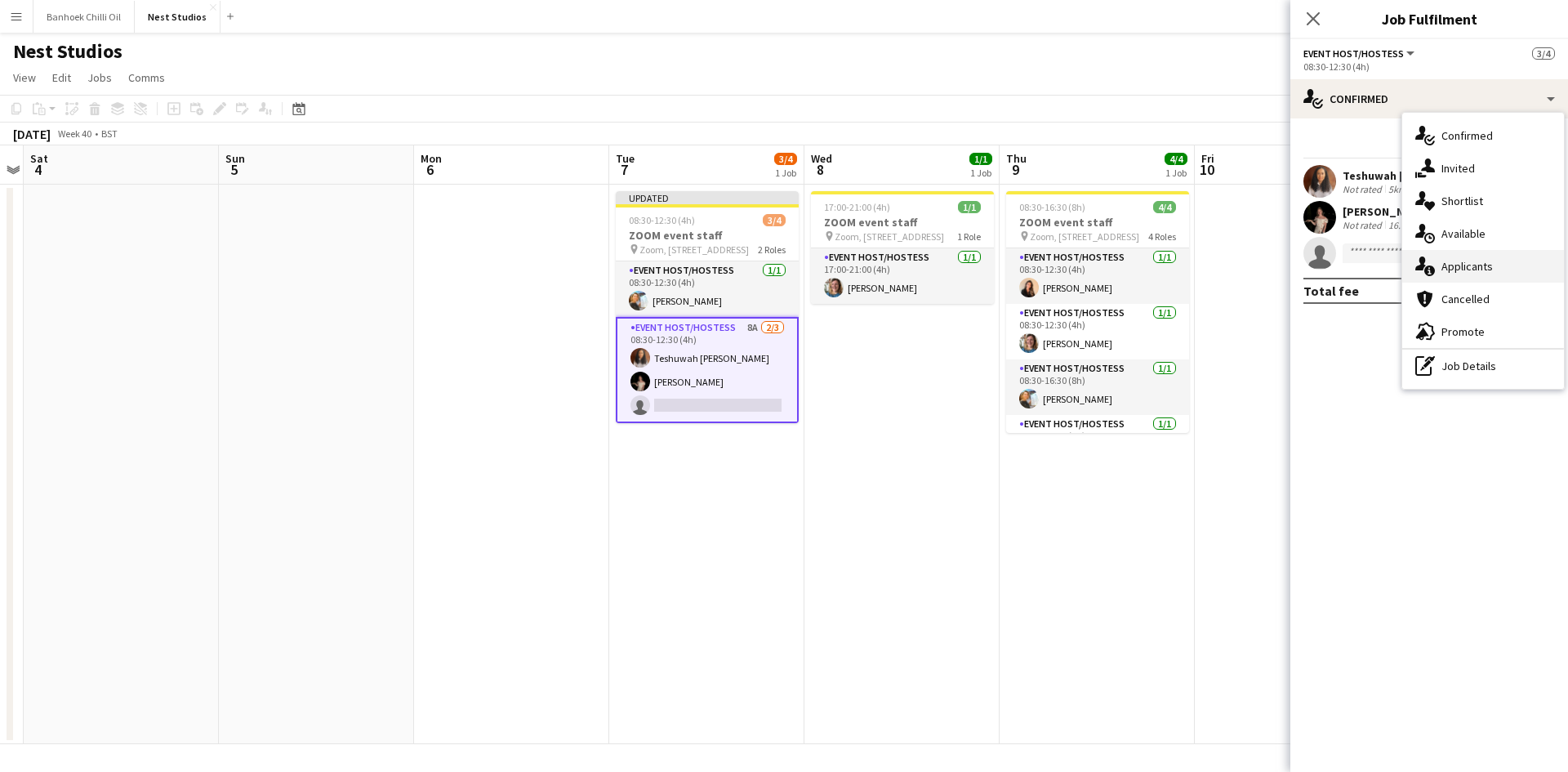
click at [1441, 259] on span "Applicants" at bounding box center [1467, 266] width 51 height 14
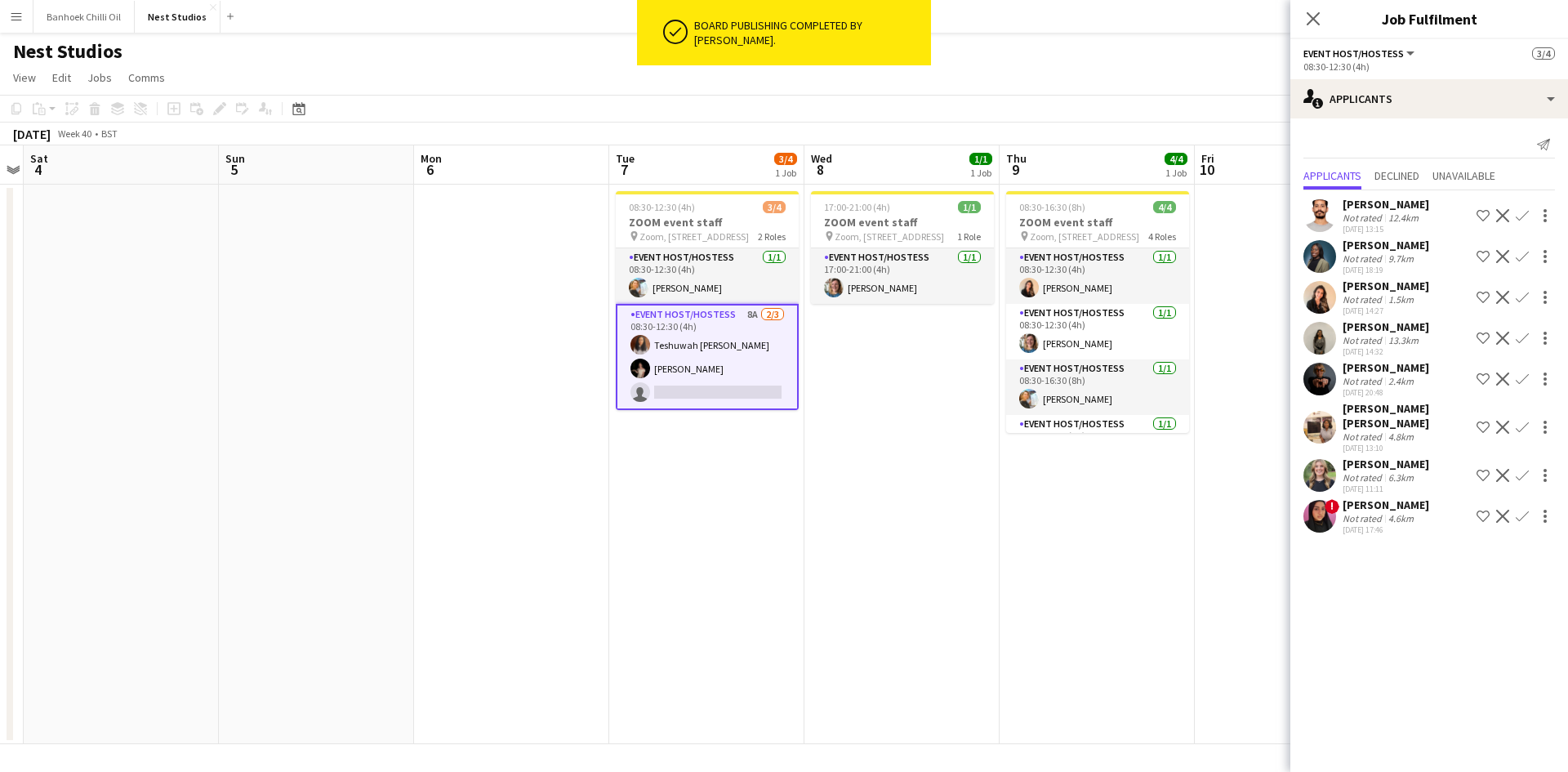
click at [1374, 471] on div "Not rated" at bounding box center [1362, 478] width 42 height 13
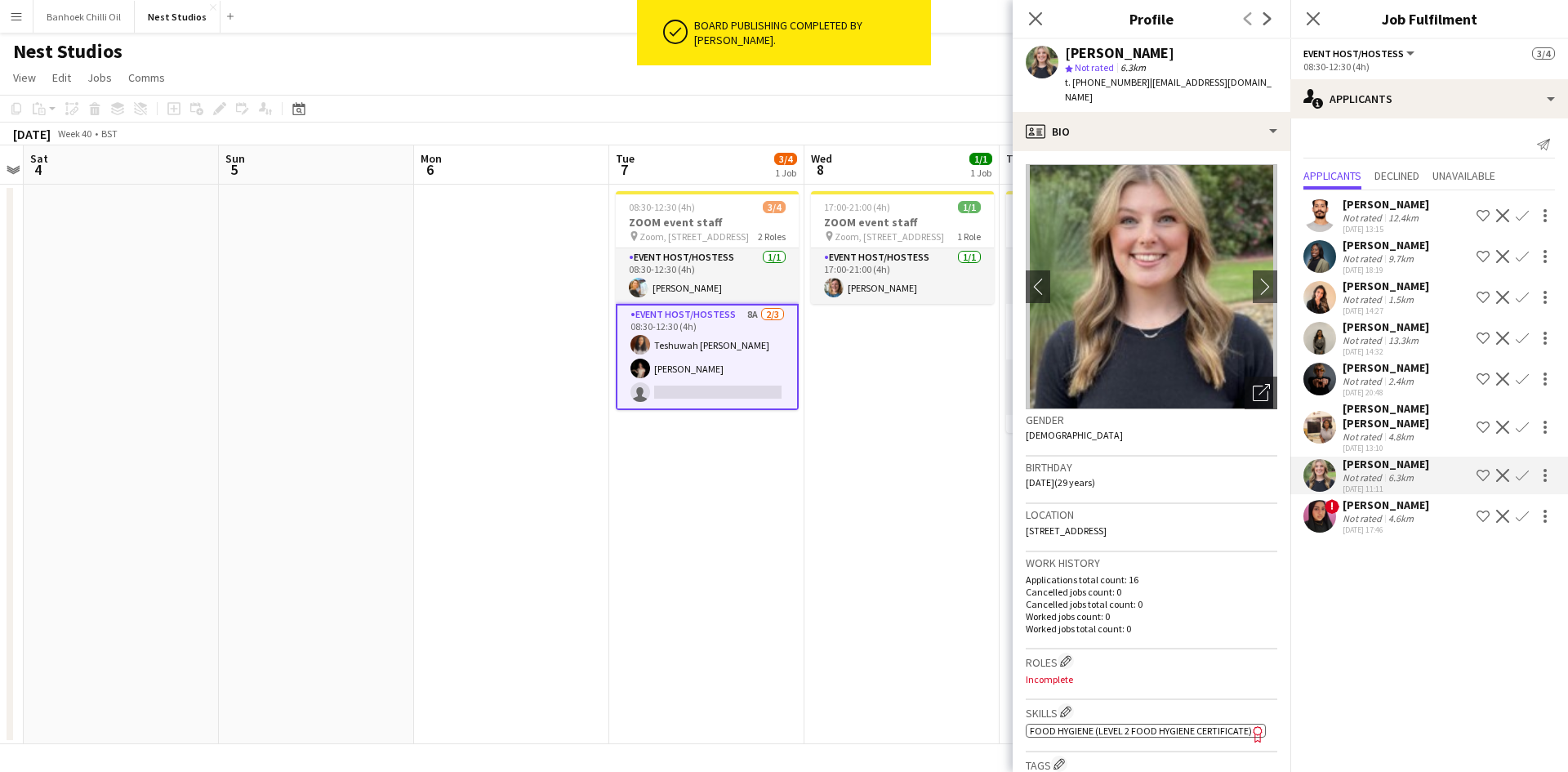
click at [1380, 430] on div "Not rated" at bounding box center [1362, 436] width 42 height 13
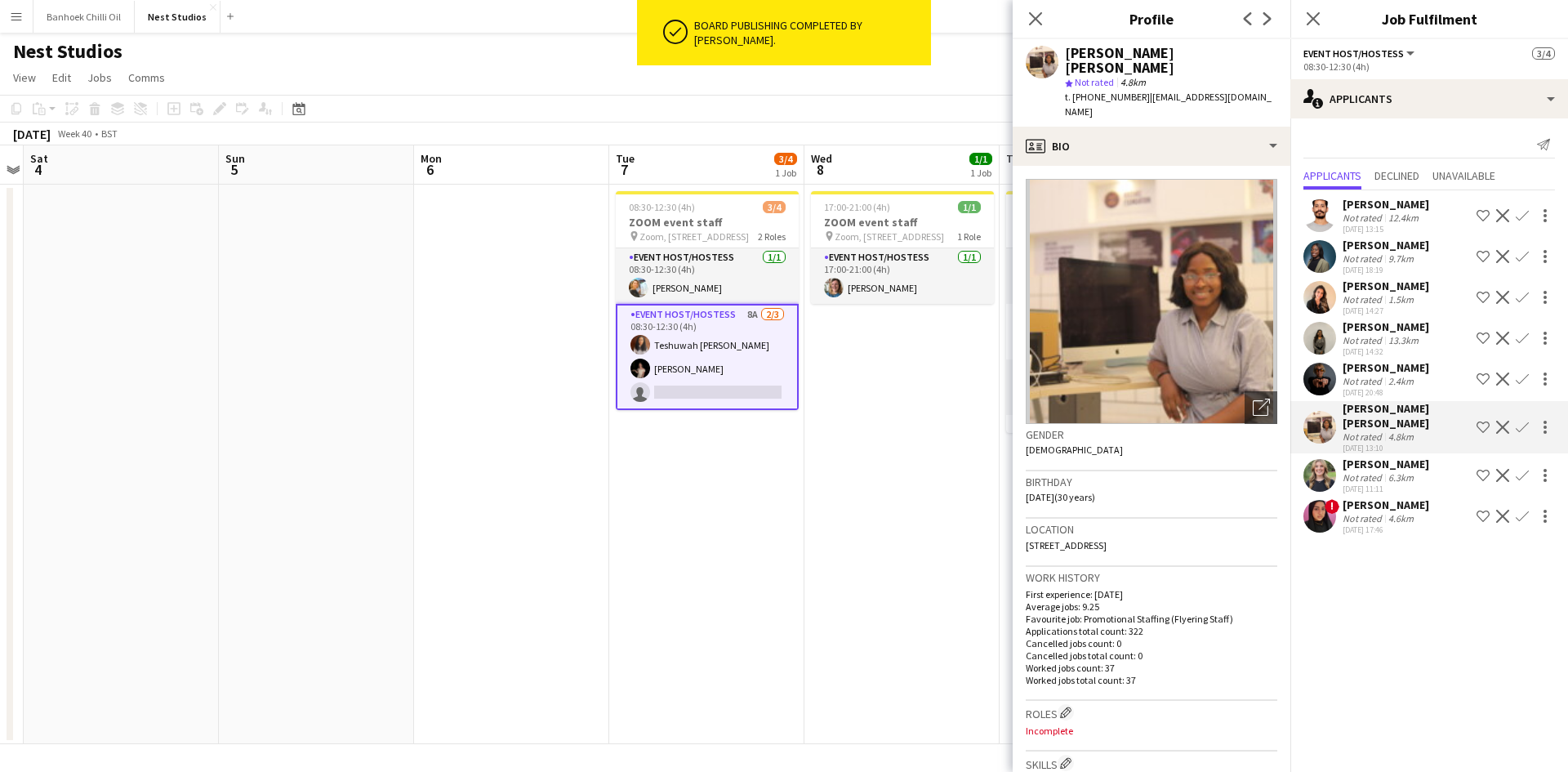
click at [1373, 374] on div "Roberta Cutolo" at bounding box center [1385, 367] width 86 height 14
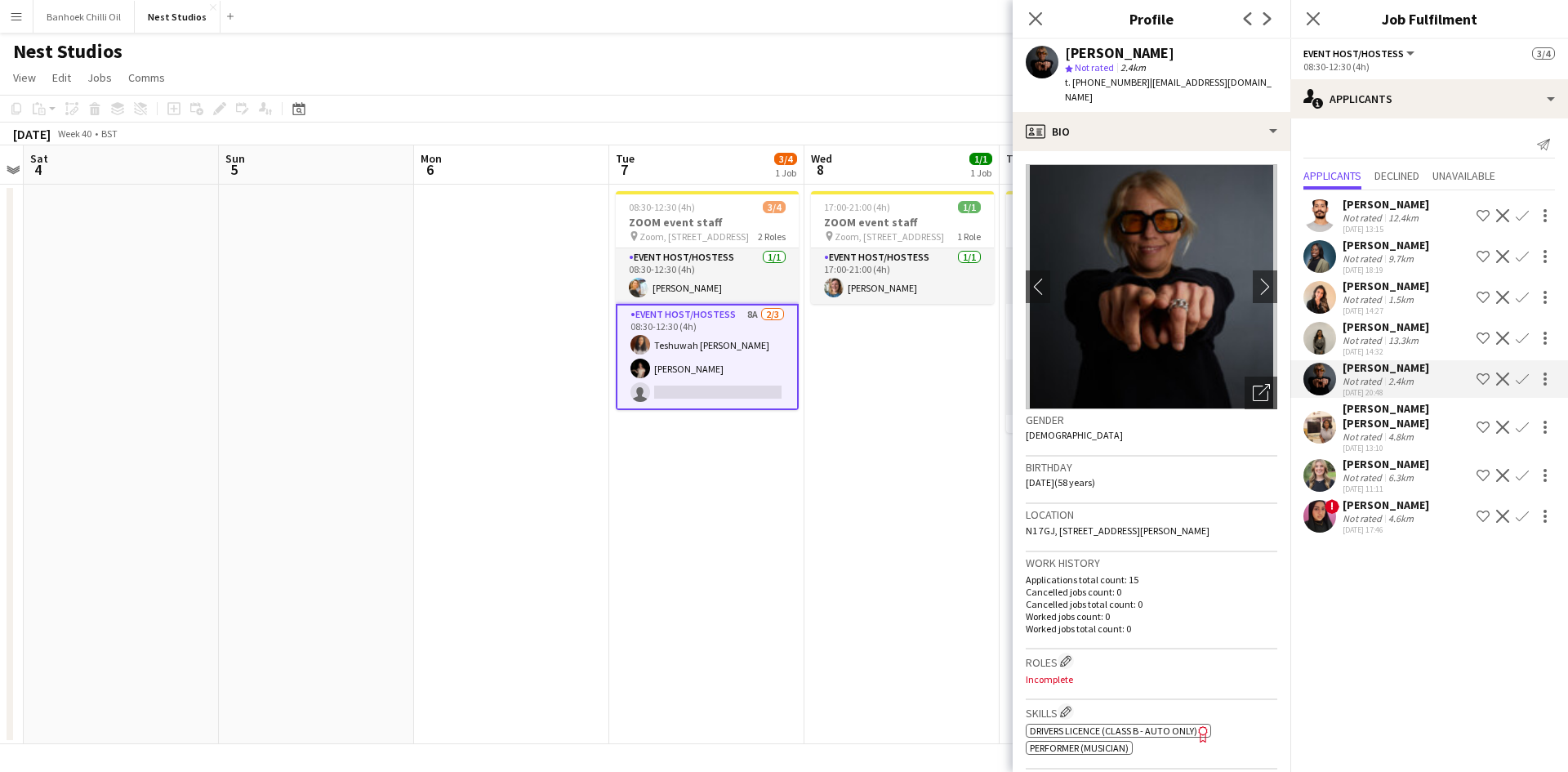
click at [1369, 340] on div "Not rated" at bounding box center [1362, 340] width 42 height 13
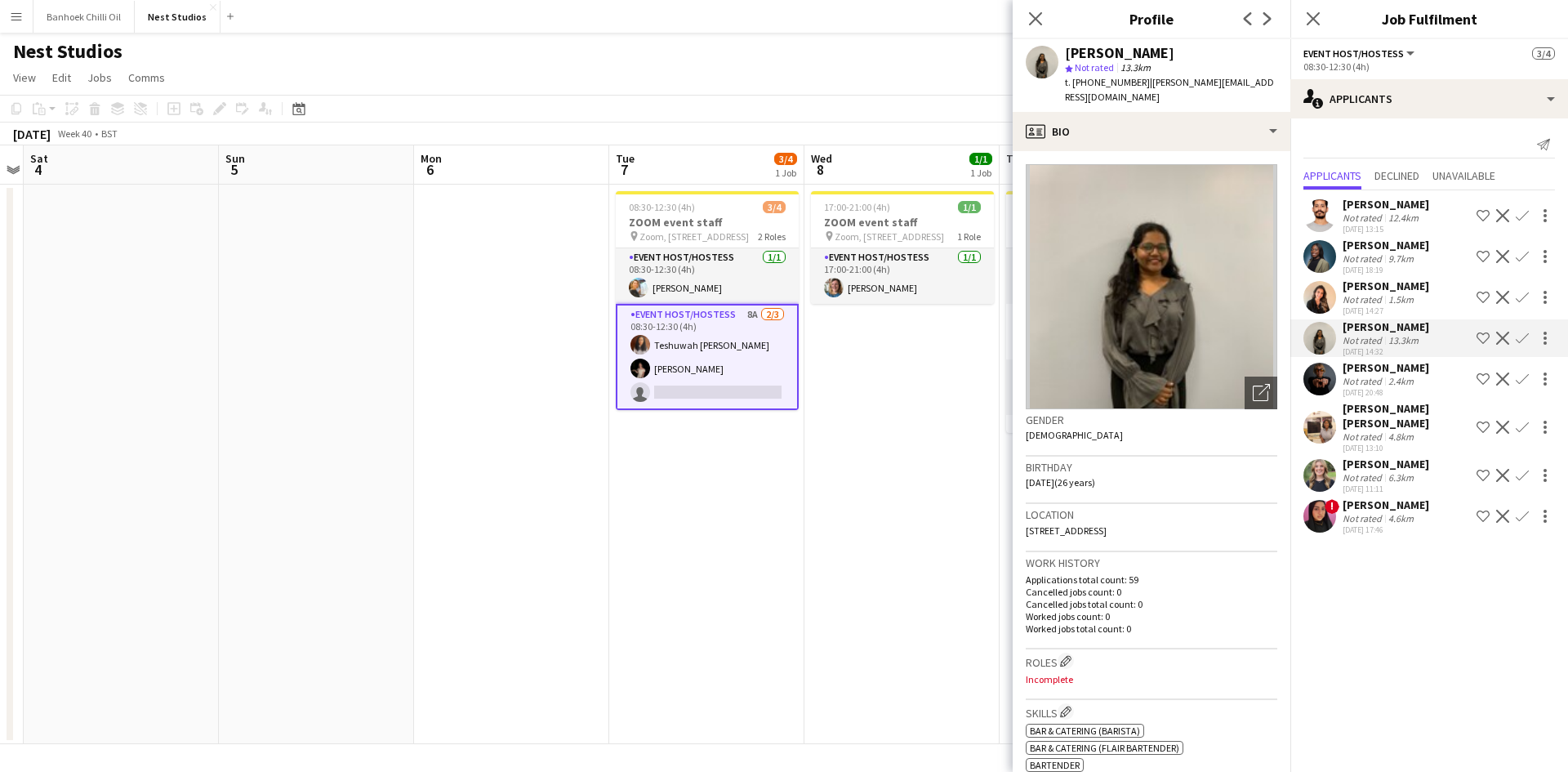
click at [1366, 381] on div "Not rated" at bounding box center [1362, 382] width 42 height 13
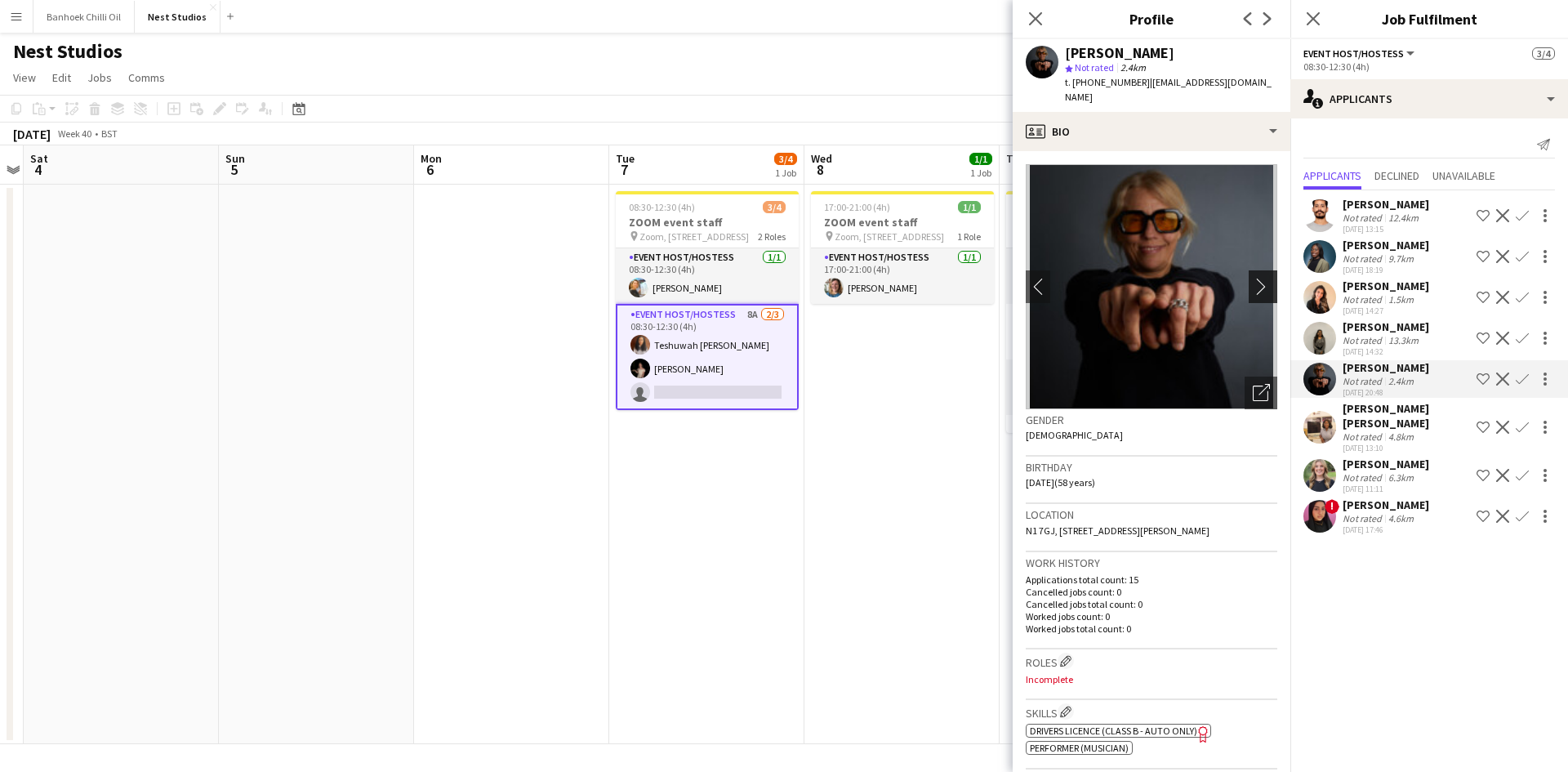
click at [1261, 277] on app-icon "chevron-right" at bounding box center [1265, 285] width 25 height 17
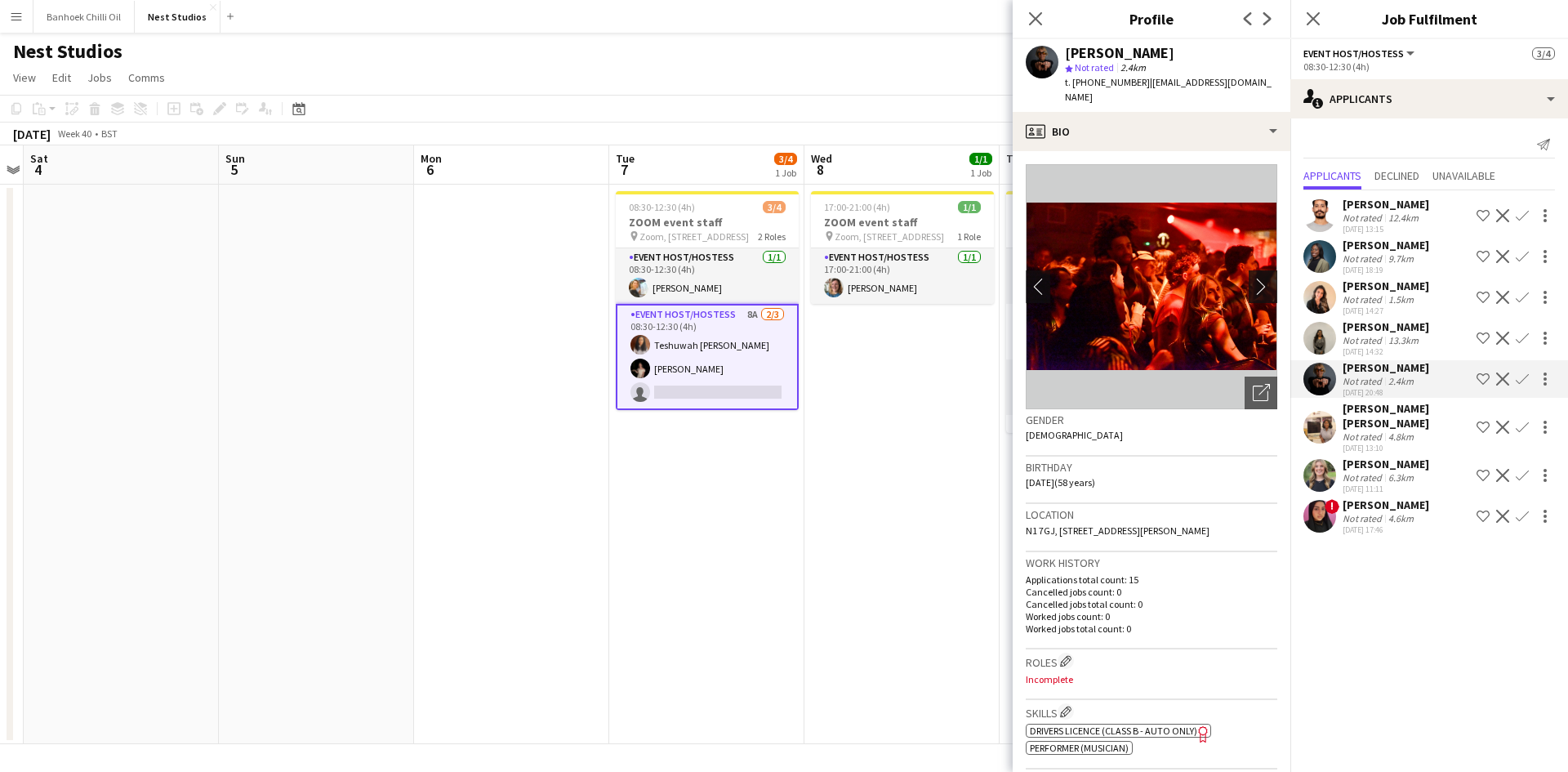
click at [1252, 277] on app-icon "chevron-right" at bounding box center [1265, 285] width 25 height 17
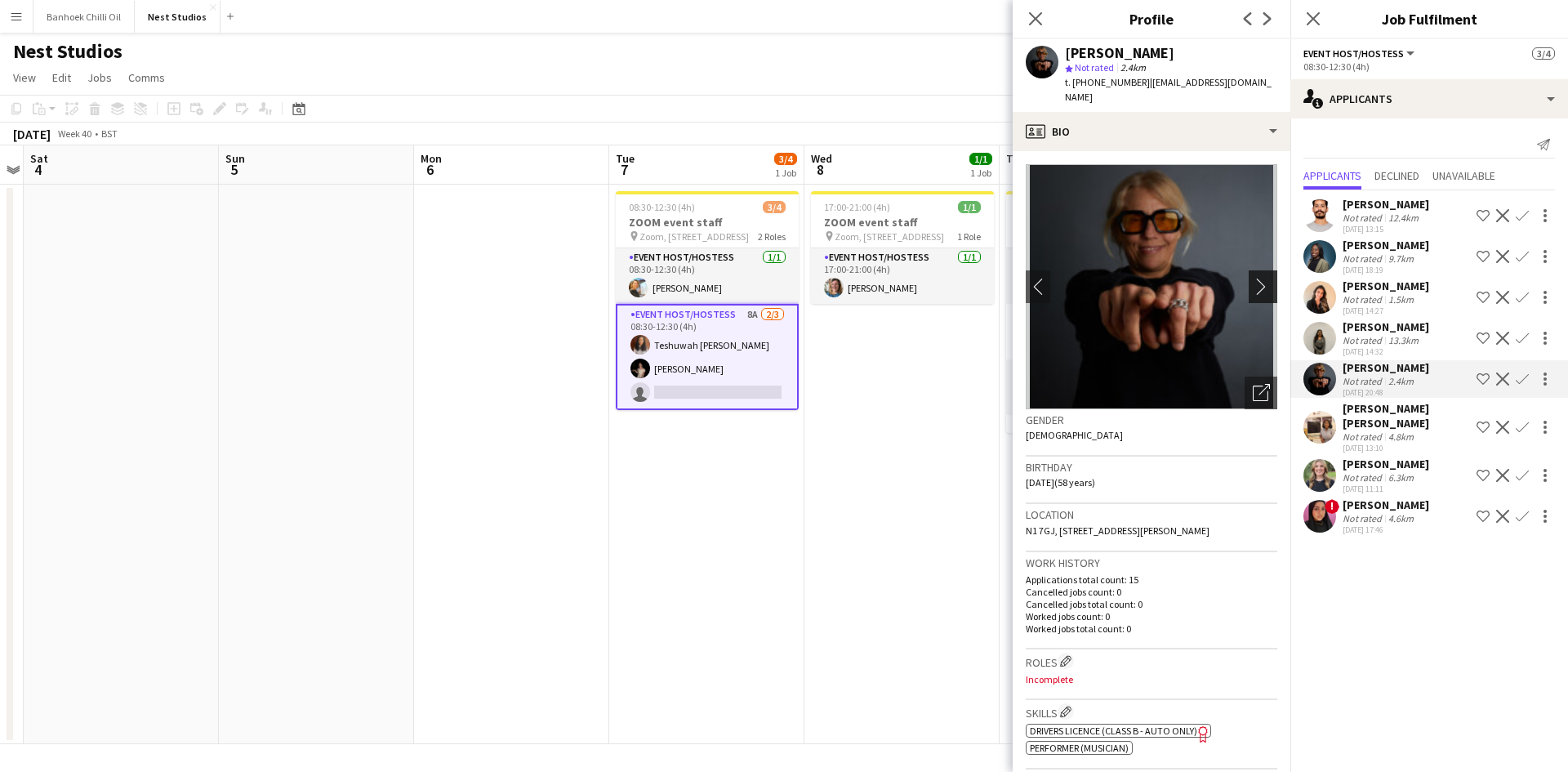
click at [1252, 277] on app-icon "chevron-right" at bounding box center [1265, 285] width 25 height 17
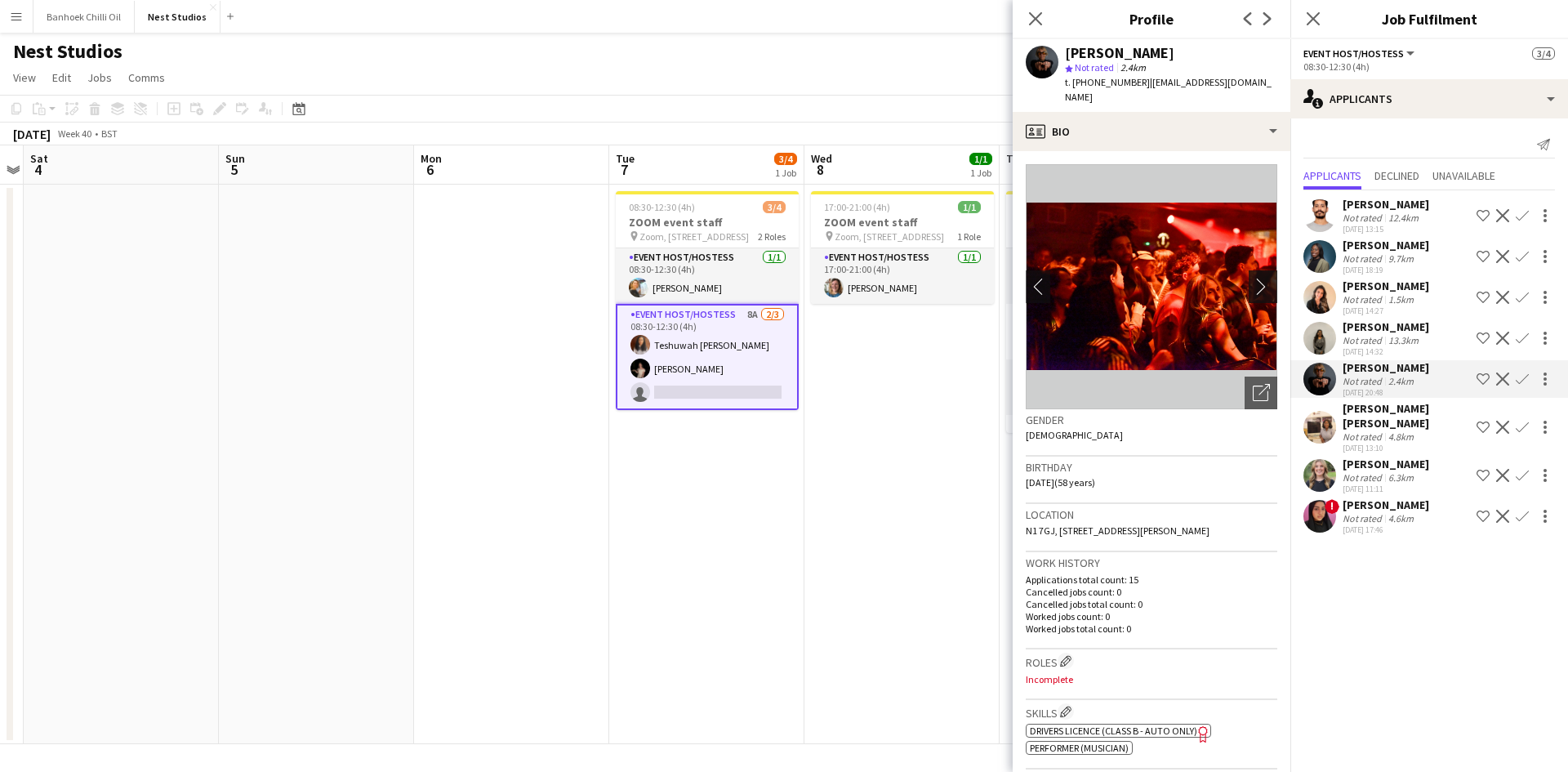
click at [1252, 277] on app-icon "chevron-right" at bounding box center [1265, 285] width 25 height 17
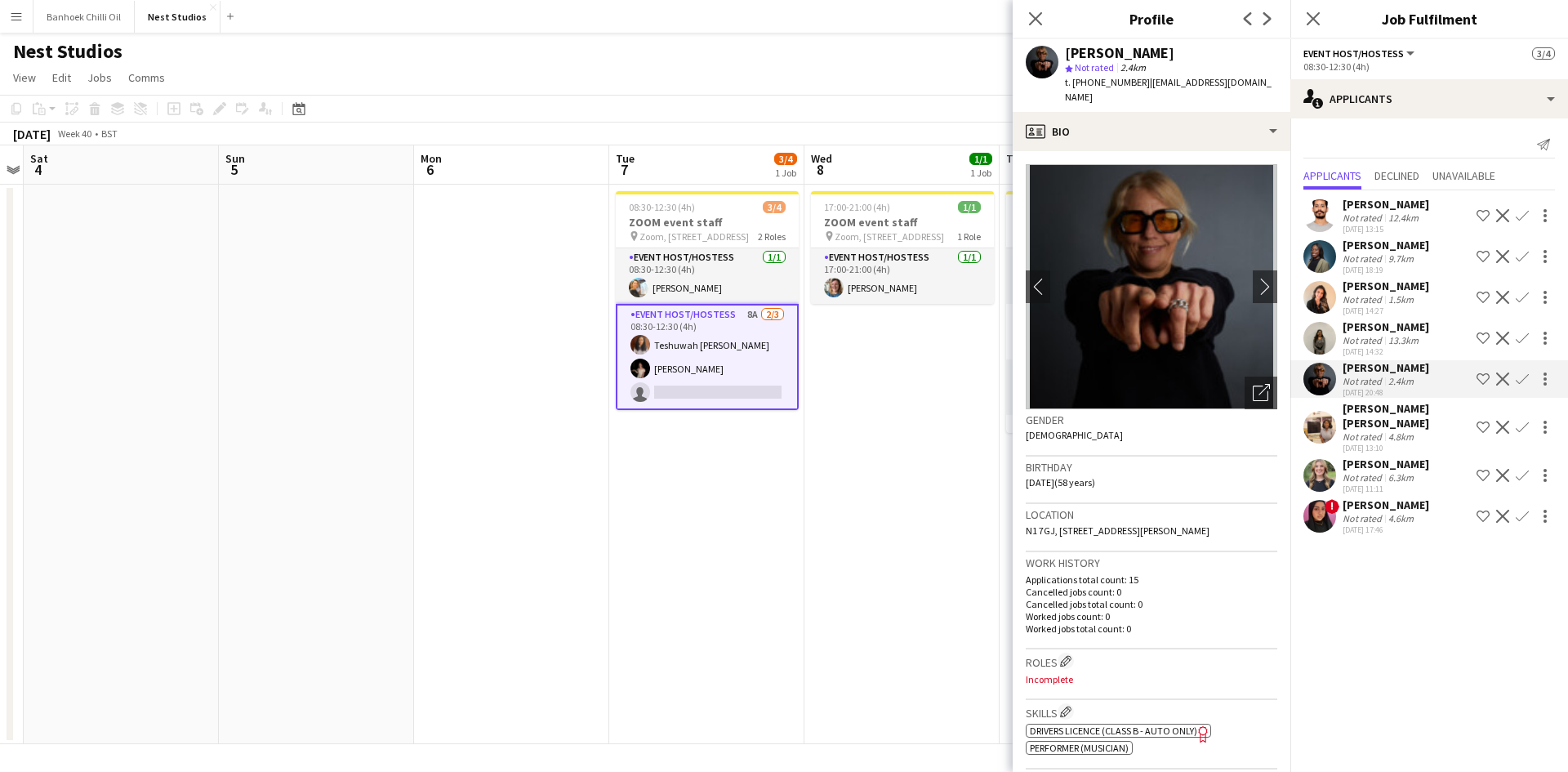
click at [1349, 276] on div "Arjun Varma Not rated 12.4km 12-09-2025 13:15 Shortlist crew Decline Confirm Ke…" at bounding box center [1428, 364] width 277 height 348
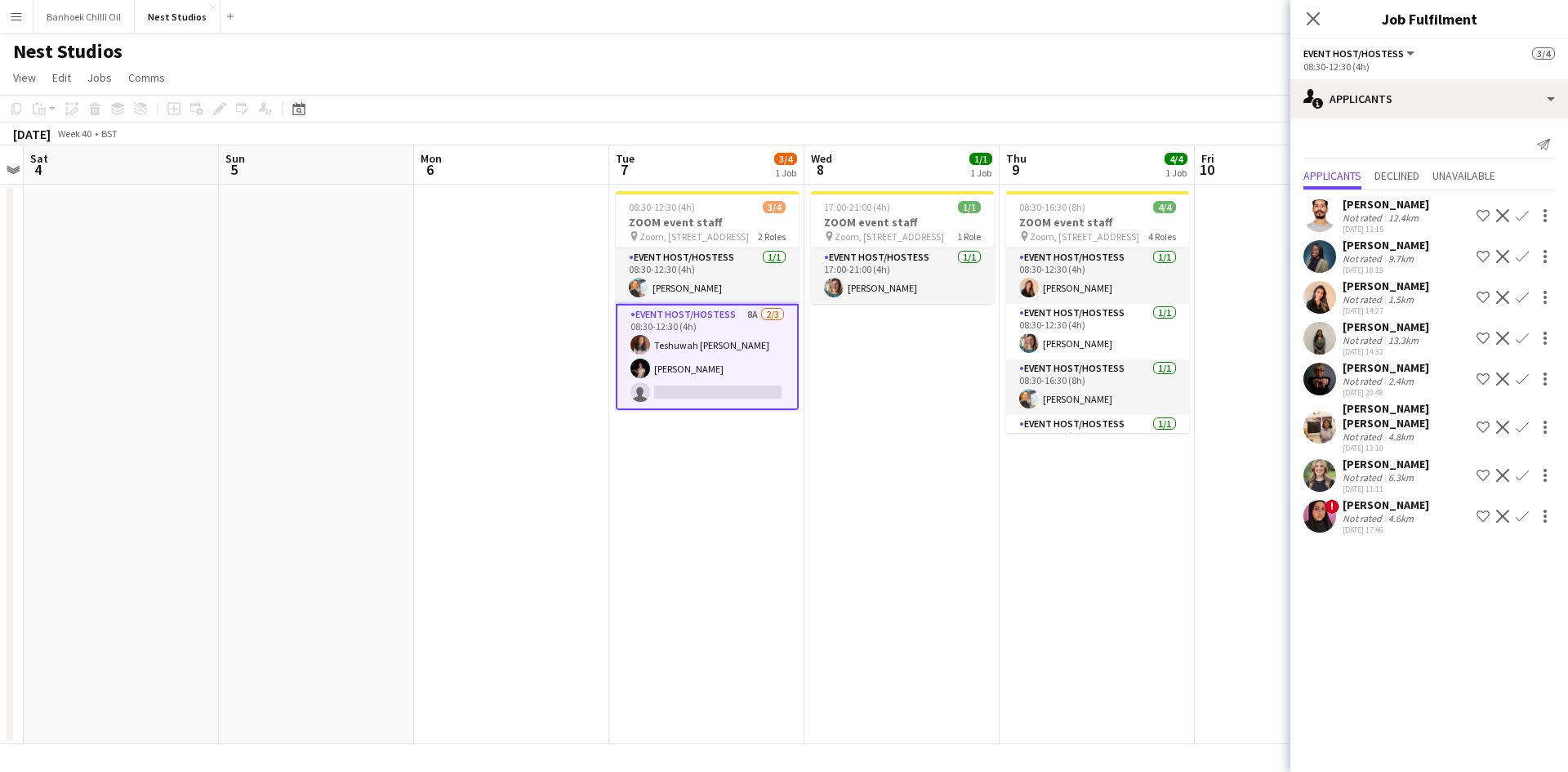
click at [1346, 256] on div "Not rated" at bounding box center [1362, 259] width 42 height 13
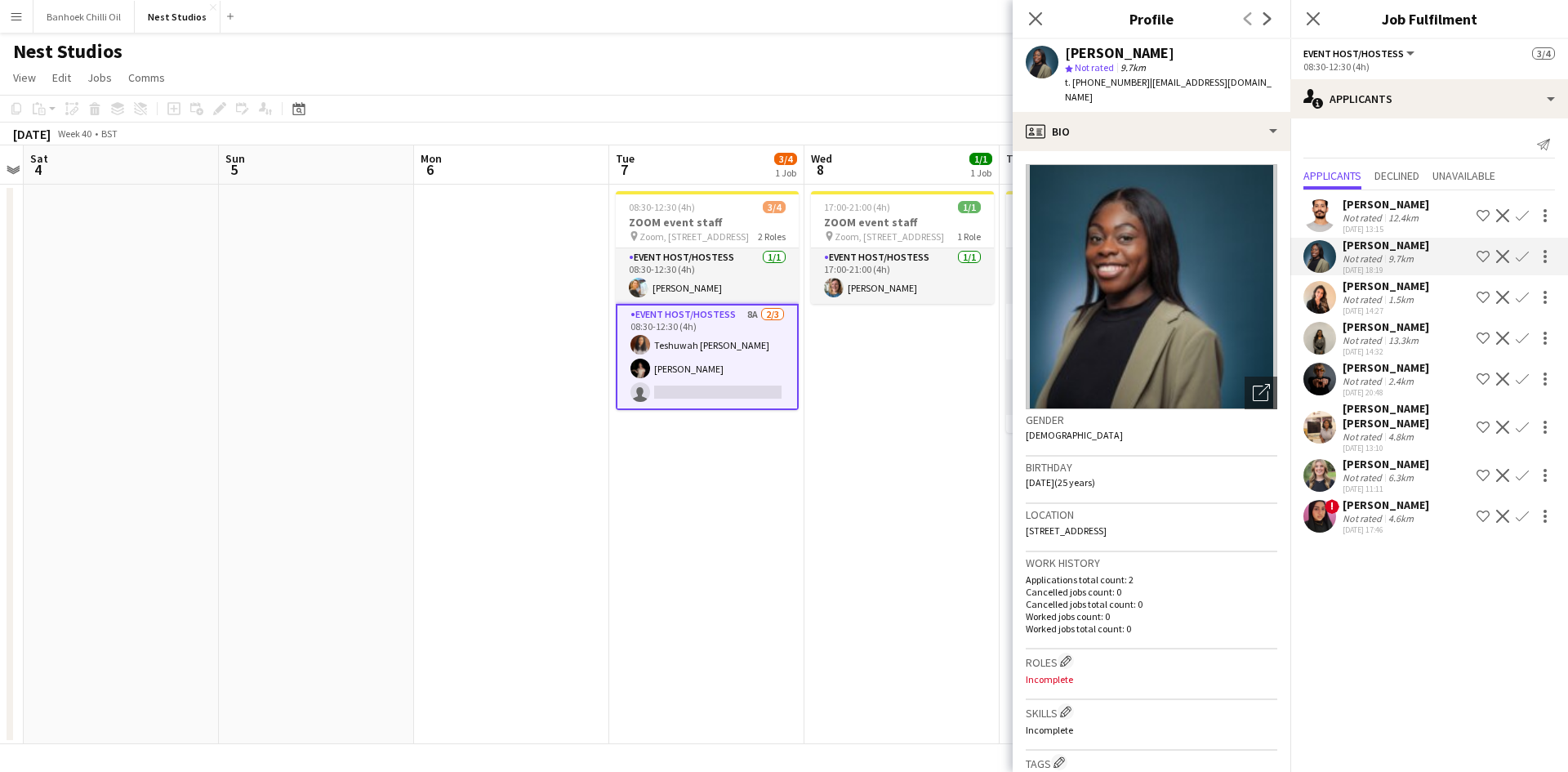
click at [1361, 294] on div "Not rated" at bounding box center [1362, 300] width 42 height 13
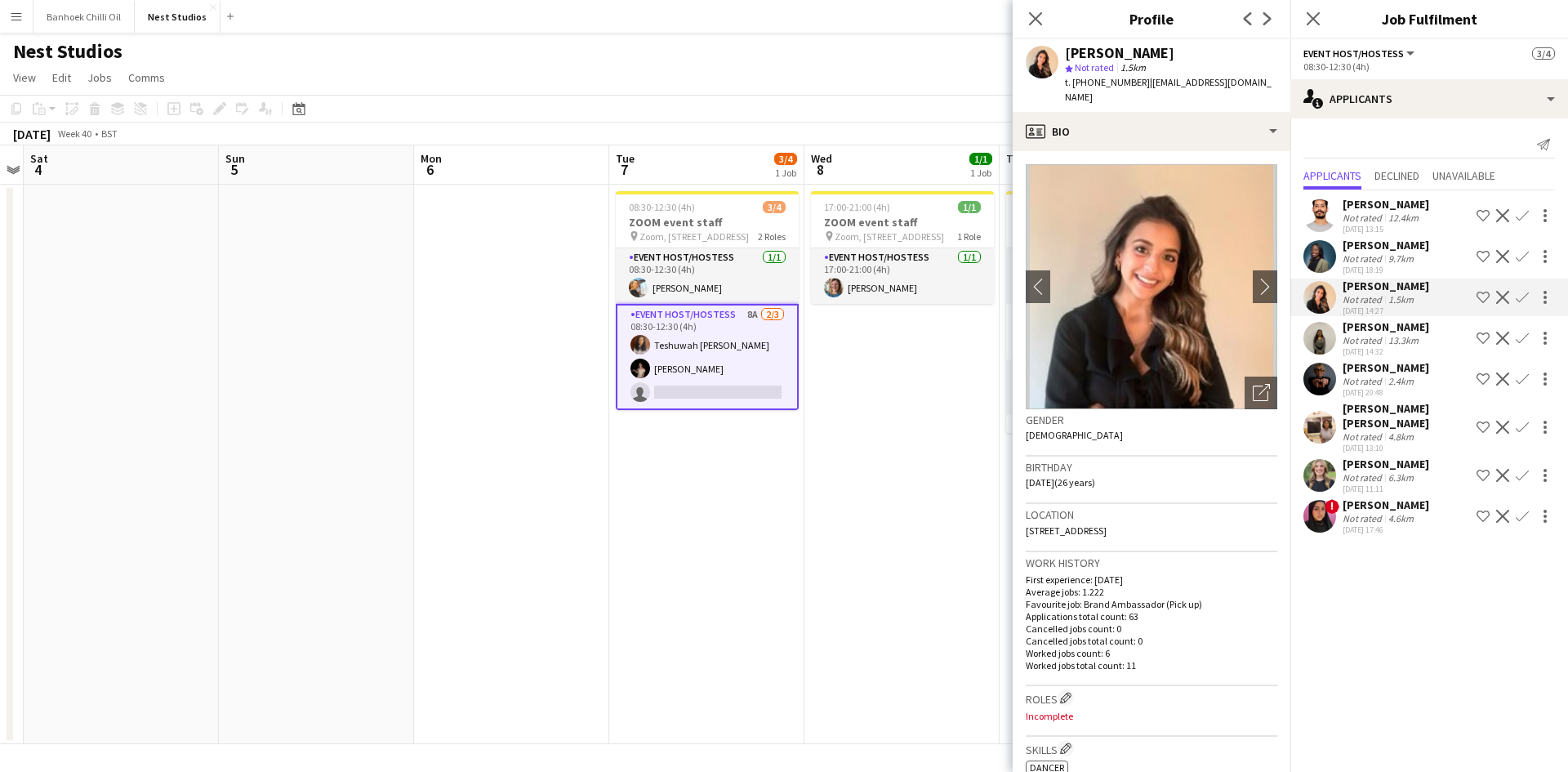
click at [1516, 295] on app-icon "Confirm" at bounding box center [1521, 297] width 13 height 13
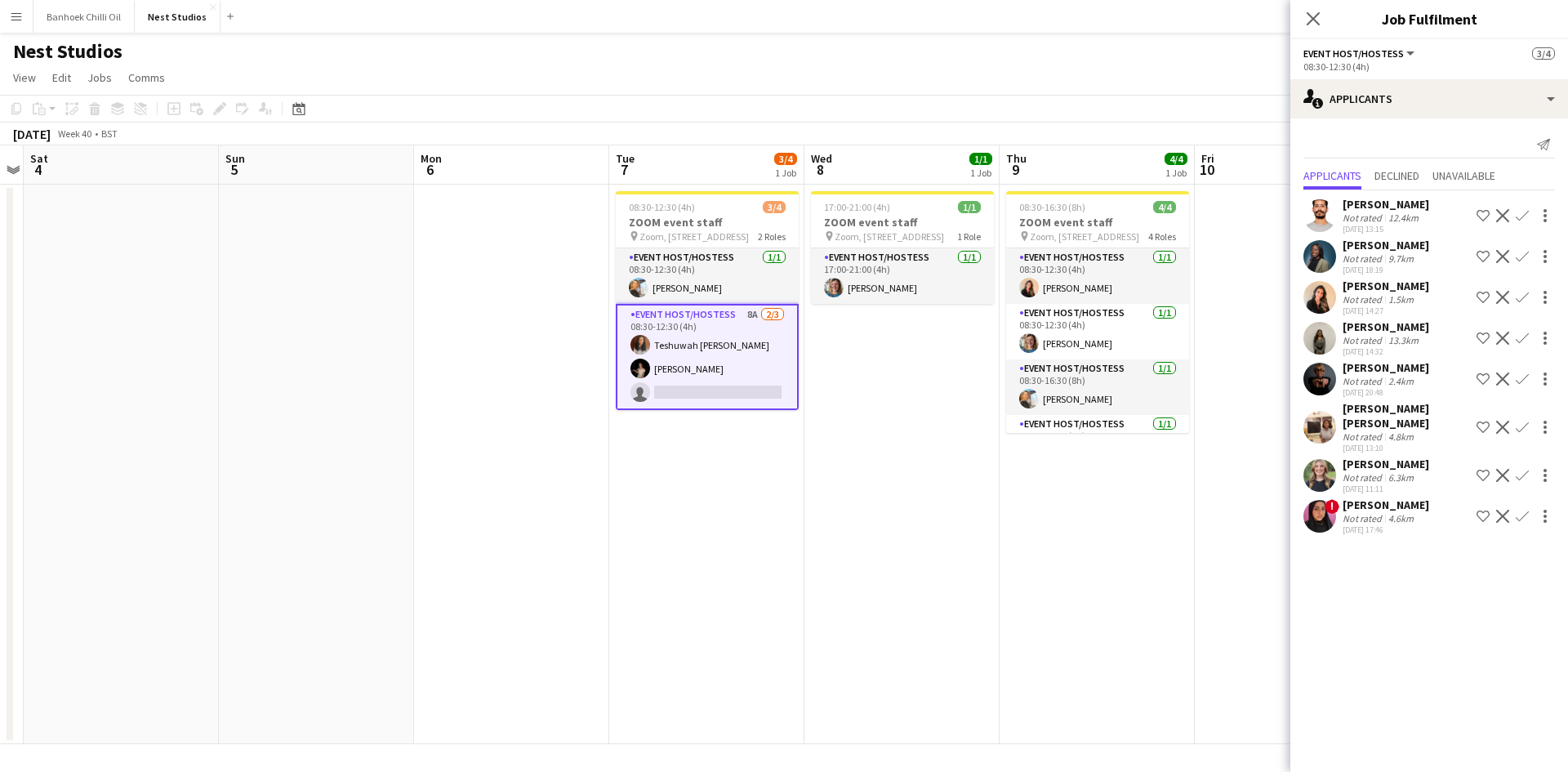
click at [1516, 295] on app-icon "Confirm" at bounding box center [1521, 297] width 13 height 13
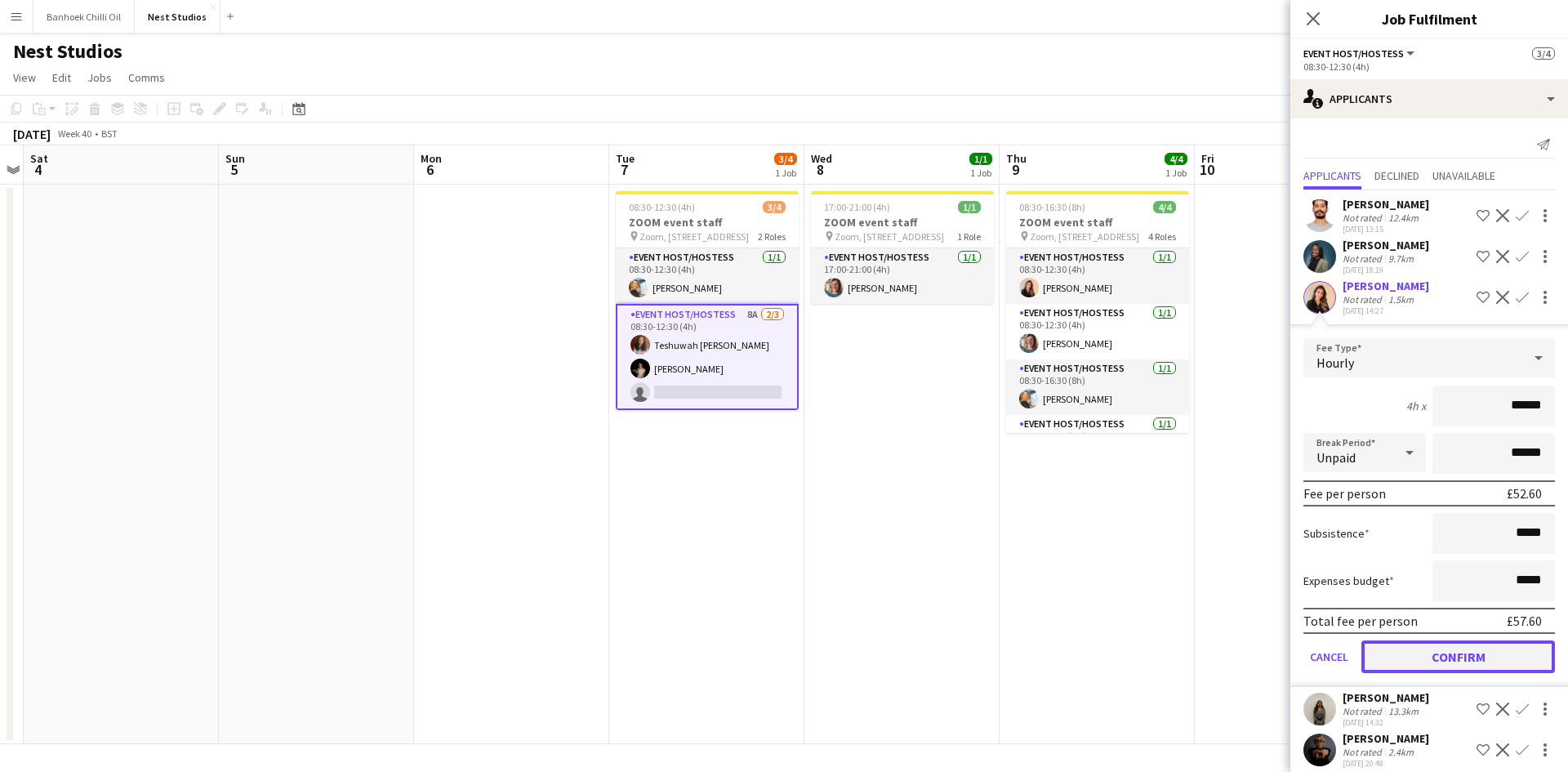
click at [1441, 653] on button "Confirm" at bounding box center [1458, 656] width 194 height 32
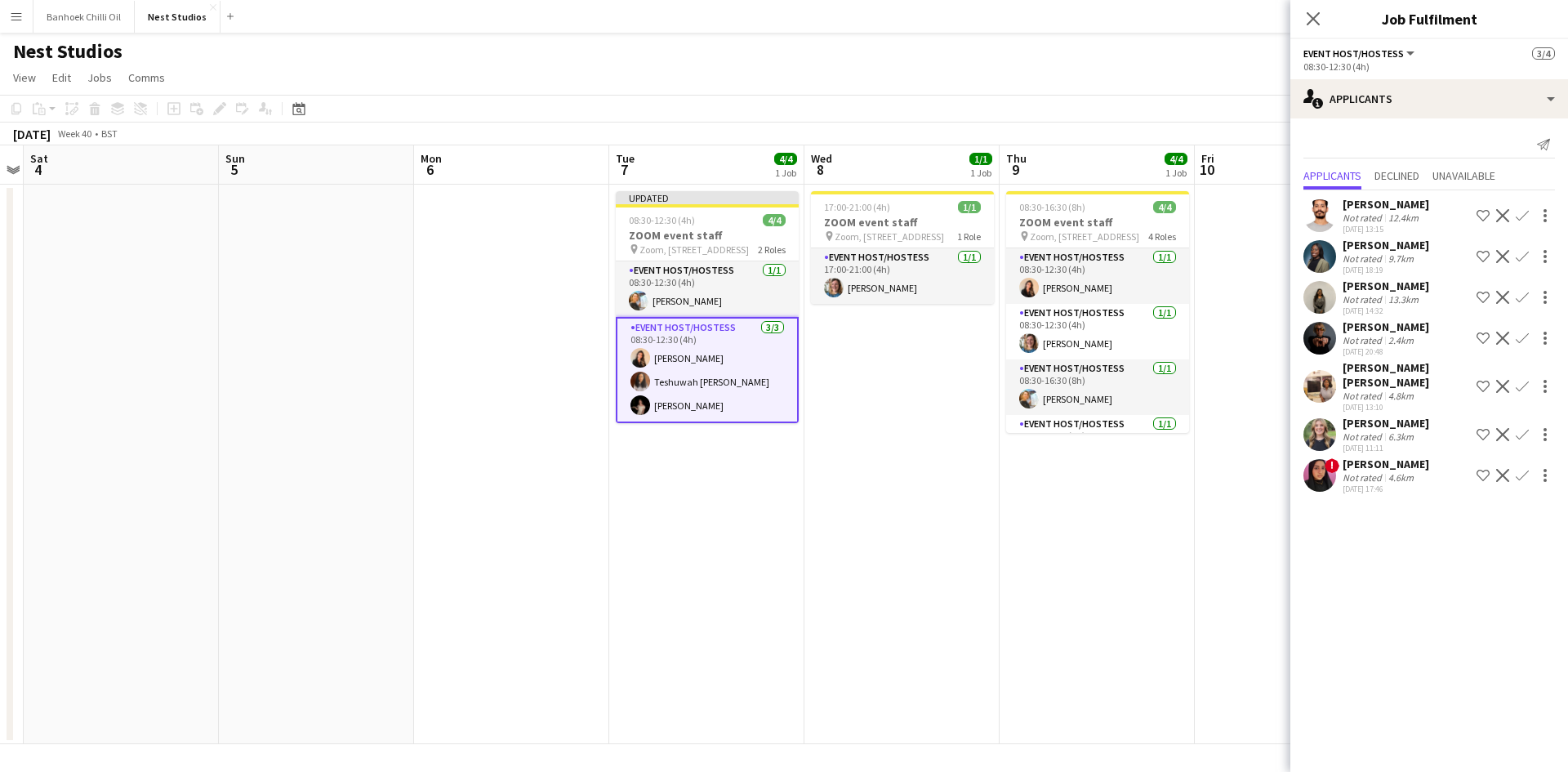
click at [1126, 628] on app-date-cell "08:30-16:30 (8h) 4/4 ZOOM event staff pin Zoom, Midcity Place, 71 High Holborn,…" at bounding box center [1096, 464] width 195 height 559
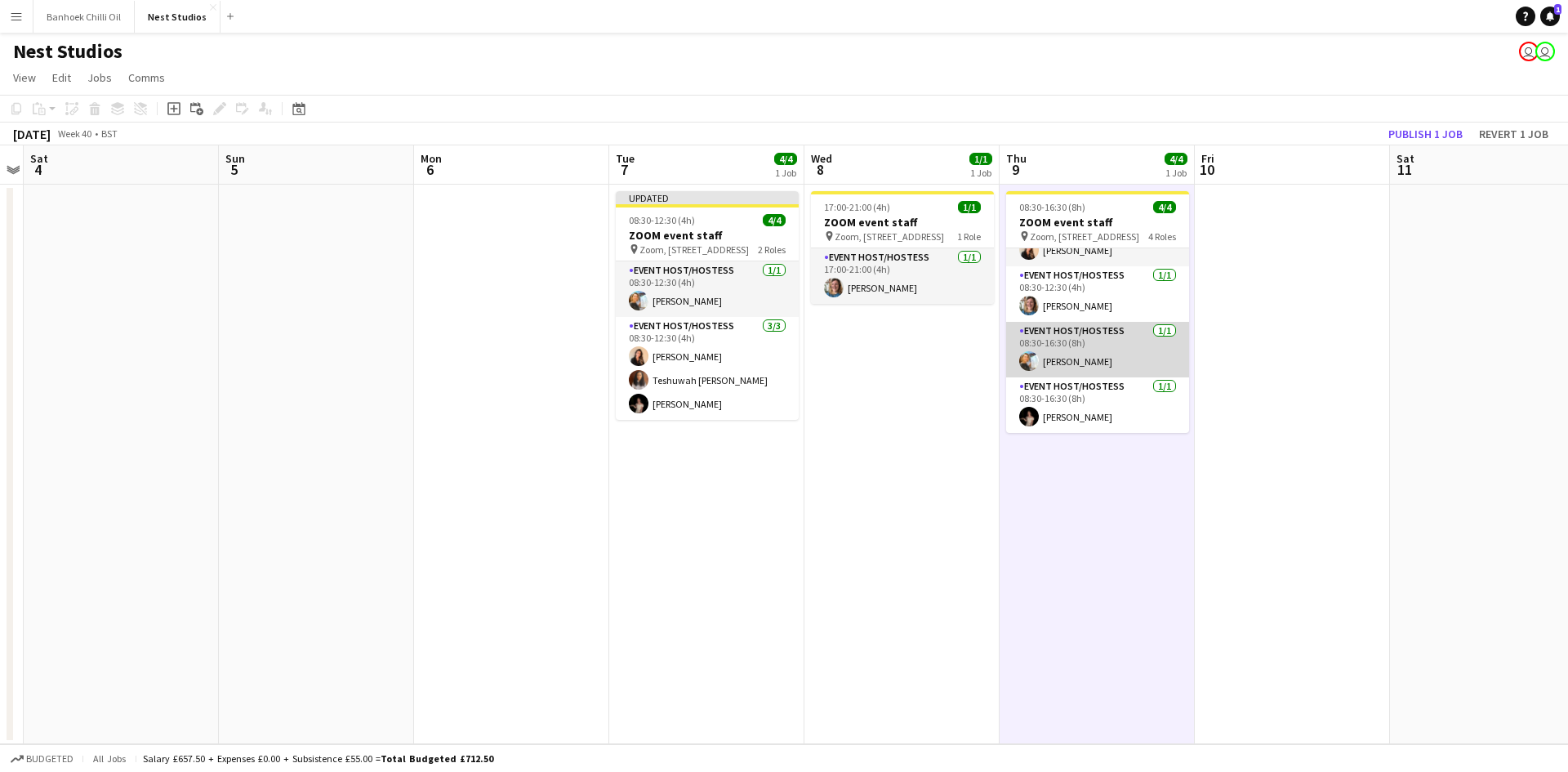
scroll to position [0, 0]
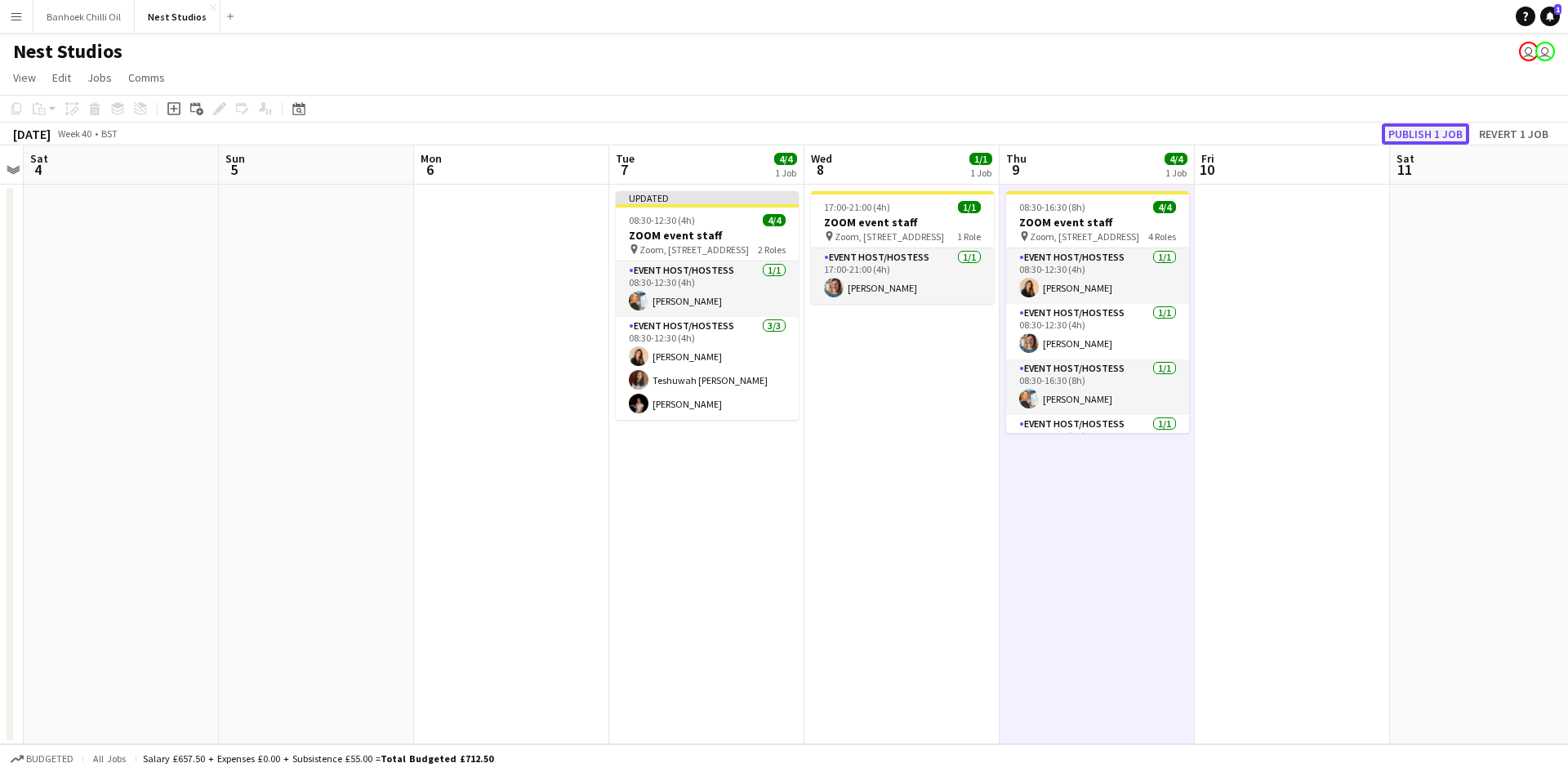
click at [1404, 131] on button "Publish 1 job" at bounding box center [1424, 134] width 87 height 22
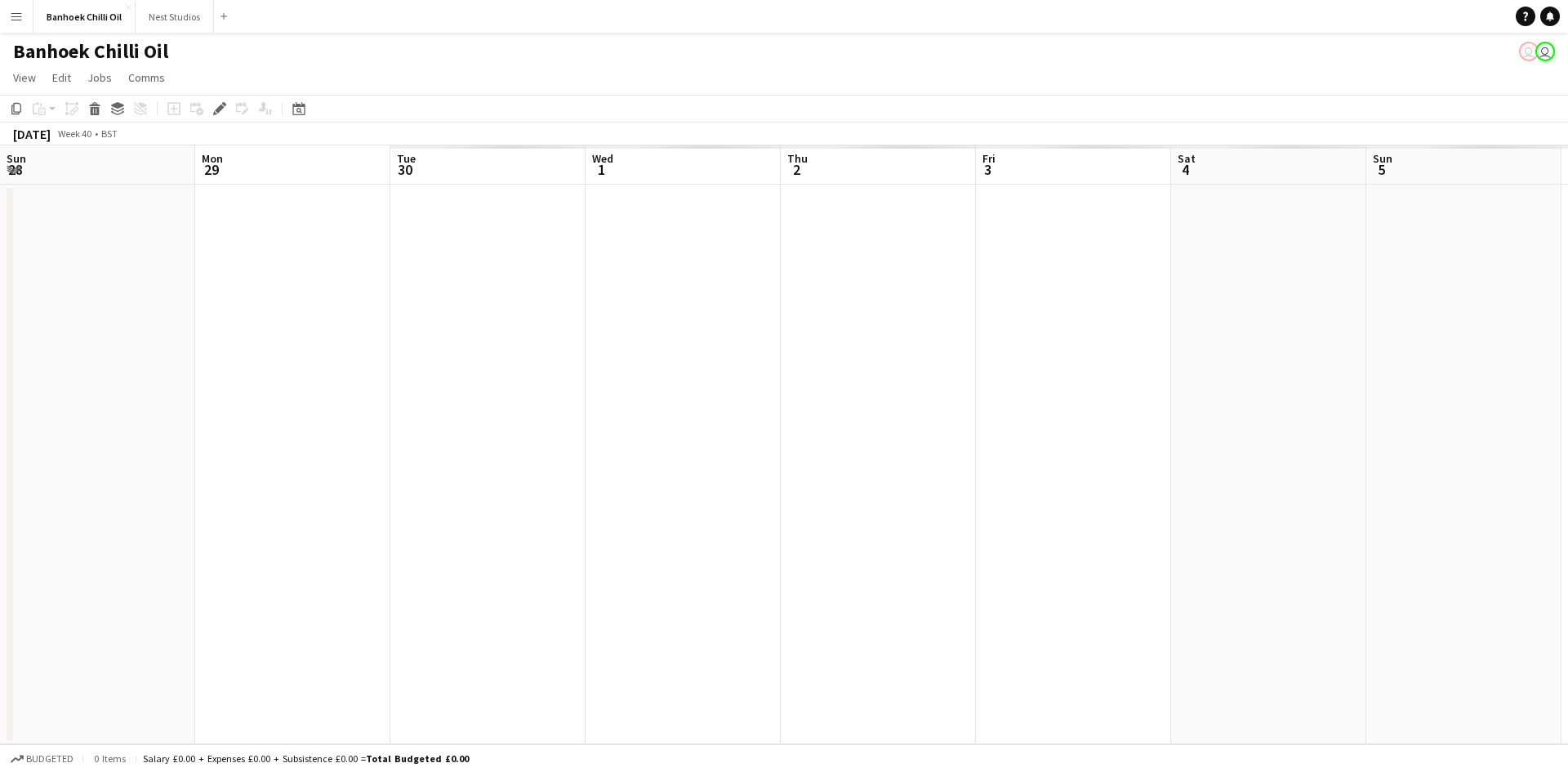
scroll to position [0, 562]
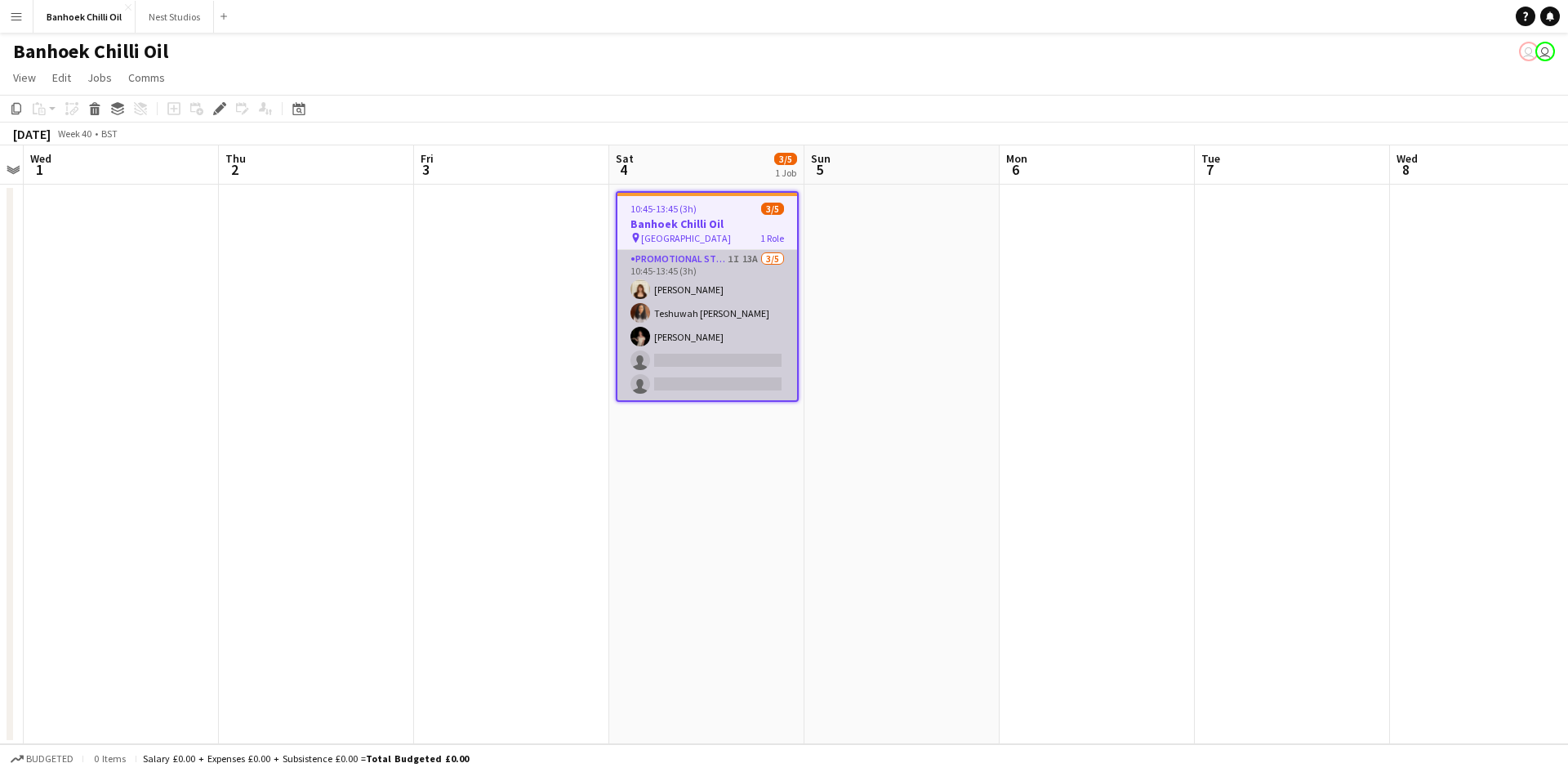
click at [681, 327] on app-card-role "Promotional Staffing (Sampling Staff) 1I 13A [DATE] 10:45-13:45 (3h) [PERSON_NA…" at bounding box center [707, 324] width 180 height 150
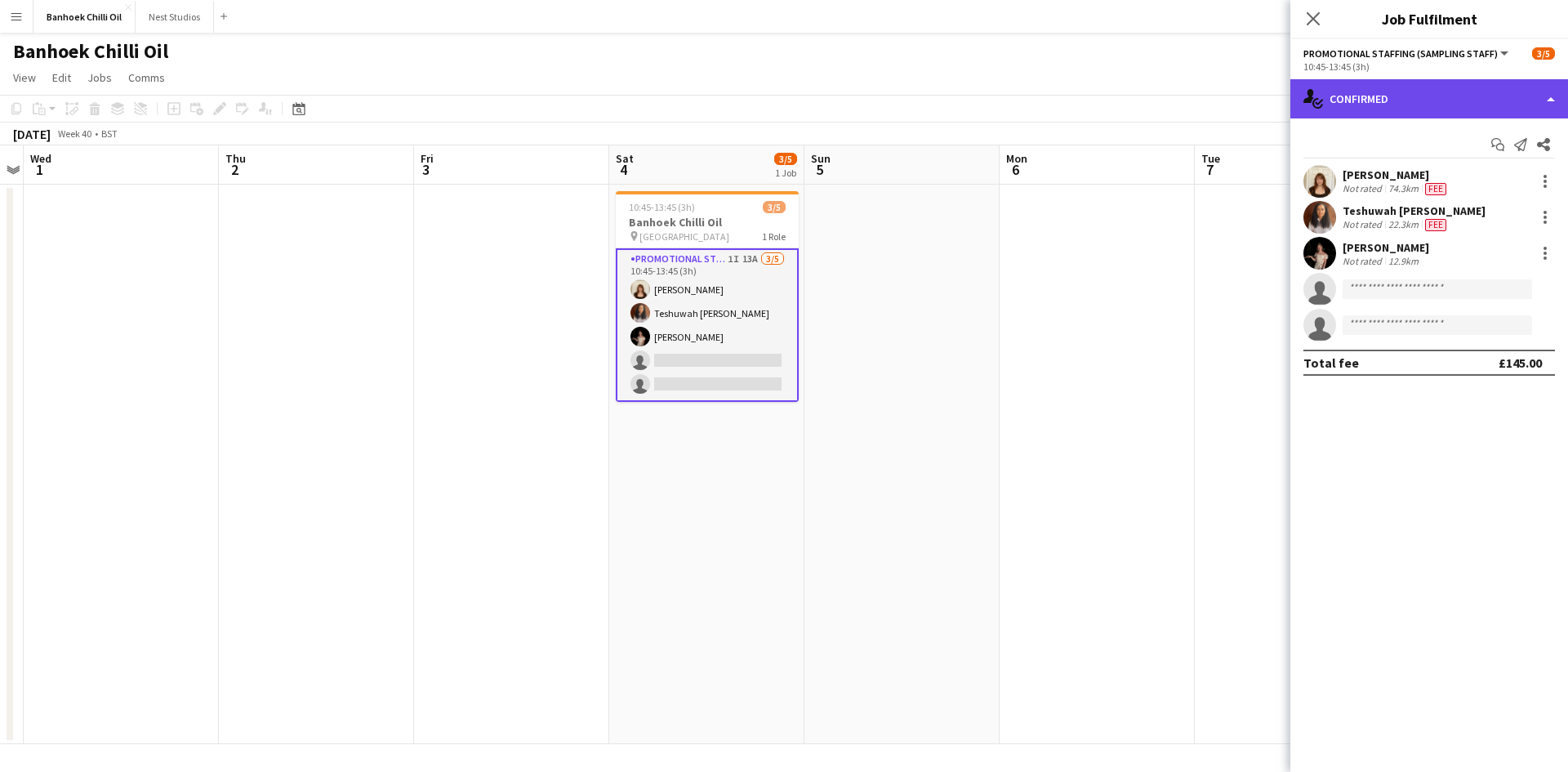
click at [1373, 99] on div "single-neutral-actions-check-2 Confirmed" at bounding box center [1428, 99] width 277 height 39
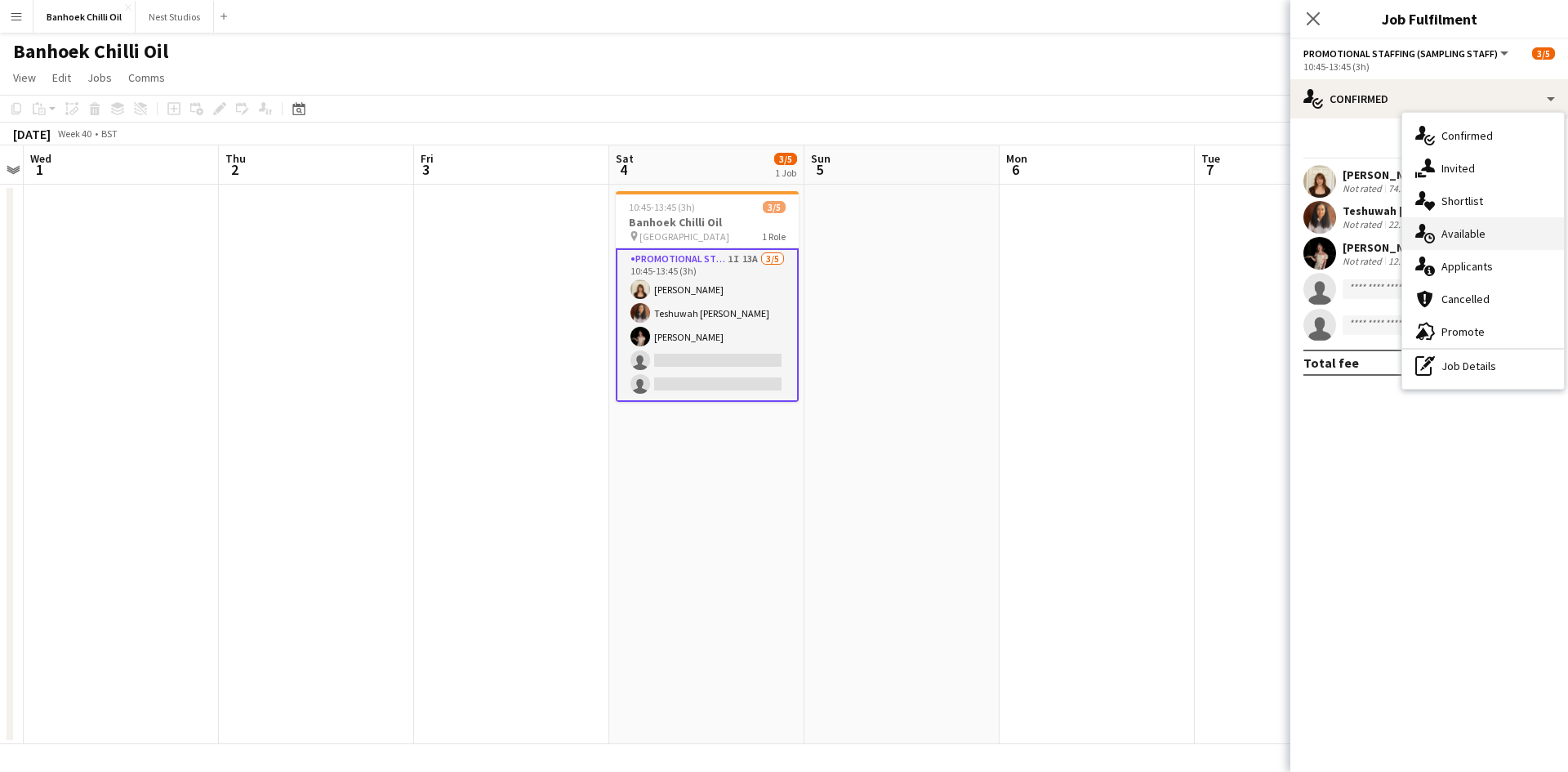
click at [1455, 233] on span "Available" at bounding box center [1463, 233] width 44 height 14
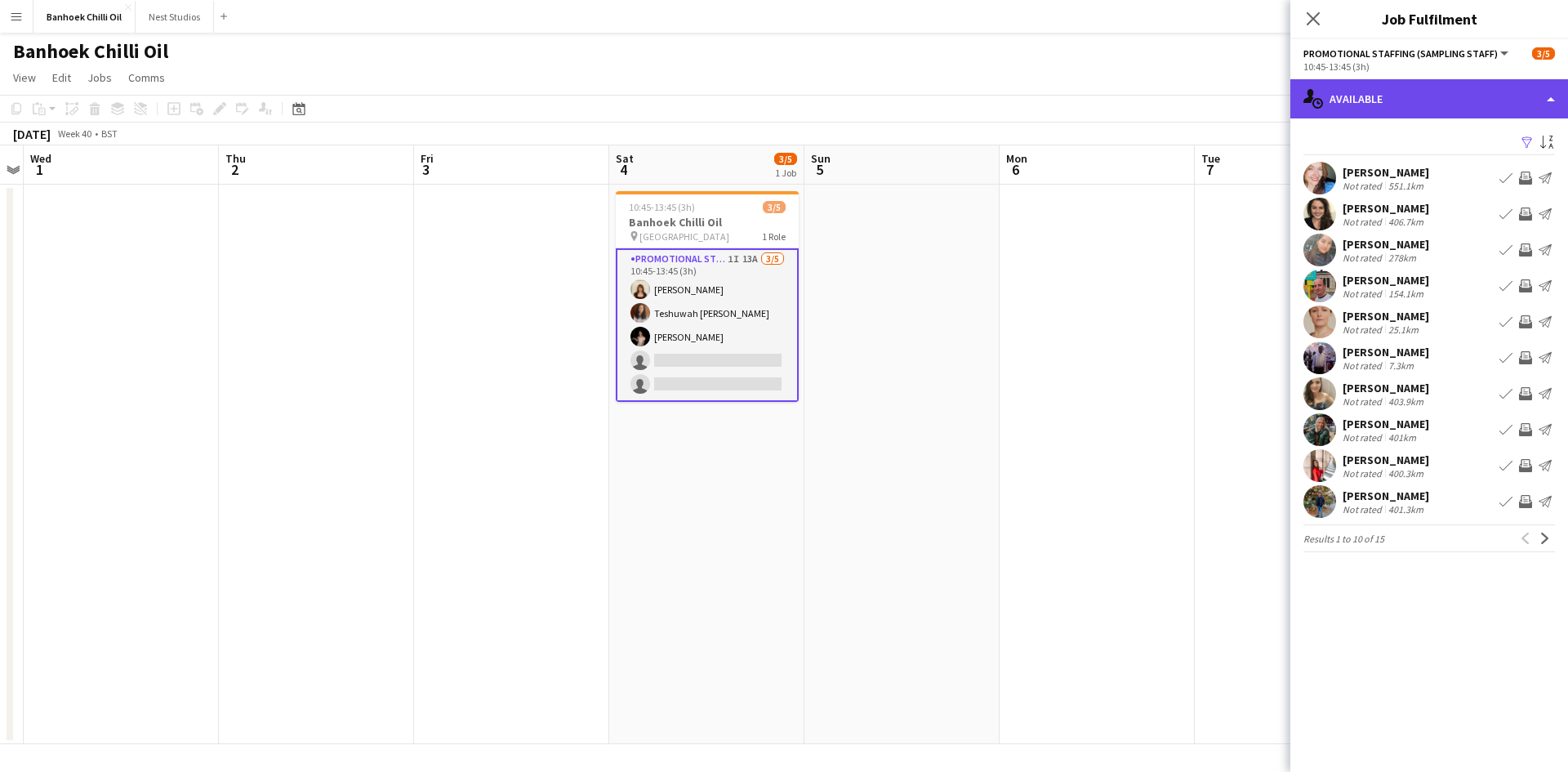
click at [1426, 108] on div "single-neutral-actions-upload Available" at bounding box center [1428, 99] width 277 height 39
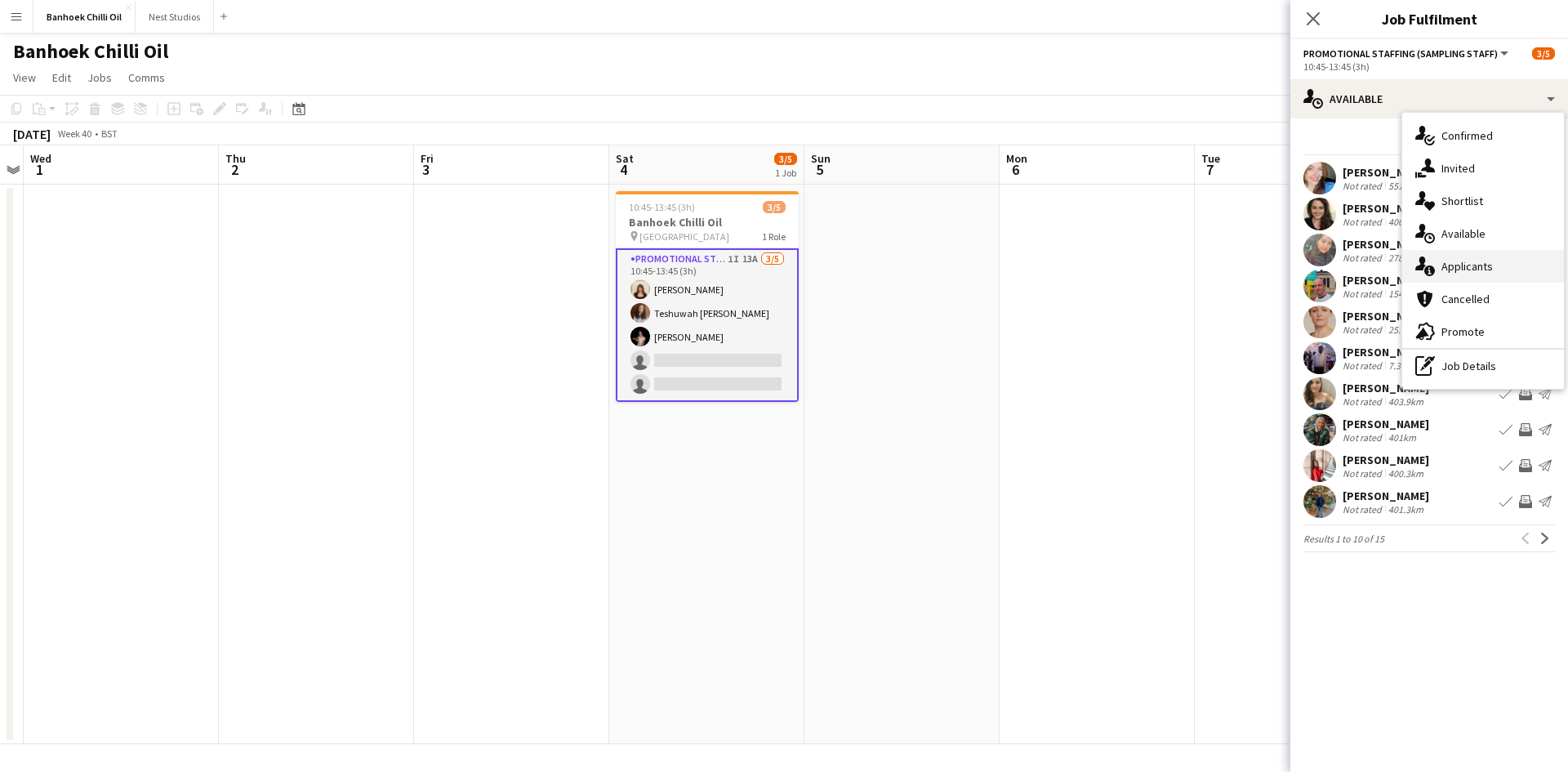
click at [1476, 276] on div "single-neutral-actions-information Applicants" at bounding box center [1483, 266] width 162 height 32
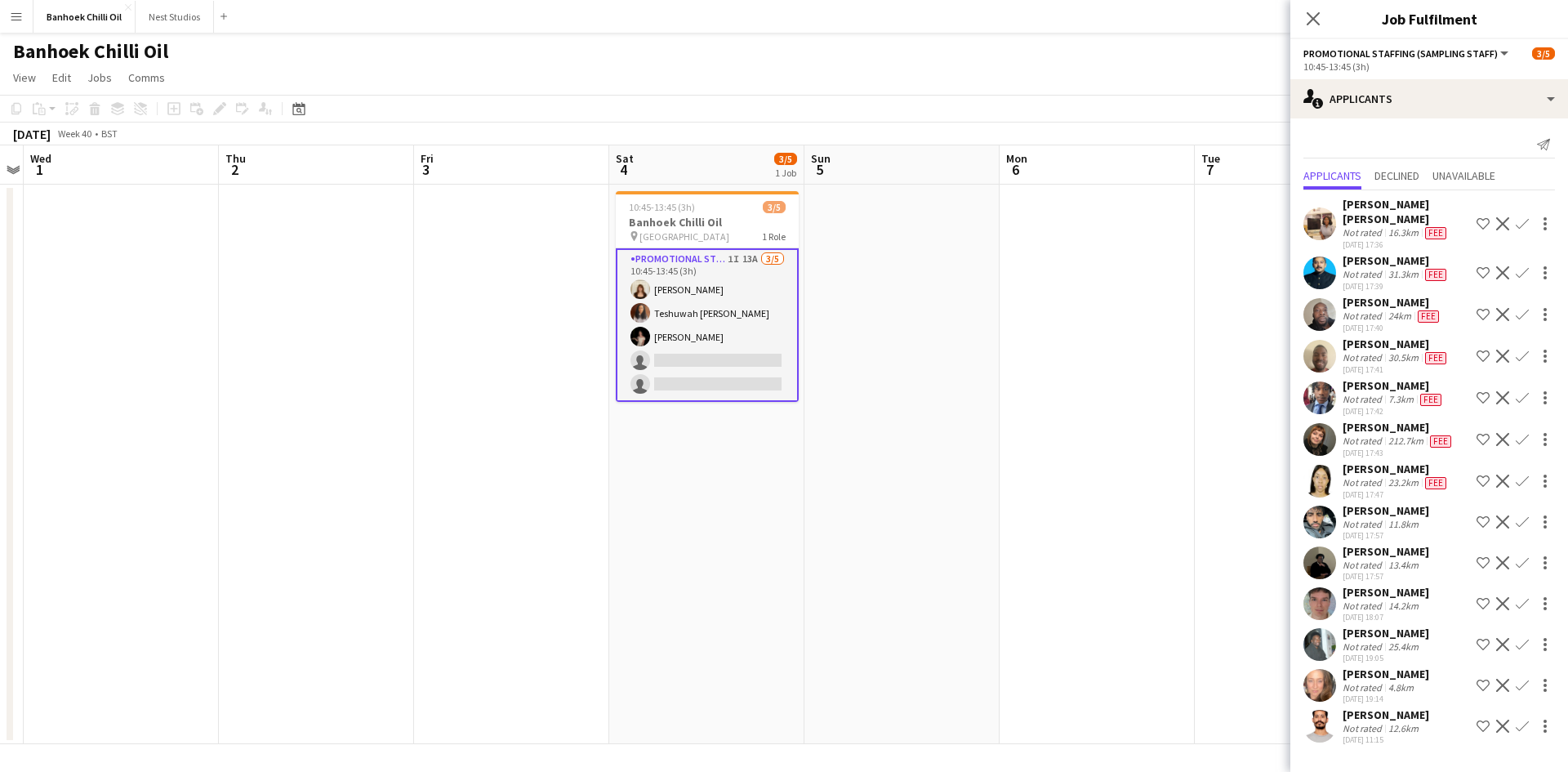
click at [1353, 449] on div "[DATE] 17:43" at bounding box center [1397, 452] width 112 height 11
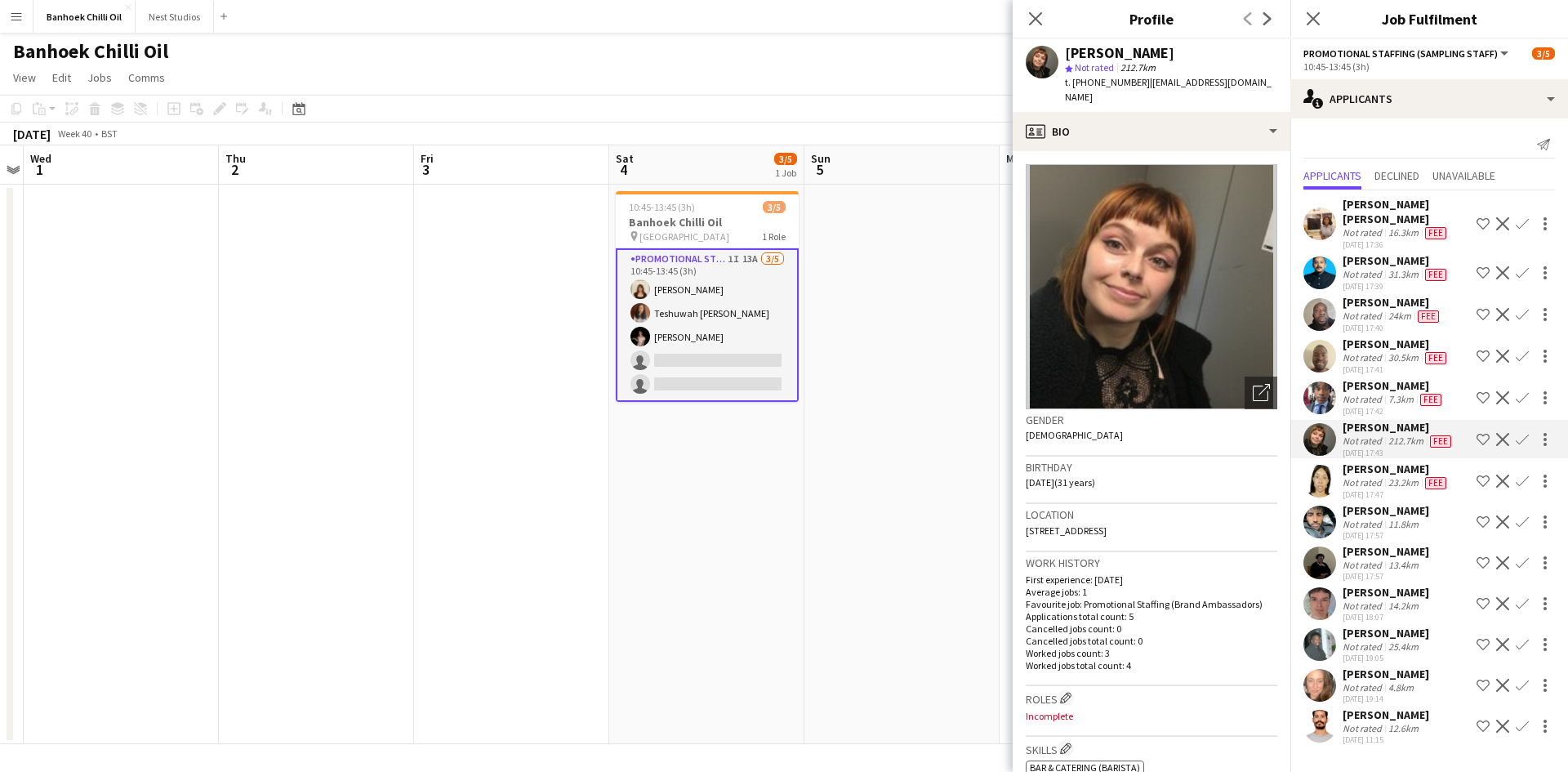
scroll to position [0, 0]
click at [809, 458] on app-date-cell at bounding box center [901, 464] width 195 height 559
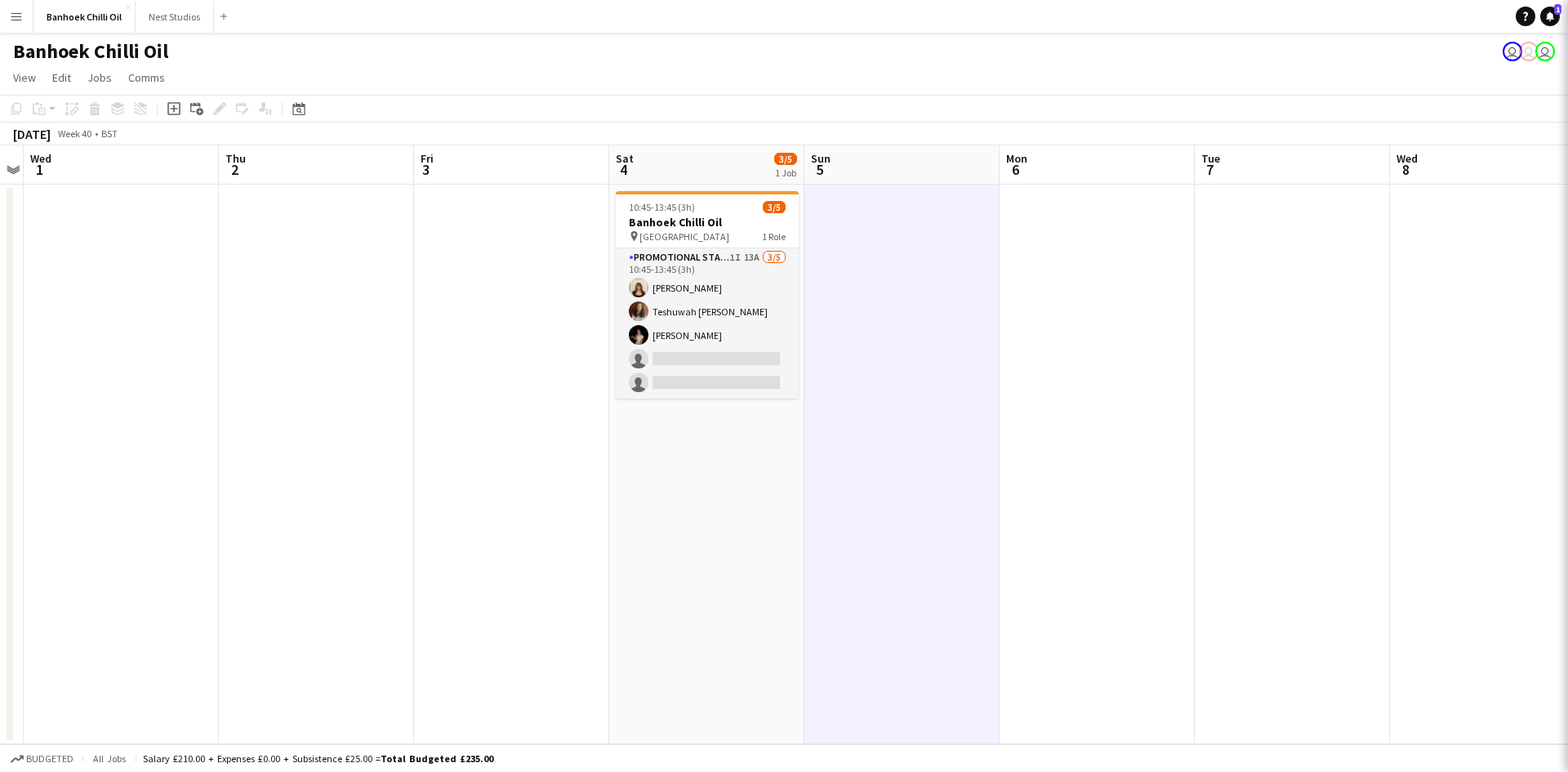
scroll to position [0, 564]
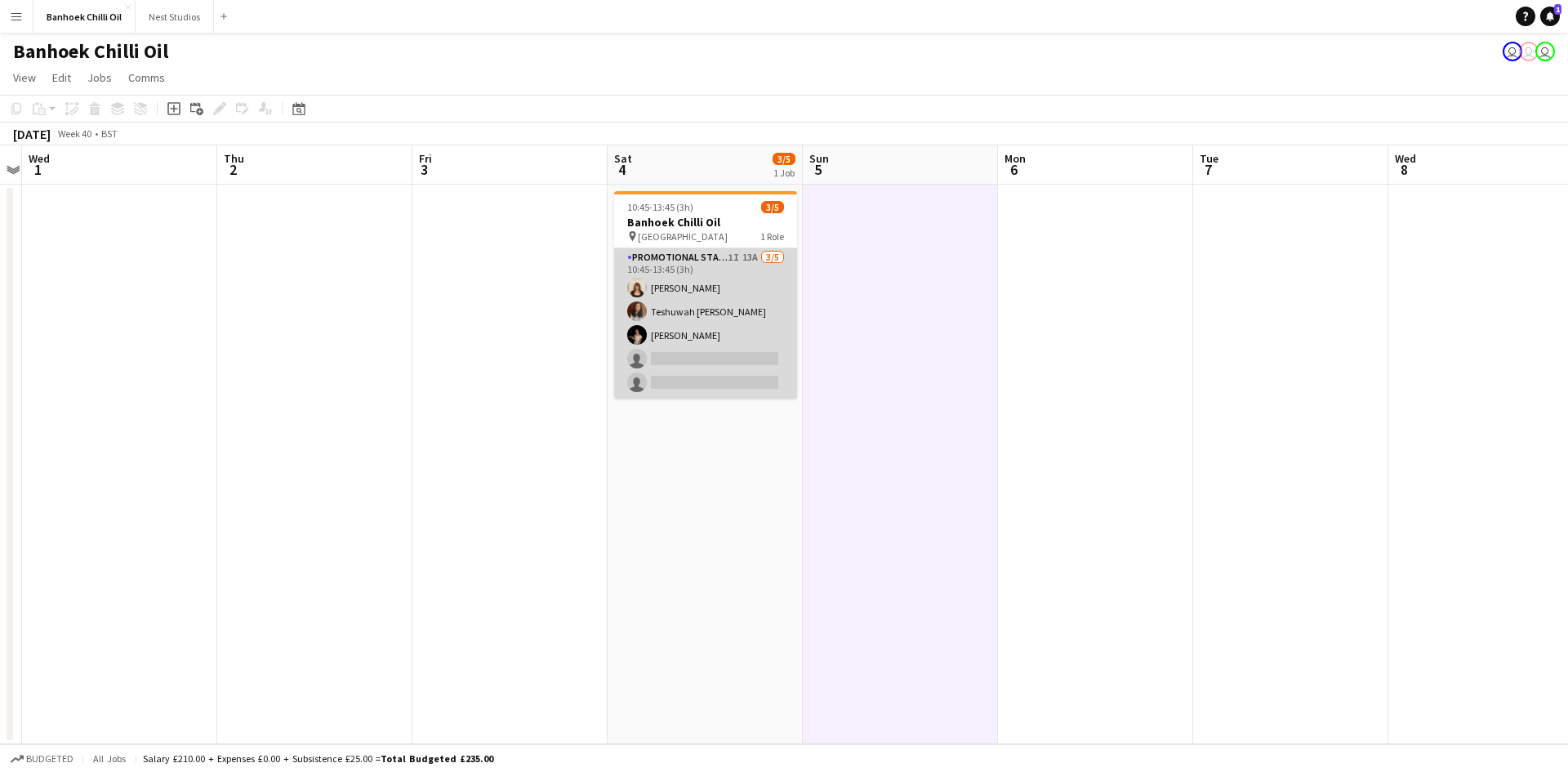
click at [662, 276] on app-card-role "Promotional Staffing (Sampling Staff) 1I 13A 3/5 10:45-13:45 (3h) Amelie Forbes…" at bounding box center [705, 323] width 183 height 150
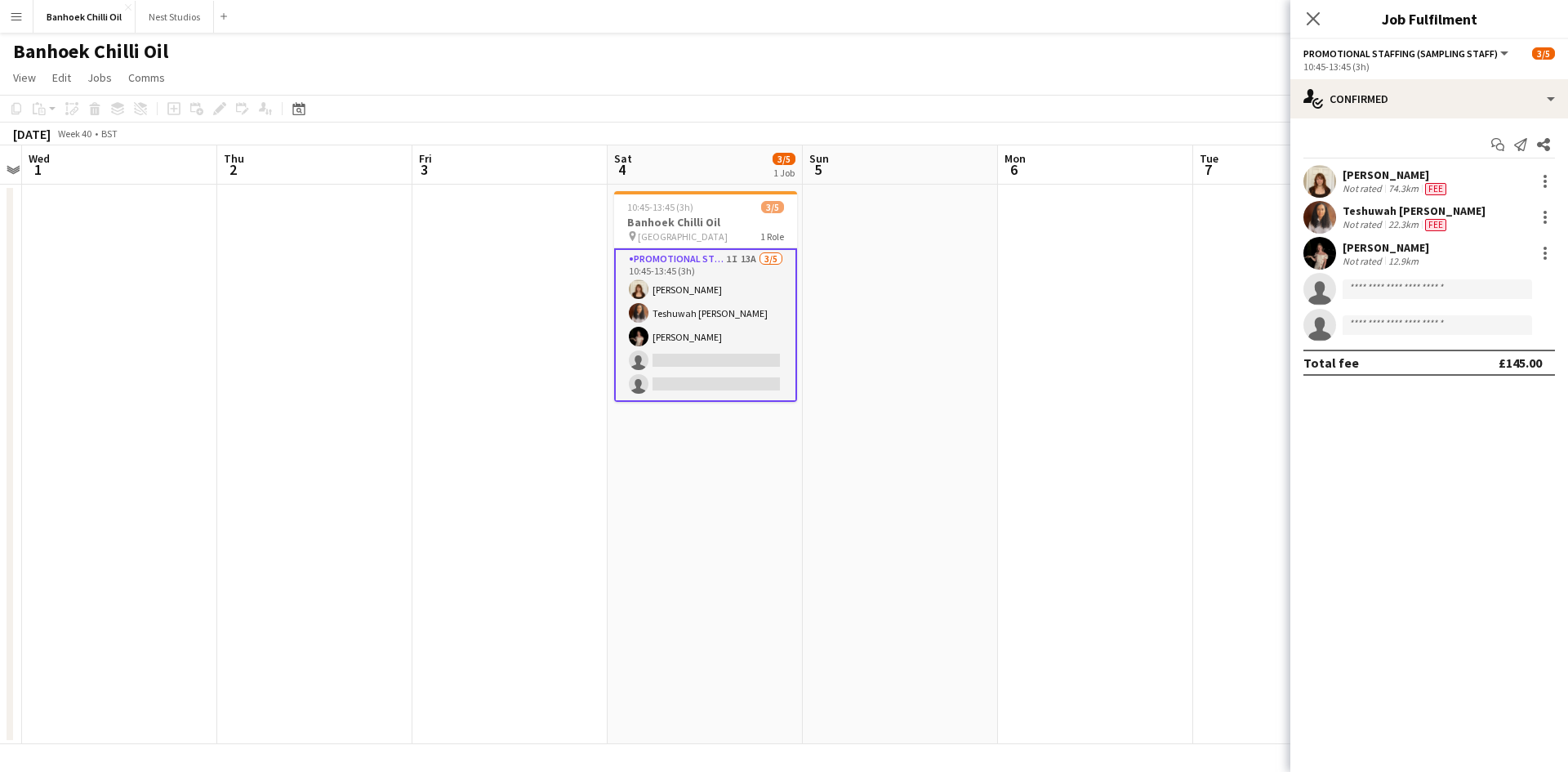
click at [933, 322] on app-date-cell at bounding box center [899, 464] width 195 height 559
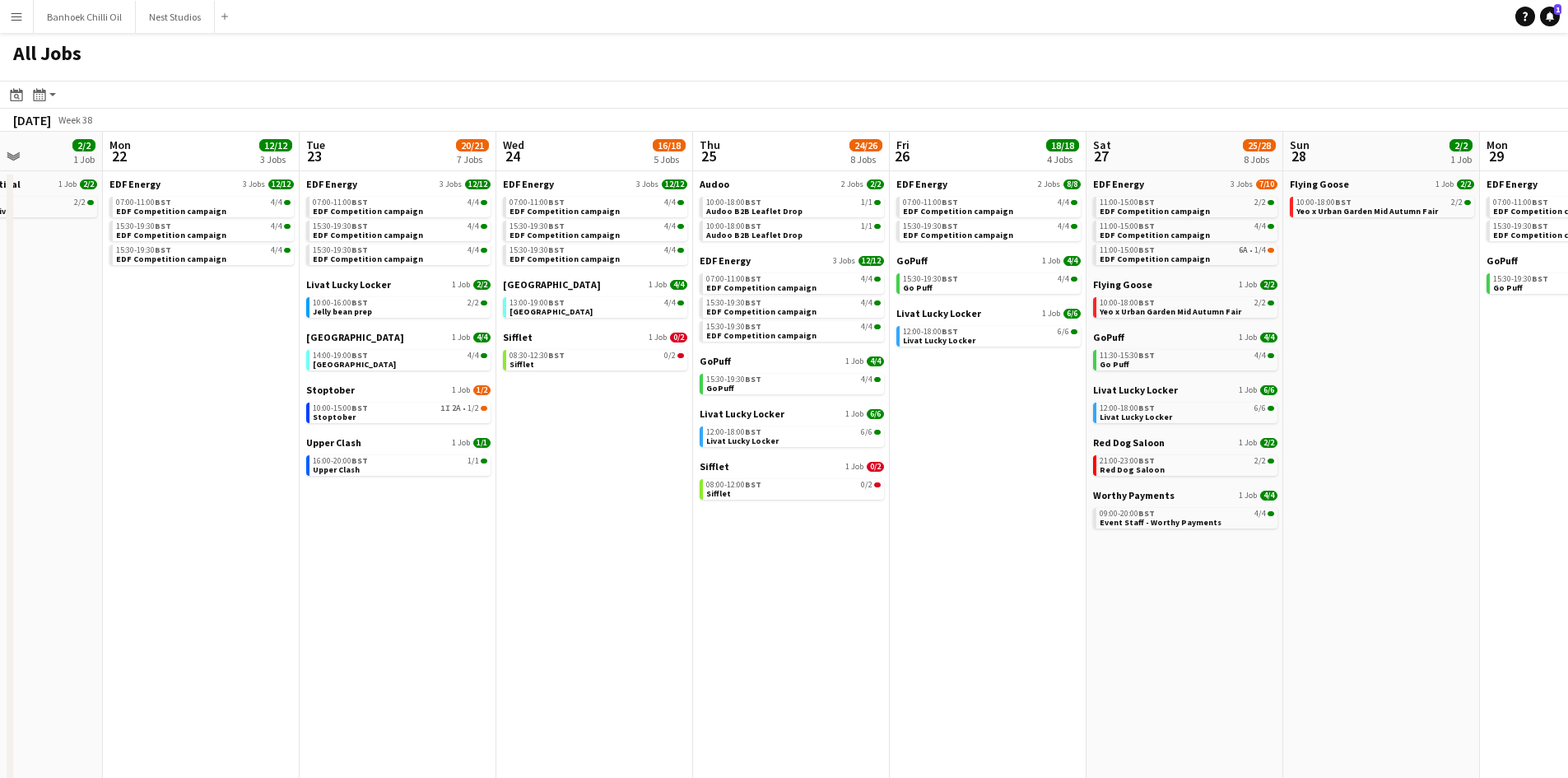
drag, startPoint x: 790, startPoint y: 553, endPoint x: 226, endPoint y: 488, distance: 567.7
click at [226, 488] on app-calendar-viewport "Thu 18 29/29 14 Jobs Fri 19 22/22 9 Jobs Sat 20 20/21 9 Jobs Sun 21 2/2 1 Job M…" at bounding box center [784, 498] width 1568 height 734
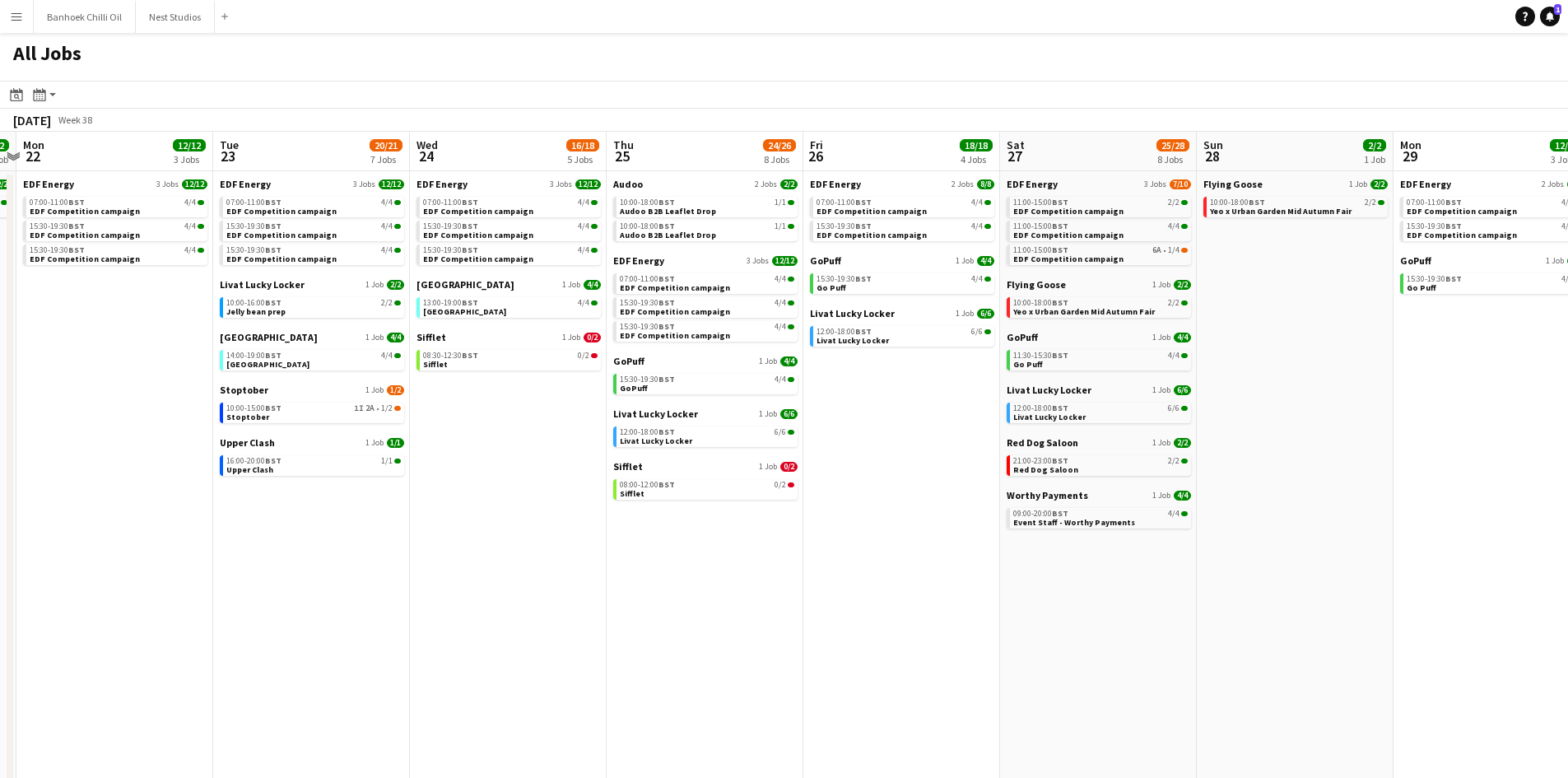
drag, startPoint x: 781, startPoint y: 567, endPoint x: 695, endPoint y: 562, distance: 86.1
click at [695, 562] on app-calendar-viewport "Thu 18 29/29 14 Jobs Fri 19 22/22 9 Jobs Sat 20 20/21 9 Jobs Sun 21 2/2 1 Job M…" at bounding box center [784, 498] width 1568 height 734
